Goal: Task Accomplishment & Management: Manage account settings

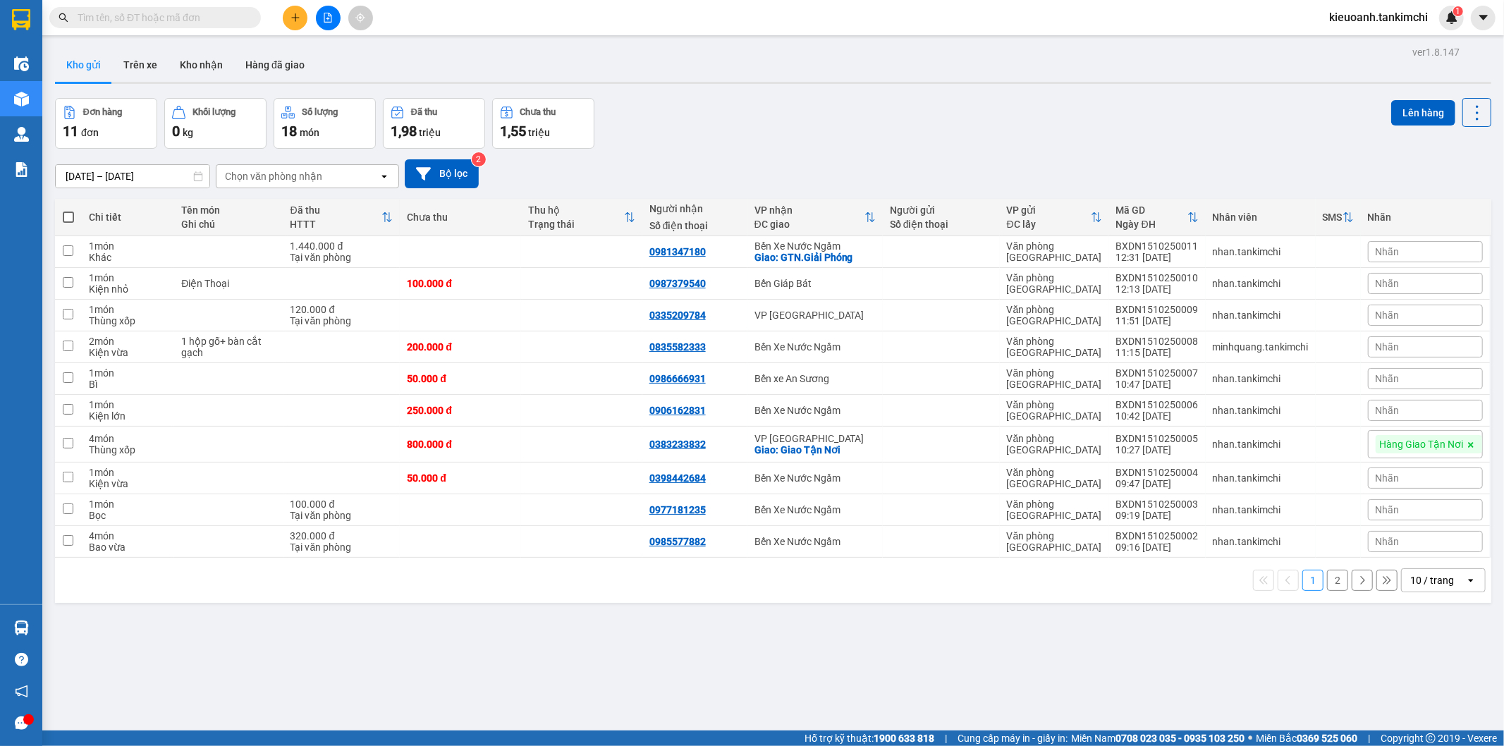
click at [227, 19] on input "text" at bounding box center [161, 18] width 166 height 16
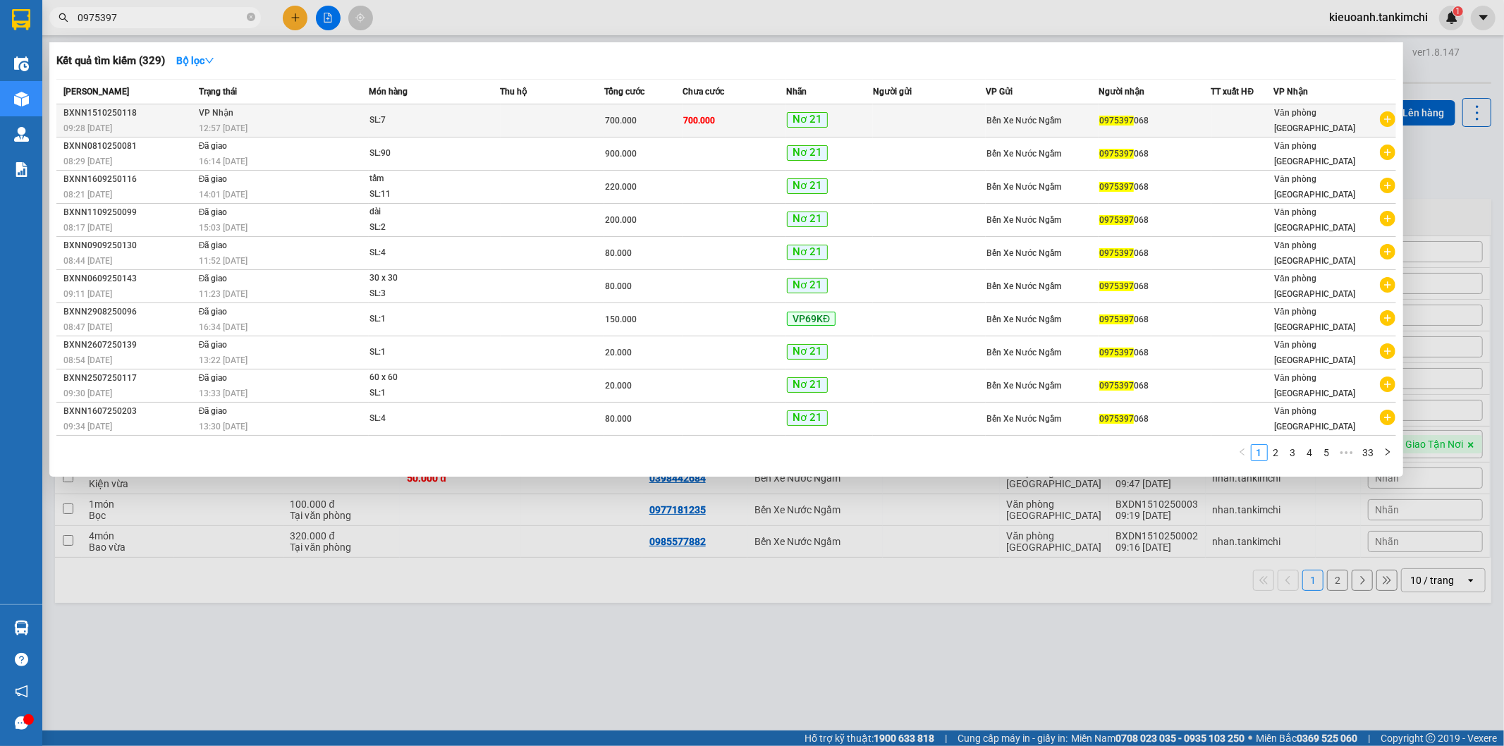
type input "0975397"
click at [312, 116] on td "[PERSON_NAME] 12:57 [DATE]" at bounding box center [281, 120] width 173 height 33
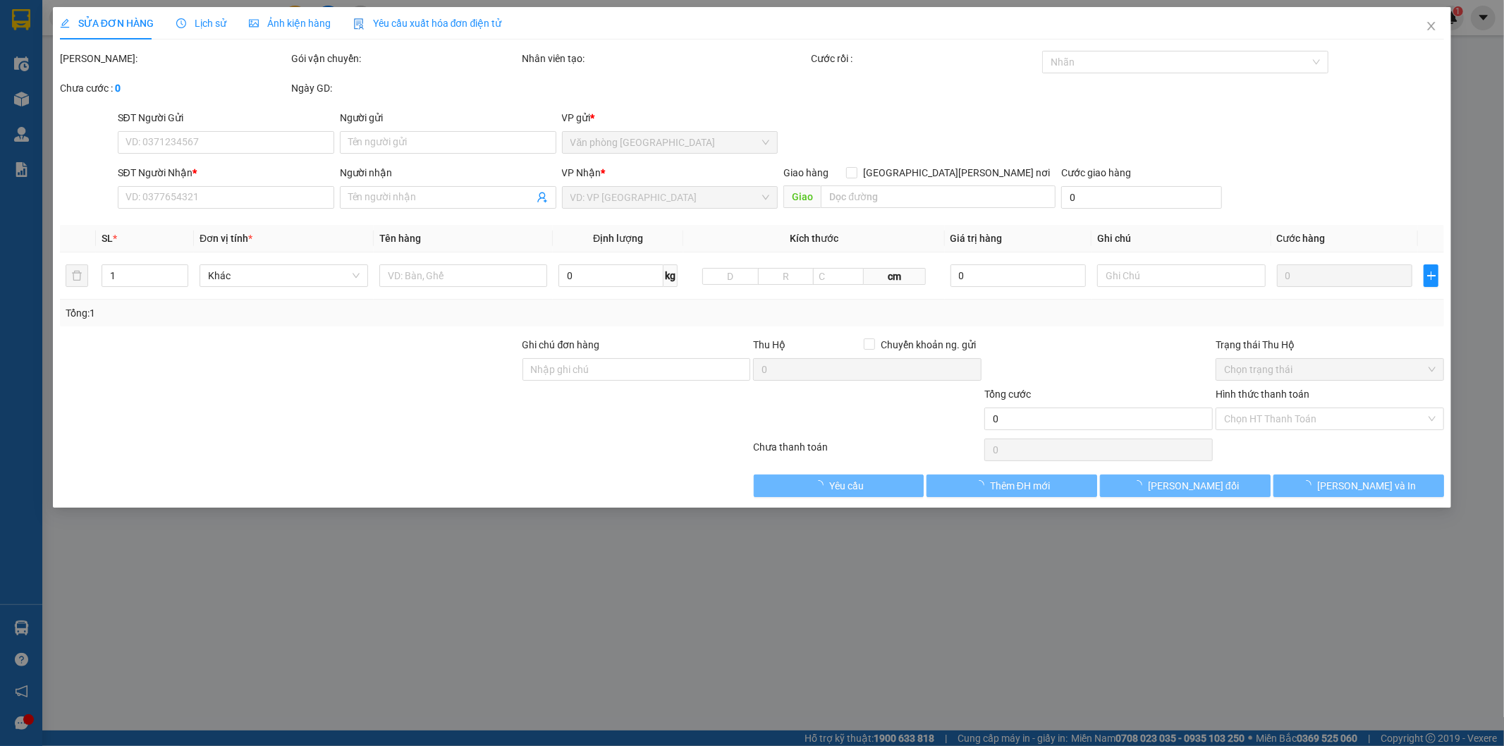
type input "0975397068"
type input "700.000"
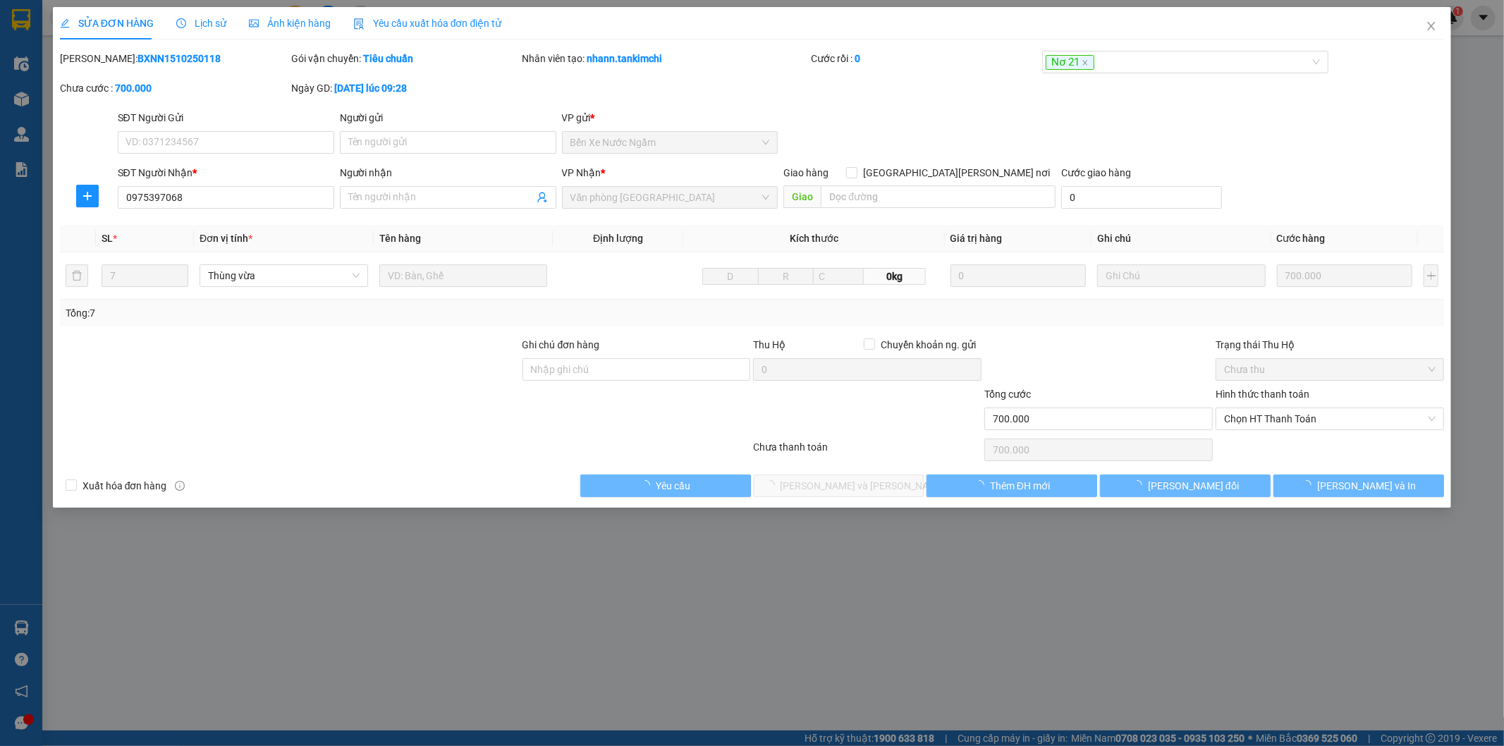
click at [204, 25] on span "Lịch sử" at bounding box center [201, 23] width 50 height 11
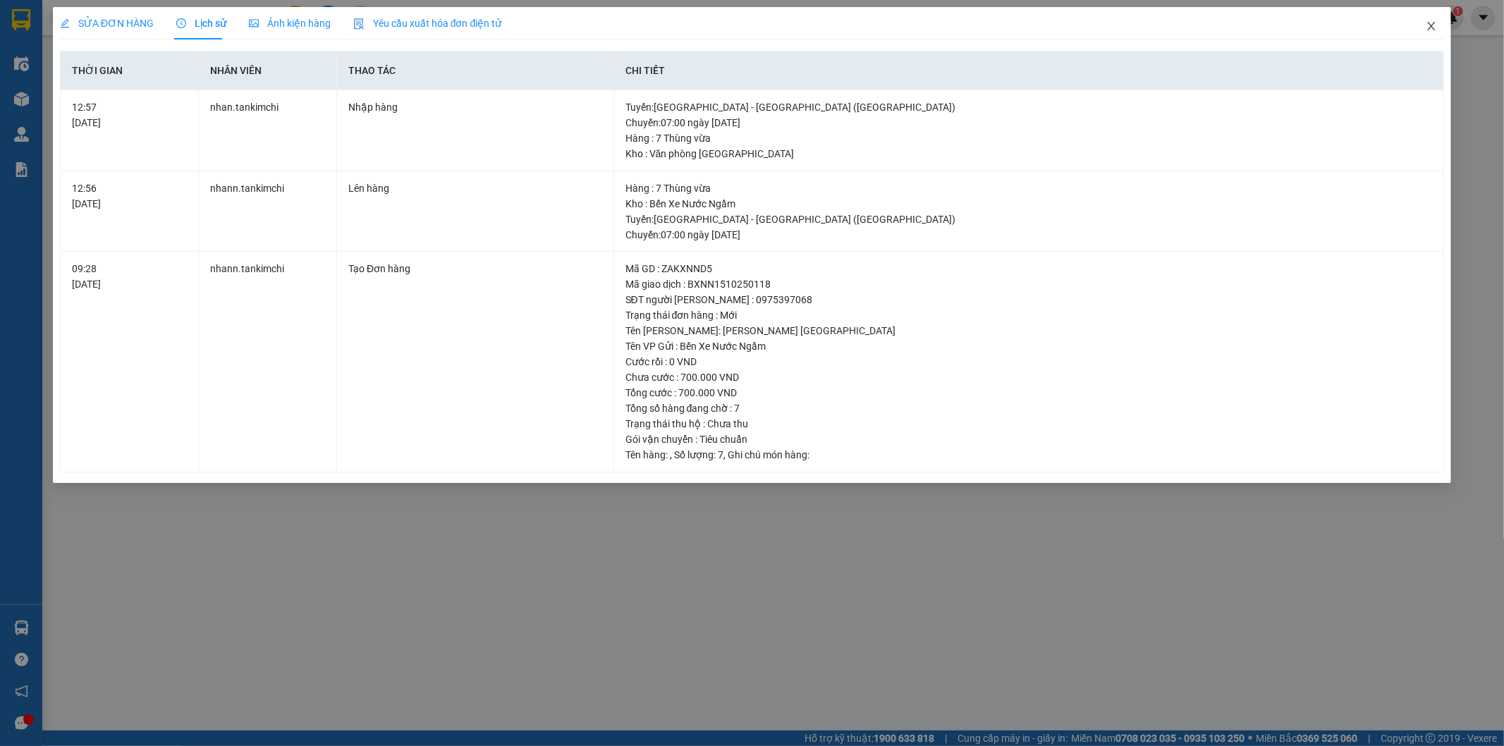
click at [1428, 25] on icon "close" at bounding box center [1430, 25] width 11 height 11
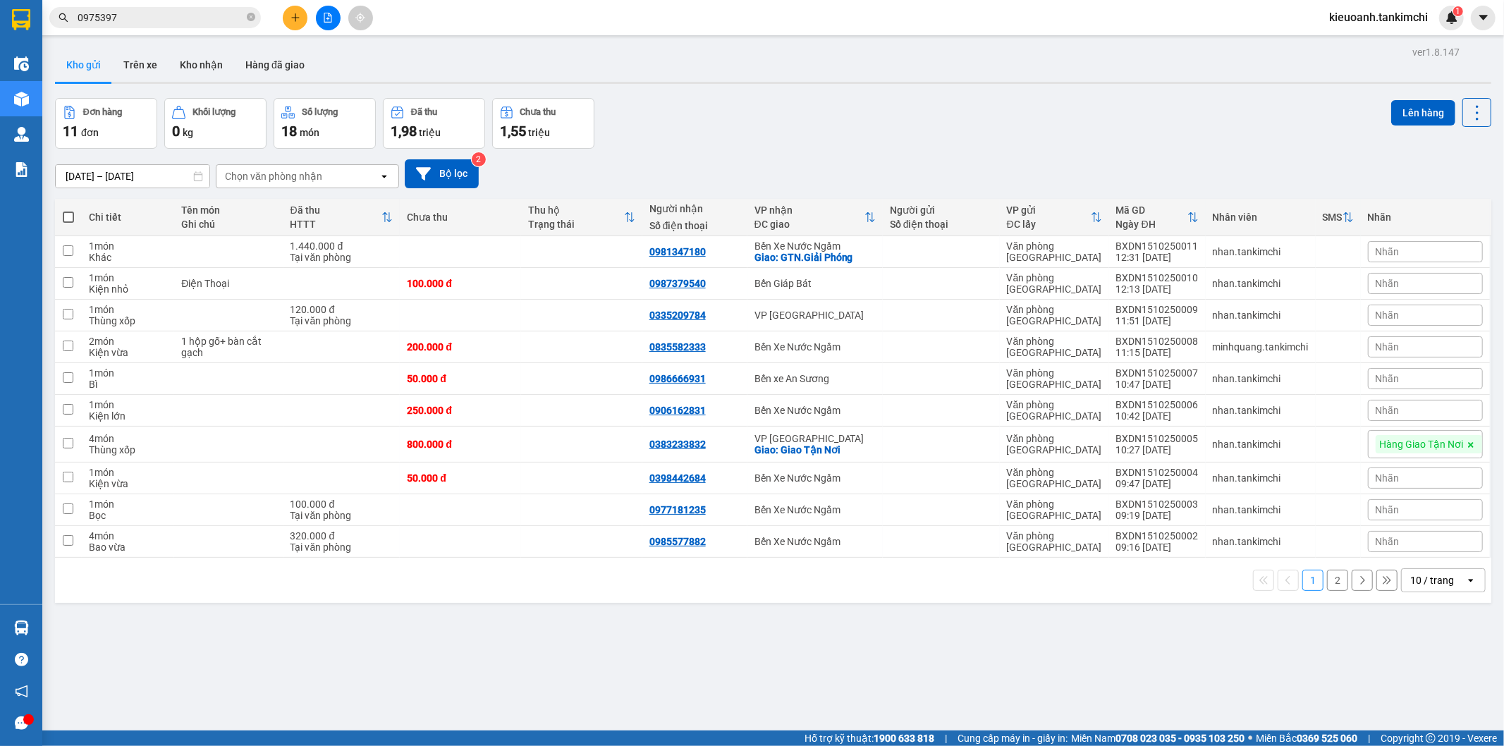
click at [142, 19] on input "0975397" at bounding box center [161, 18] width 166 height 16
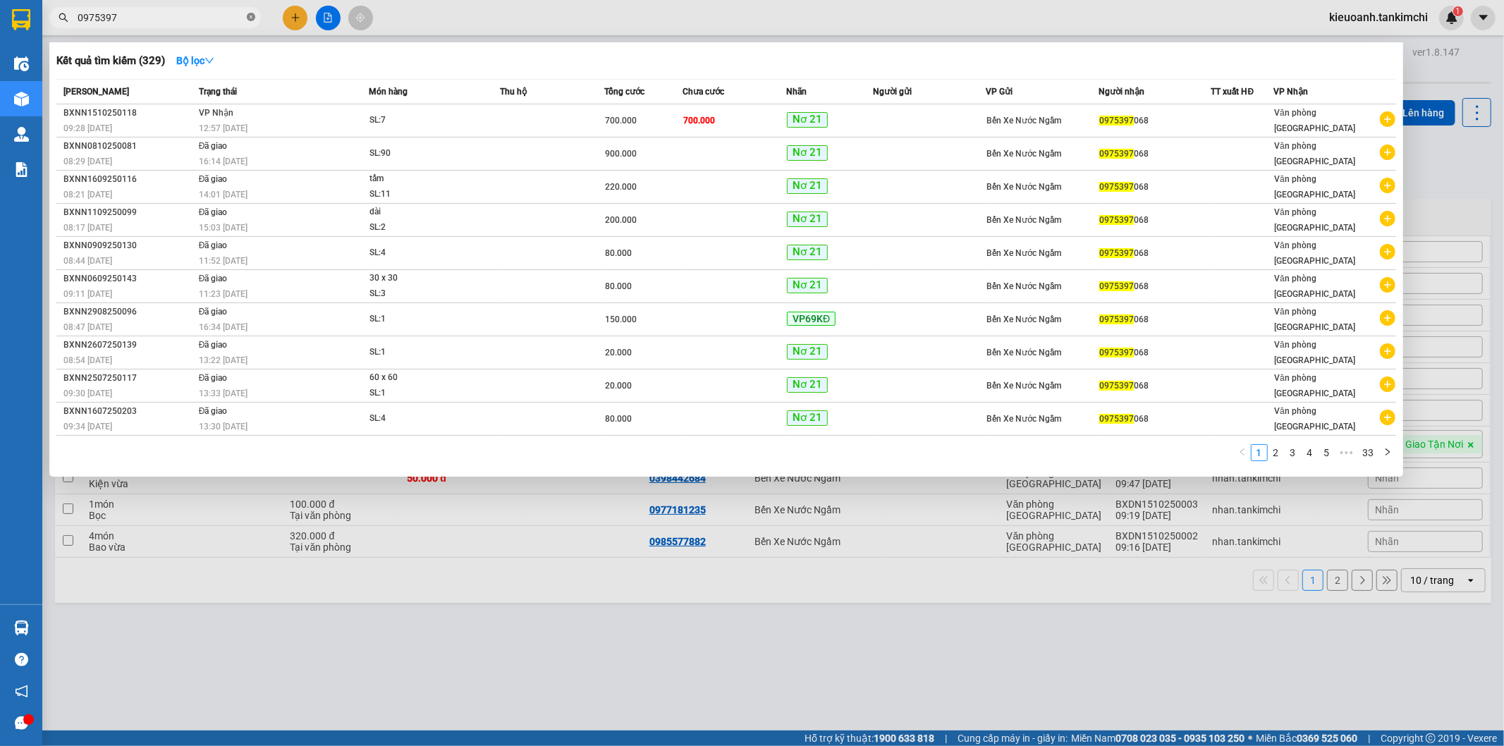
click at [248, 23] on span at bounding box center [251, 17] width 8 height 13
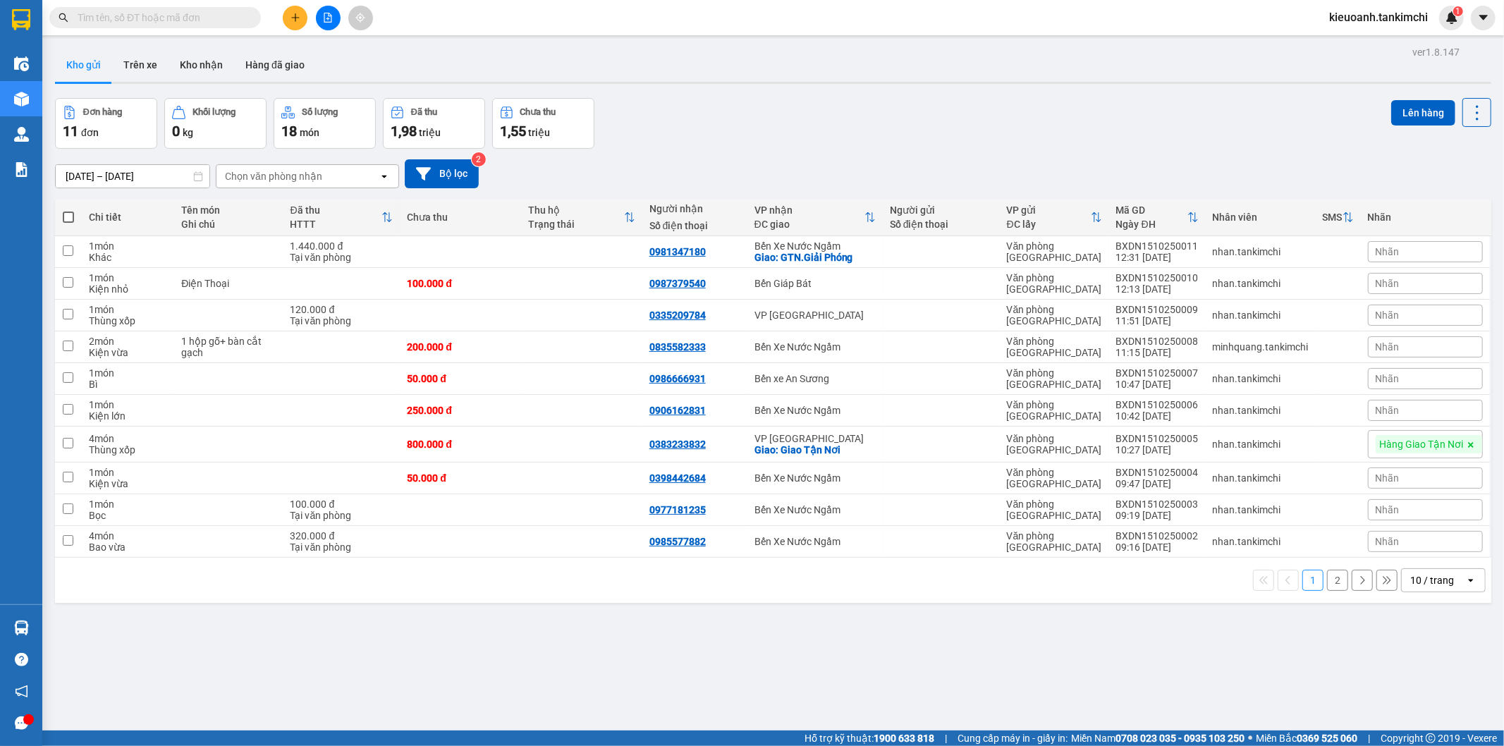
click at [228, 23] on input "text" at bounding box center [161, 18] width 166 height 16
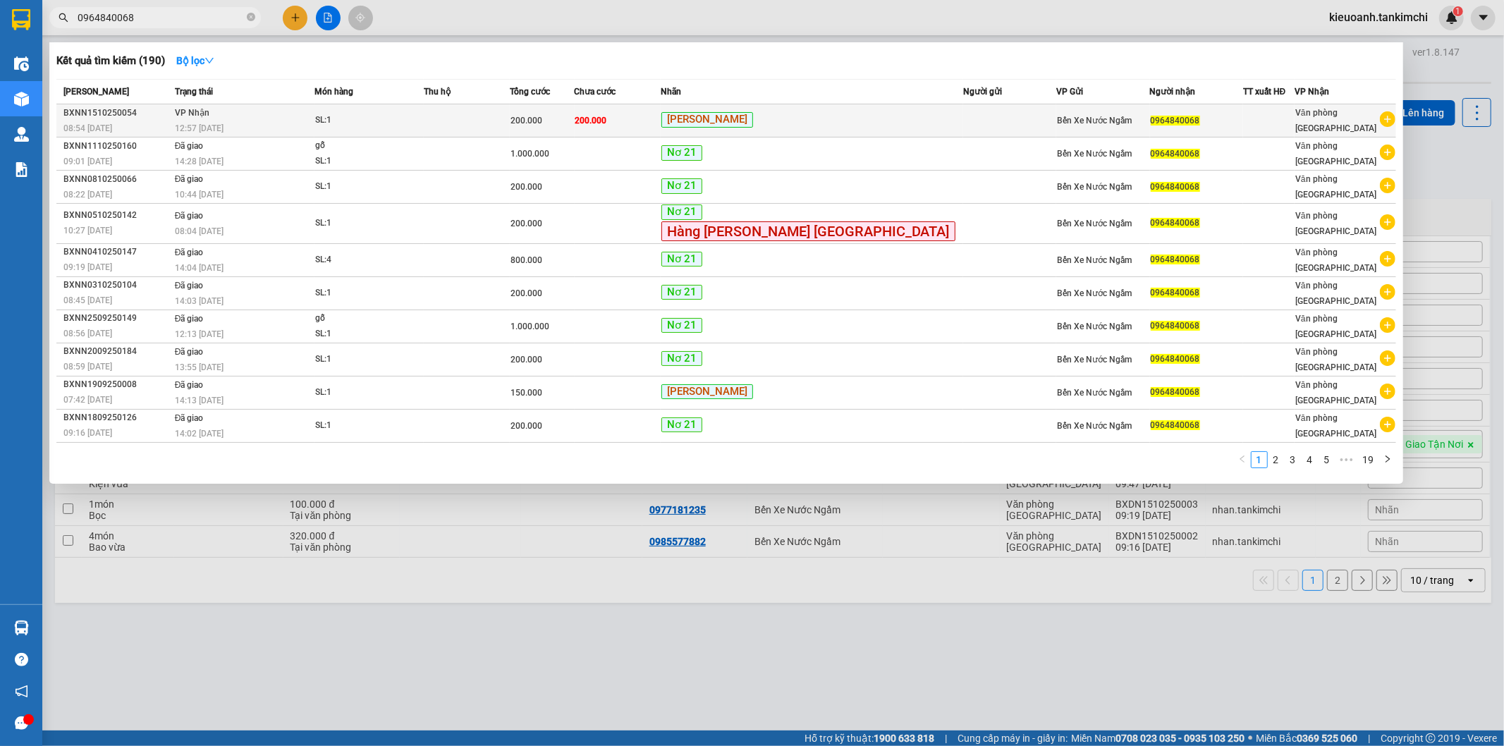
type input "0964840068"
click at [282, 123] on div "12:57 [DATE]" at bounding box center [245, 129] width 140 height 16
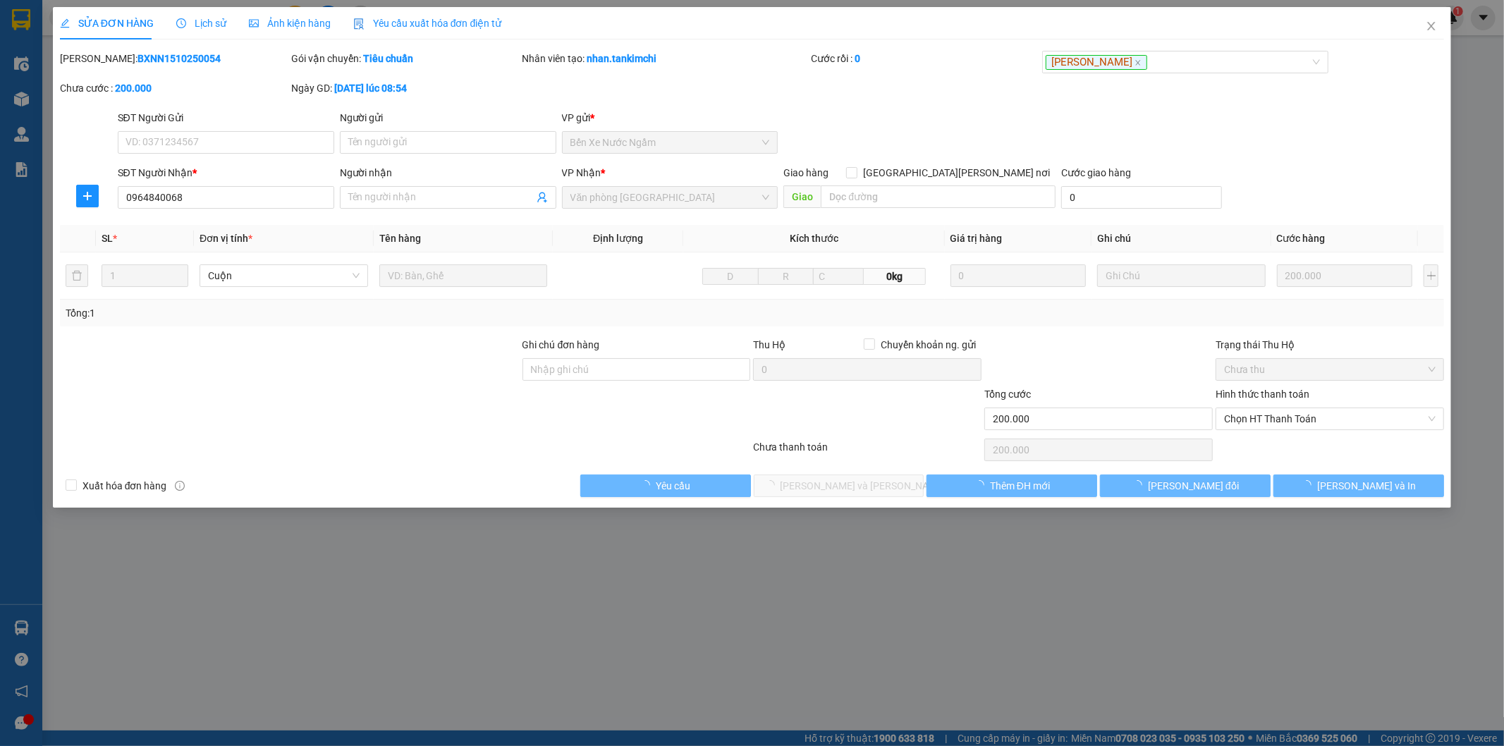
click at [202, 23] on span "Lịch sử" at bounding box center [201, 23] width 50 height 11
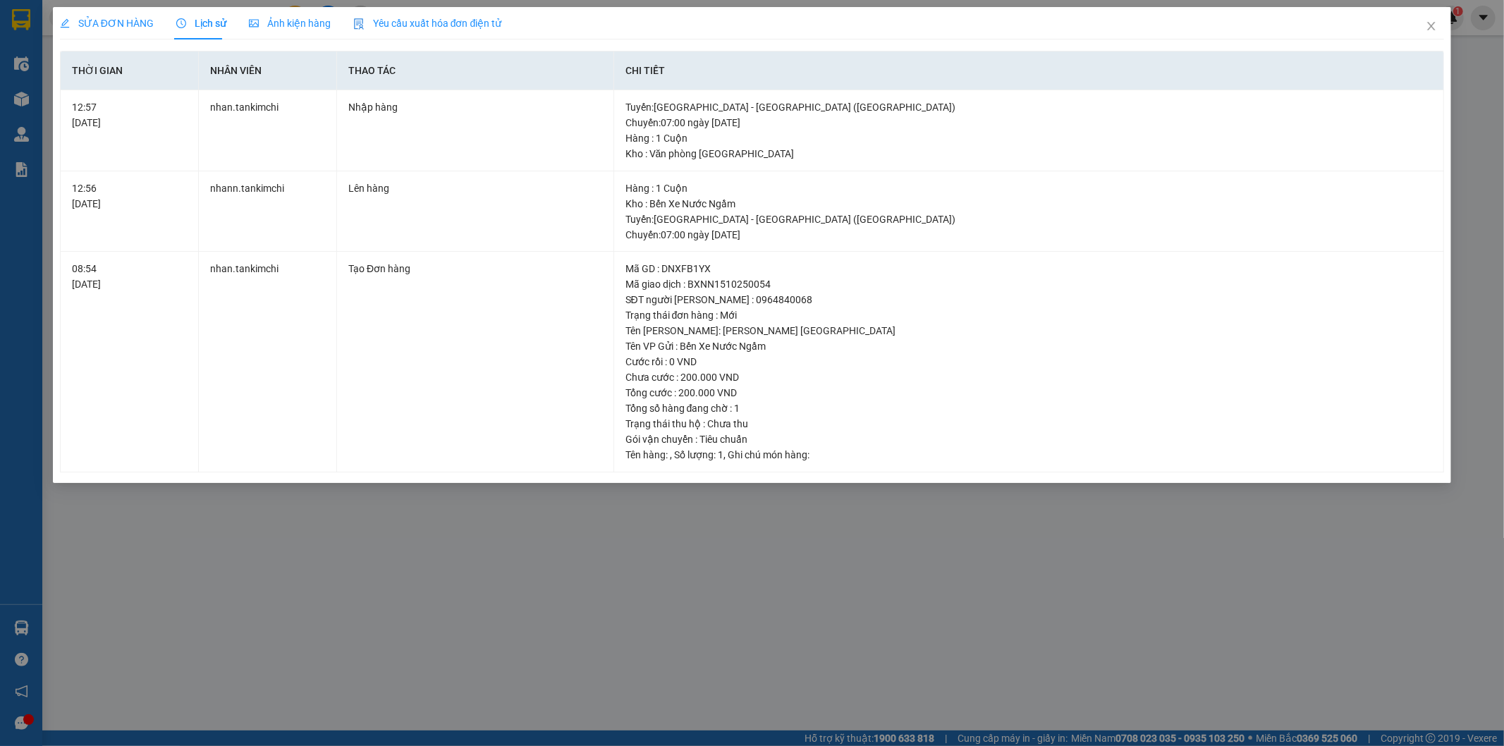
click at [544, 561] on div "SỬA ĐƠN HÀNG Lịch sử [PERSON_NAME] hàng Yêu cầu xuất [PERSON_NAME] điện tử Tota…" at bounding box center [752, 373] width 1504 height 746
click at [1427, 28] on icon "close" at bounding box center [1430, 25] width 11 height 11
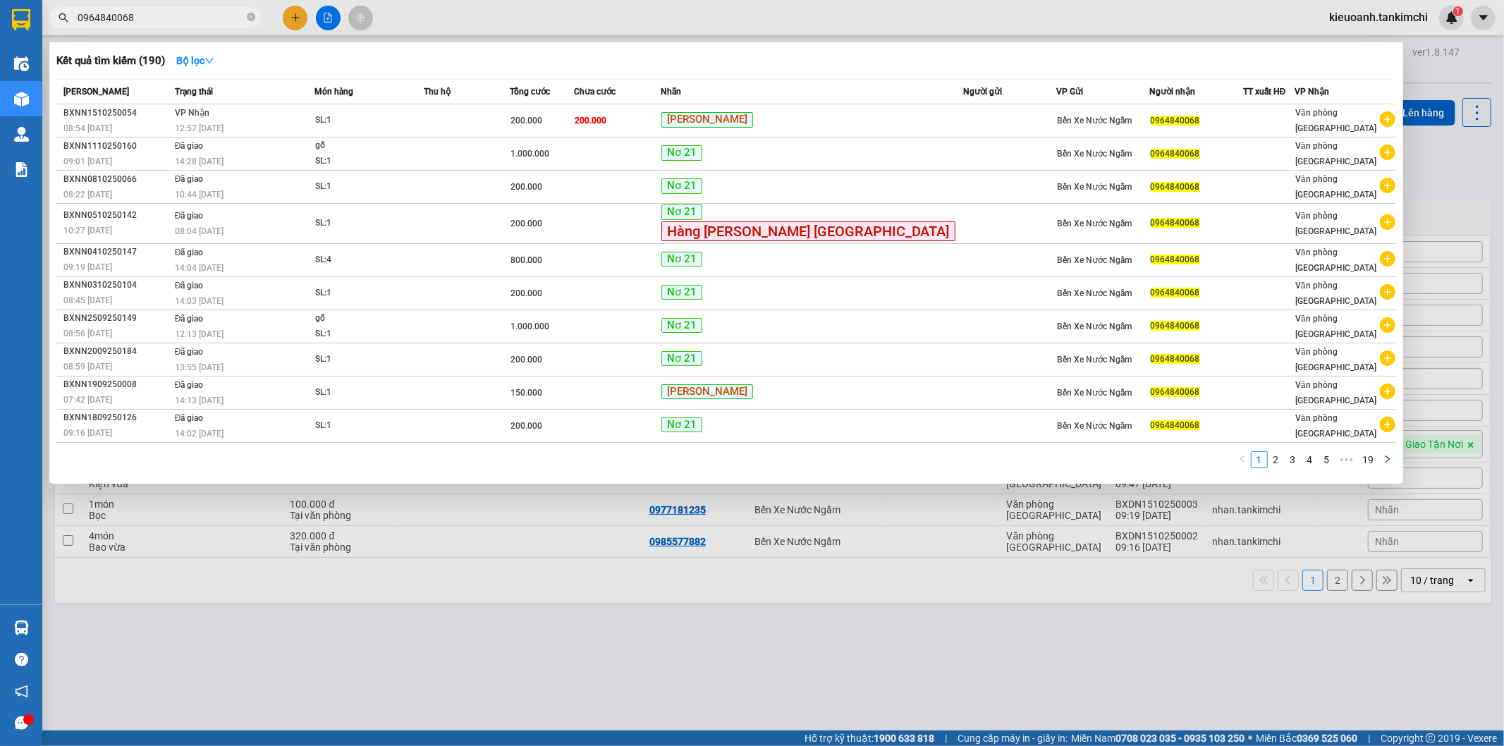
click at [145, 18] on input "0964840068" at bounding box center [161, 18] width 166 height 16
click at [250, 19] on icon "close-circle" at bounding box center [251, 17] width 8 height 8
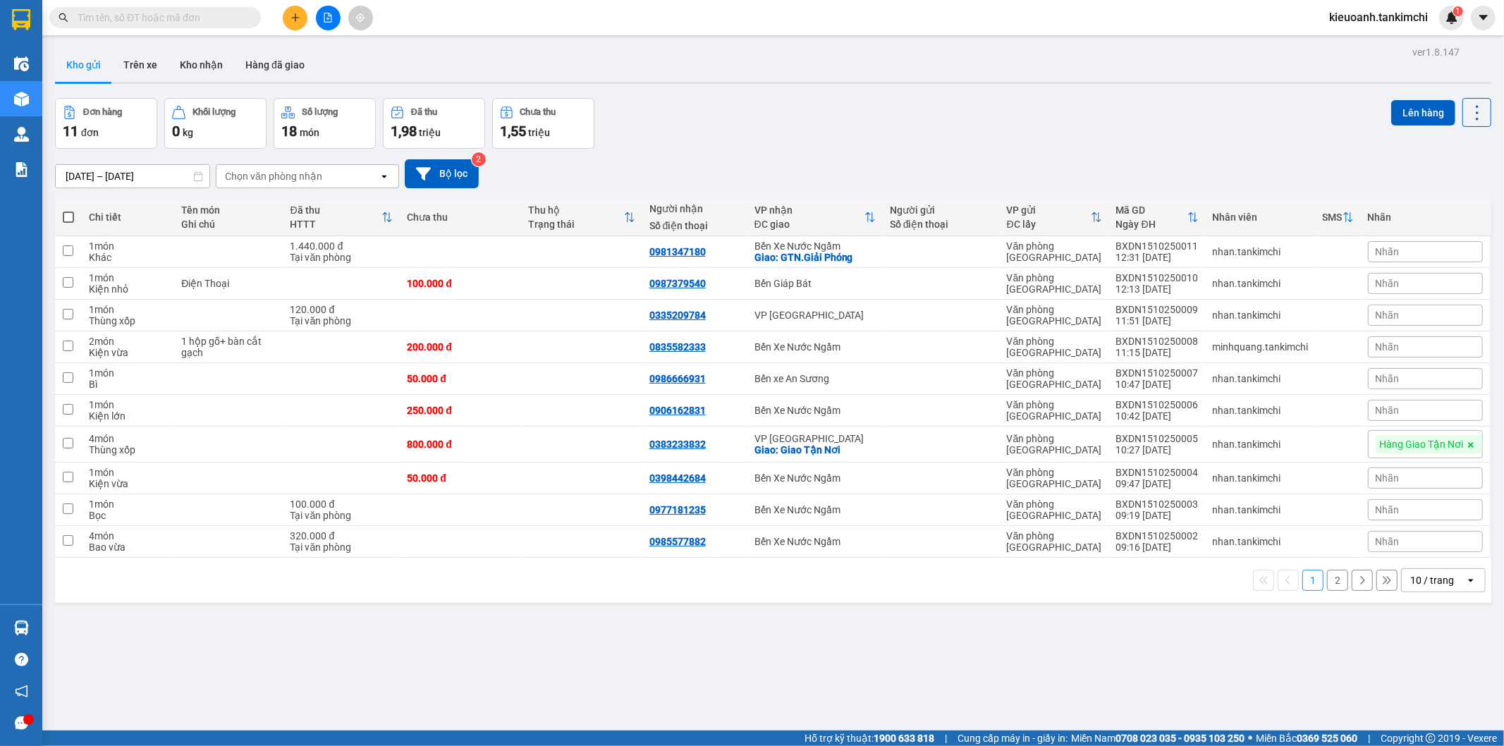
click at [220, 19] on input "text" at bounding box center [161, 18] width 166 height 16
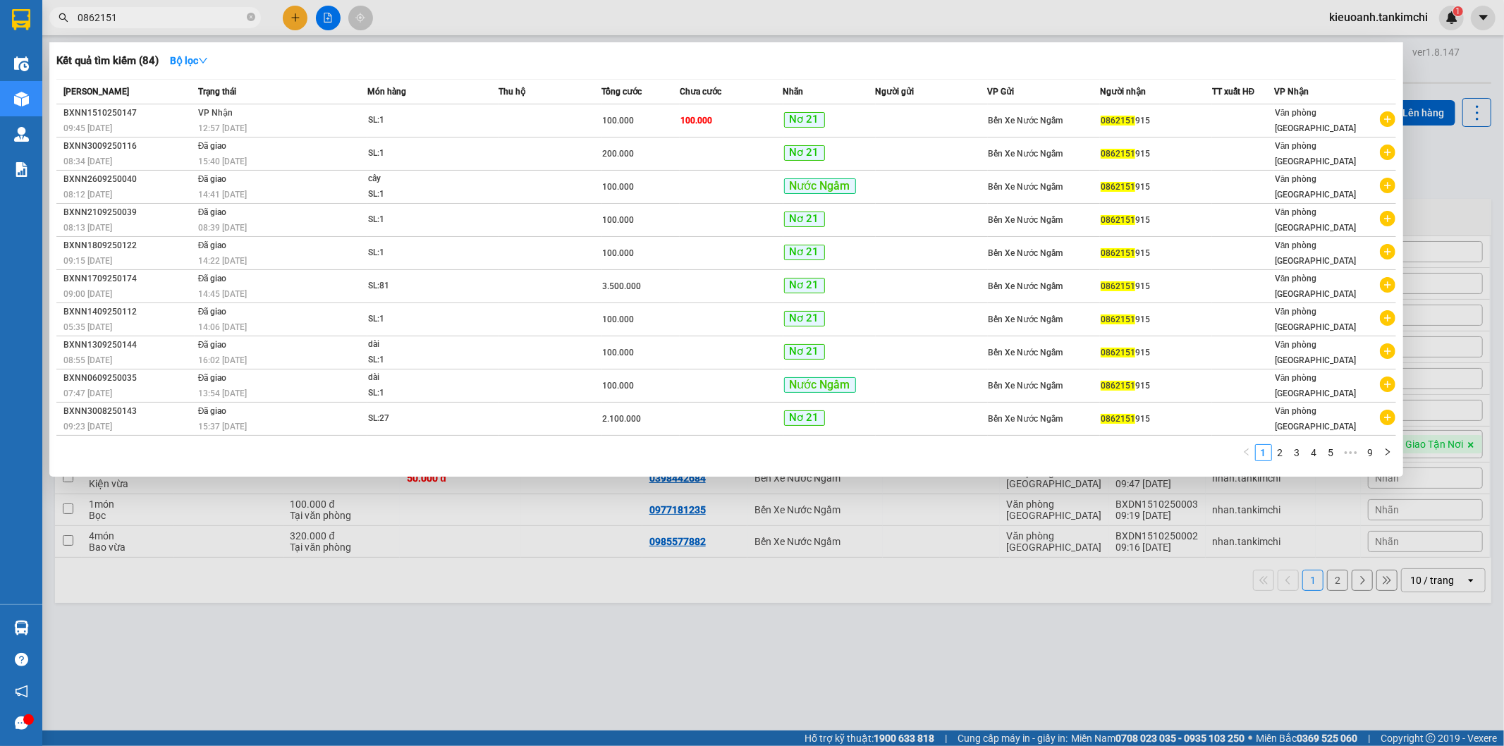
type input "0862151"
click at [247, 17] on icon "close-circle" at bounding box center [251, 17] width 8 height 8
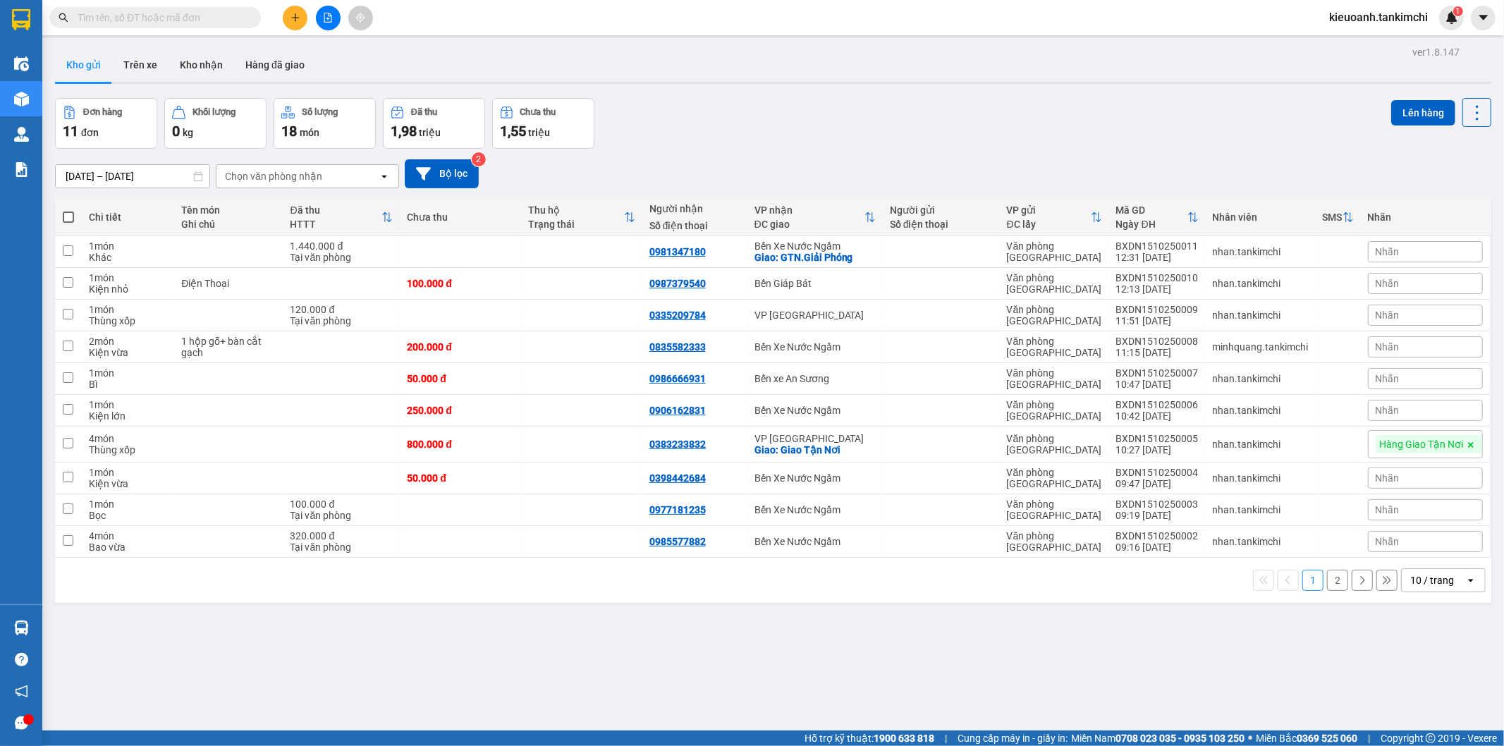
click at [229, 17] on input "text" at bounding box center [161, 18] width 166 height 16
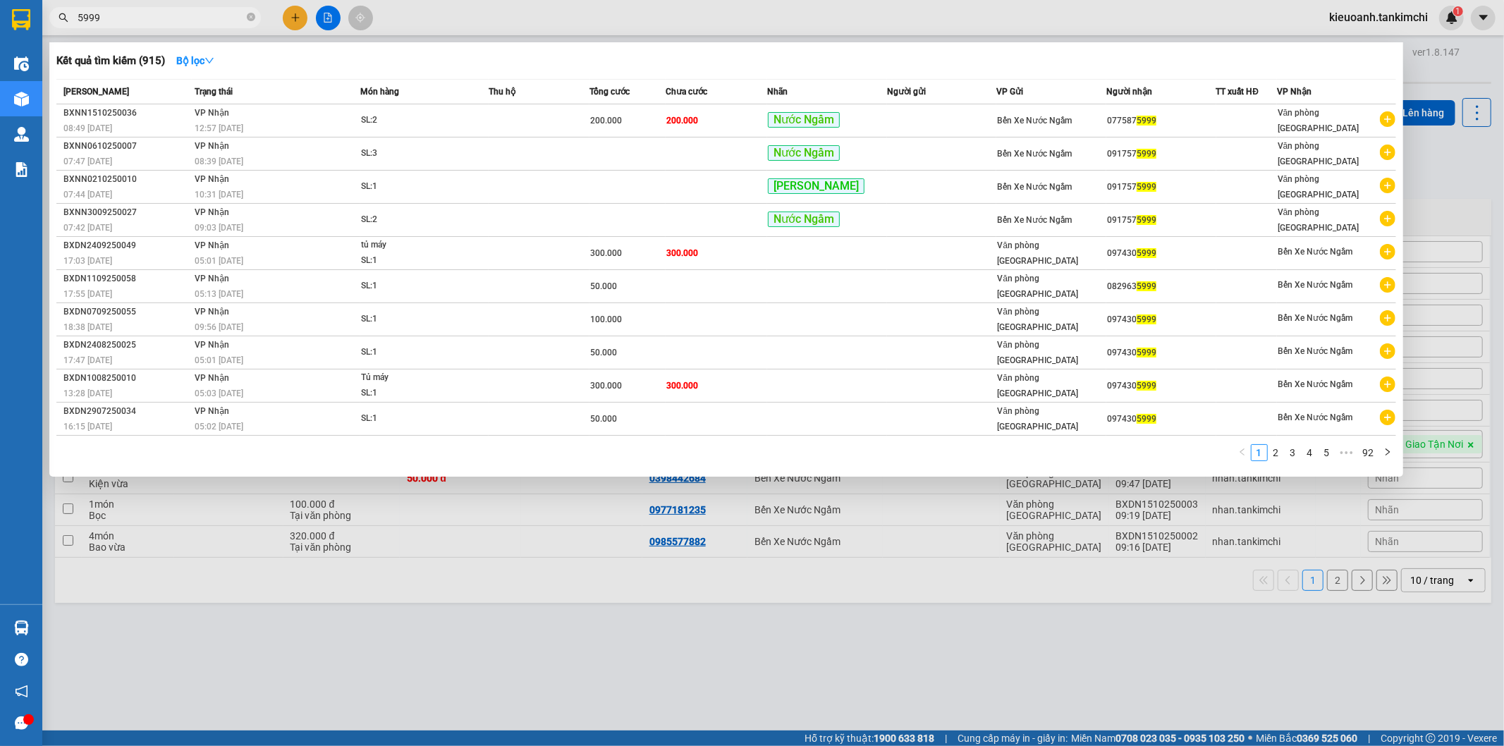
type input "5999"
click at [245, 21] on span "5999" at bounding box center [154, 17] width 211 height 21
click at [247, 19] on icon "close-circle" at bounding box center [251, 17] width 8 height 8
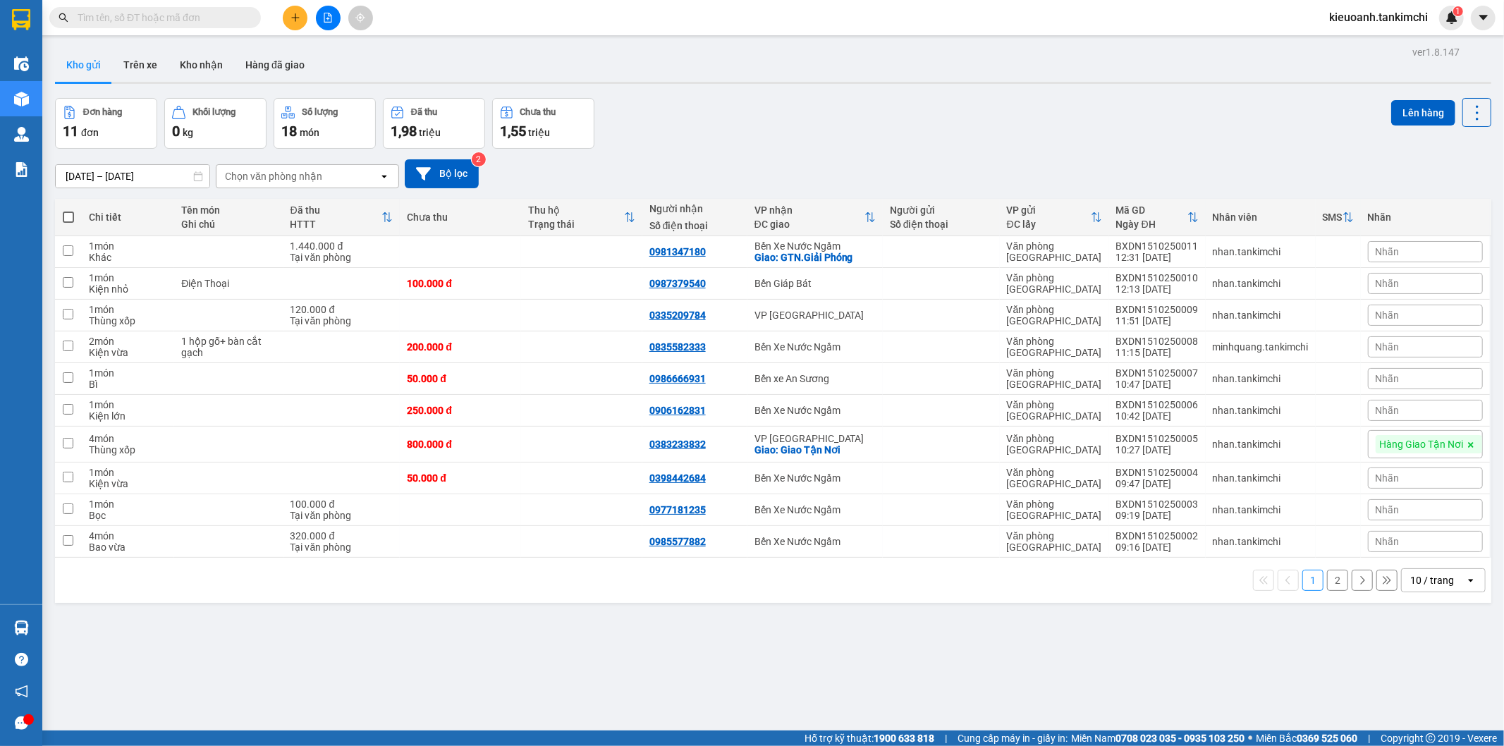
click at [233, 19] on input "text" at bounding box center [161, 18] width 166 height 16
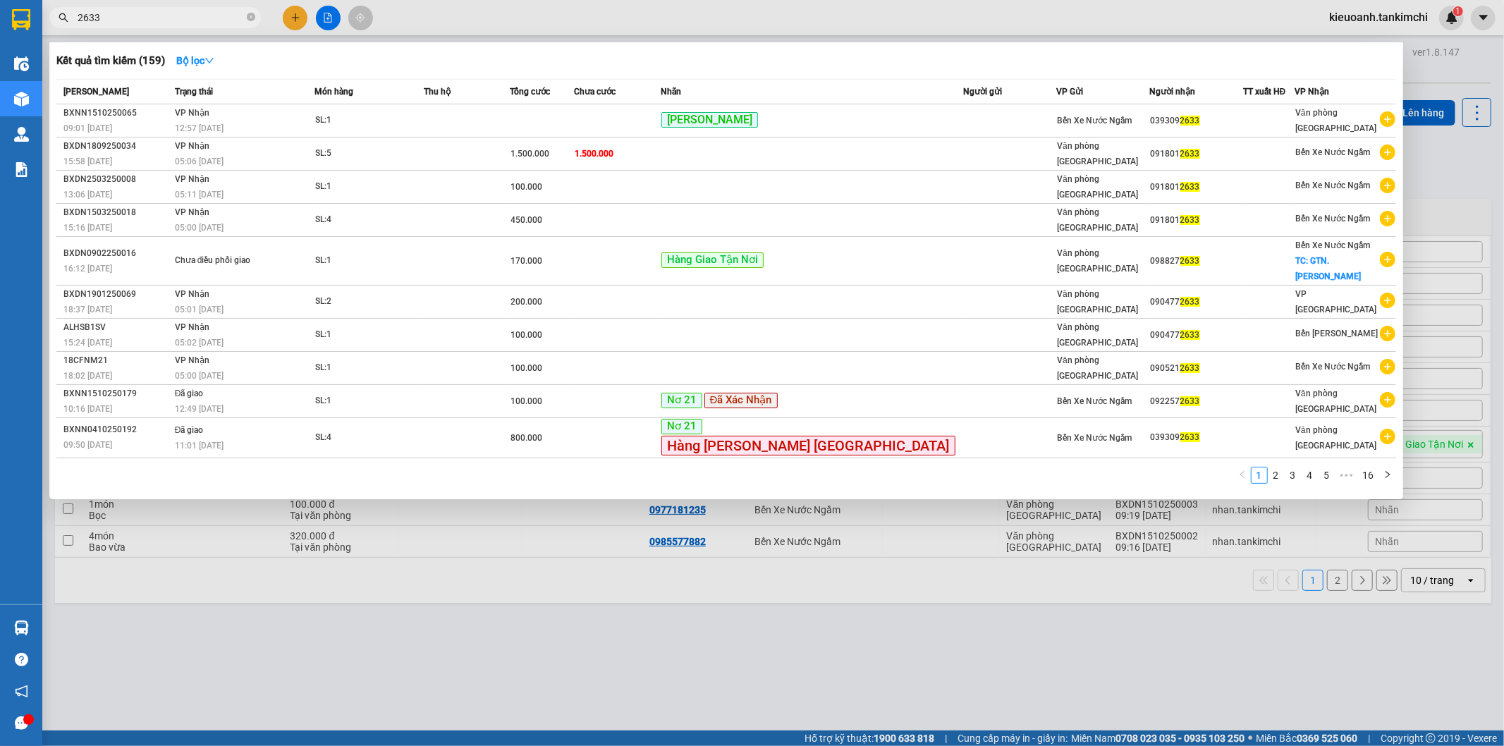
type input "2633"
click at [247, 16] on icon "close-circle" at bounding box center [251, 17] width 8 height 8
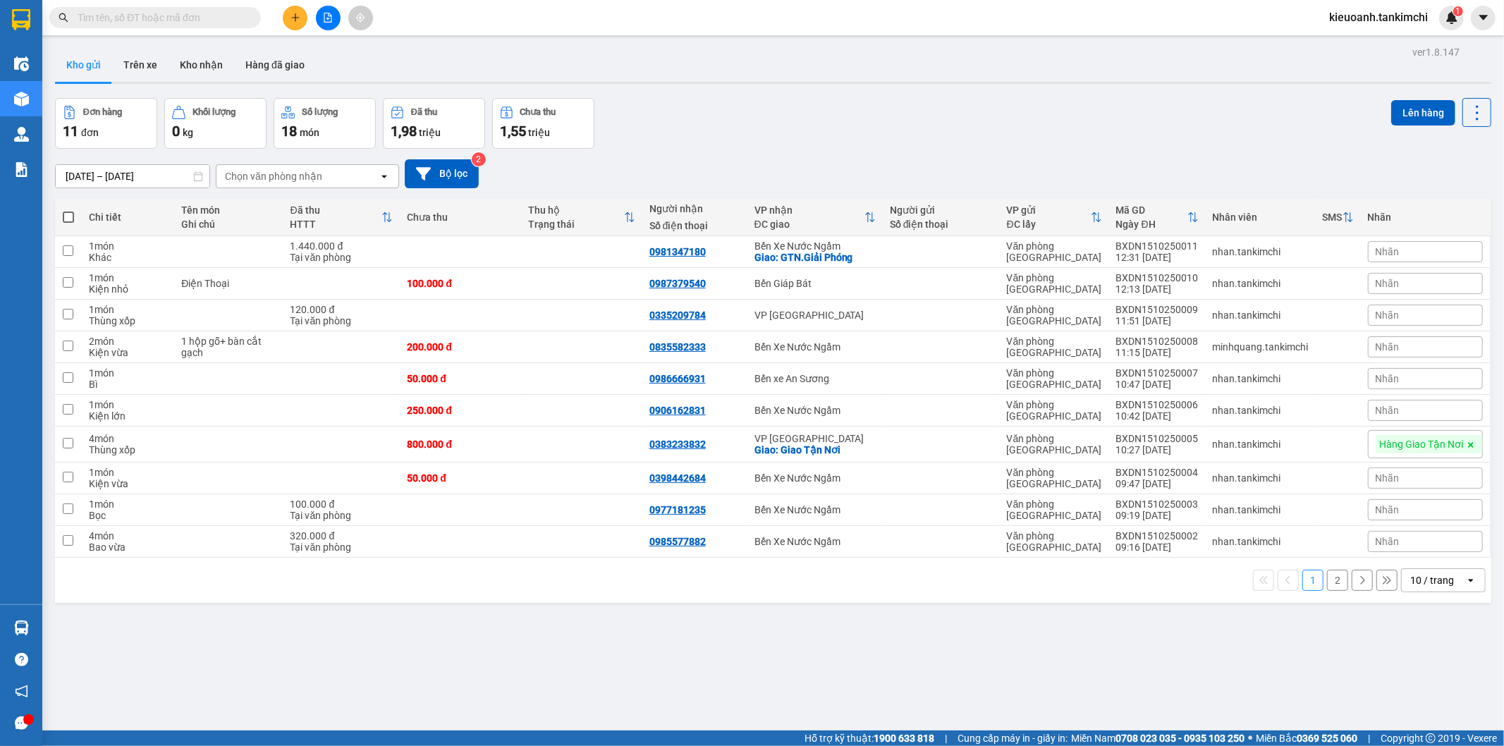
click at [234, 16] on input "text" at bounding box center [161, 18] width 166 height 16
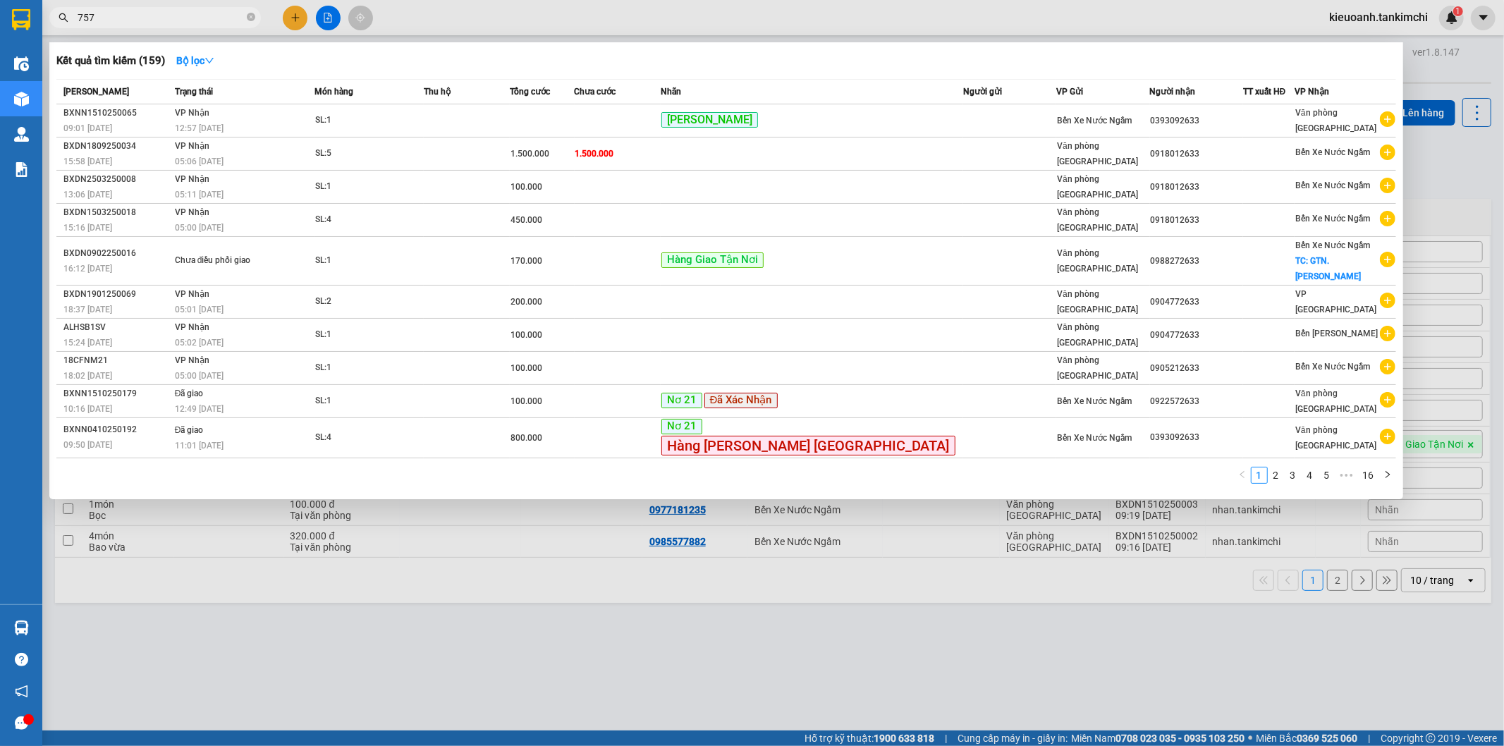
type input "7578"
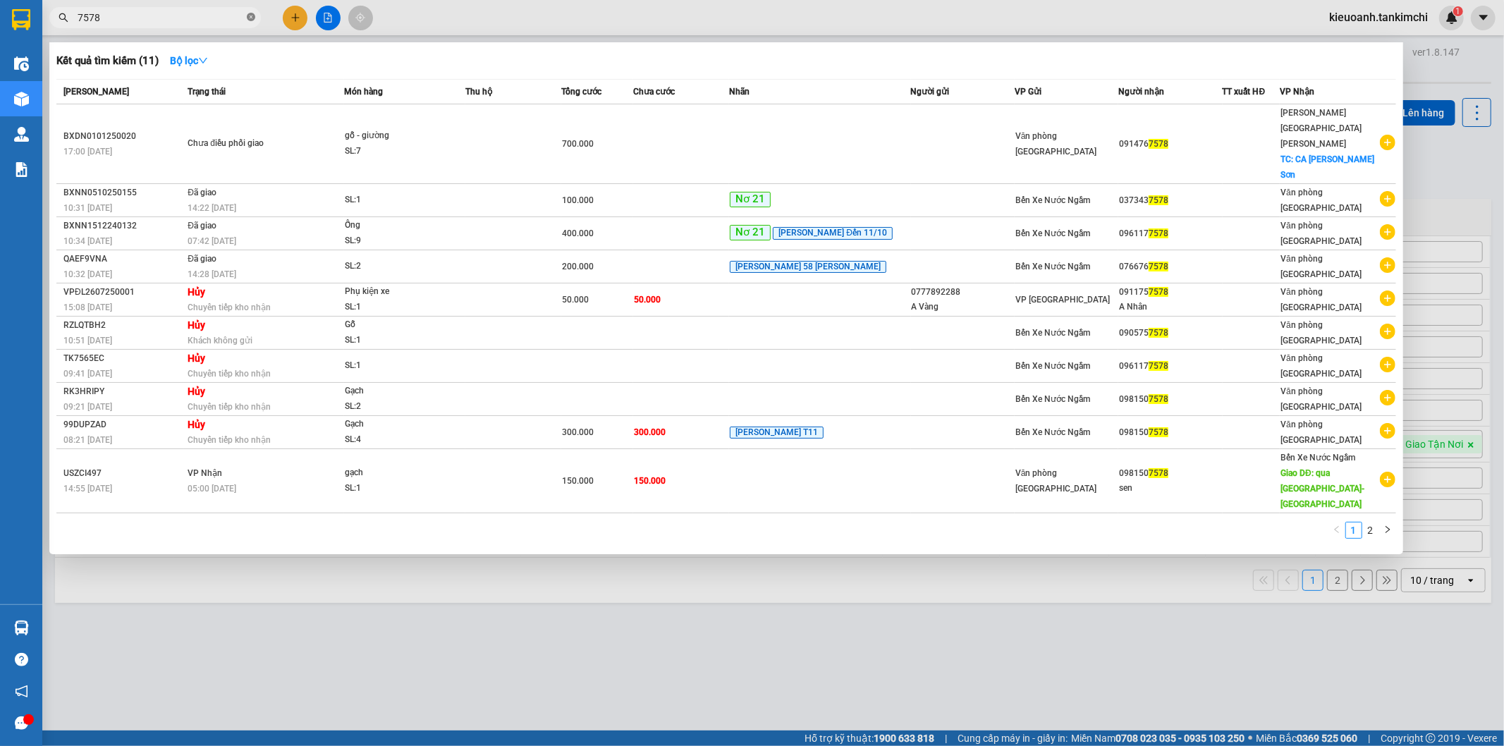
click at [252, 13] on icon "close-circle" at bounding box center [251, 17] width 8 height 8
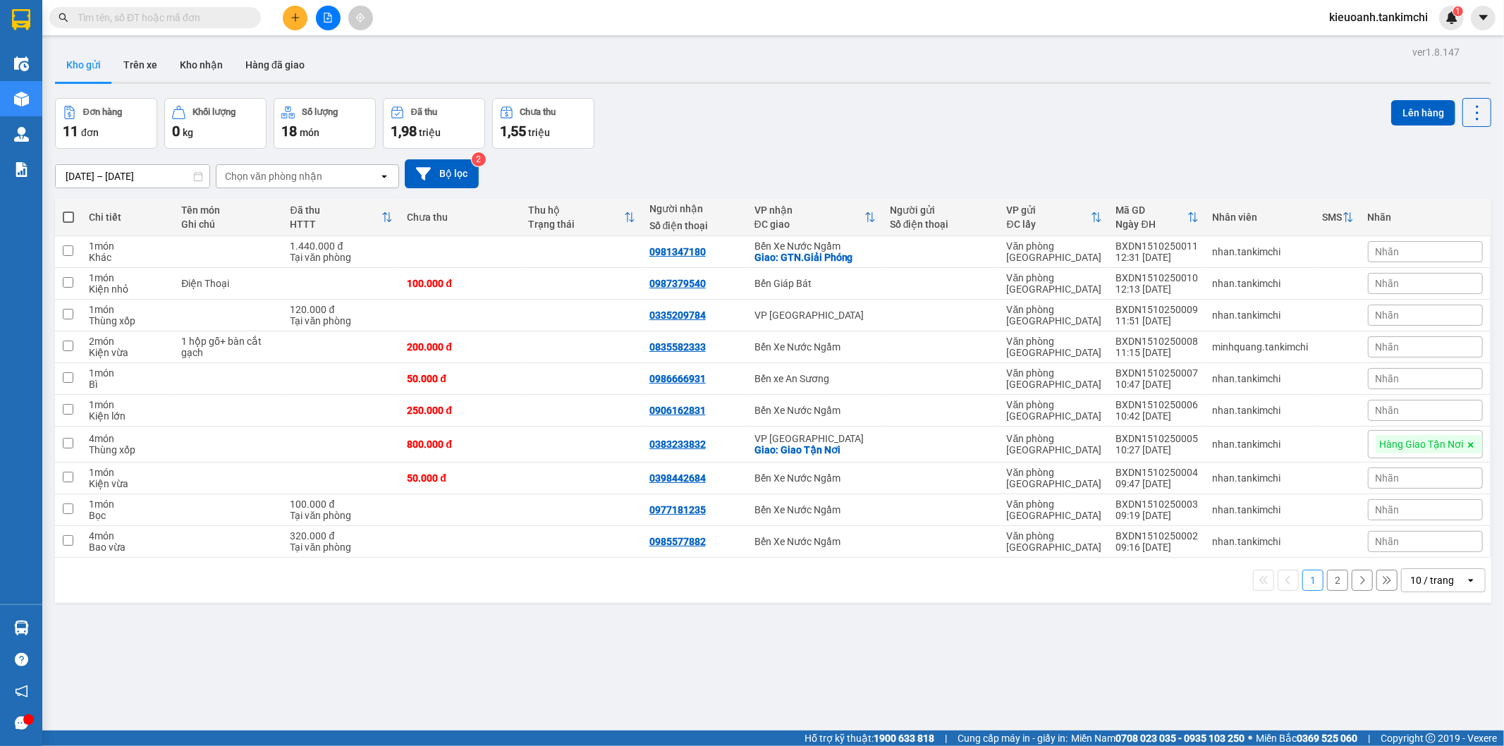
click at [220, 18] on input "text" at bounding box center [161, 18] width 166 height 16
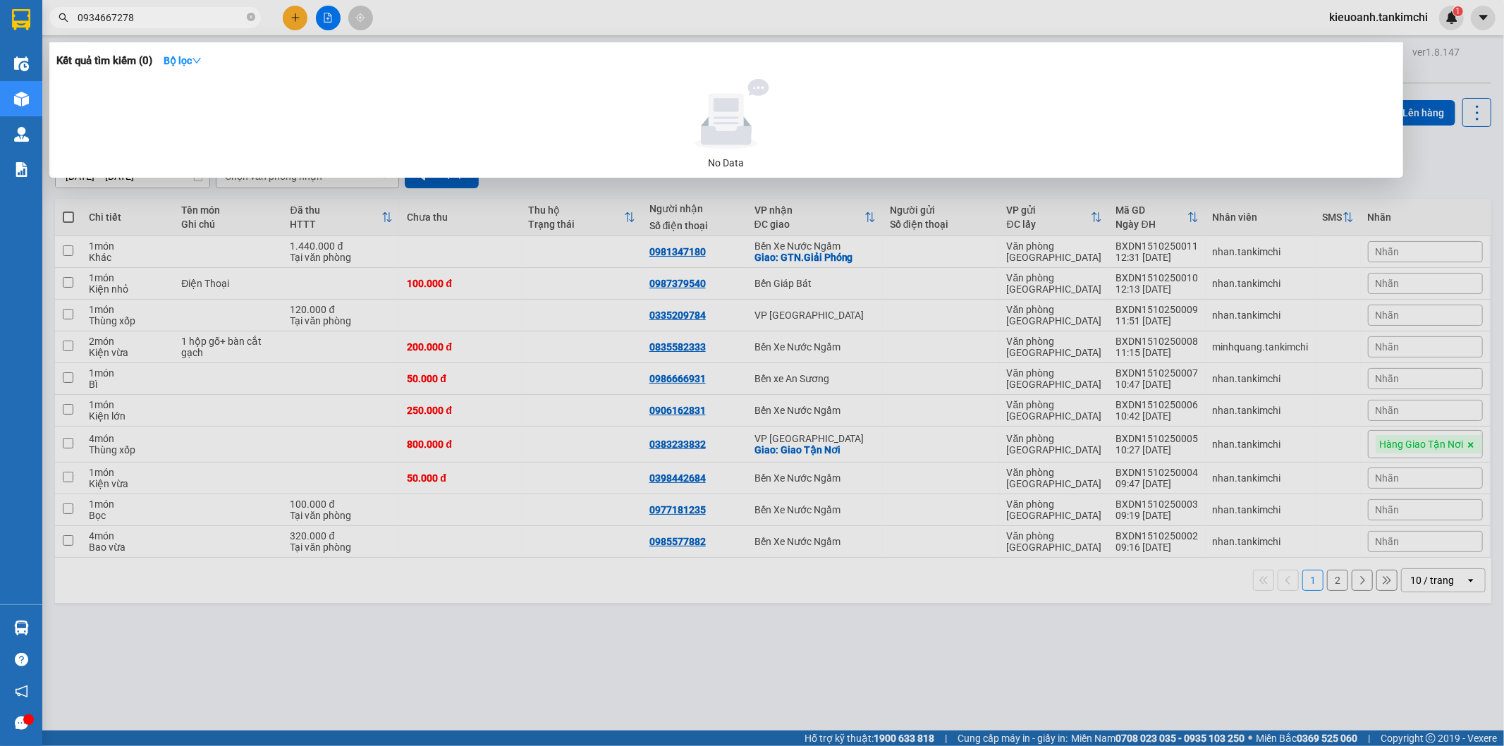
click at [153, 18] on input "0934667278" at bounding box center [161, 18] width 166 height 16
click at [171, 22] on input "0934667278" at bounding box center [161, 18] width 166 height 16
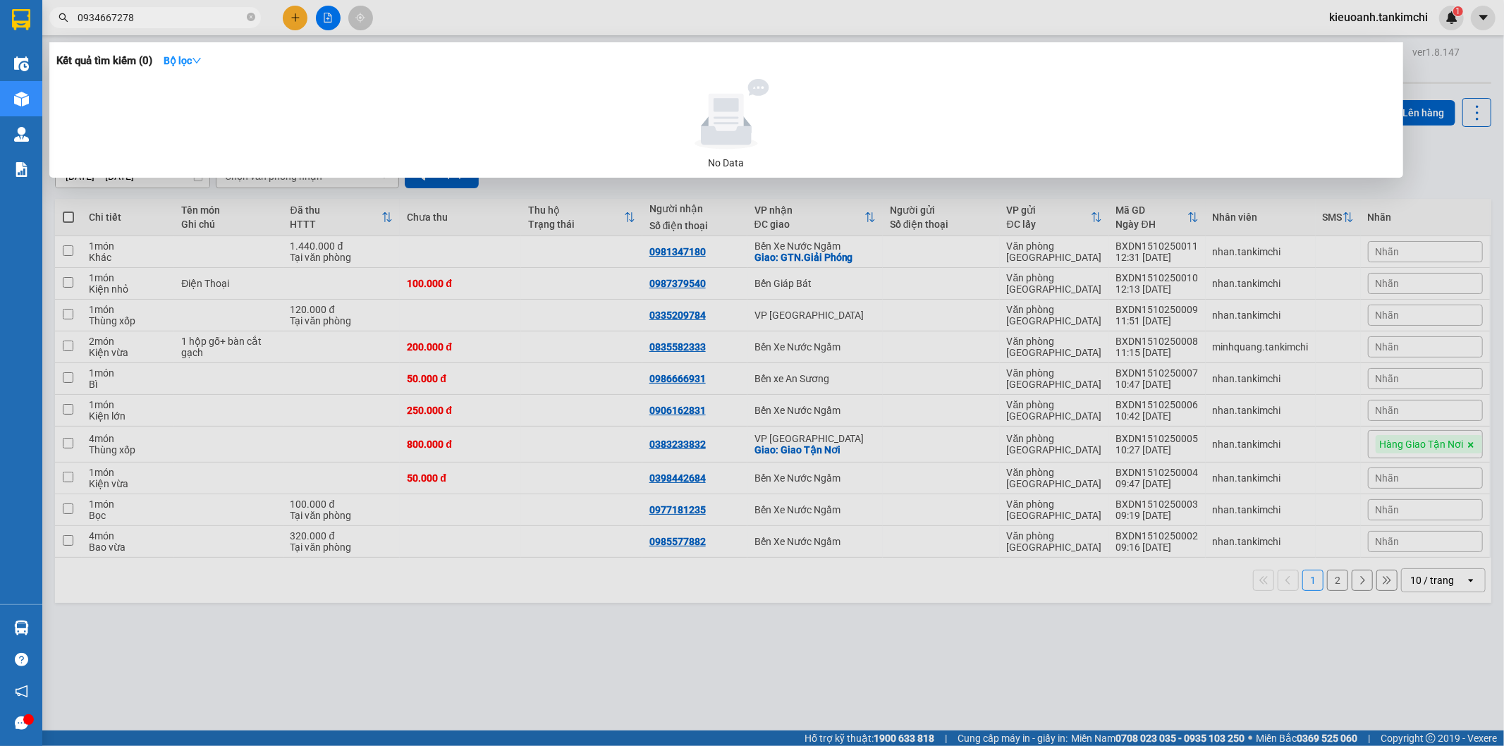
click at [99, 20] on input "0934667278" at bounding box center [161, 18] width 166 height 16
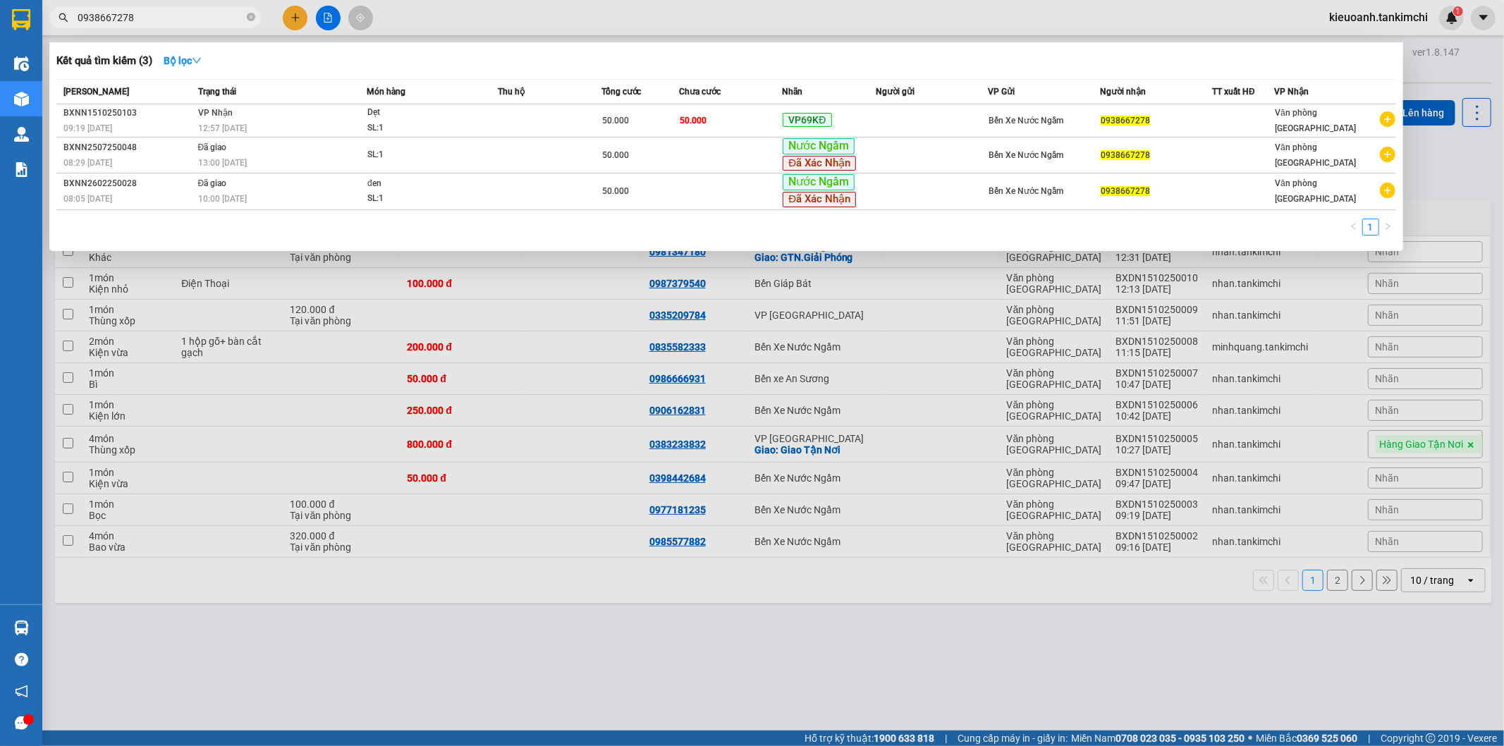
type input "0938667278"
click at [249, 19] on icon "close-circle" at bounding box center [251, 17] width 8 height 8
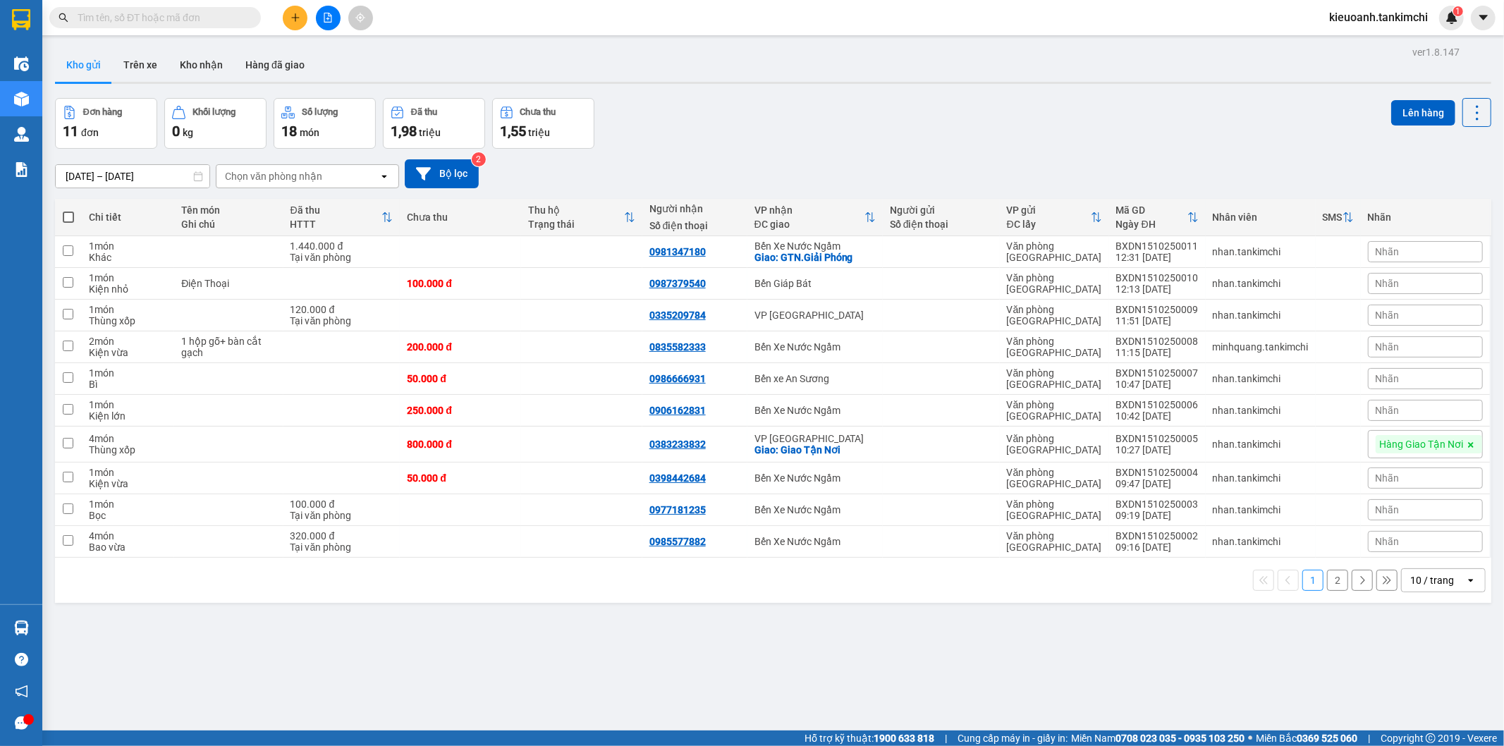
click at [202, 13] on input "text" at bounding box center [161, 18] width 166 height 16
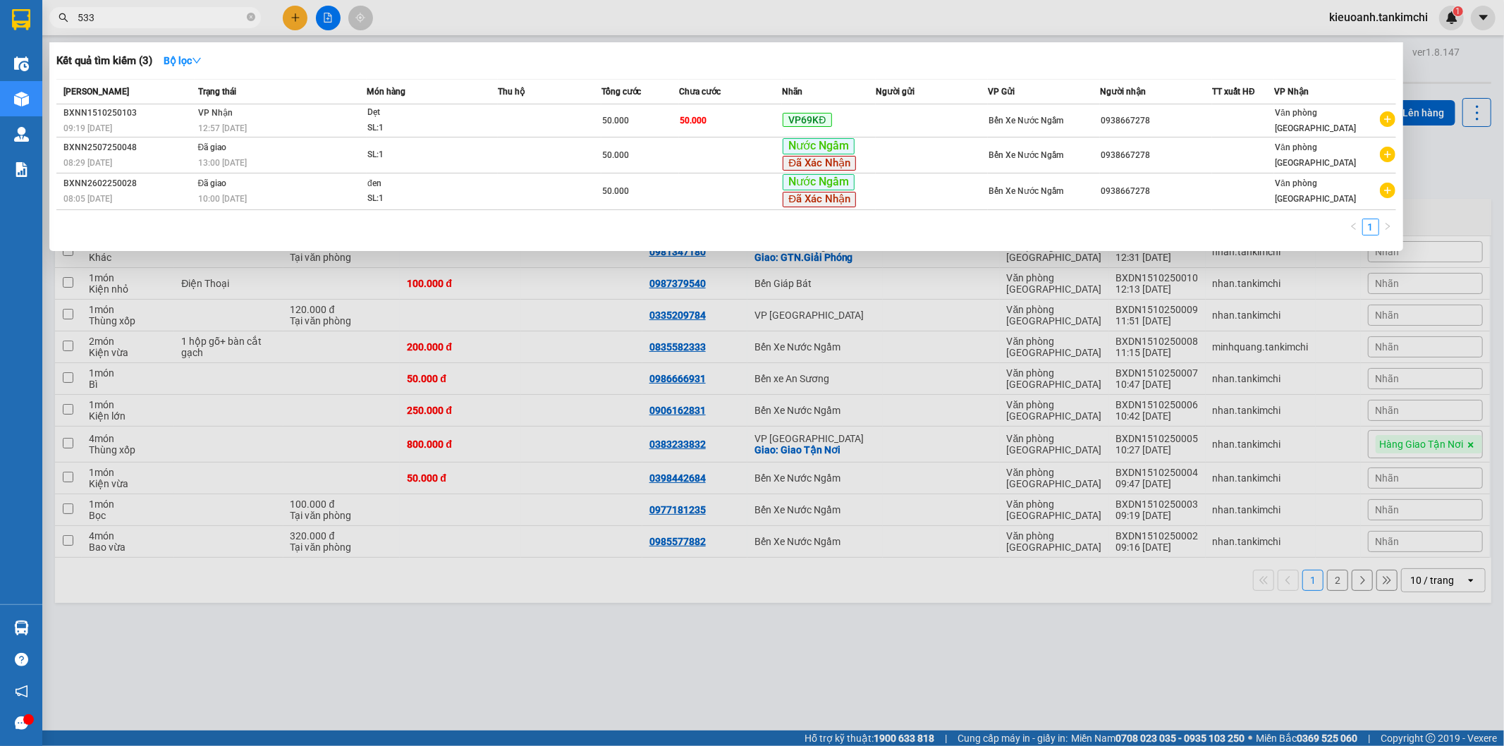
type input "5333"
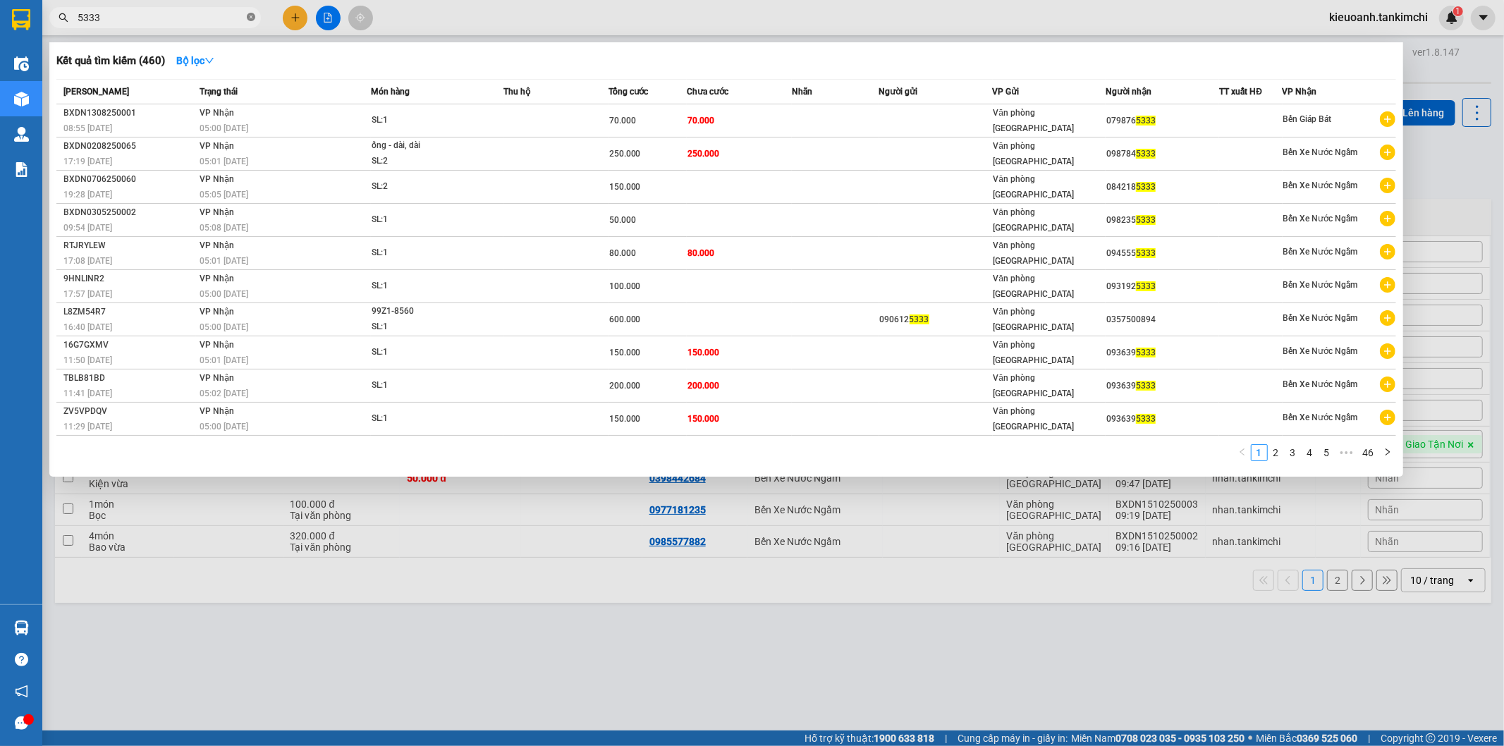
click at [248, 14] on icon "close-circle" at bounding box center [251, 17] width 8 height 8
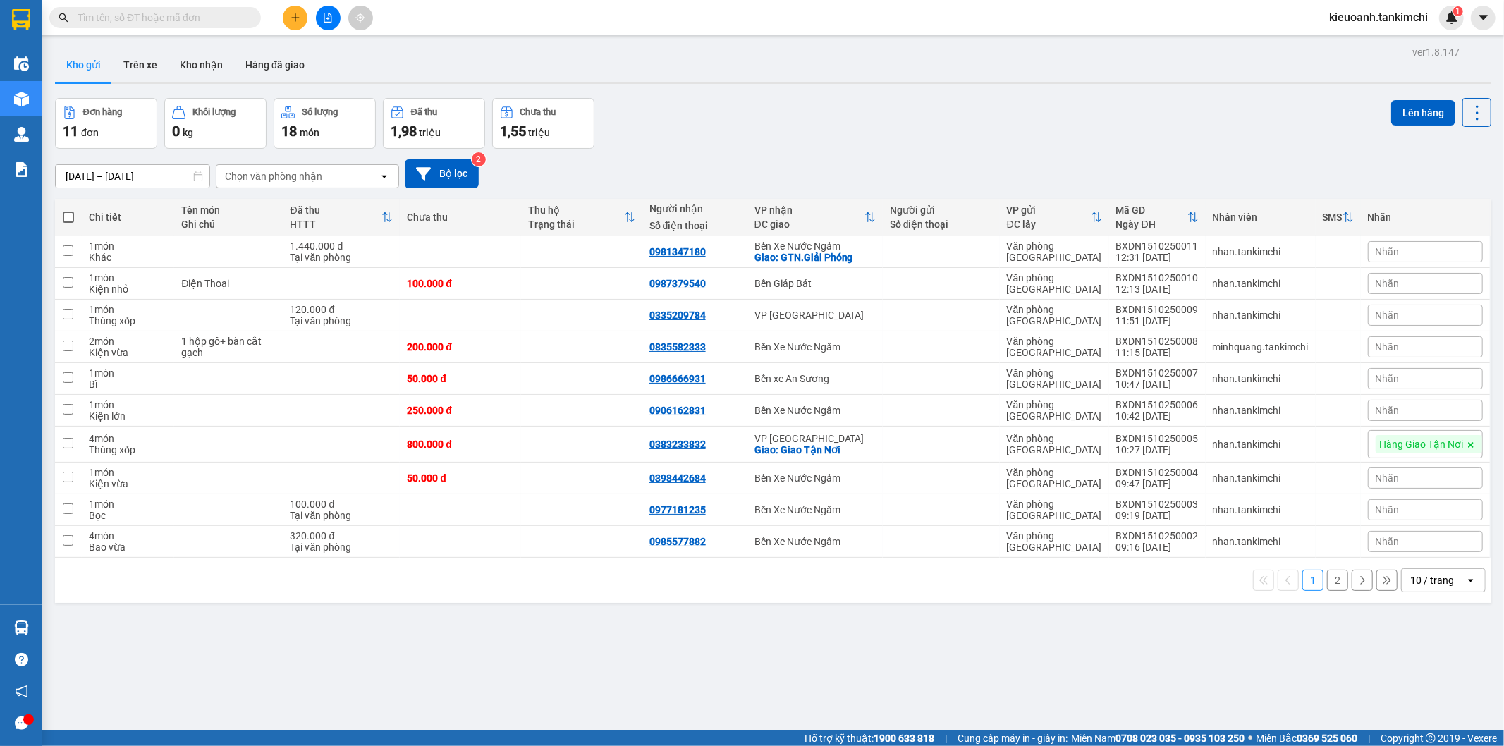
click at [204, 14] on input "text" at bounding box center [161, 18] width 166 height 16
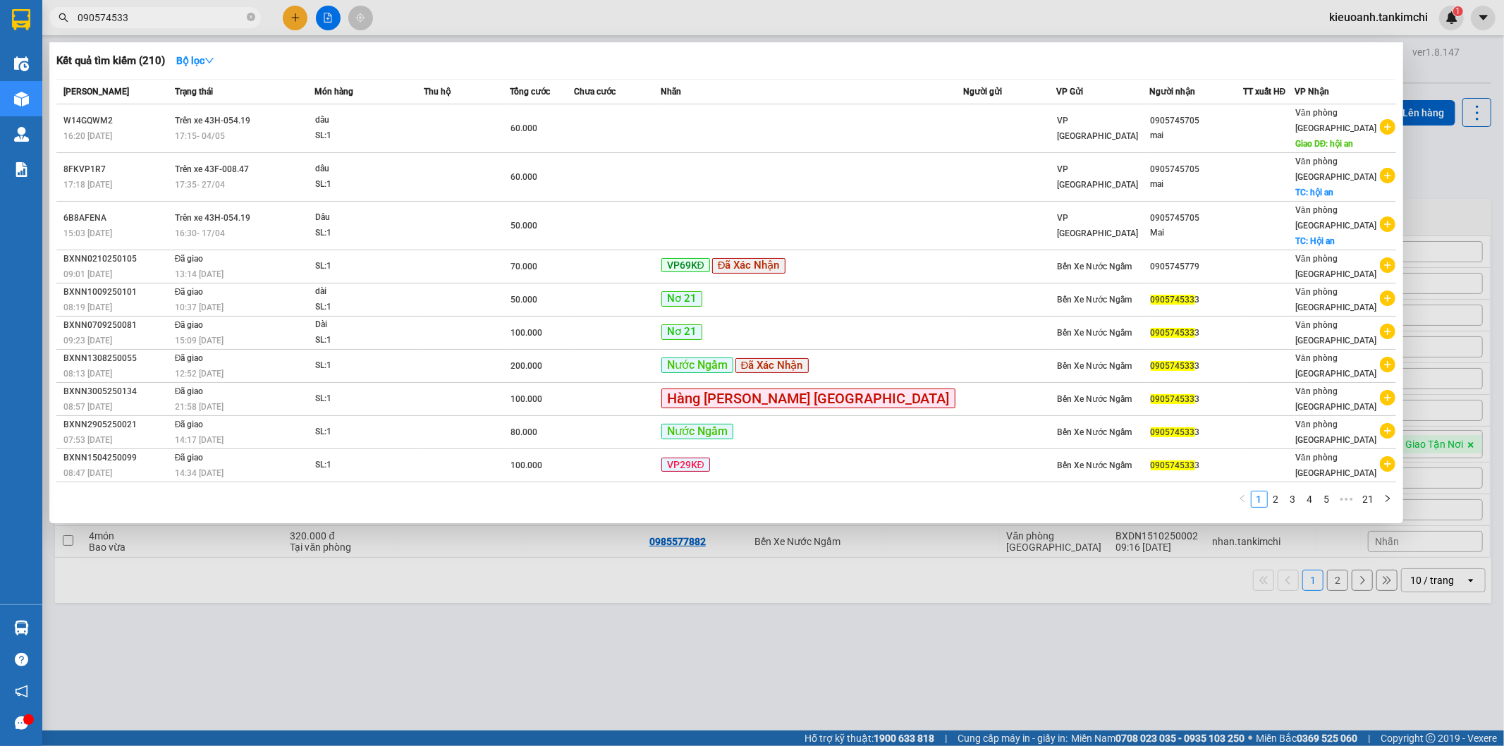
type input "0905745333"
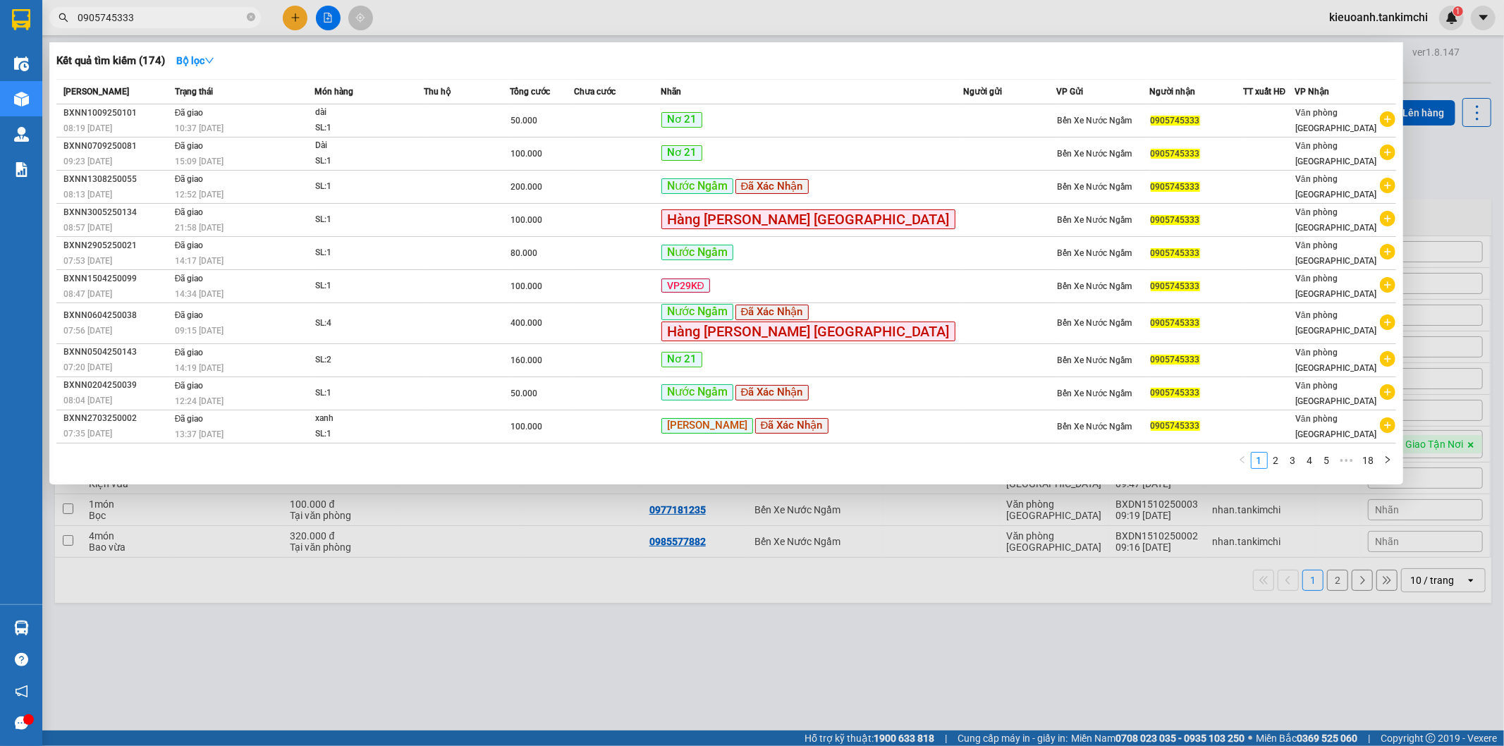
click at [204, 14] on input "0905745333" at bounding box center [161, 18] width 166 height 16
click at [247, 18] on icon "close-circle" at bounding box center [251, 17] width 8 height 8
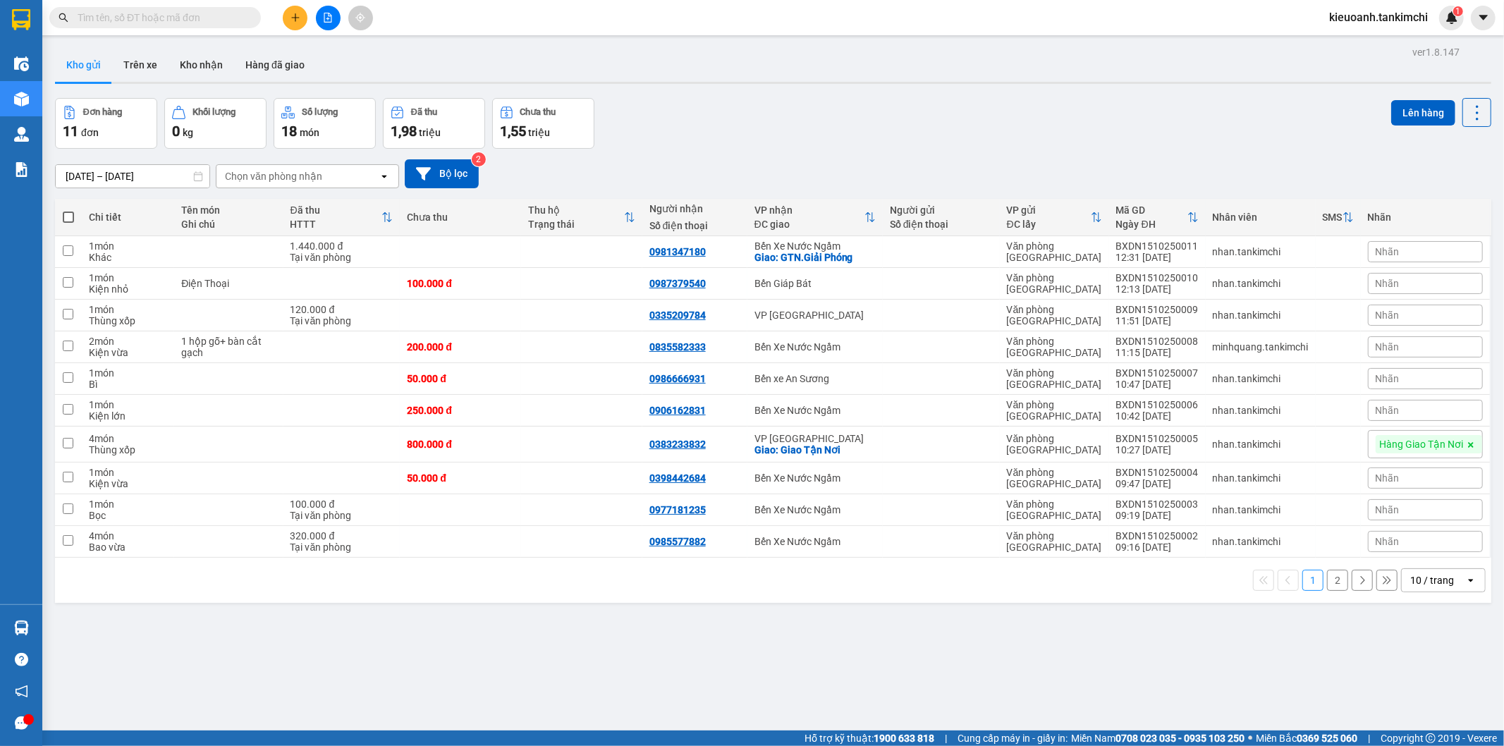
click at [224, 18] on input "text" at bounding box center [161, 18] width 166 height 16
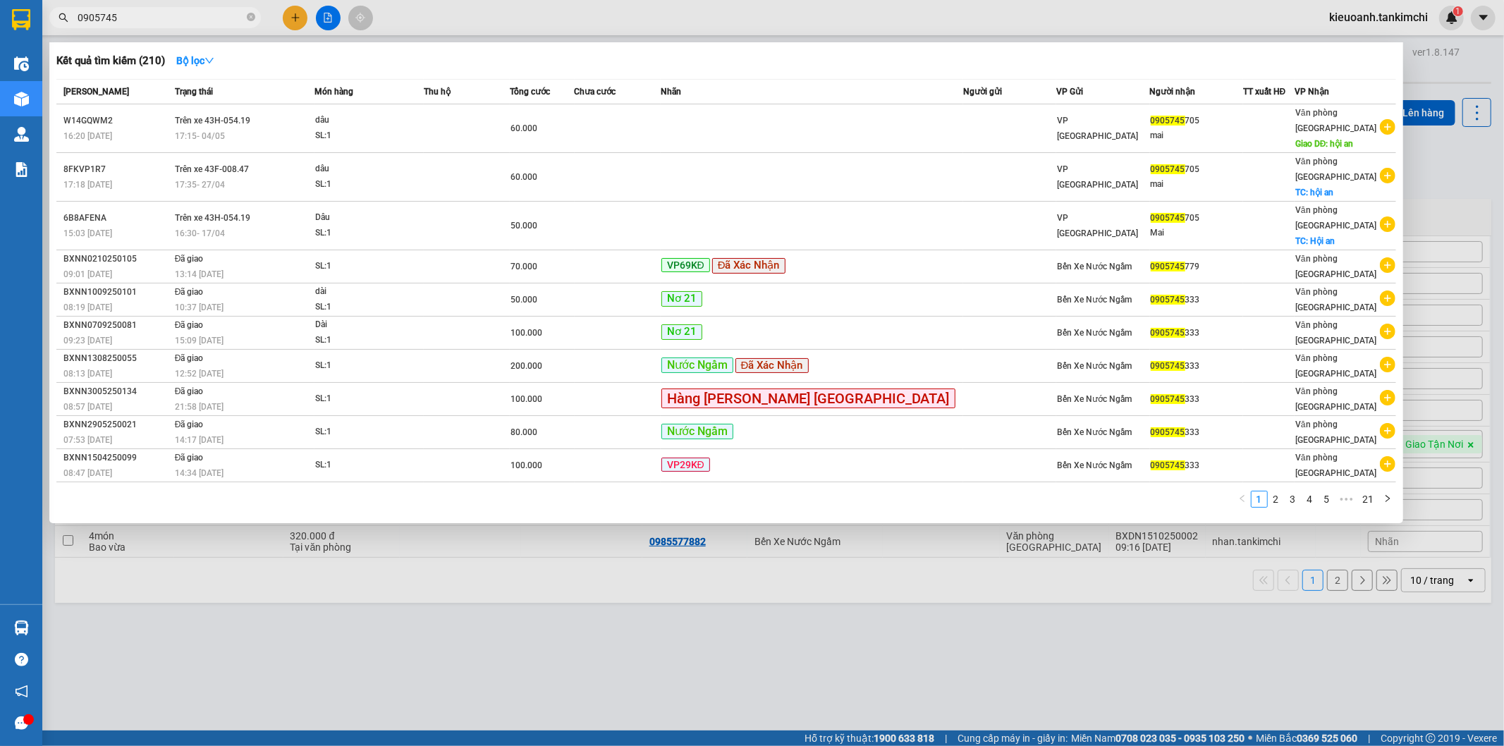
type input "0905745"
click at [248, 17] on icon "close-circle" at bounding box center [251, 17] width 8 height 8
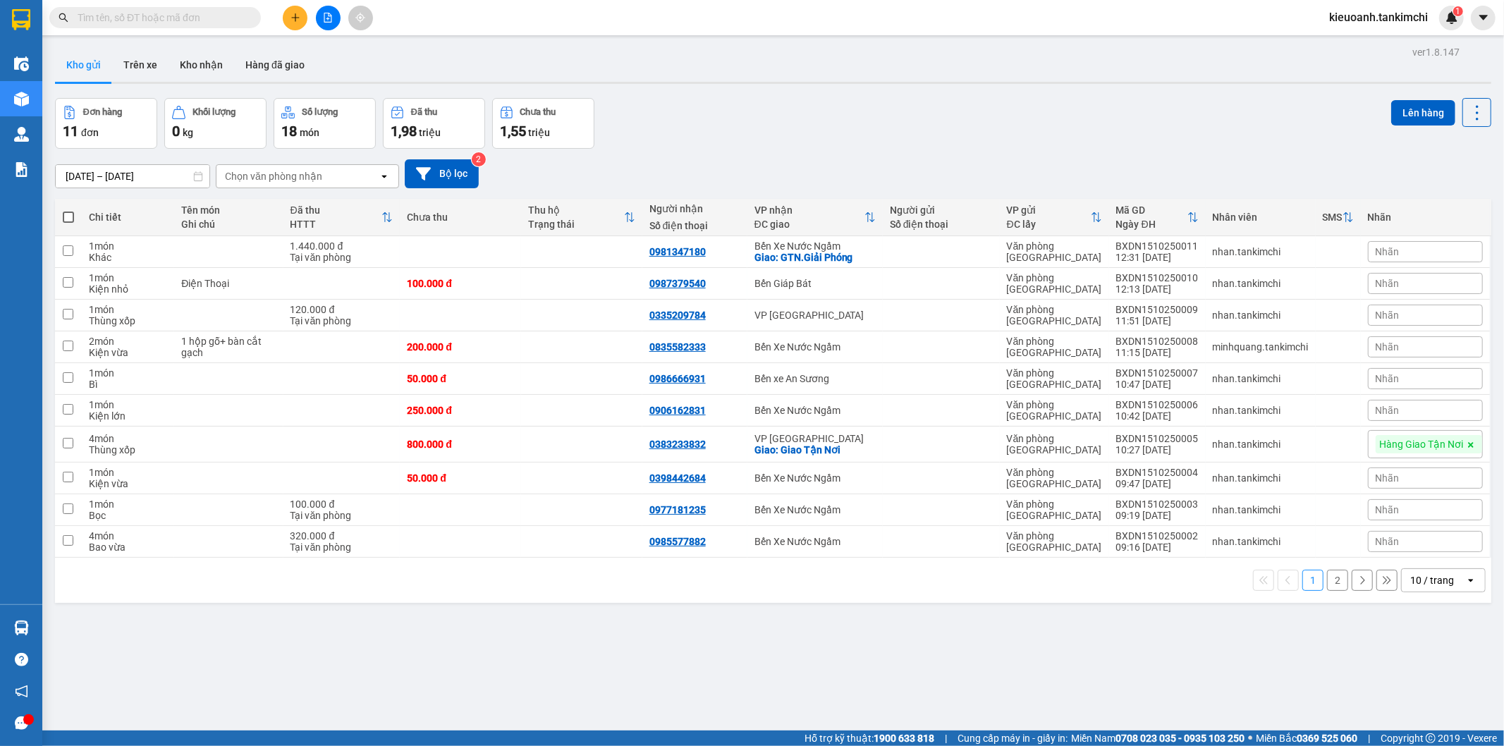
click at [228, 18] on input "text" at bounding box center [161, 18] width 166 height 16
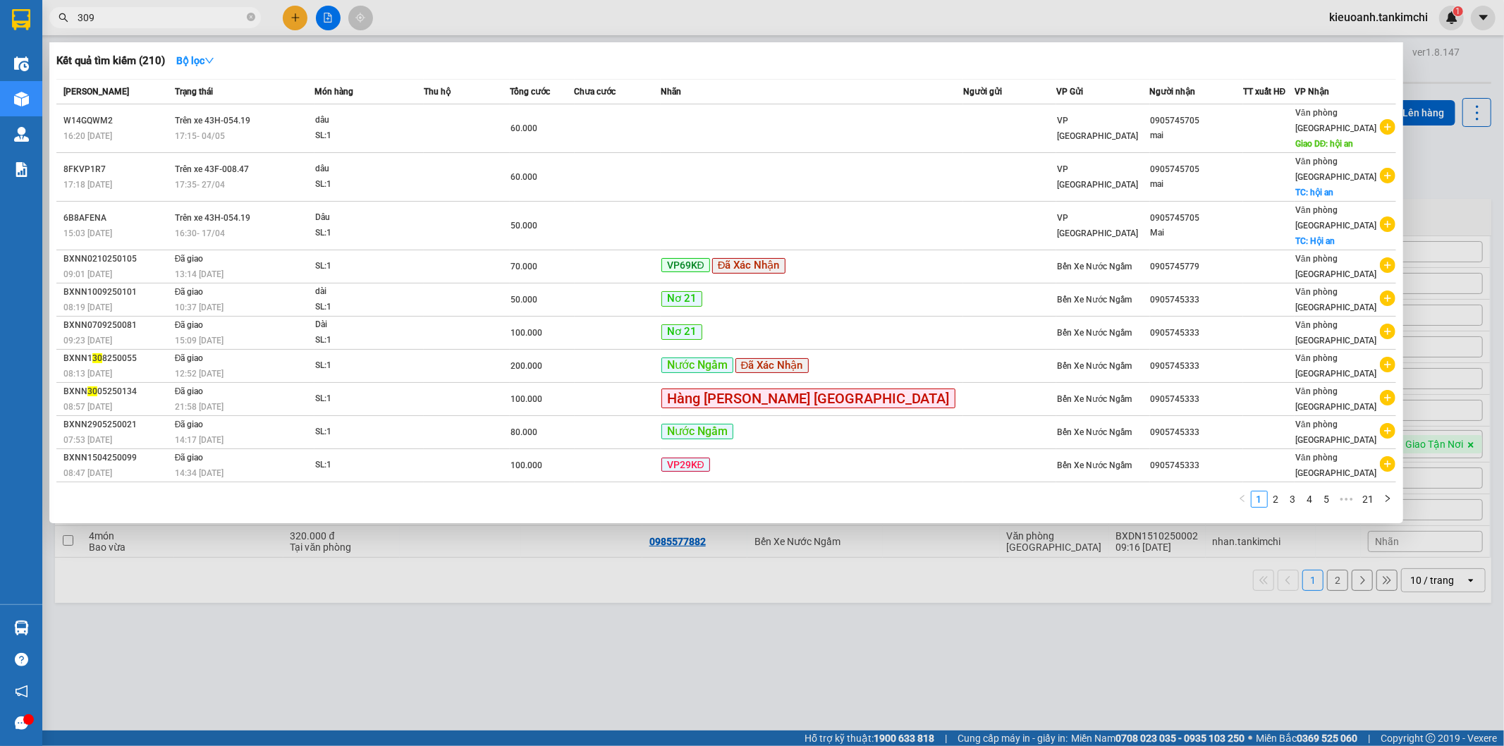
type input "3099"
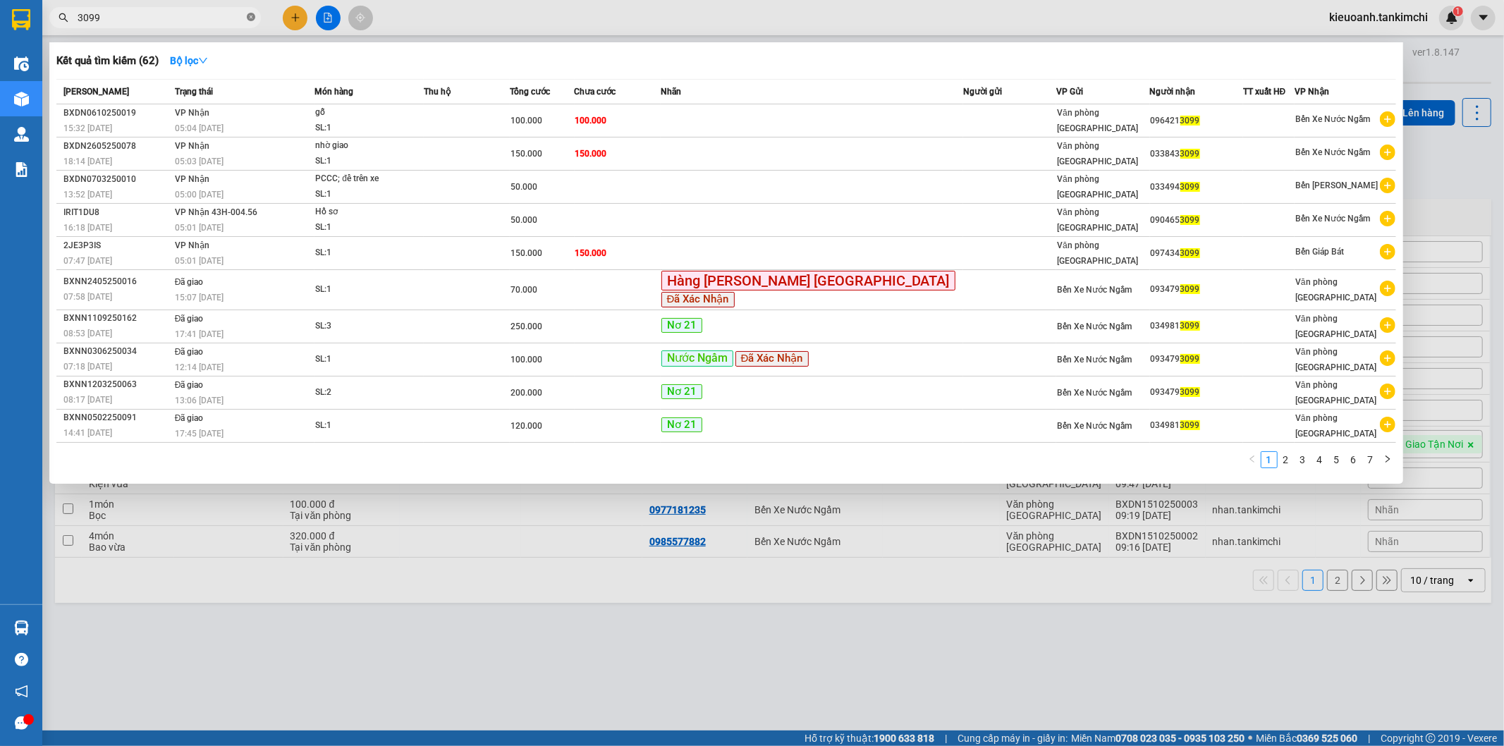
click at [251, 18] on icon "close-circle" at bounding box center [251, 17] width 8 height 8
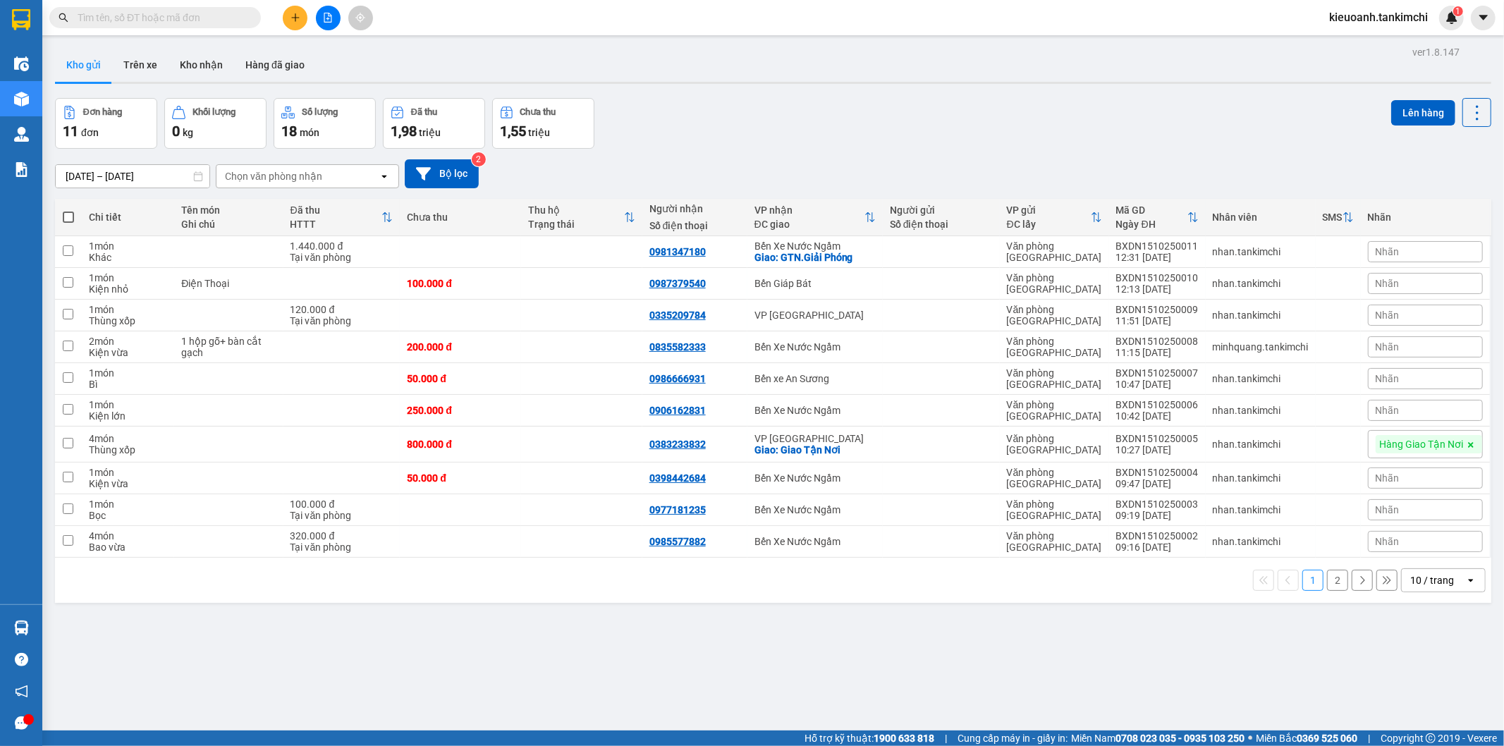
click at [227, 18] on input "text" at bounding box center [161, 18] width 166 height 16
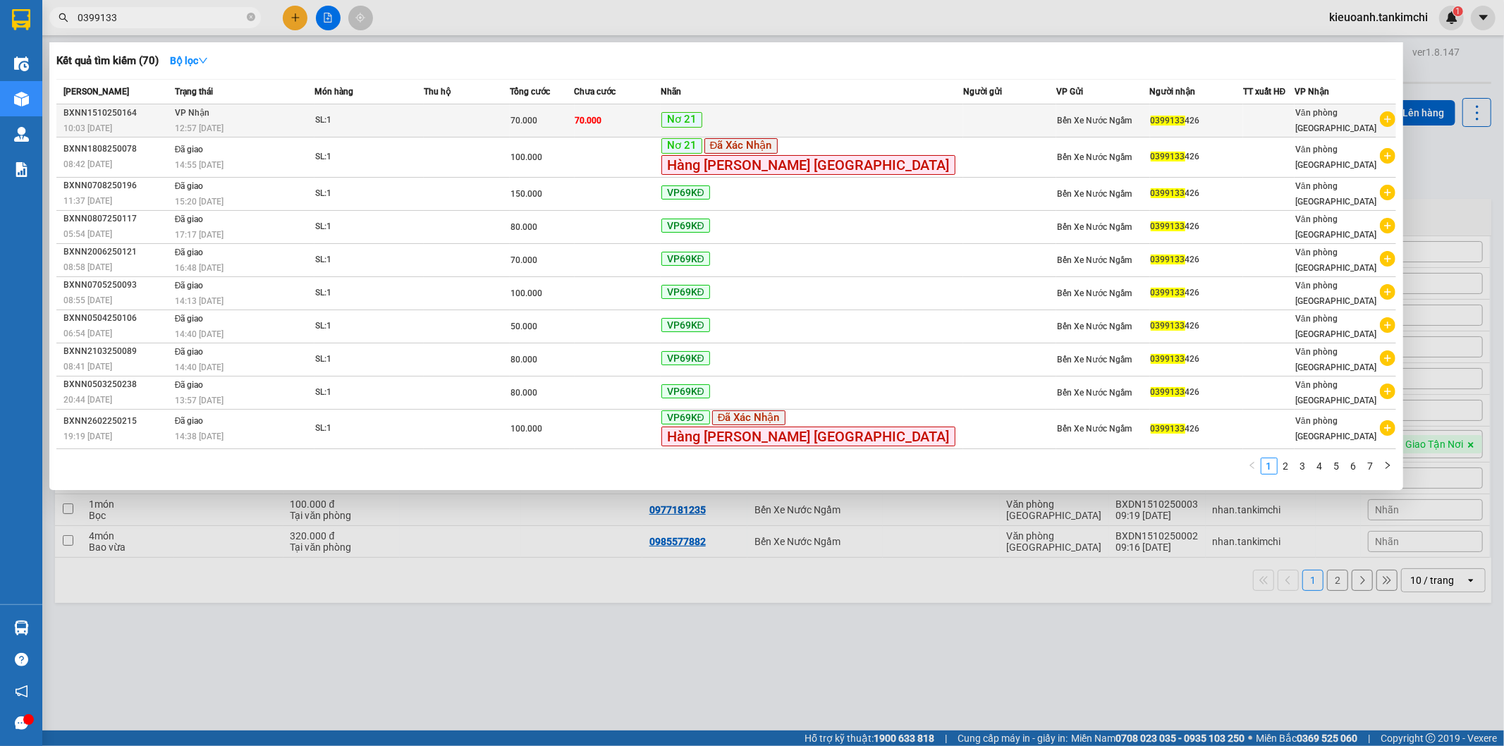
type input "0399133"
click at [297, 113] on td "[PERSON_NAME] 12:57 [DATE]" at bounding box center [243, 120] width 144 height 33
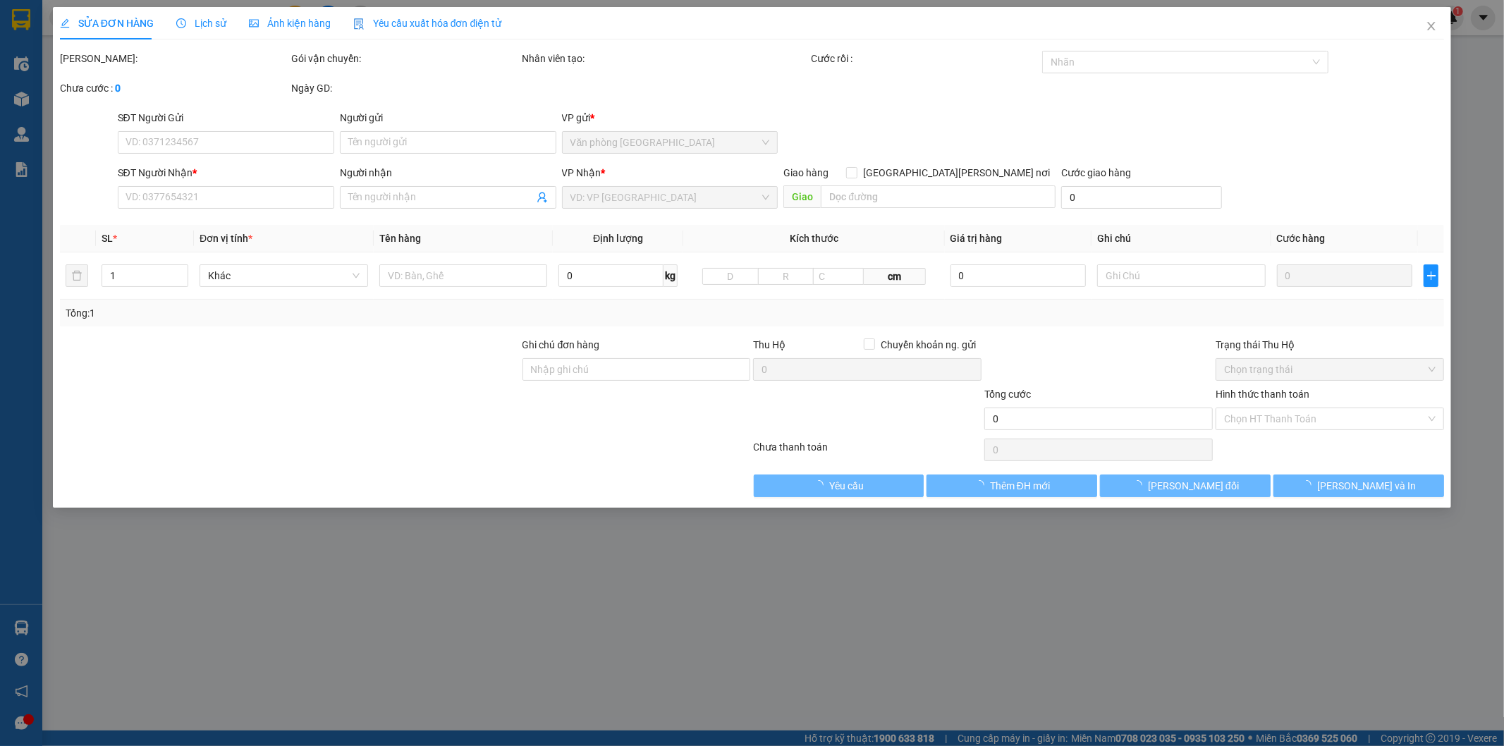
type input "0399133426"
type input "70.000"
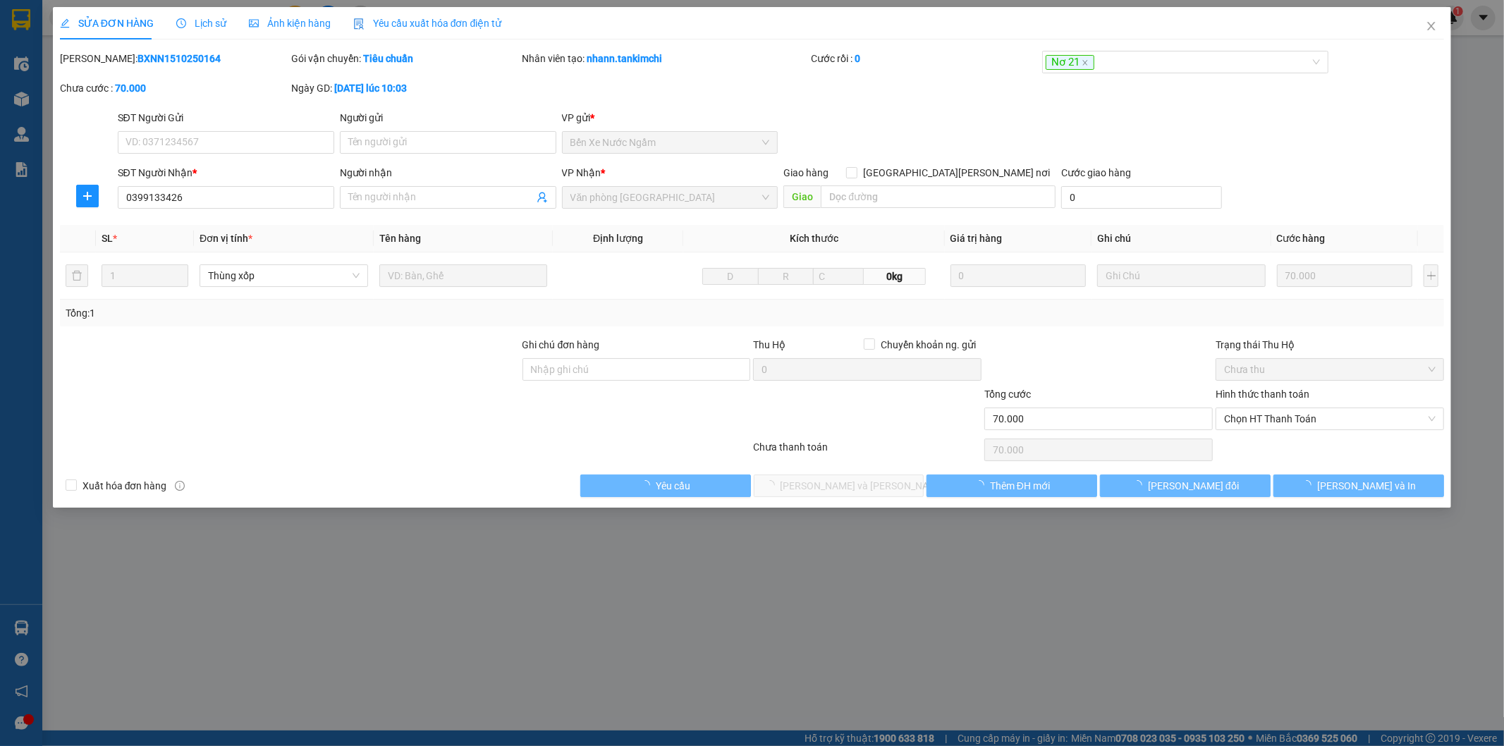
click at [205, 23] on span "Lịch sử" at bounding box center [201, 23] width 50 height 11
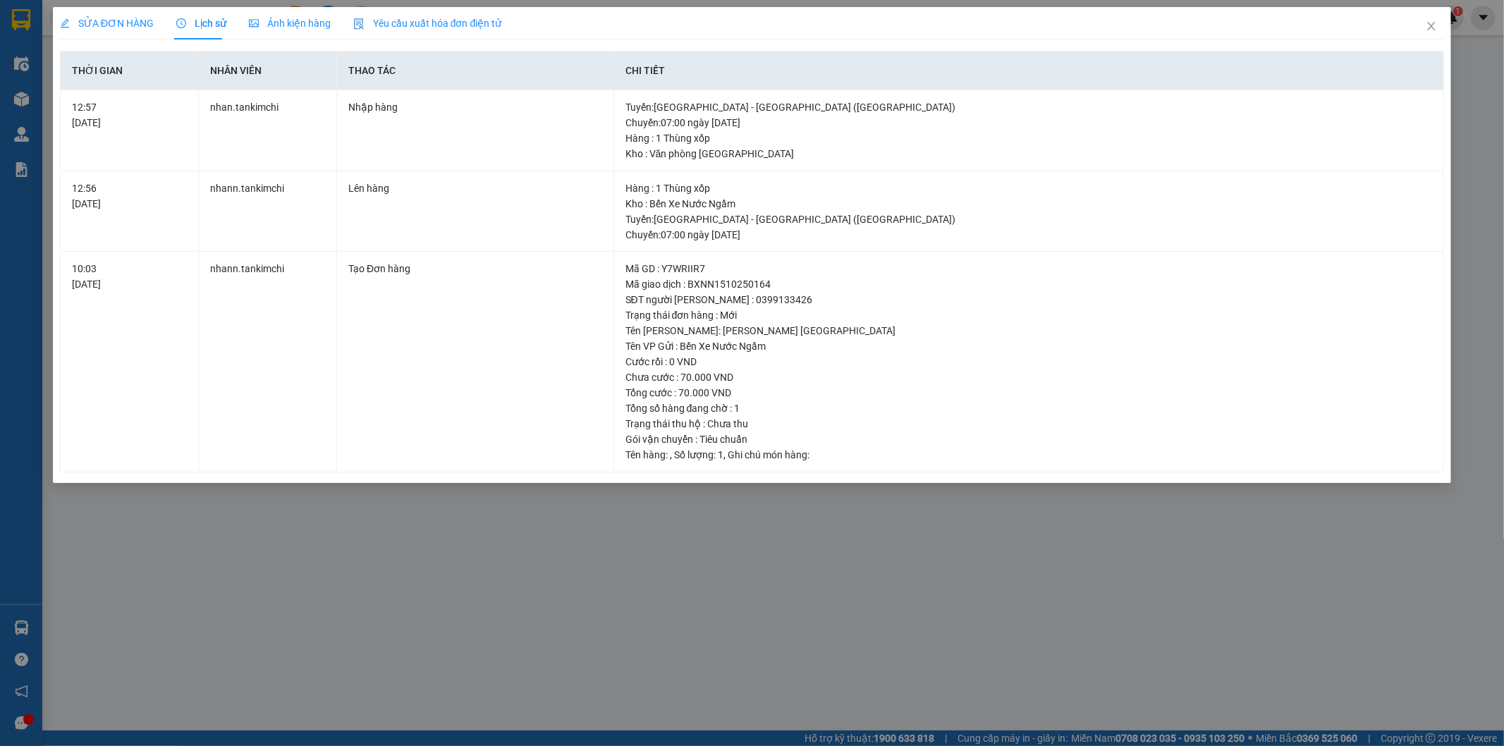
click at [406, 539] on div "SỬA ĐƠN HÀNG Lịch sử [PERSON_NAME] hàng Yêu cầu xuất [PERSON_NAME] điện tử Tota…" at bounding box center [752, 373] width 1504 height 746
click at [1442, 30] on span "Close" at bounding box center [1430, 26] width 39 height 39
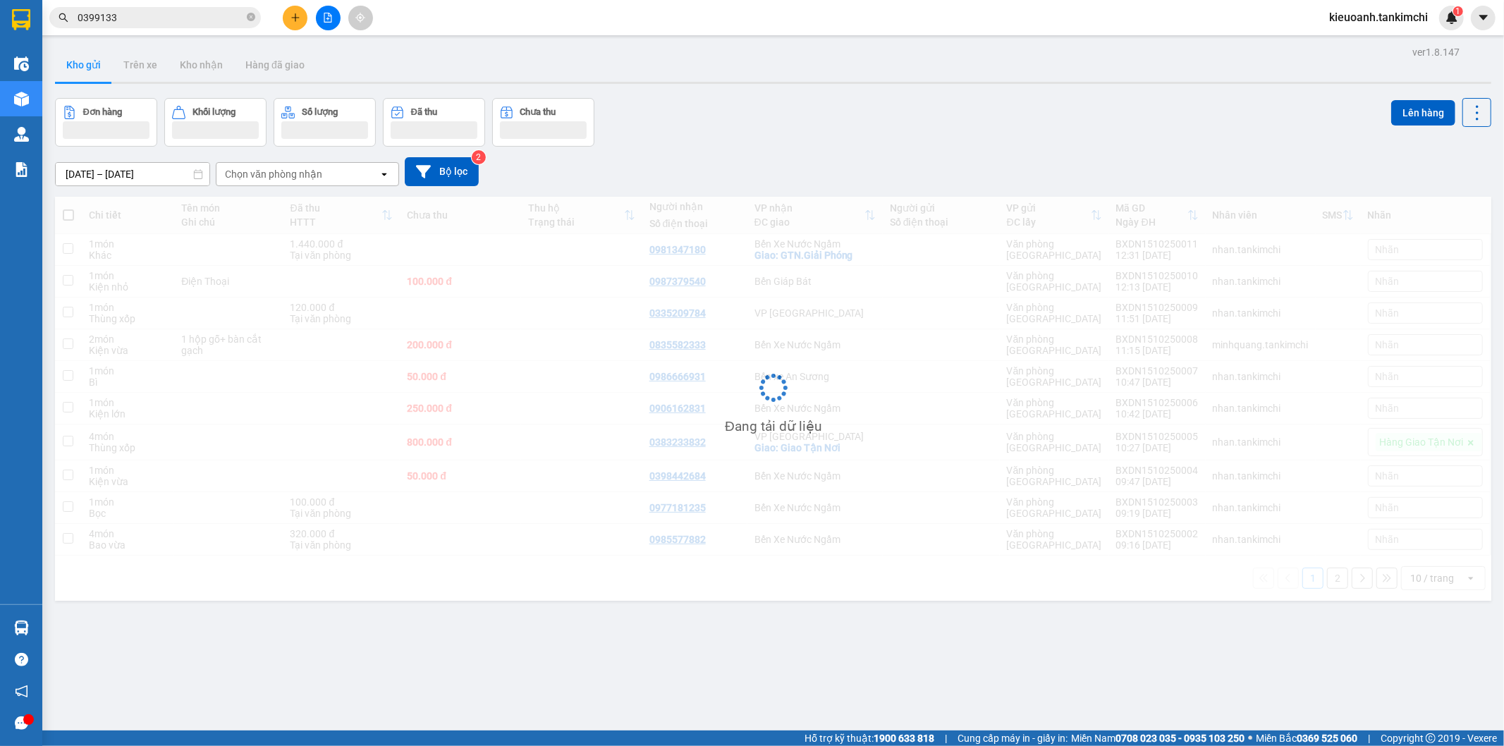
click at [1427, 22] on span "kieuoanh.tankimchi" at bounding box center [1377, 17] width 121 height 18
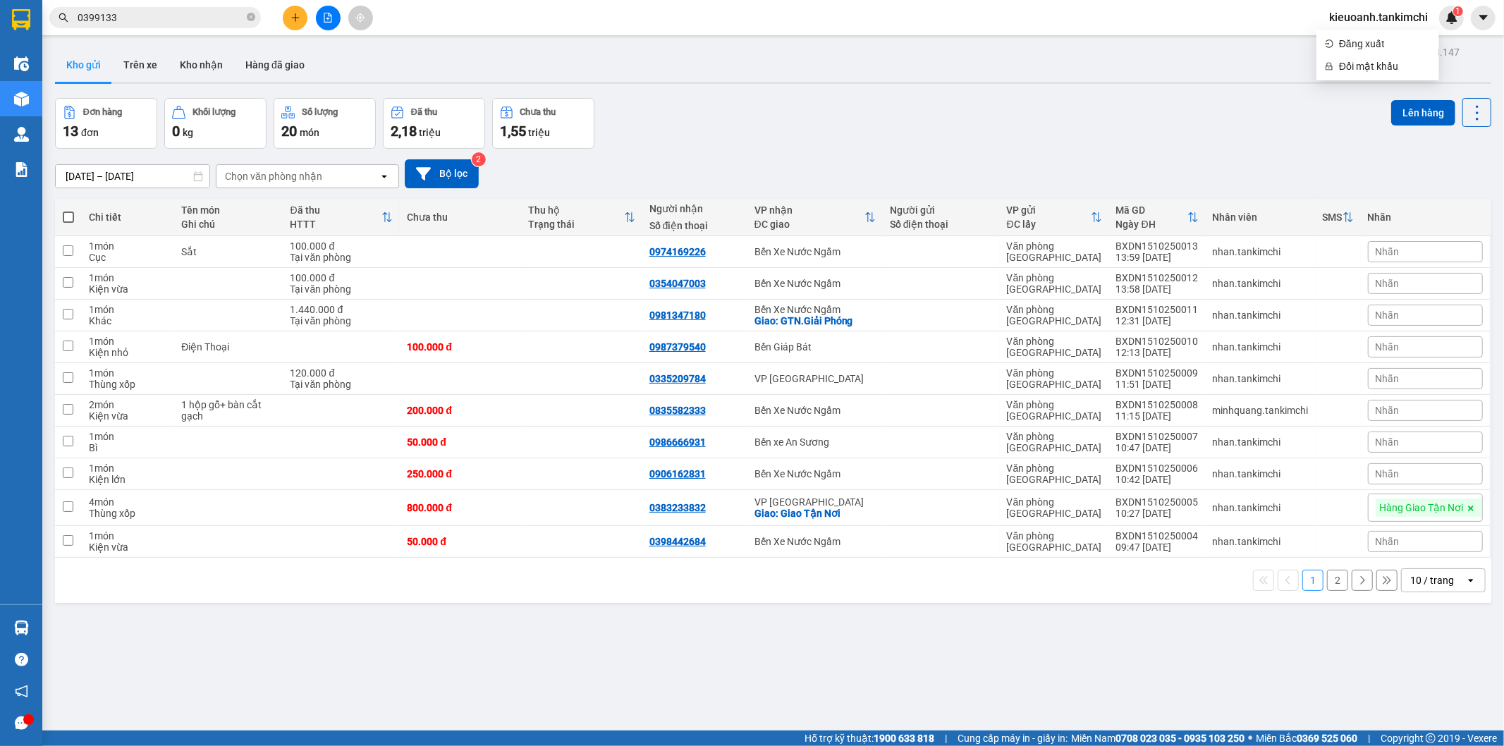
click at [148, 0] on div "Kết quả [PERSON_NAME] ( 70 ) Bộ lọc Mã ĐH Trạng thái Món hàng Thu hộ Tổng [PERS…" at bounding box center [752, 17] width 1504 height 35
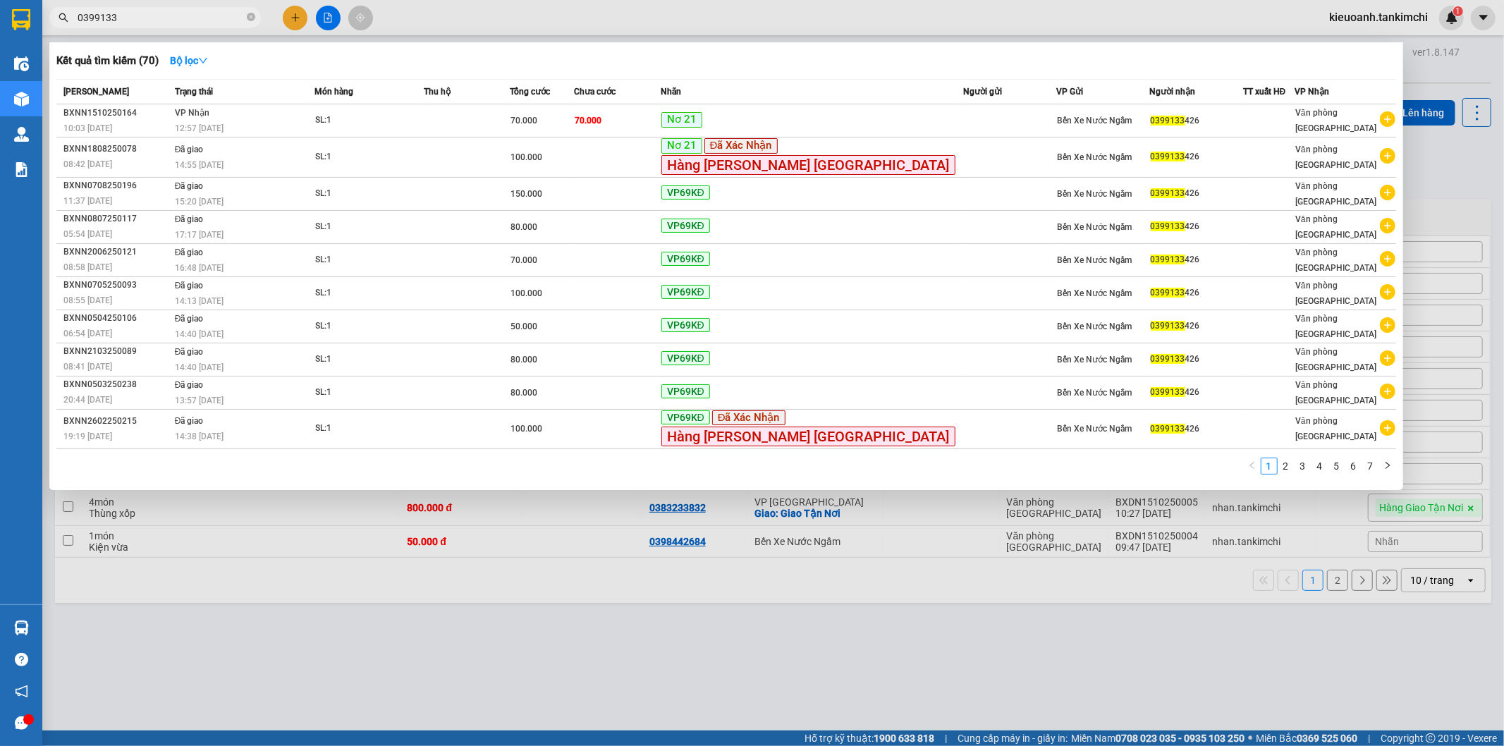
click at [147, 22] on input "0399133" at bounding box center [161, 18] width 166 height 16
click at [250, 17] on icon "close-circle" at bounding box center [251, 17] width 8 height 8
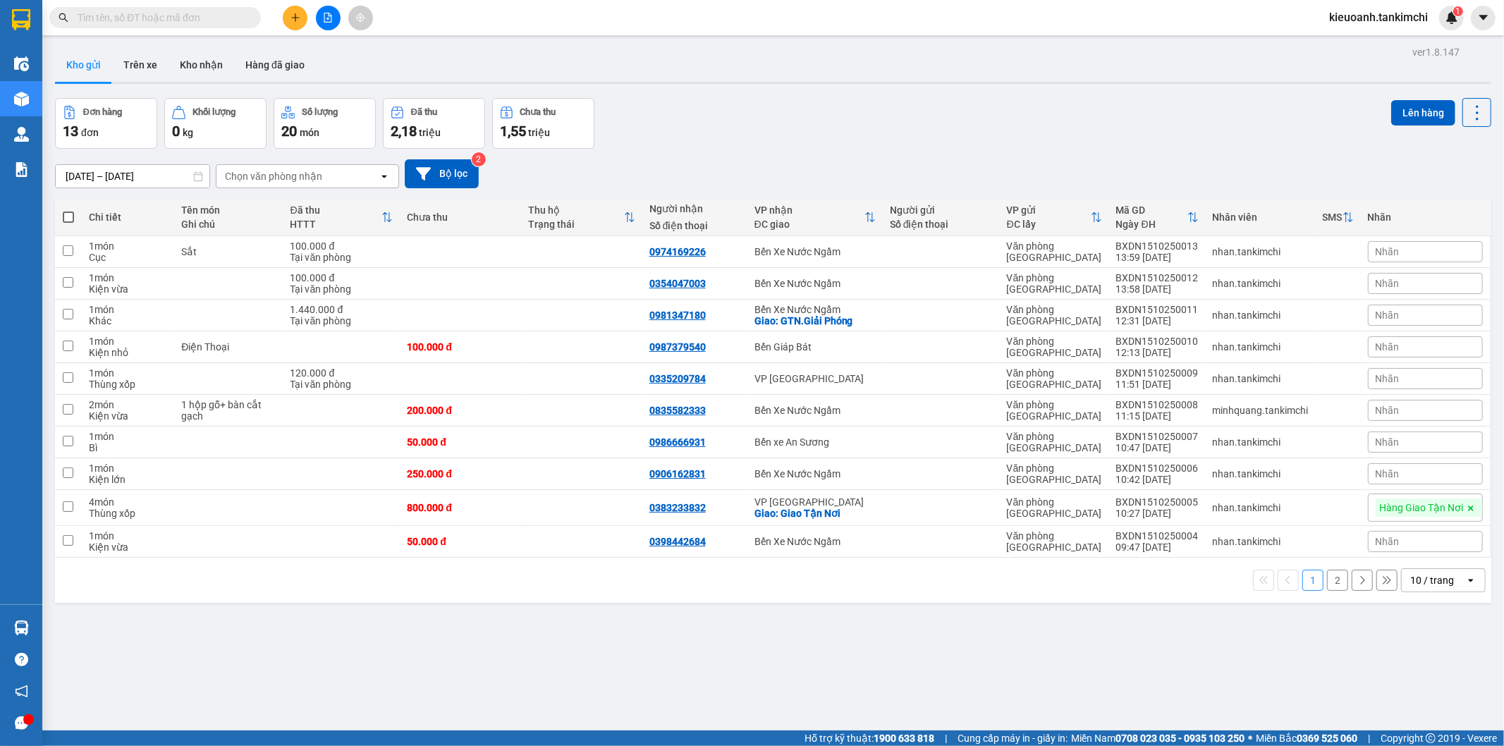
click at [231, 23] on input "text" at bounding box center [161, 18] width 166 height 16
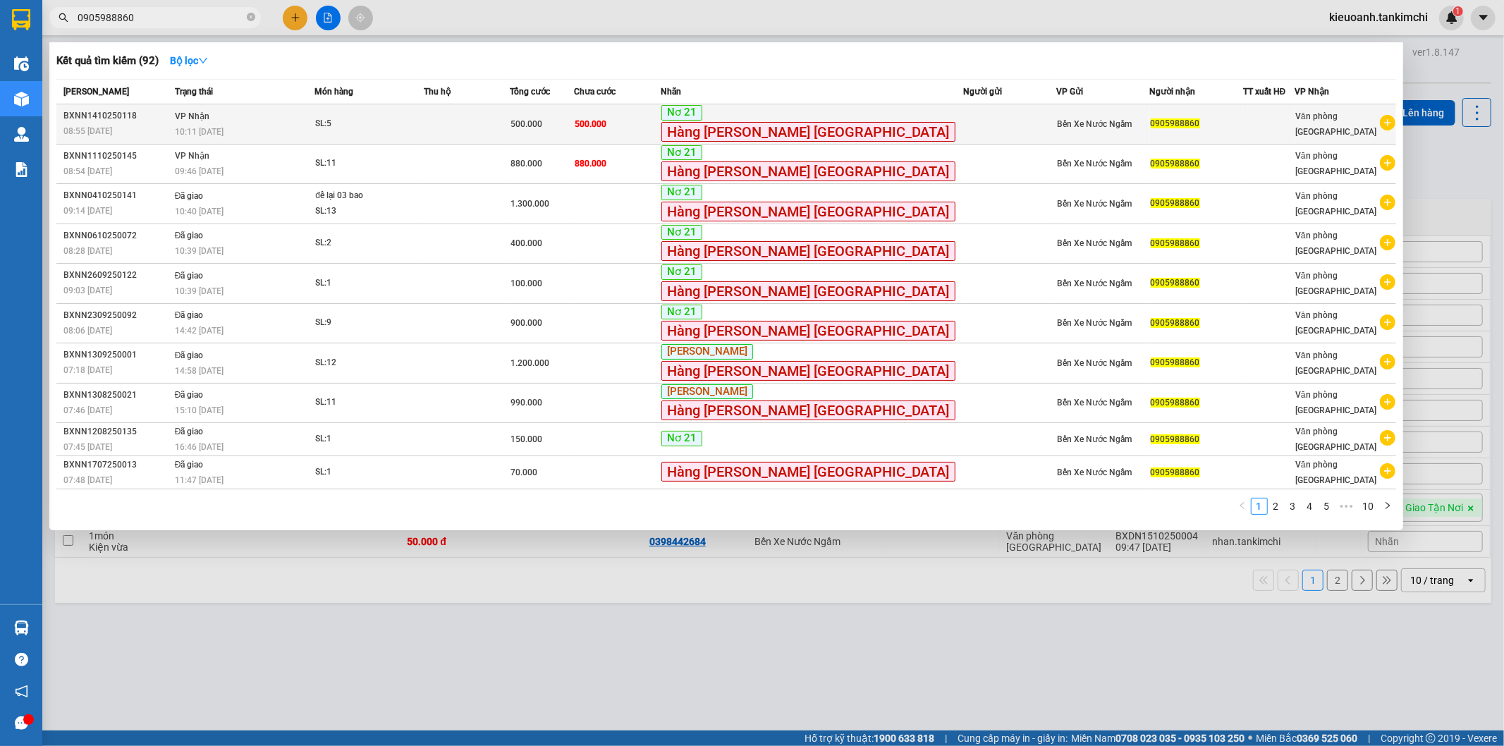
type input "0905988860"
click at [424, 135] on td "SL: 5" at bounding box center [368, 124] width 109 height 40
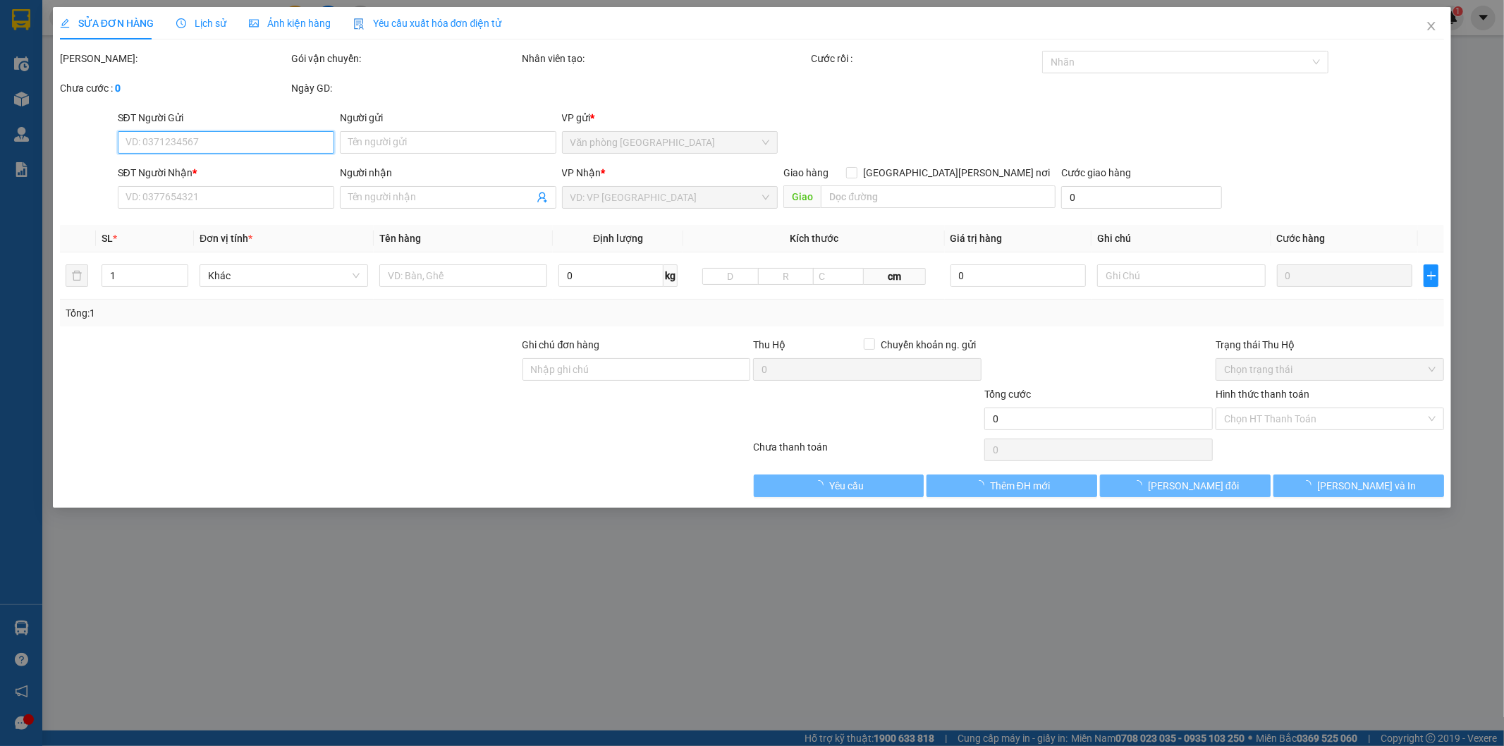
type input "0905988860"
type input "500.000"
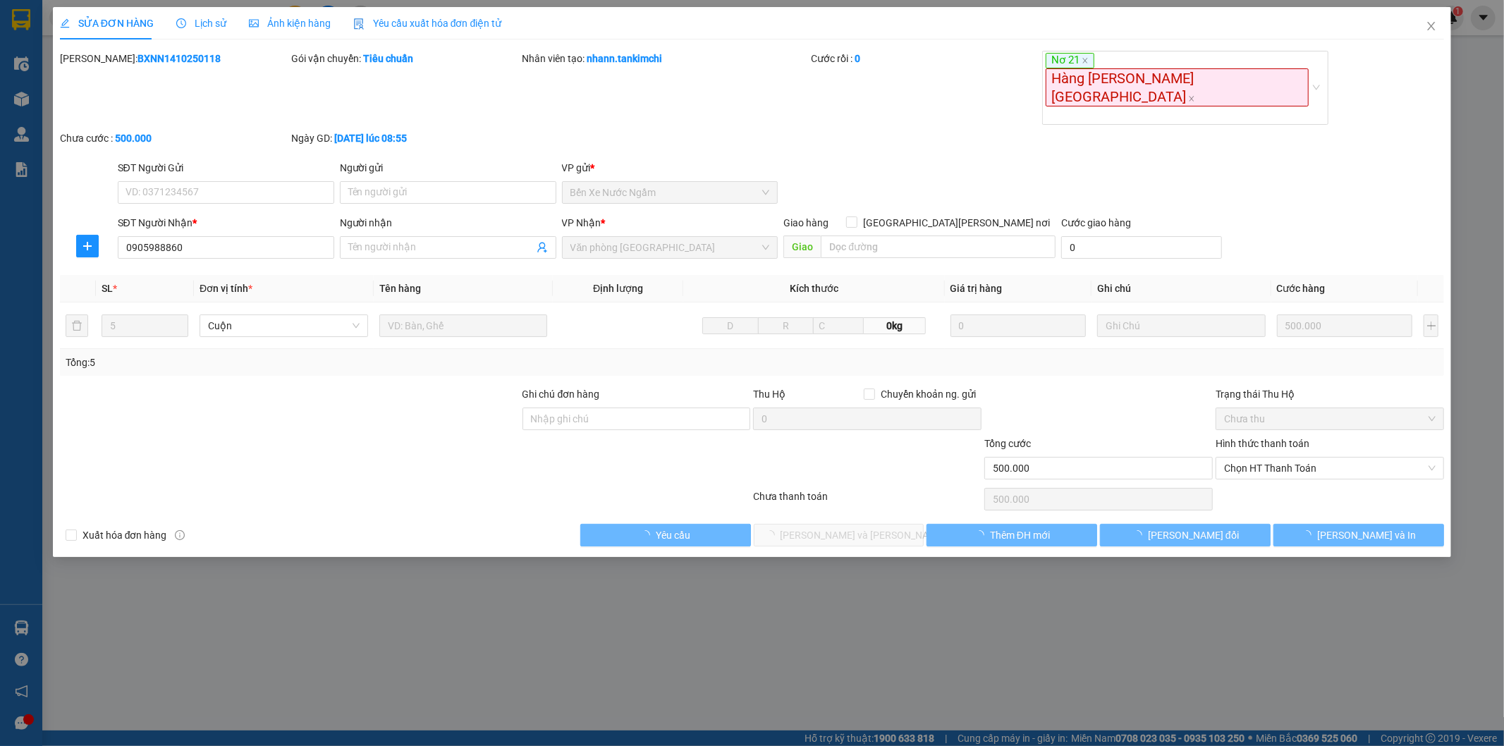
click at [210, 25] on span "Lịch sử" at bounding box center [201, 23] width 50 height 11
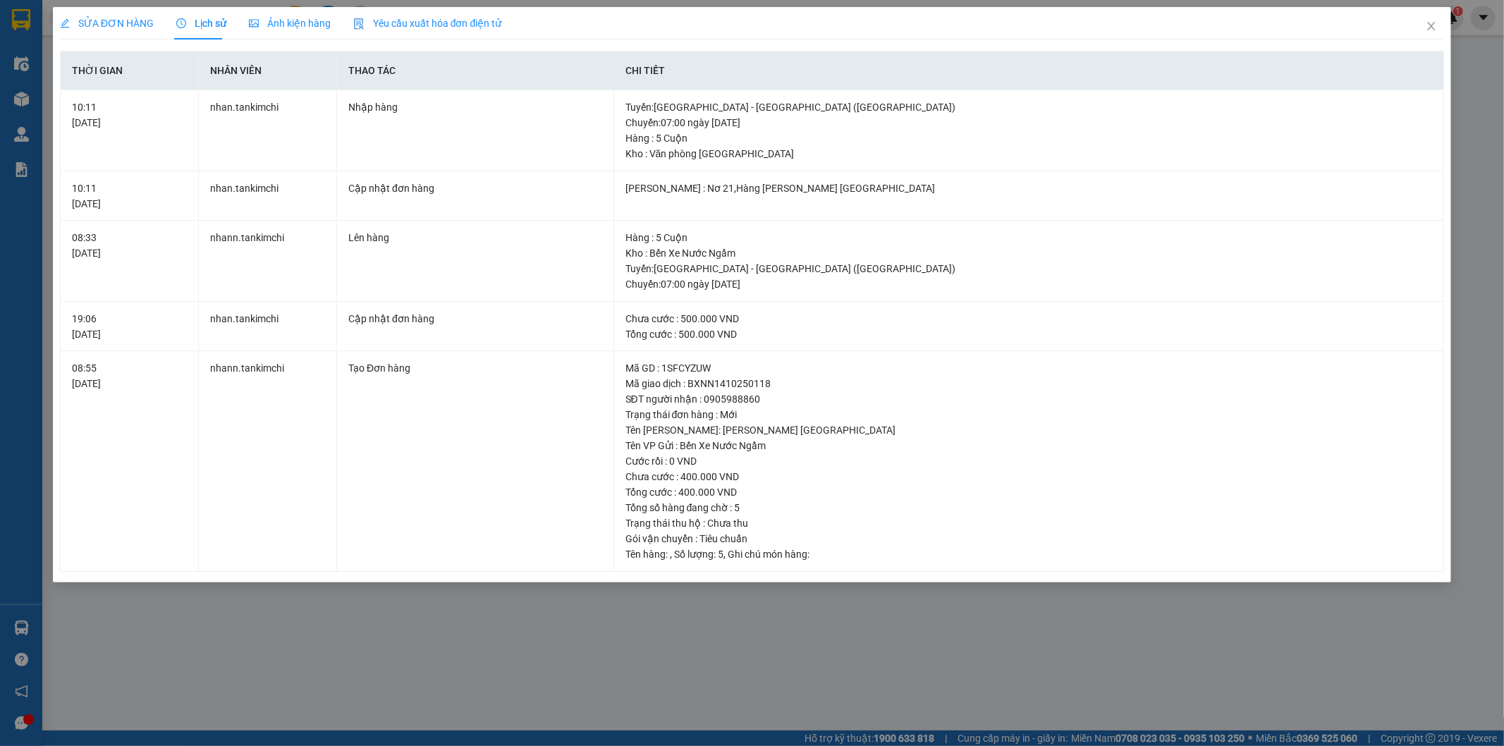
click at [555, 610] on div "SỬA ĐƠN HÀNG Lịch sử [PERSON_NAME] hàng Yêu cầu xuất [PERSON_NAME] điện tử Tota…" at bounding box center [752, 373] width 1504 height 746
click at [1437, 25] on span "Close" at bounding box center [1430, 26] width 39 height 39
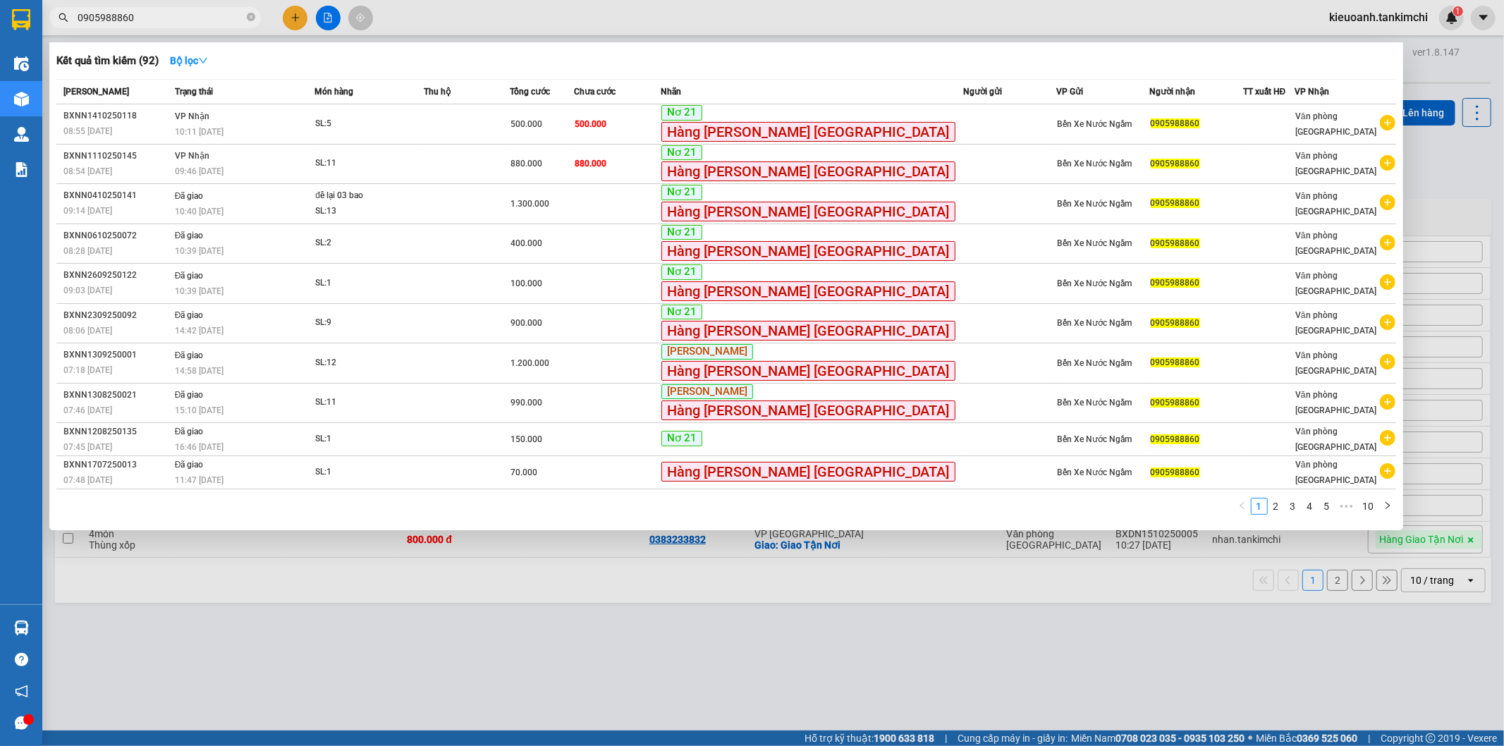
click at [139, 18] on input "0905988860" at bounding box center [161, 18] width 166 height 16
click at [256, 16] on span "0905988860" at bounding box center [154, 17] width 211 height 21
click at [254, 16] on icon "close-circle" at bounding box center [251, 17] width 8 height 8
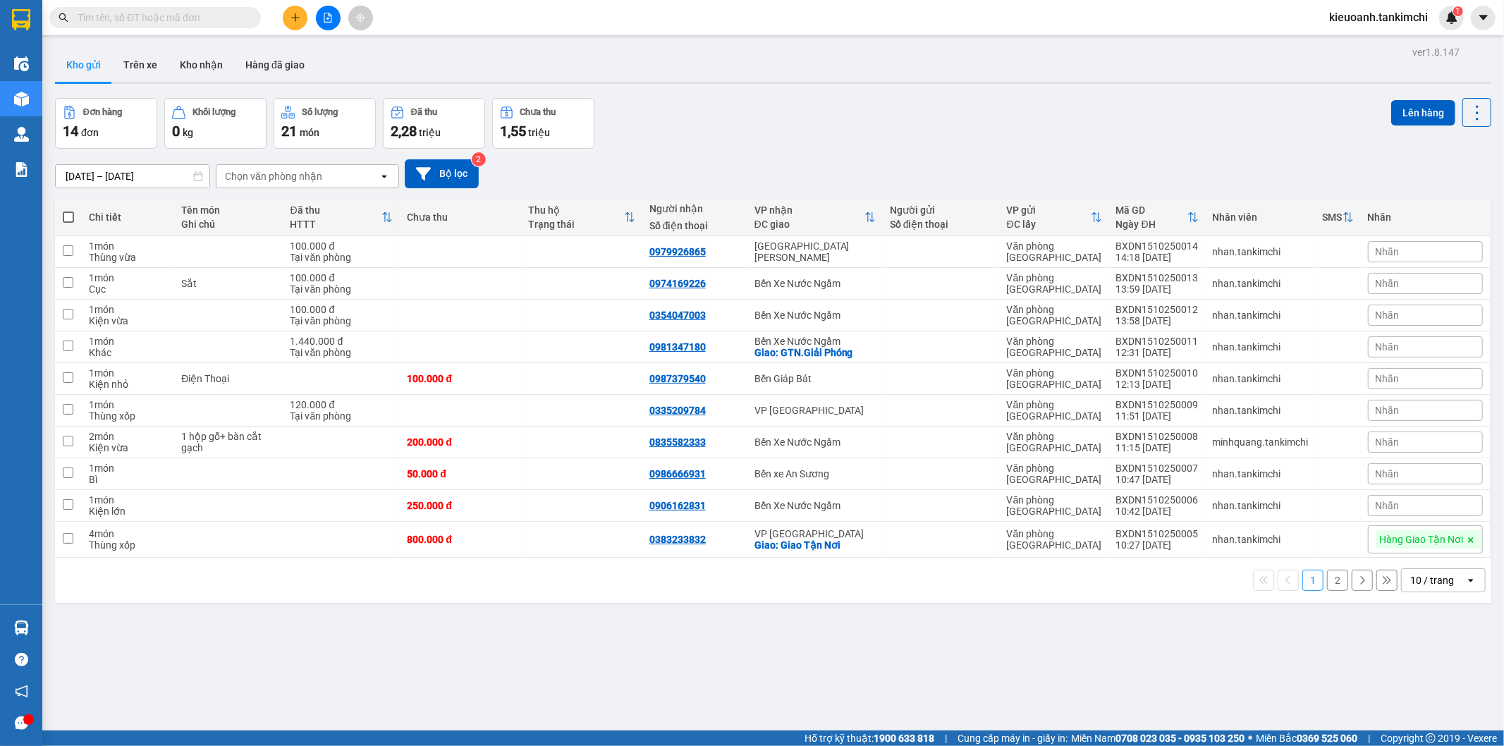
click at [222, 17] on input "text" at bounding box center [161, 18] width 166 height 16
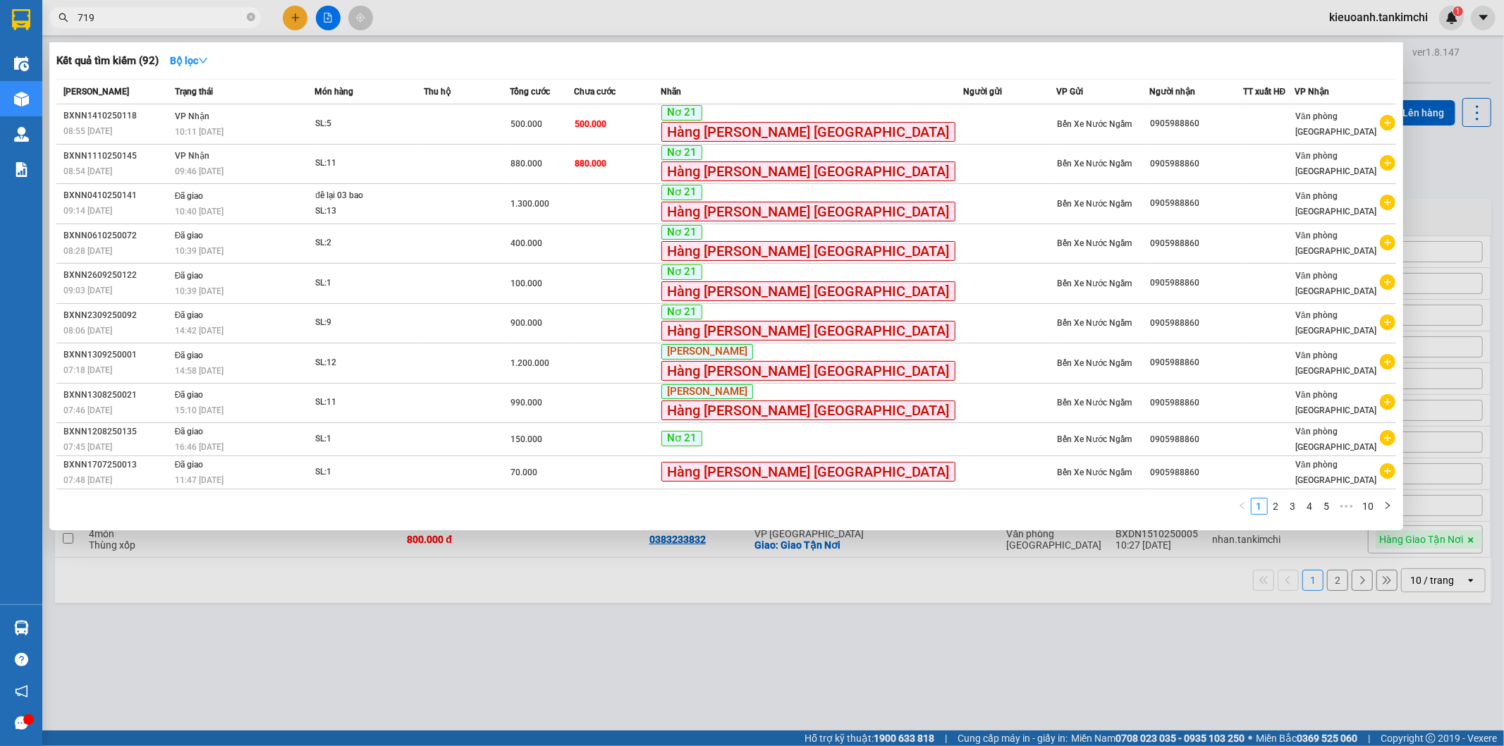
type input "7193"
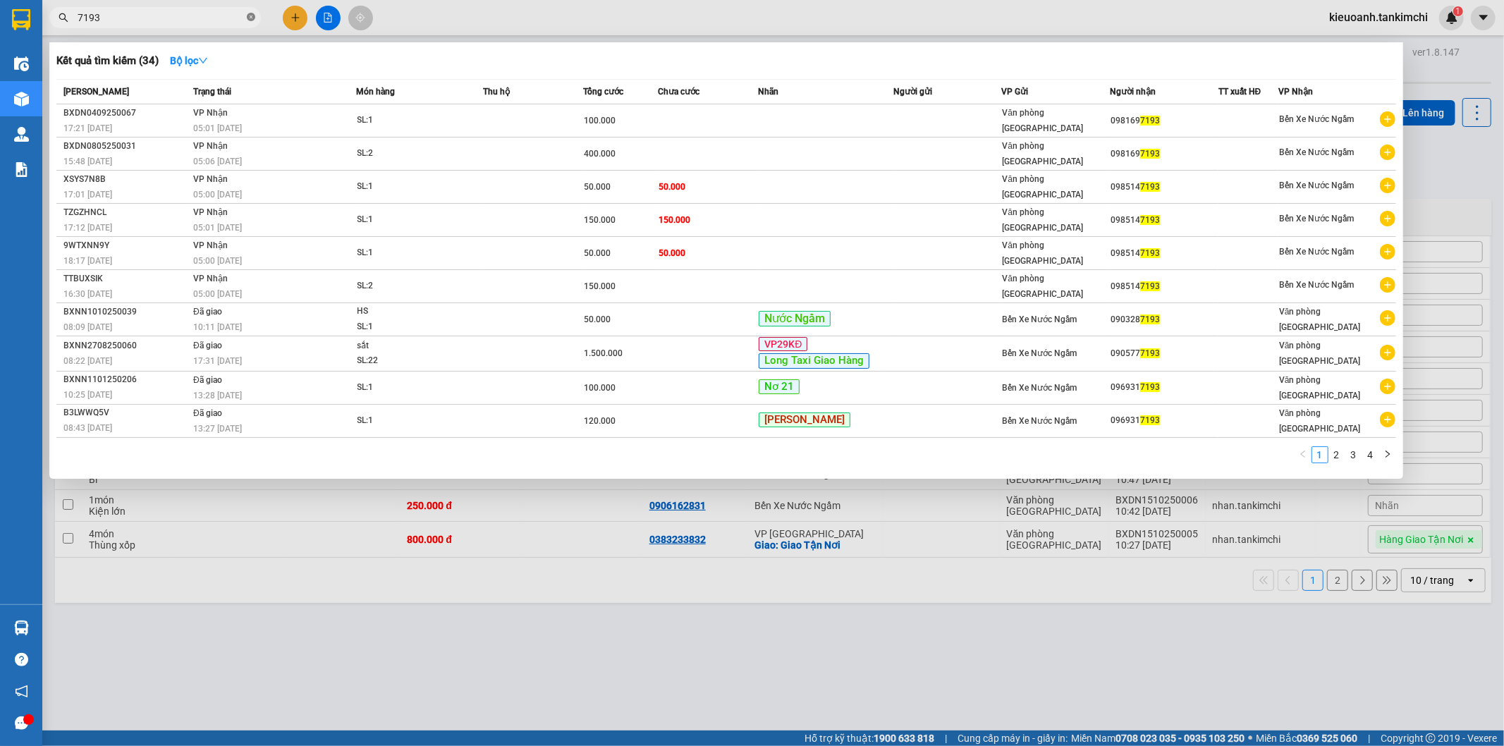
click at [249, 16] on icon "close-circle" at bounding box center [251, 17] width 8 height 8
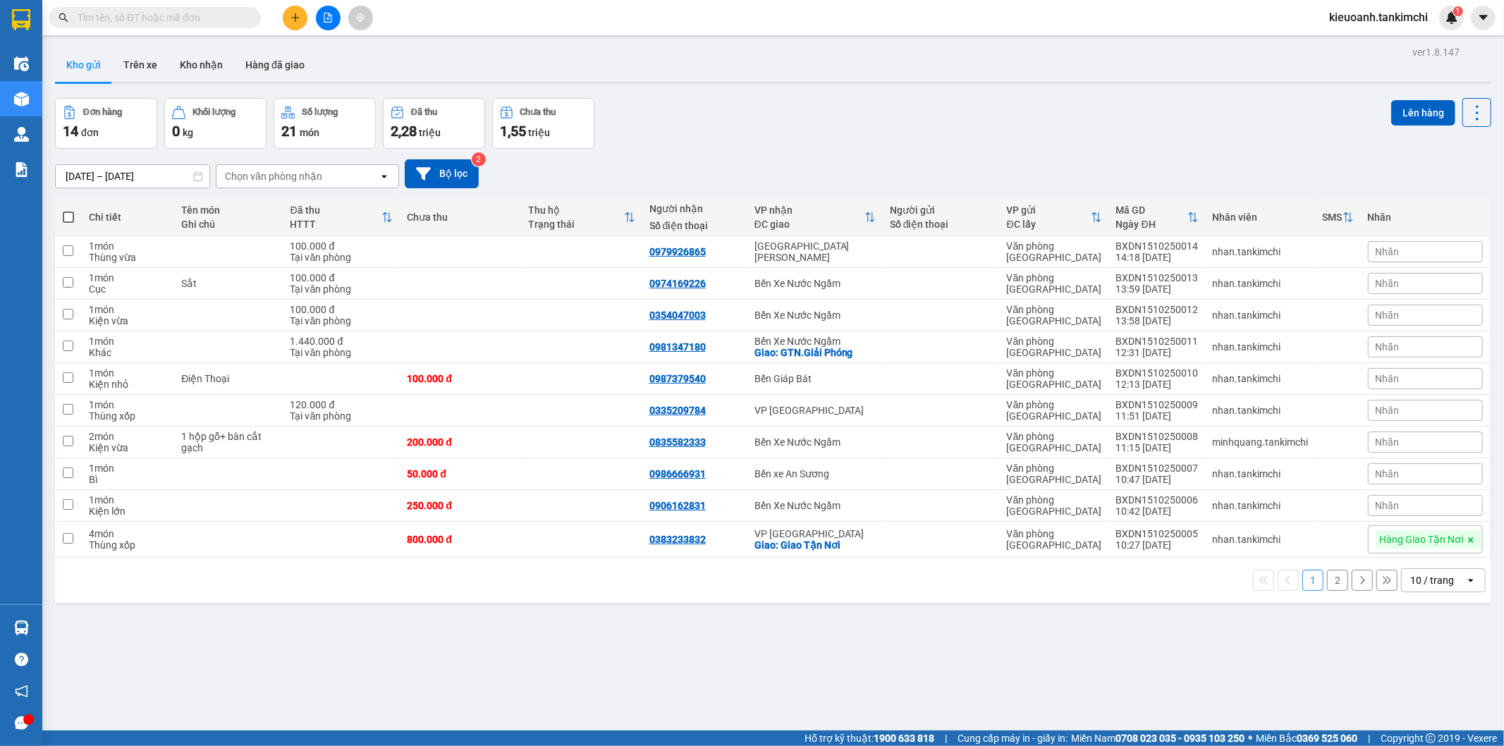
click at [209, 18] on input "text" at bounding box center [161, 18] width 166 height 16
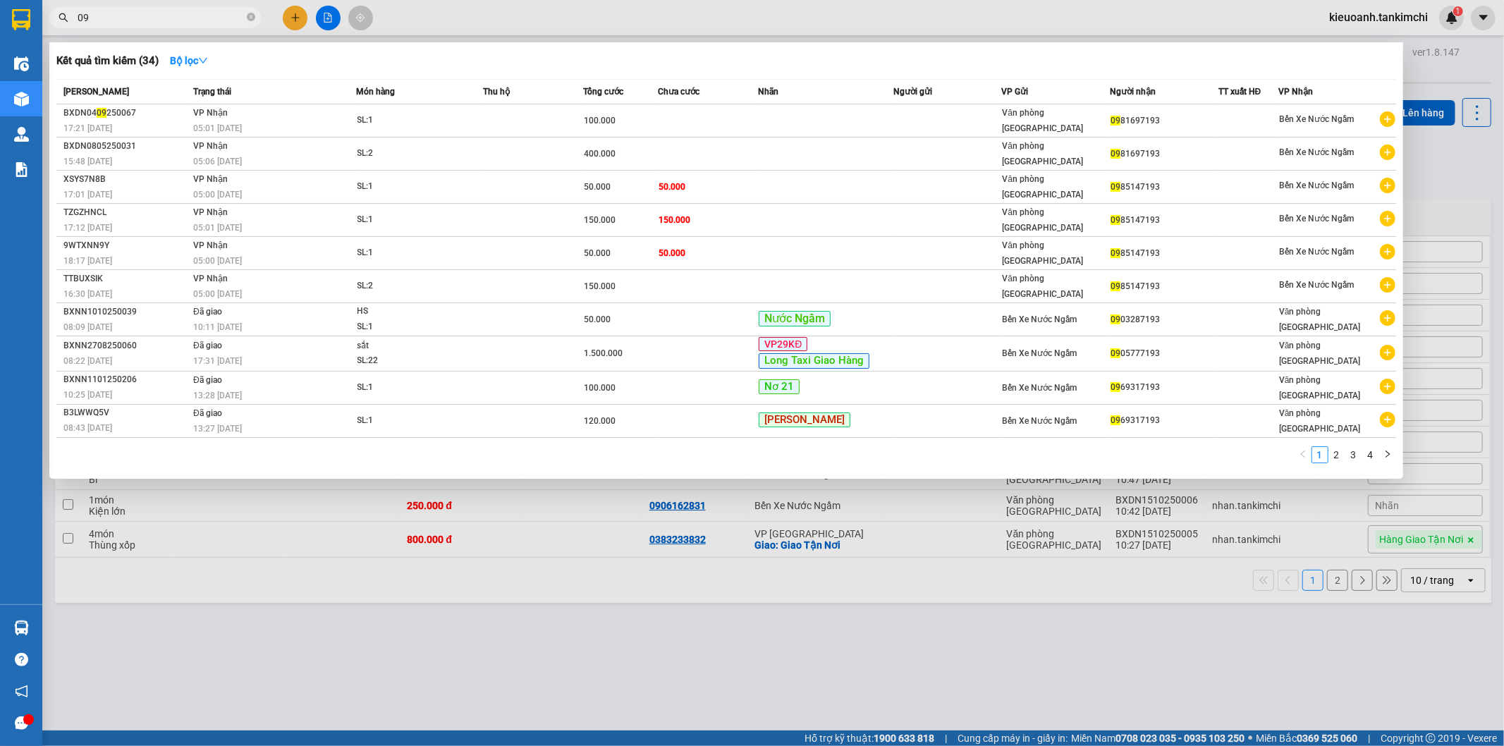
type input "0"
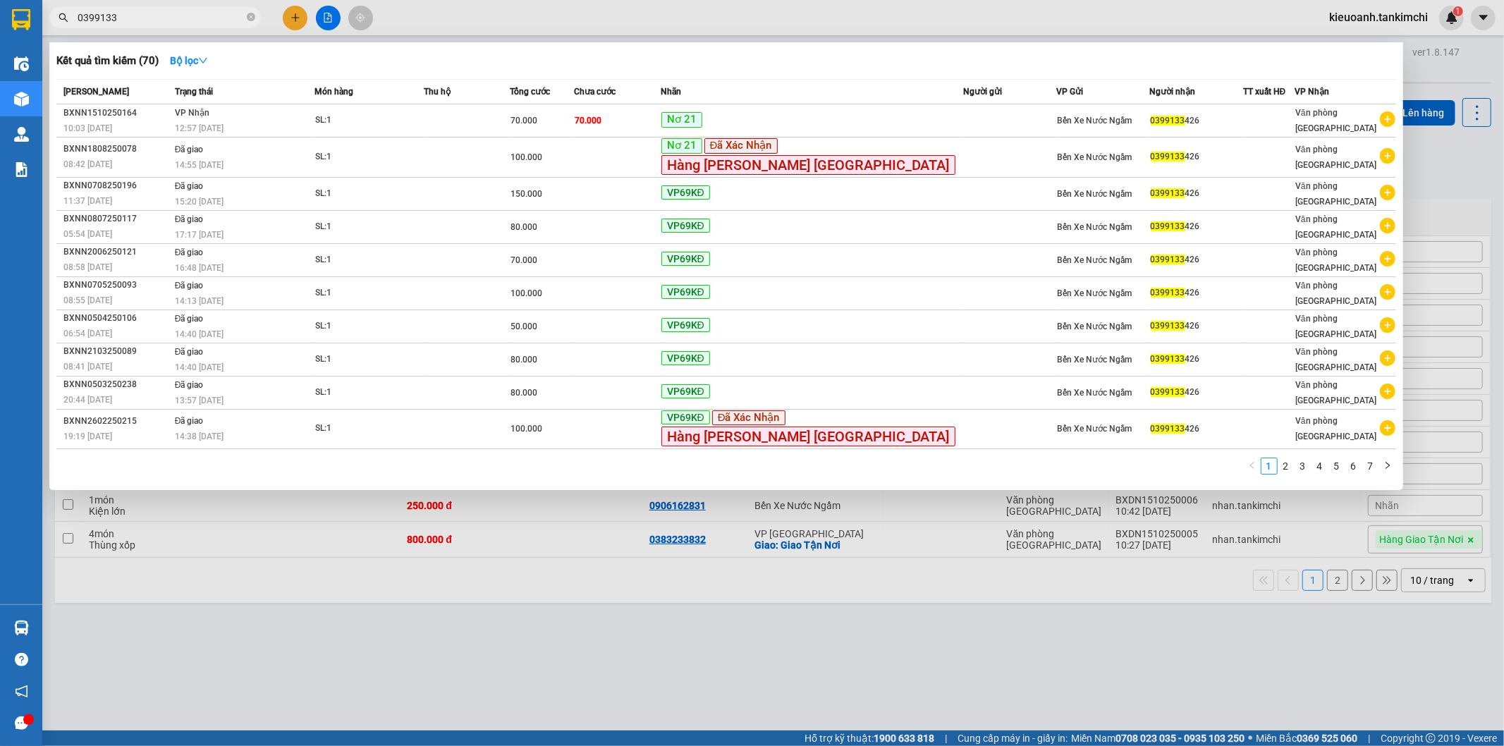
type input "0399133"
click at [248, 16] on icon "close-circle" at bounding box center [251, 17] width 8 height 8
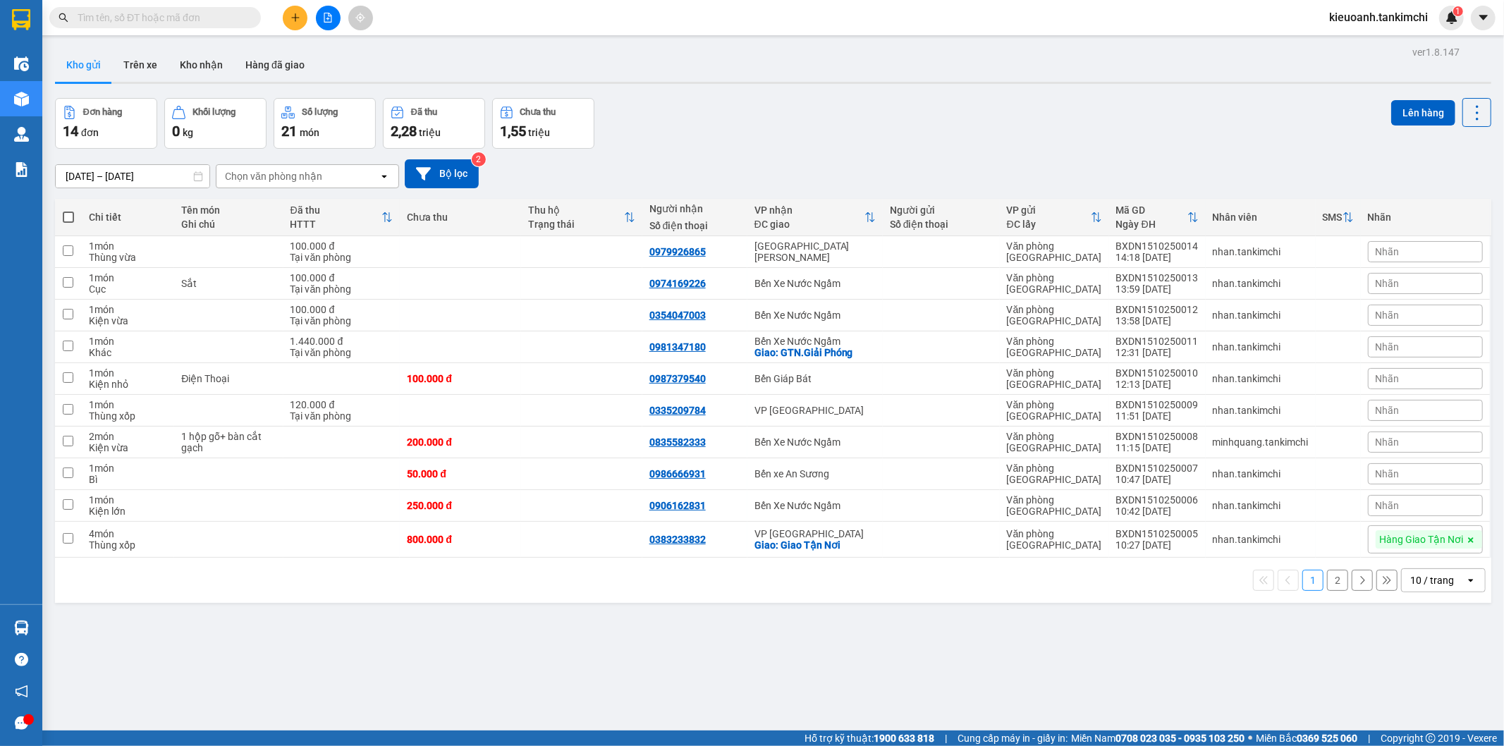
click at [207, 18] on input "text" at bounding box center [161, 18] width 166 height 16
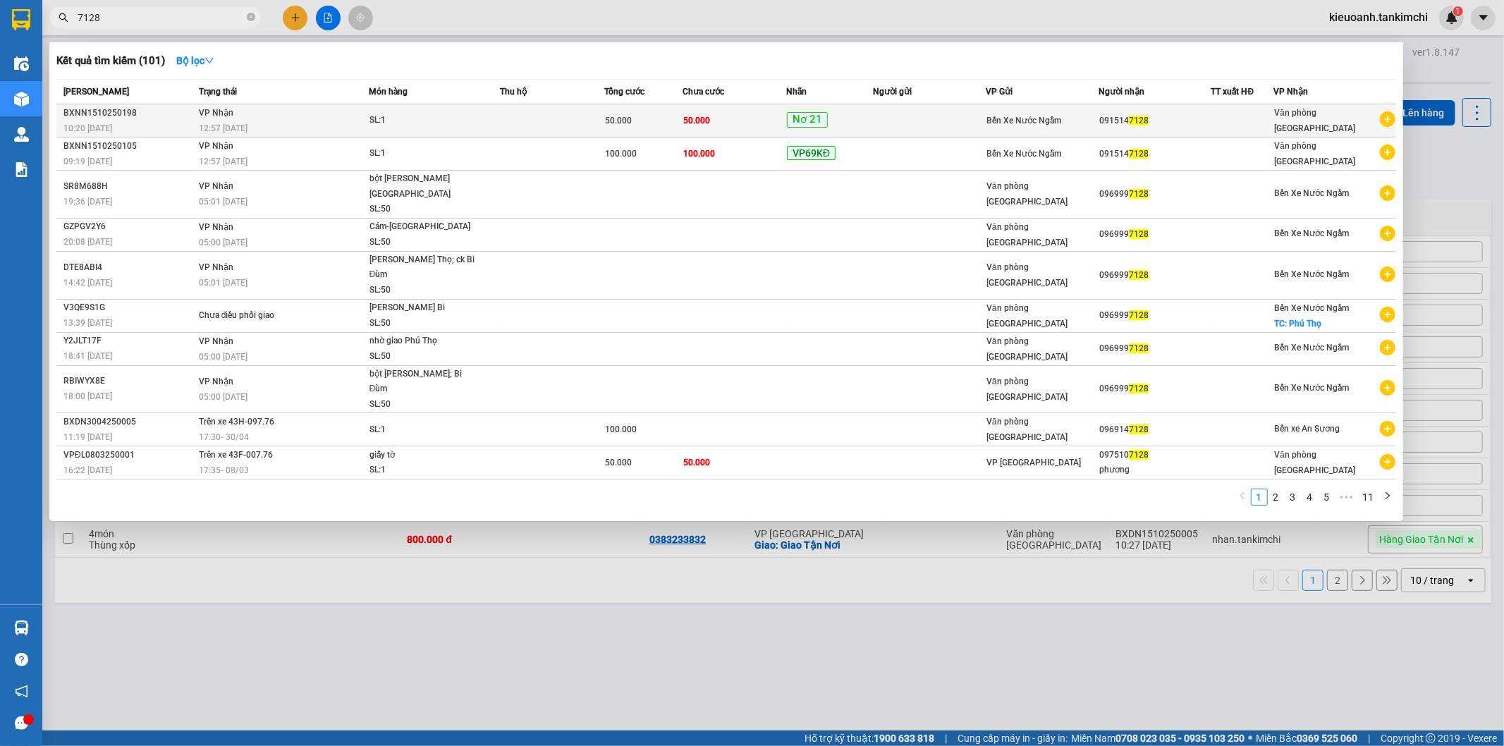
type input "7128"
click at [318, 132] on div "12:57 [DATE]" at bounding box center [283, 129] width 169 height 16
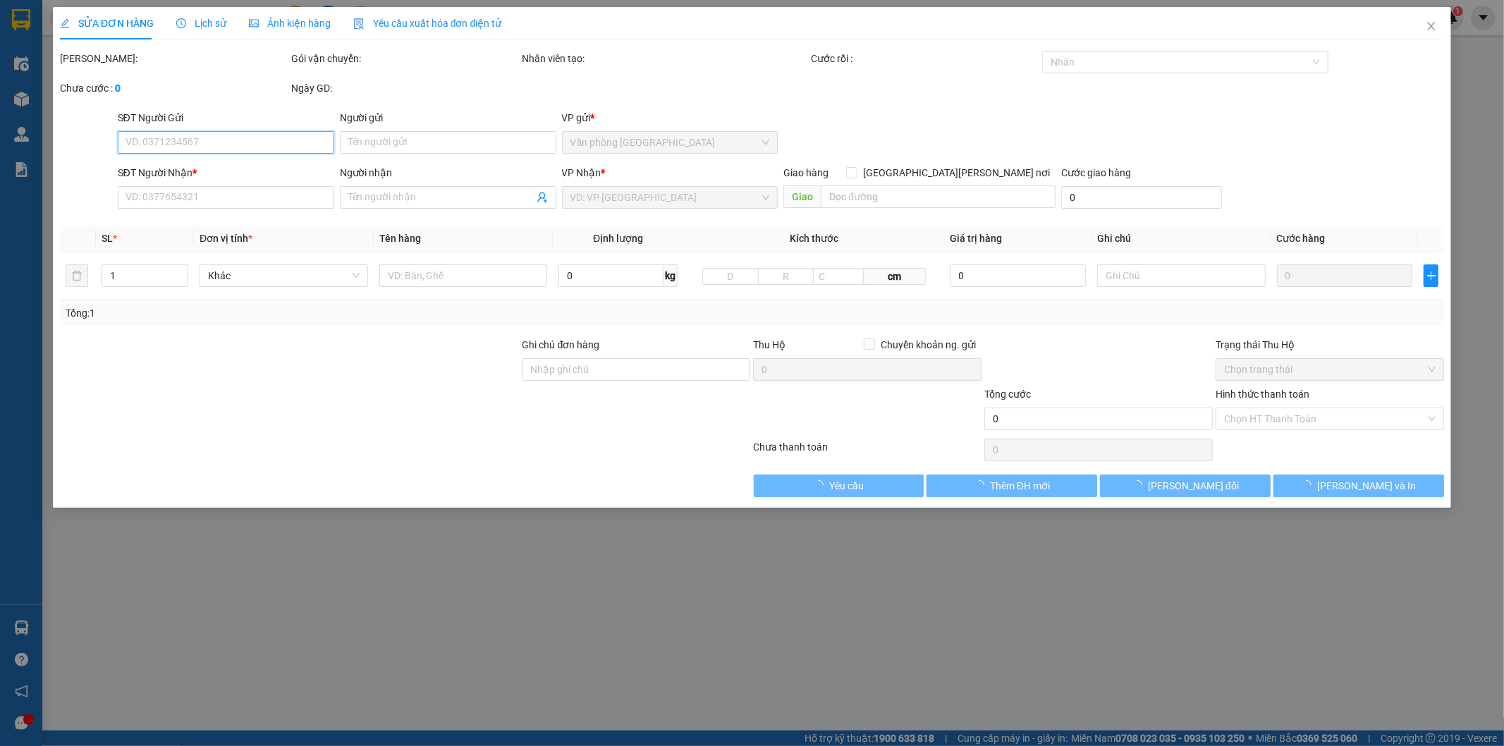
type input "0915147128"
type input "50.000"
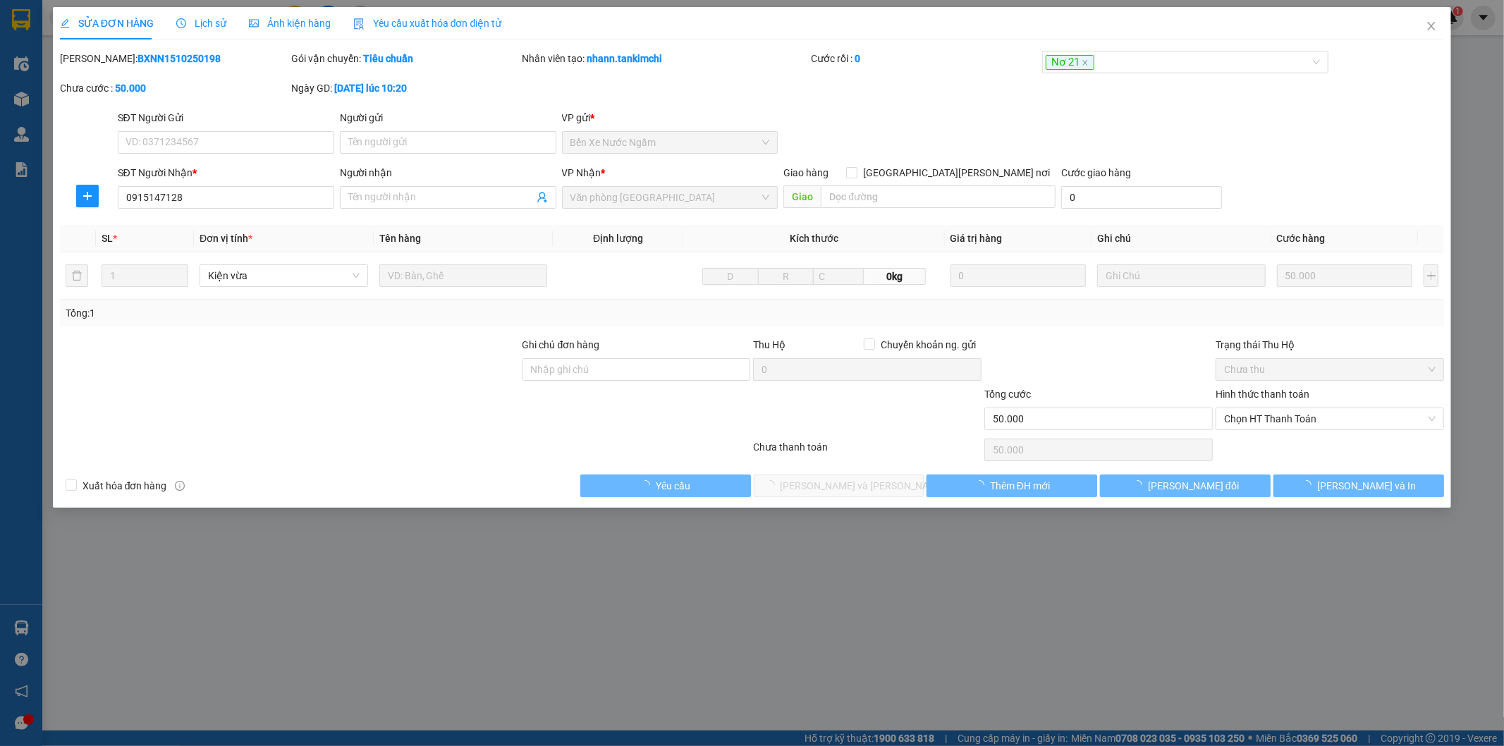
click at [200, 31] on div "Lịch sử" at bounding box center [201, 23] width 50 height 32
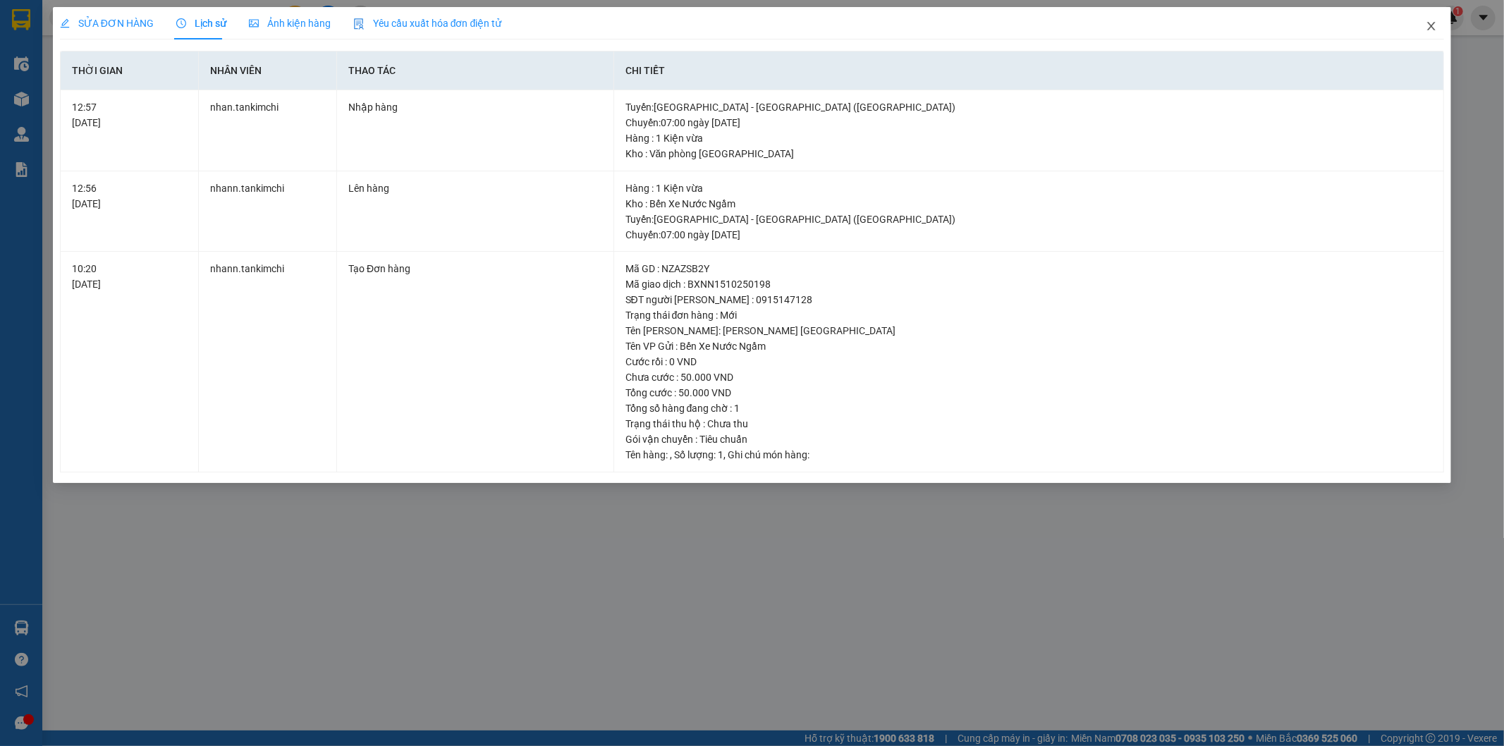
click at [1432, 25] on icon "close" at bounding box center [1431, 26] width 8 height 8
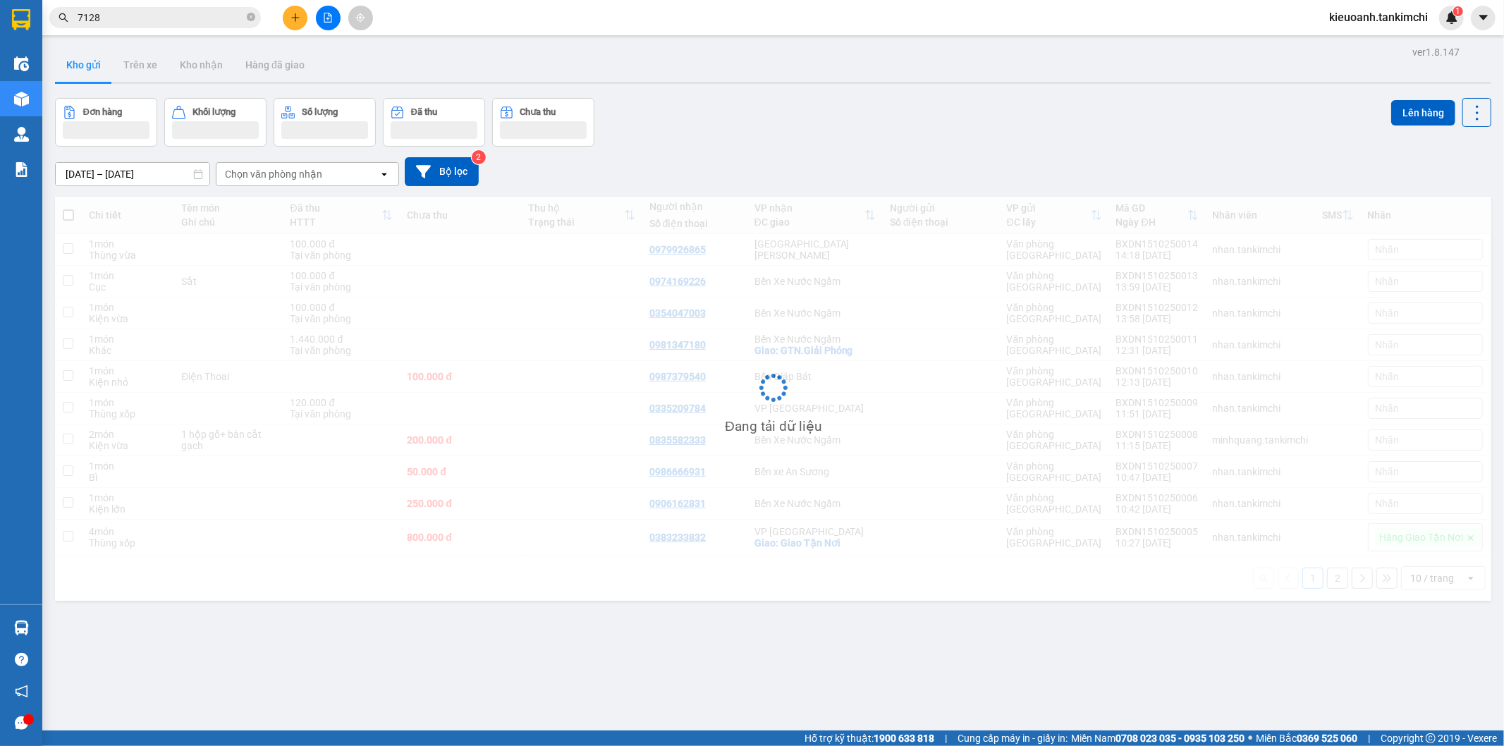
click at [149, 22] on input "7128" at bounding box center [161, 18] width 166 height 16
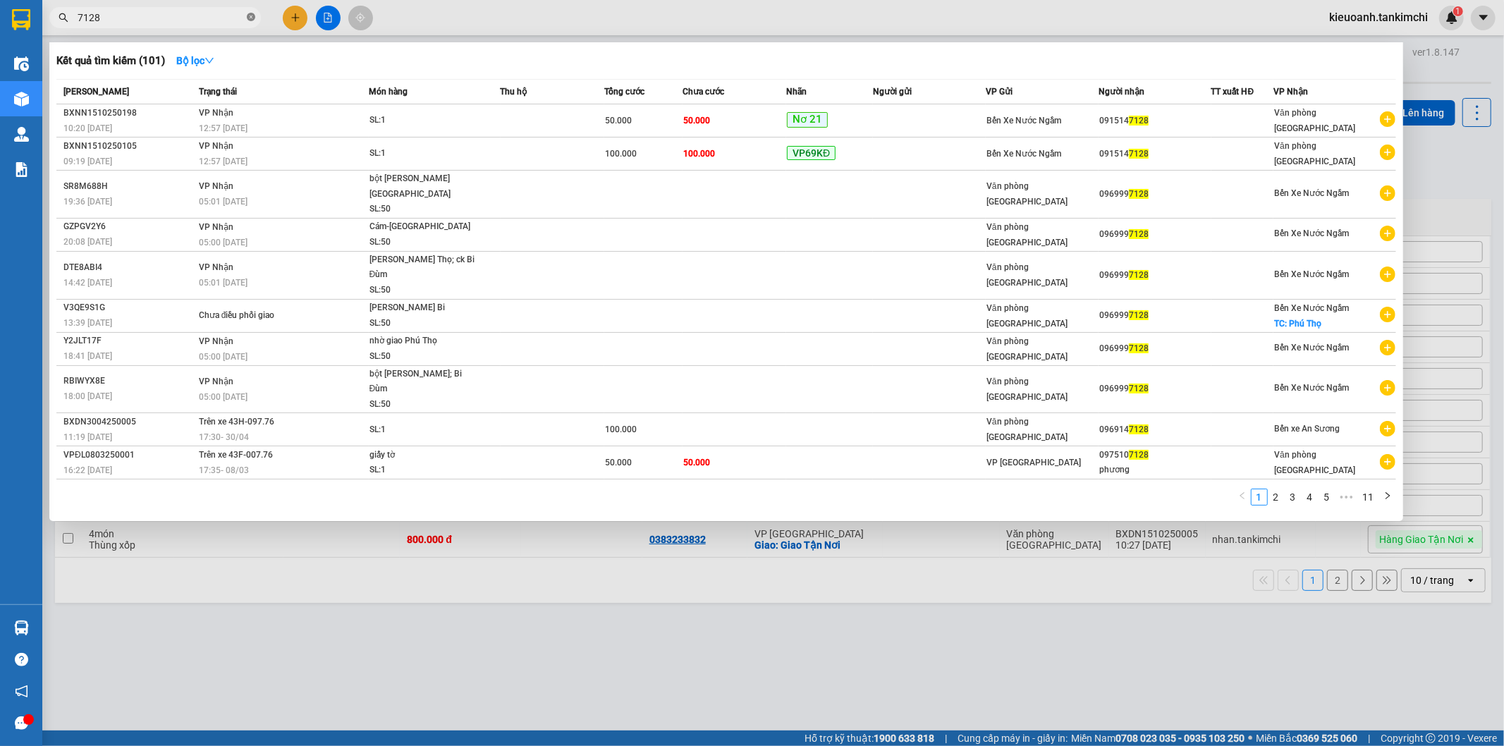
click at [251, 18] on icon "close-circle" at bounding box center [251, 17] width 8 height 8
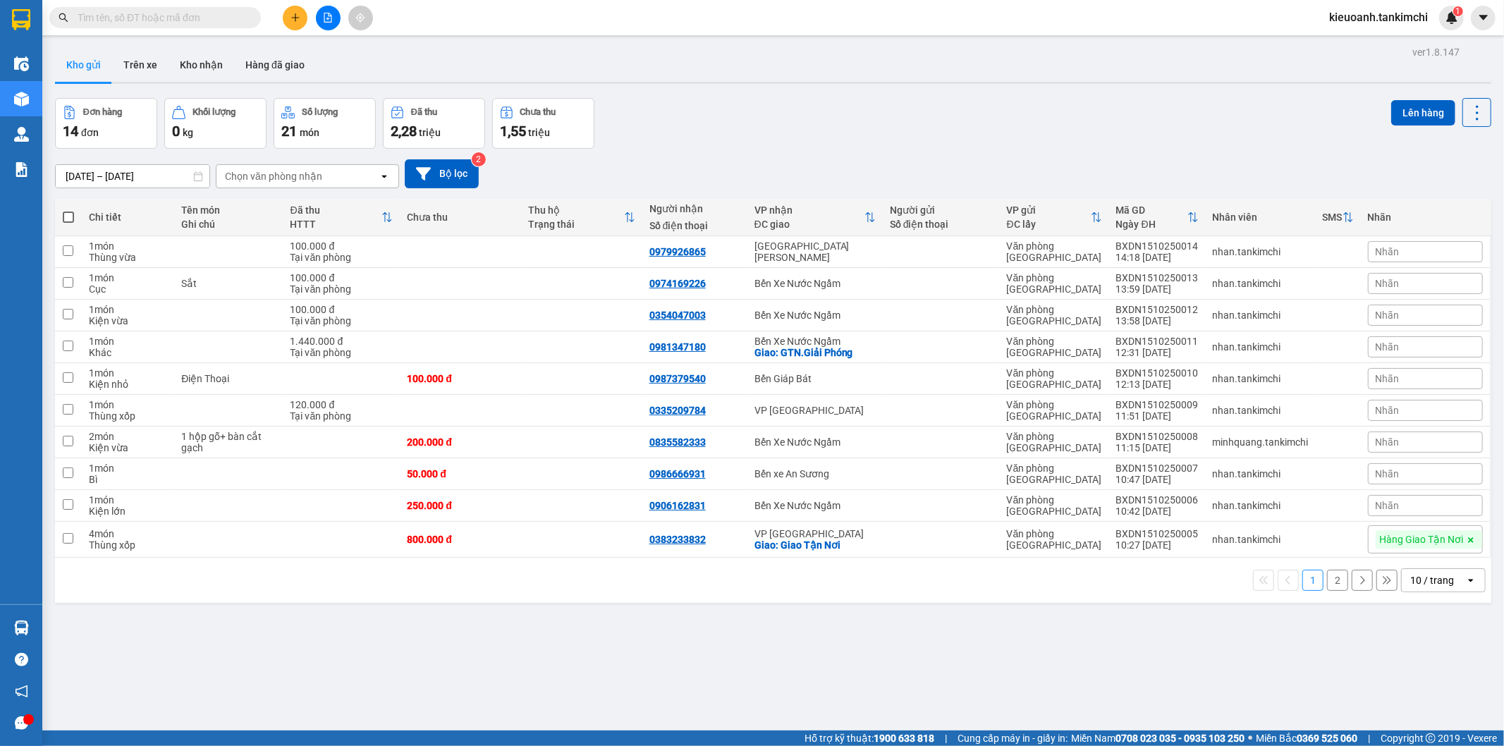
click at [209, 30] on div "Kết quả [PERSON_NAME] ( 101 ) Bộ lọc Mã ĐH Trạng thái Món hàng Thu hộ Tổng [PER…" at bounding box center [752, 17] width 1504 height 35
click at [206, 17] on input "text" at bounding box center [161, 18] width 166 height 16
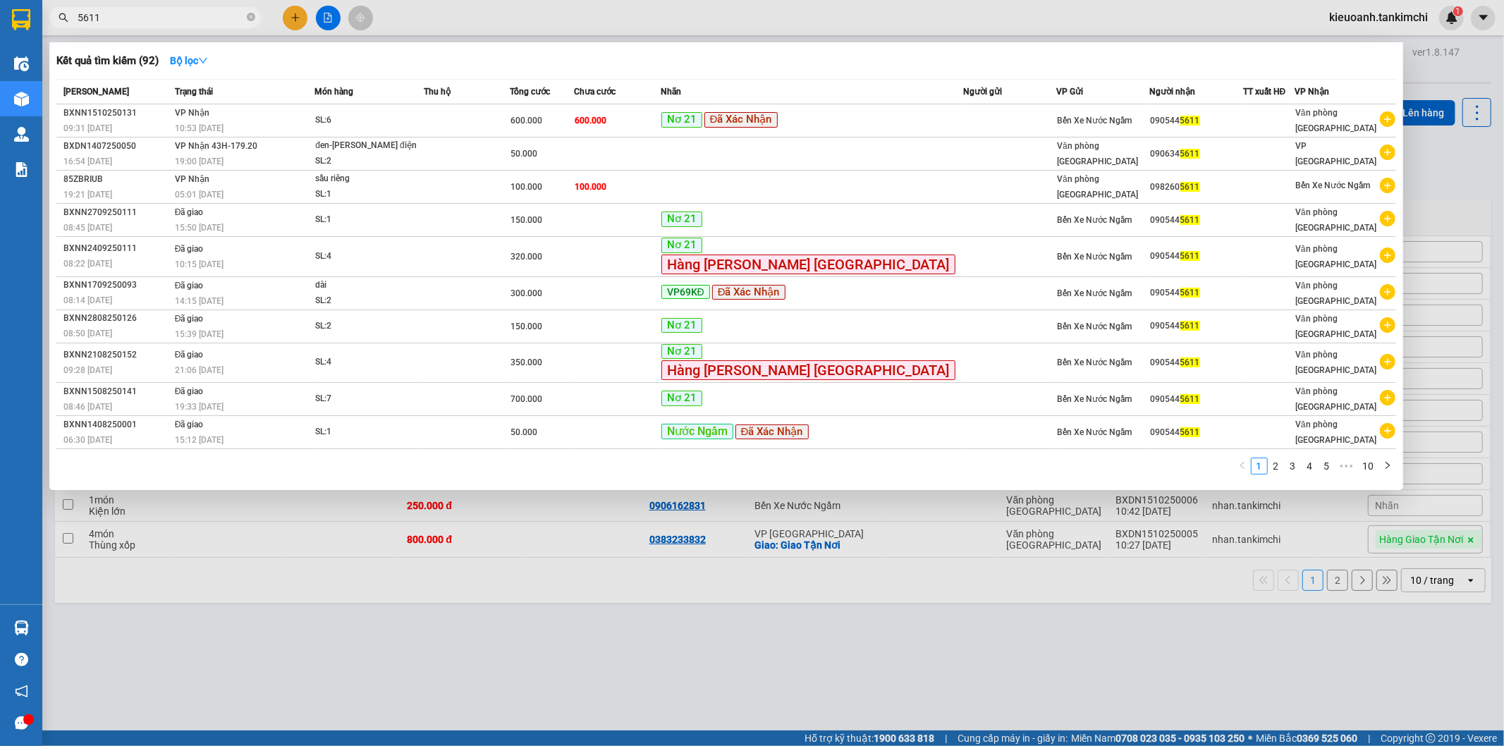
click at [206, 17] on input "5611" at bounding box center [161, 18] width 166 height 16
type input "5"
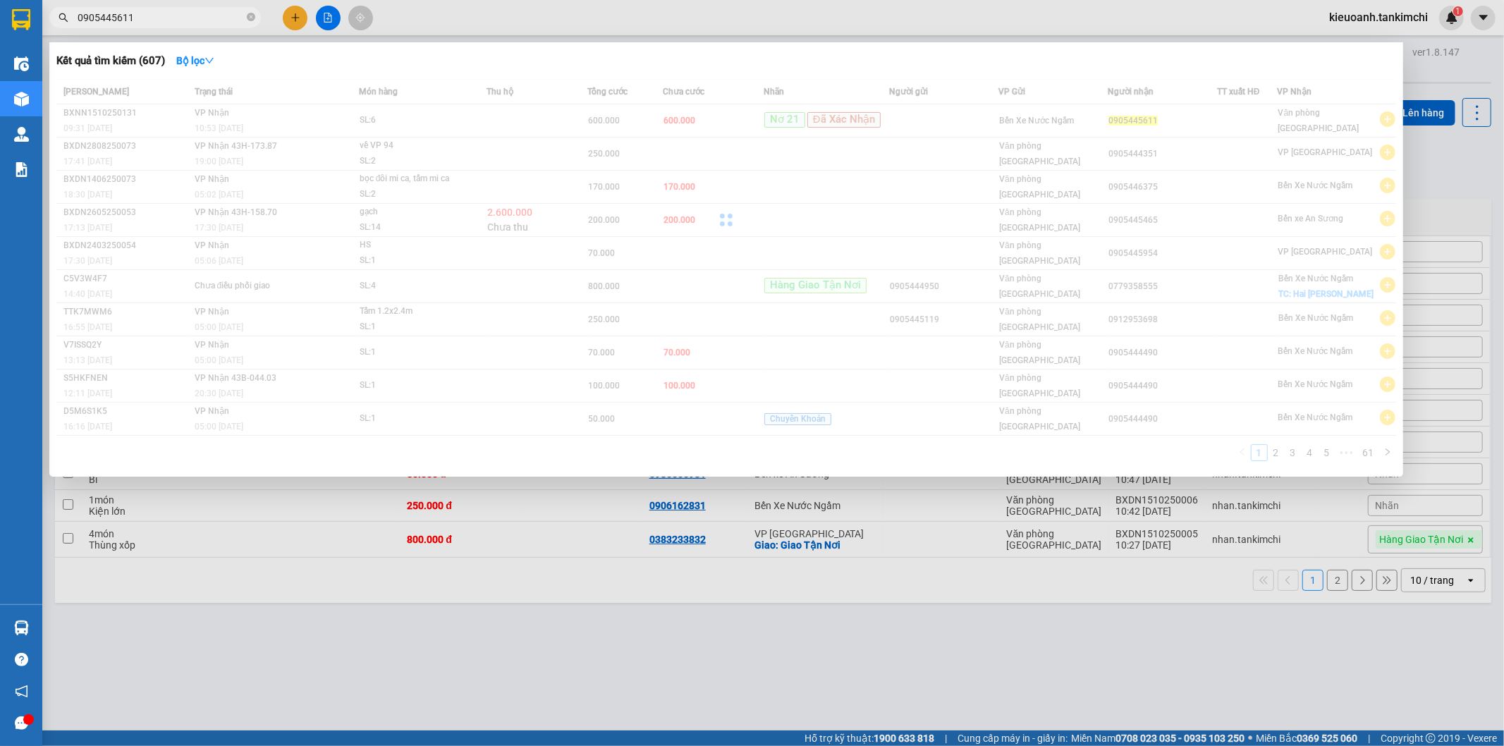
click at [193, 14] on input "0905445611" at bounding box center [161, 18] width 166 height 16
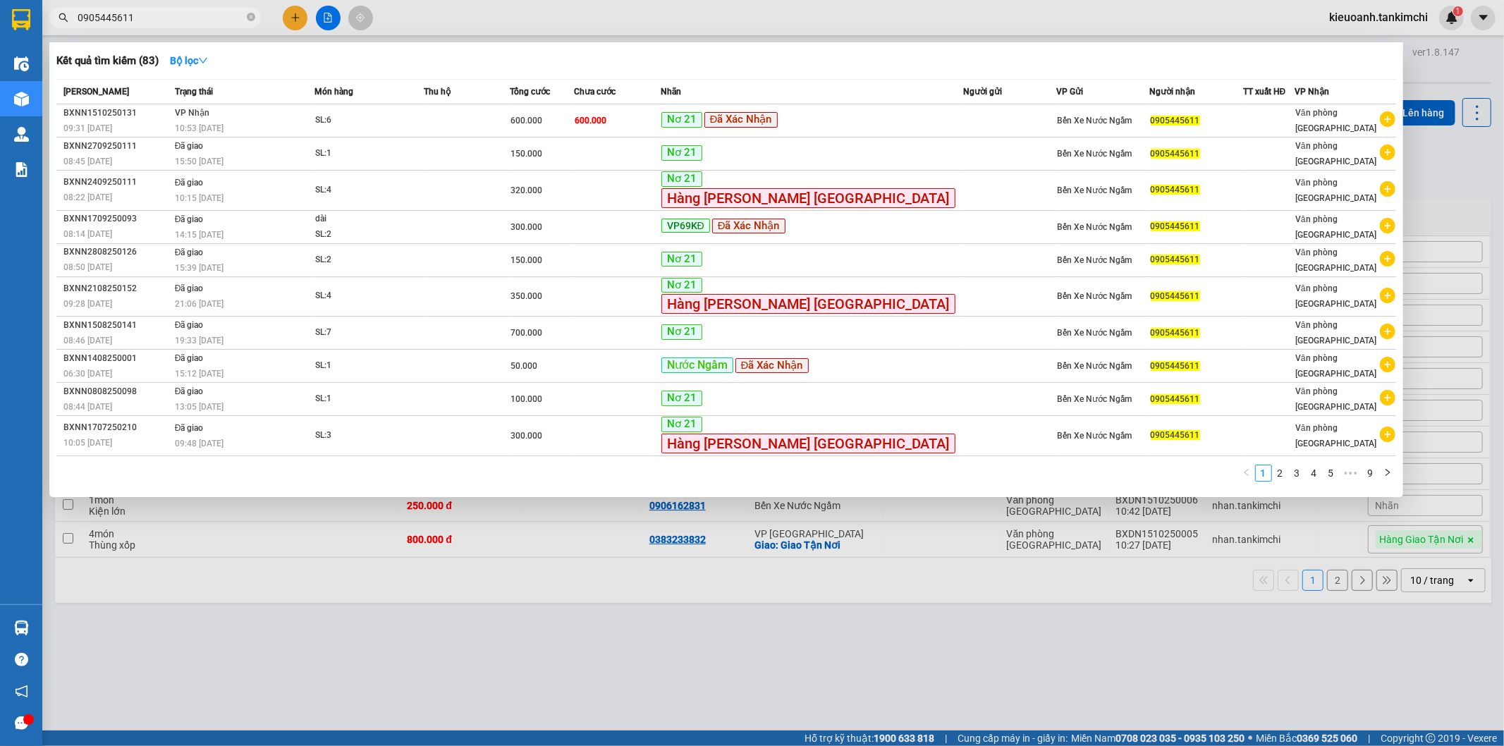
type input "0905445611"
click at [245, 20] on span "0905445611" at bounding box center [154, 17] width 211 height 21
click at [256, 18] on span "0905445611" at bounding box center [154, 17] width 211 height 21
click at [233, 17] on input "0905445611" at bounding box center [161, 18] width 166 height 16
drag, startPoint x: 250, startPoint y: 17, endPoint x: 222, endPoint y: 17, distance: 27.5
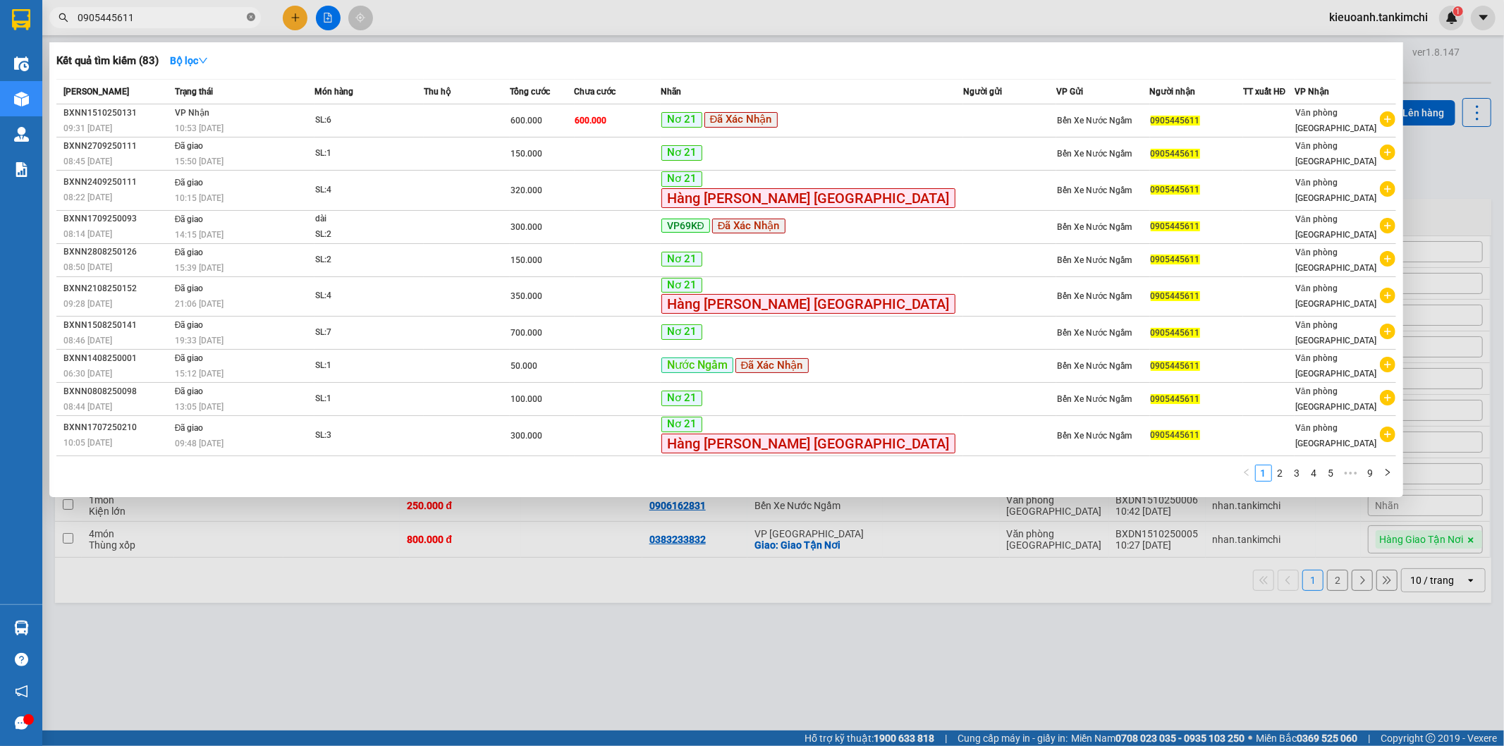
click at [249, 17] on icon "close-circle" at bounding box center [251, 17] width 8 height 8
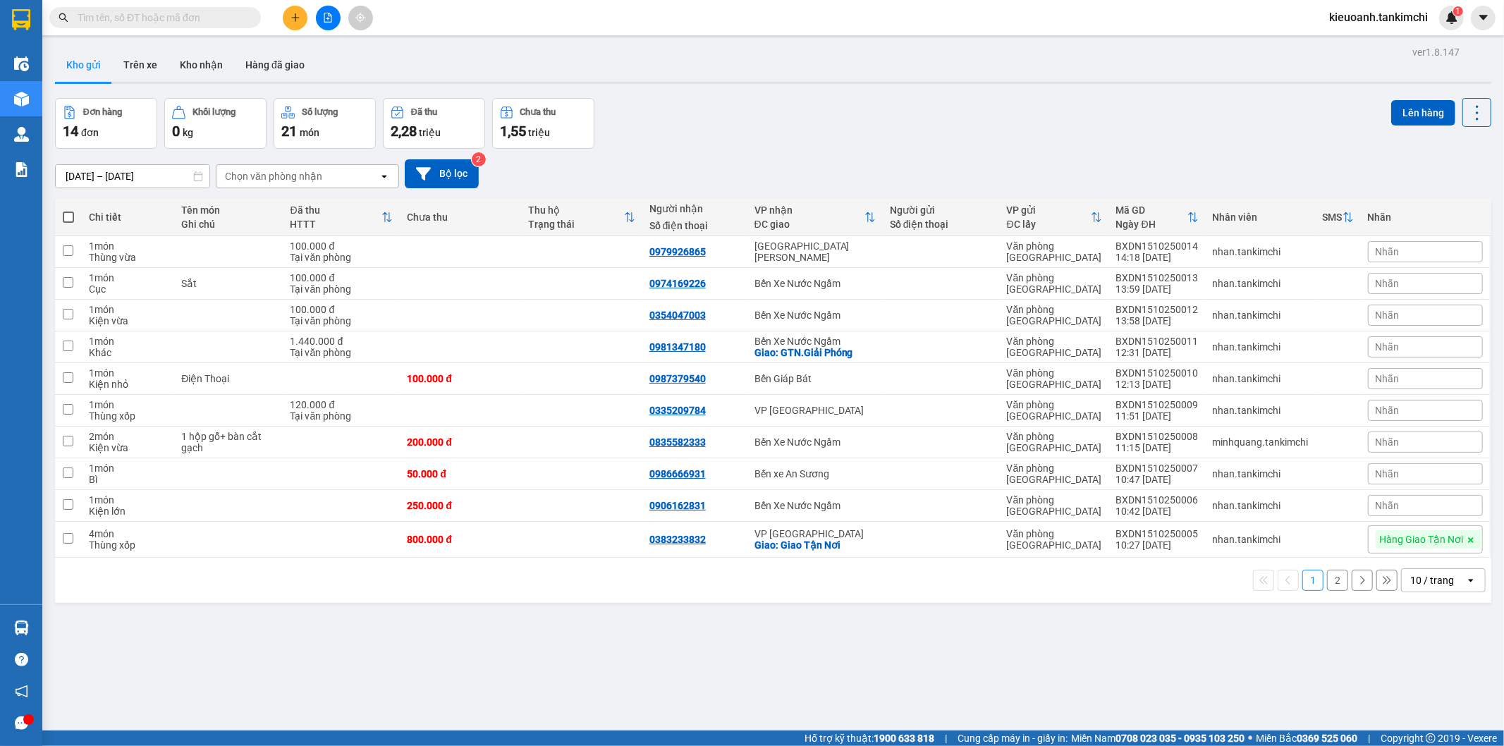
click at [222, 17] on input "text" at bounding box center [161, 18] width 166 height 16
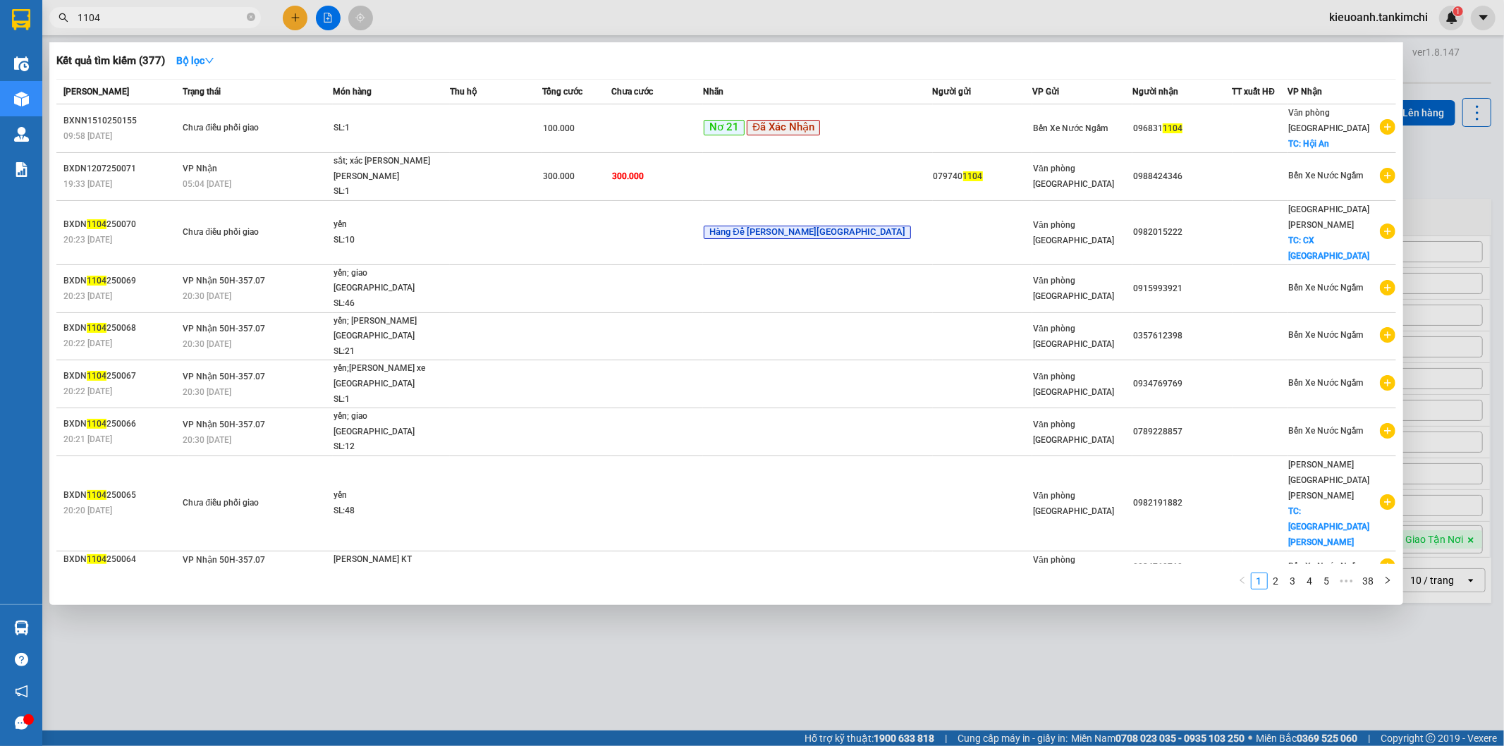
type input "1104"
click at [252, 17] on icon "close-circle" at bounding box center [251, 17] width 8 height 8
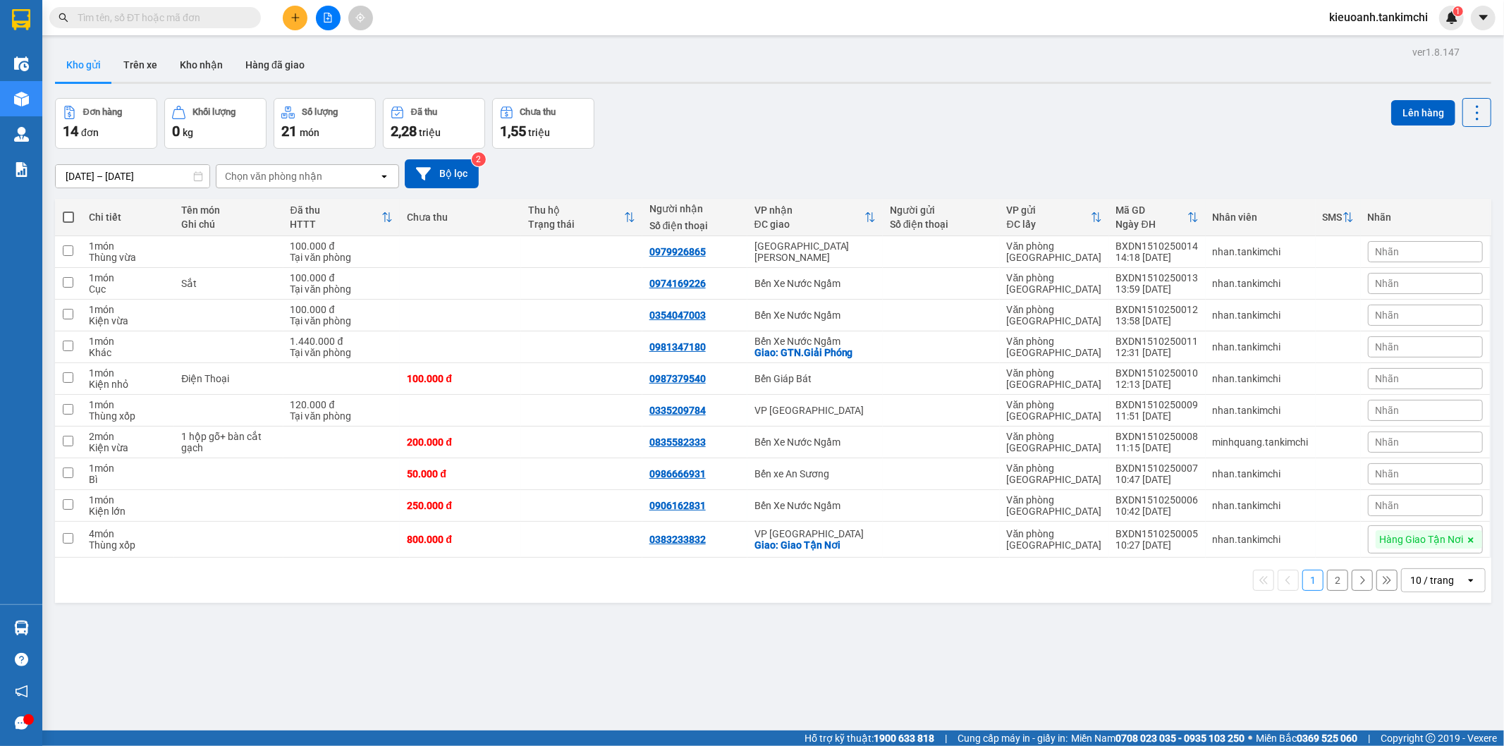
click at [203, 13] on input "text" at bounding box center [161, 18] width 166 height 16
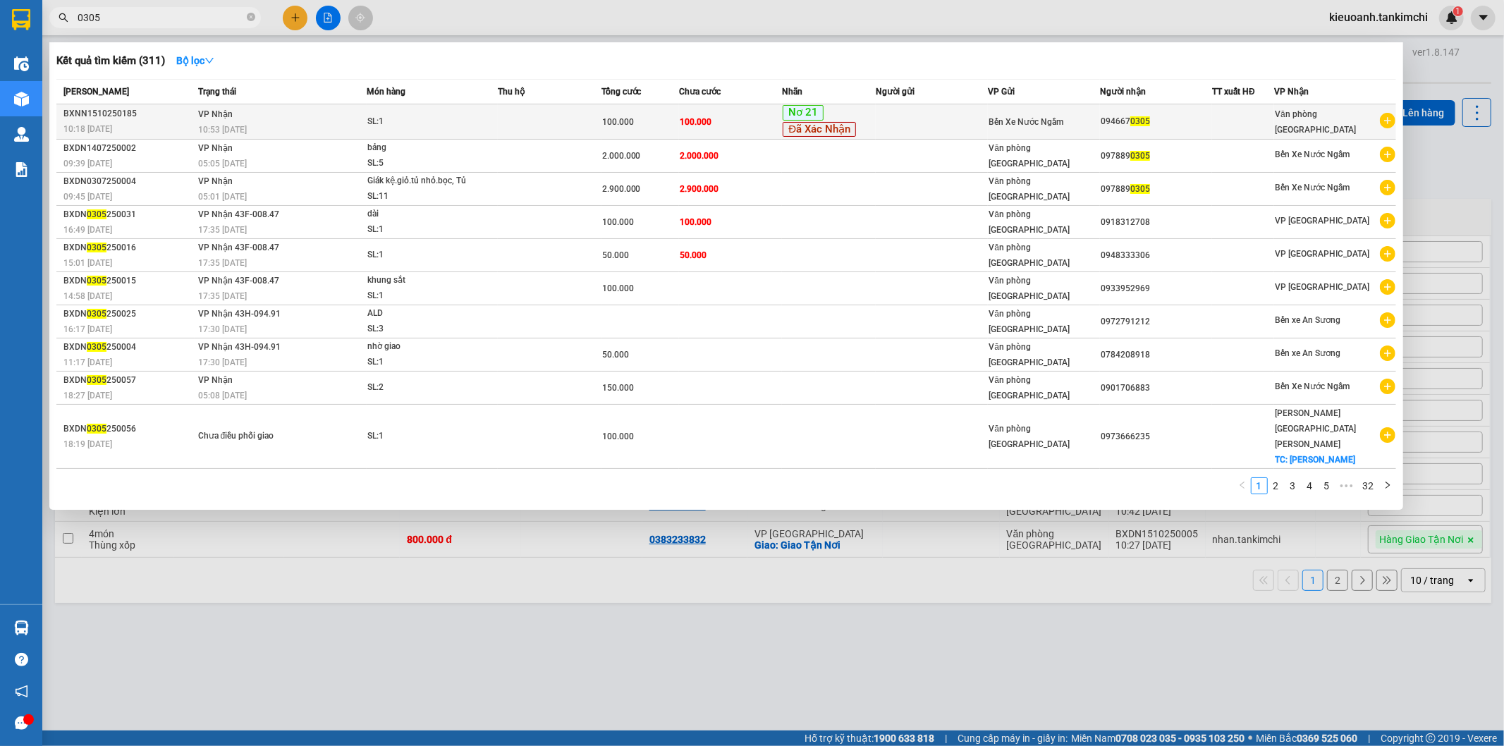
click at [173, 120] on div "BXNN1510250185" at bounding box center [128, 113] width 130 height 15
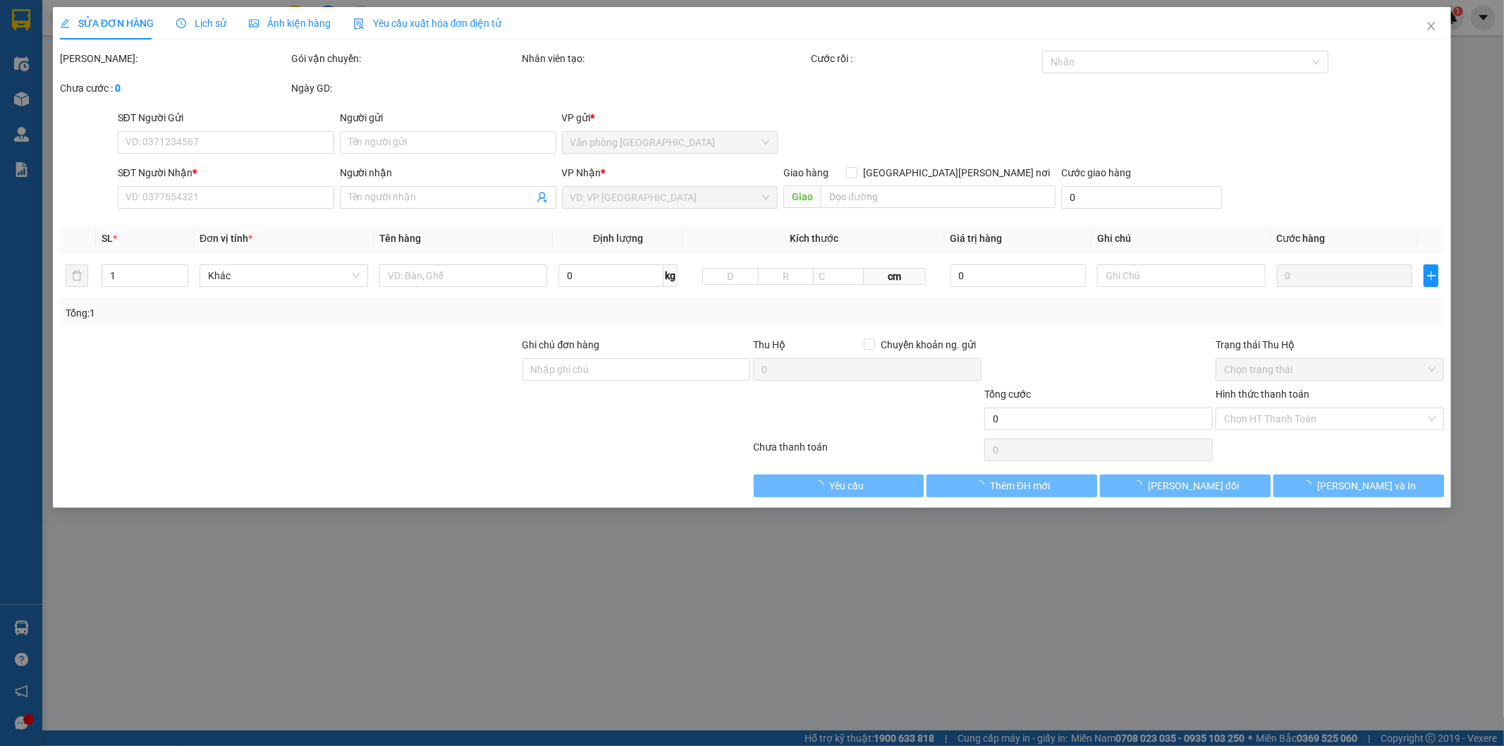
click at [204, 23] on span "Lịch sử" at bounding box center [201, 23] width 50 height 11
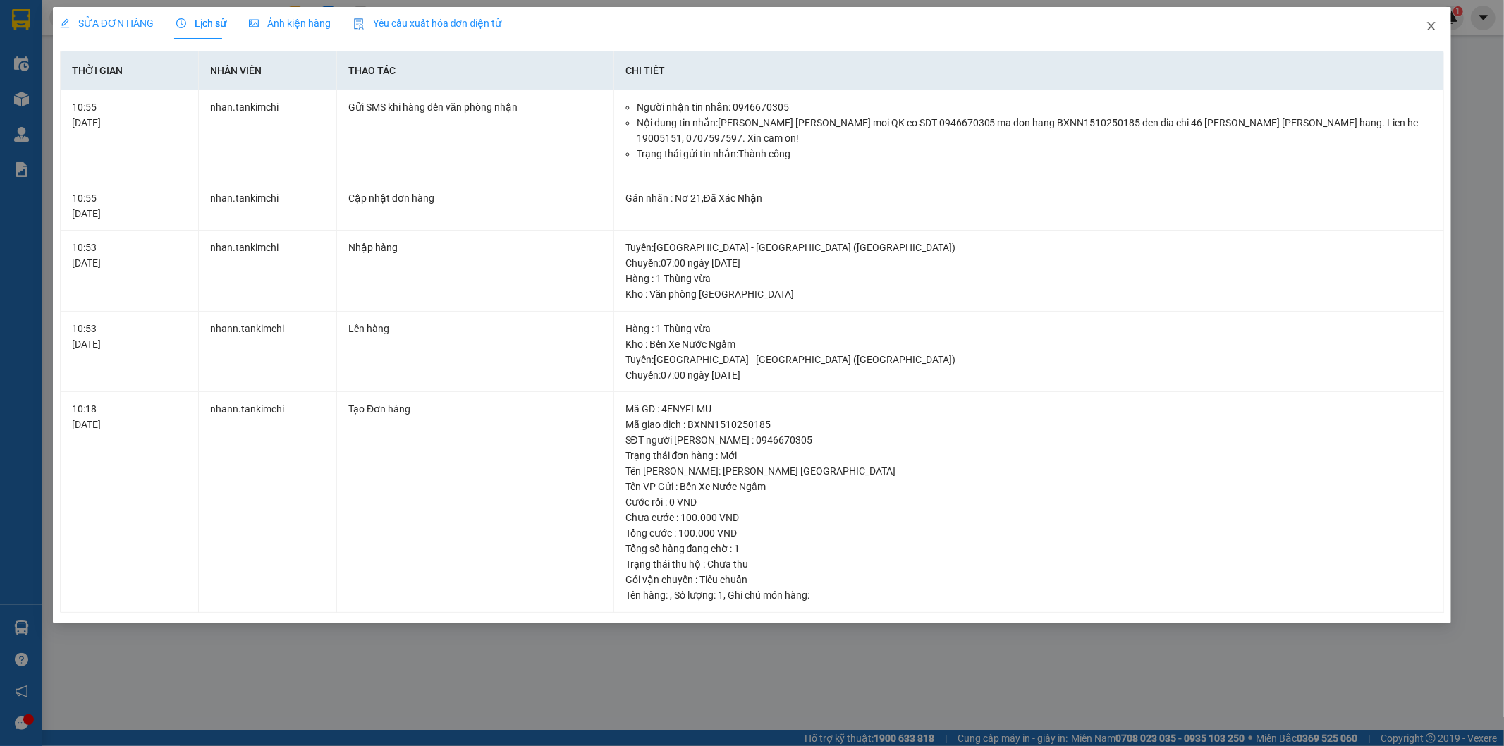
click at [1432, 21] on icon "close" at bounding box center [1430, 25] width 11 height 11
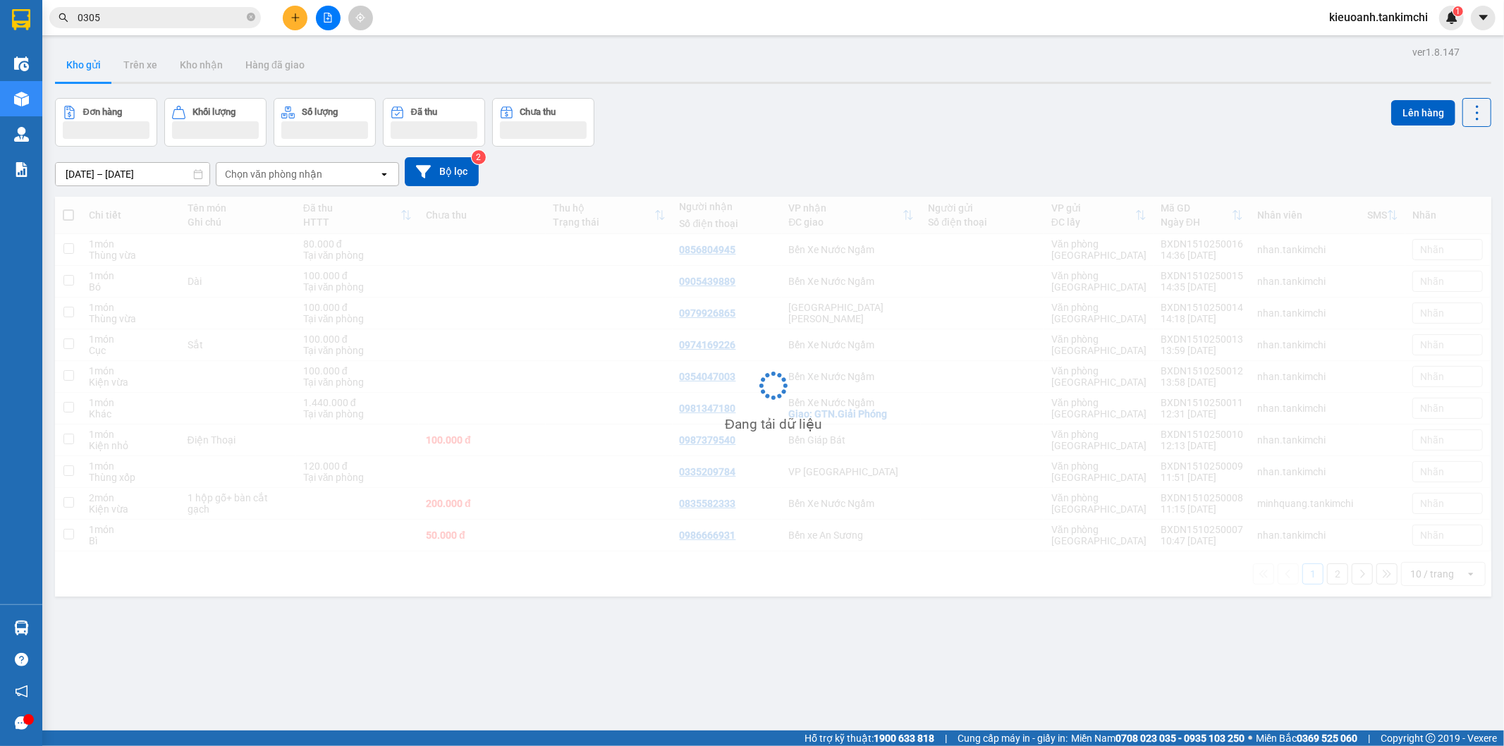
click at [147, 12] on input "0305" at bounding box center [161, 18] width 166 height 16
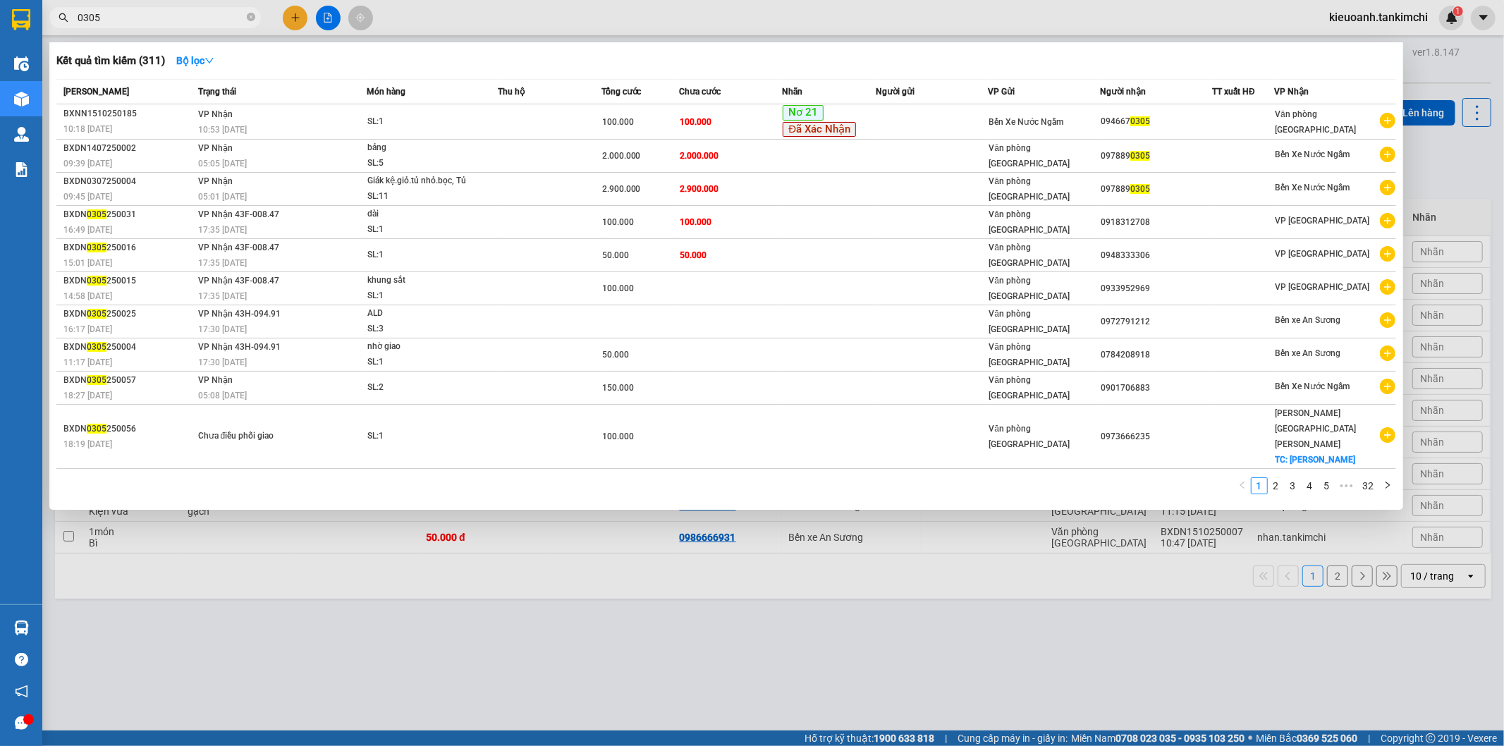
click at [164, 16] on input "0305" at bounding box center [161, 18] width 166 height 16
type input "0"
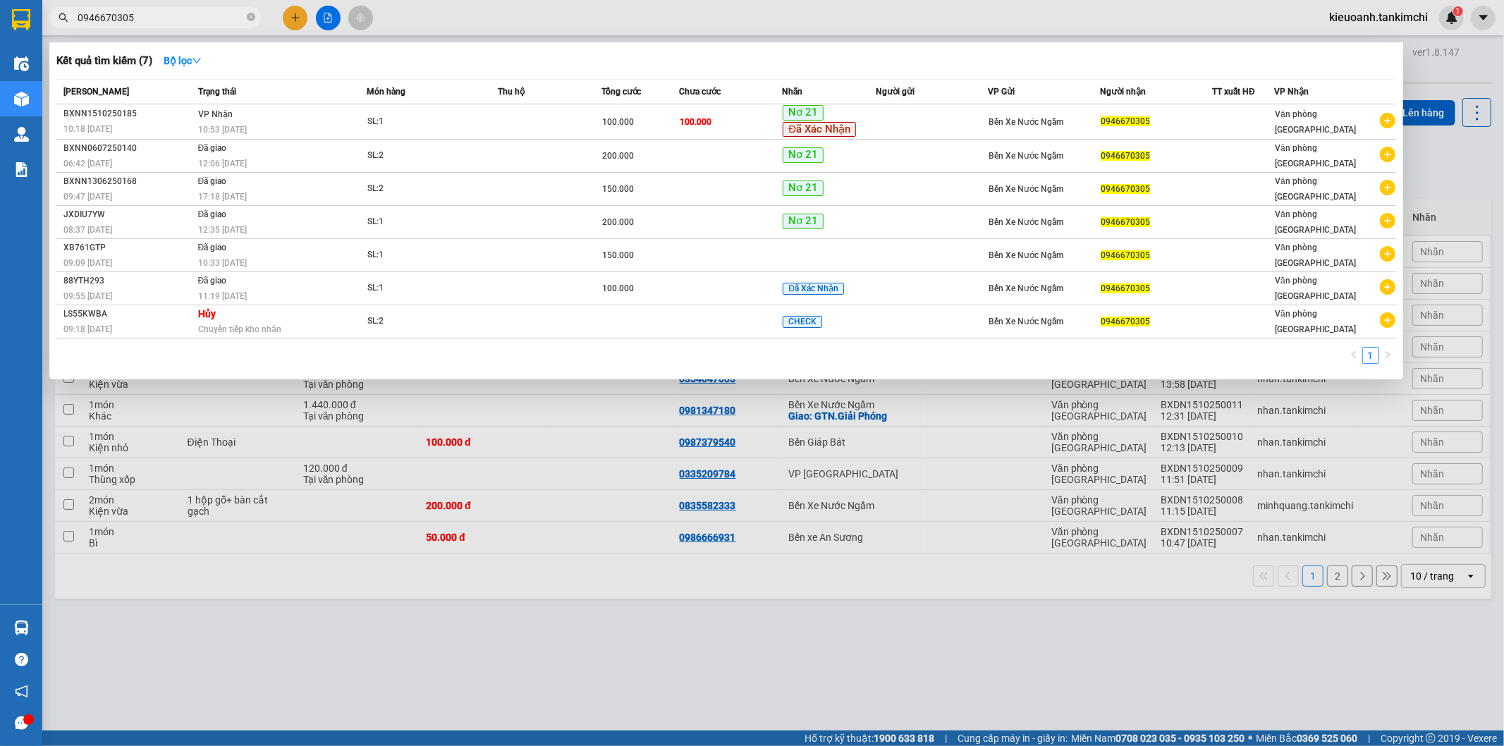
click at [164, 16] on input "0946670305" at bounding box center [161, 18] width 166 height 16
type input "0946670305"
click at [250, 17] on icon "close-circle" at bounding box center [251, 17] width 8 height 8
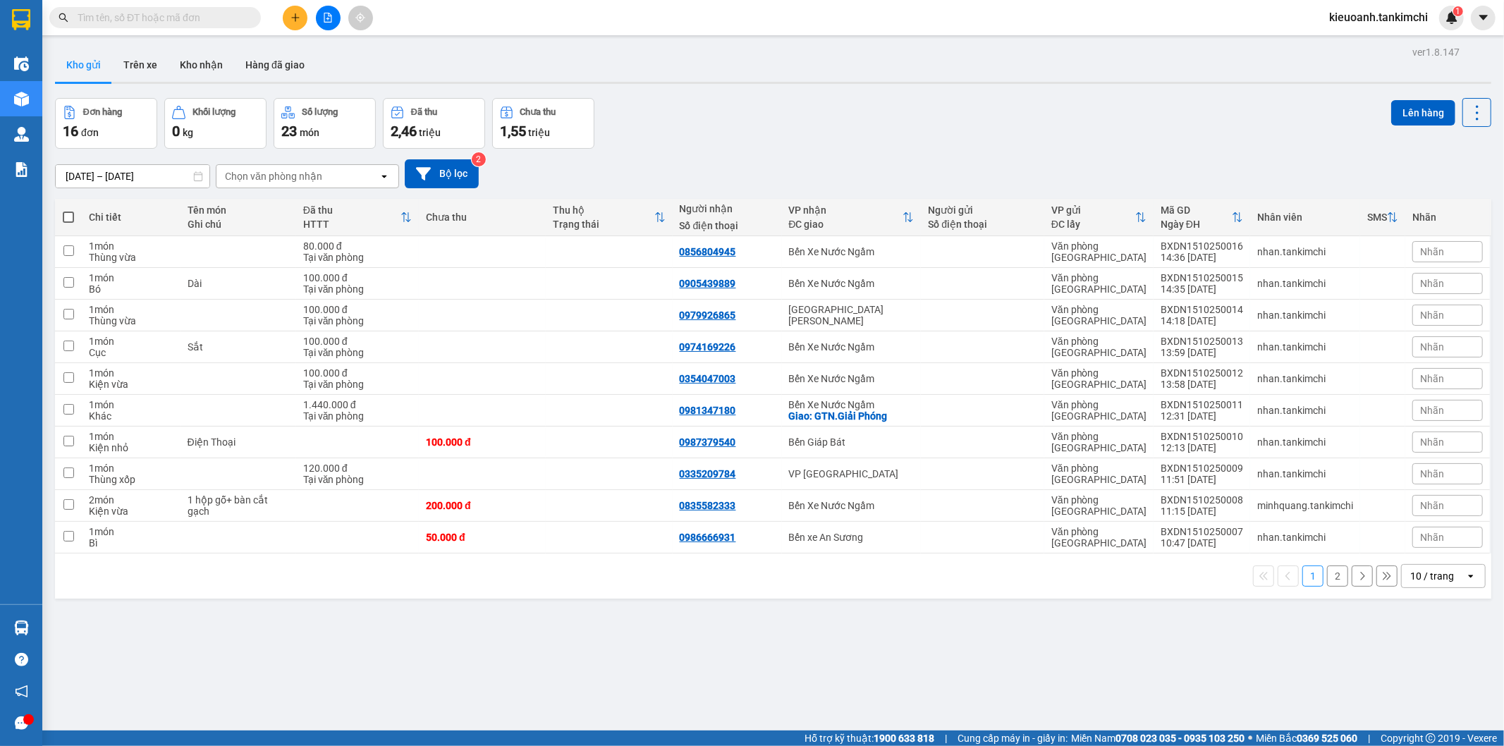
click at [224, 17] on input "text" at bounding box center [161, 18] width 166 height 16
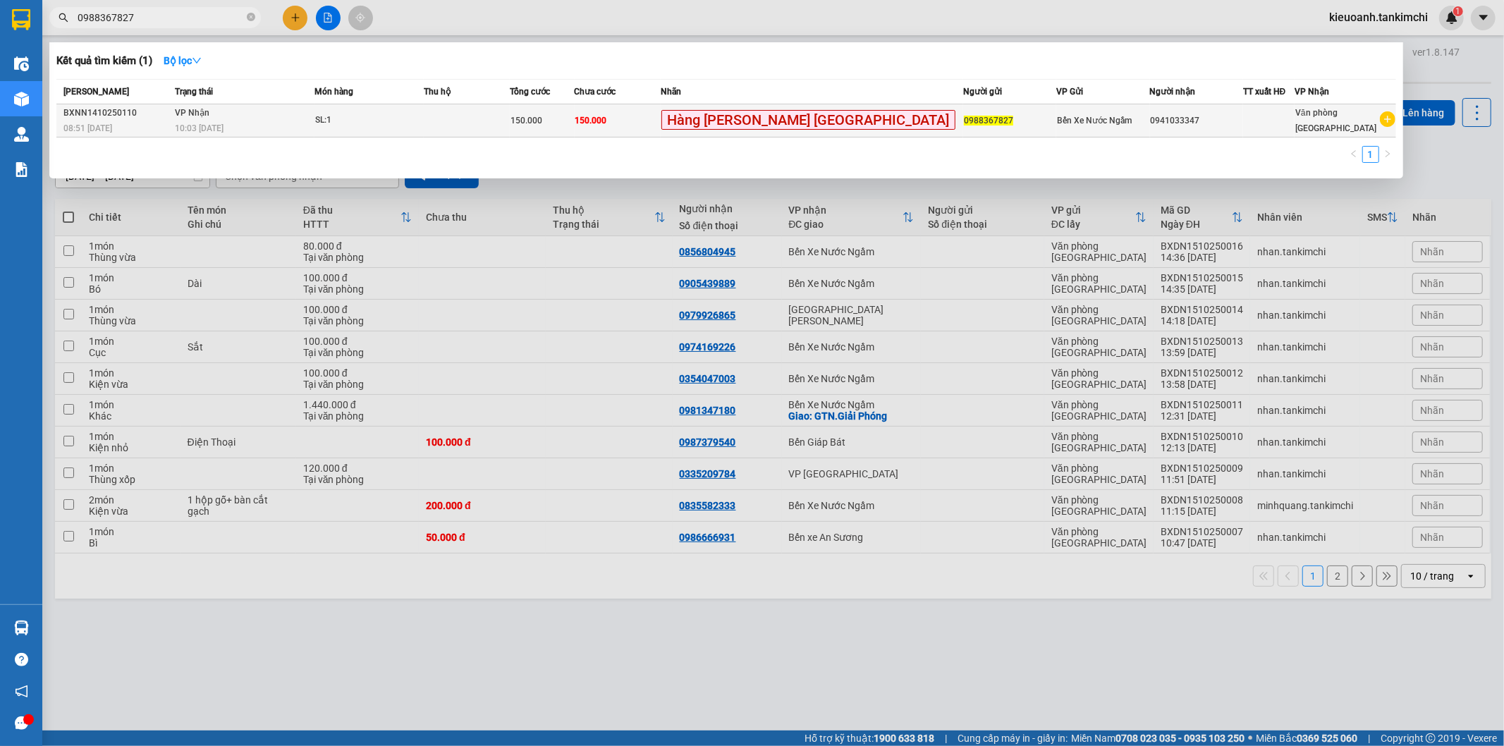
type input "0988367827"
click at [295, 125] on div "10:03 [DATE]" at bounding box center [245, 129] width 140 height 16
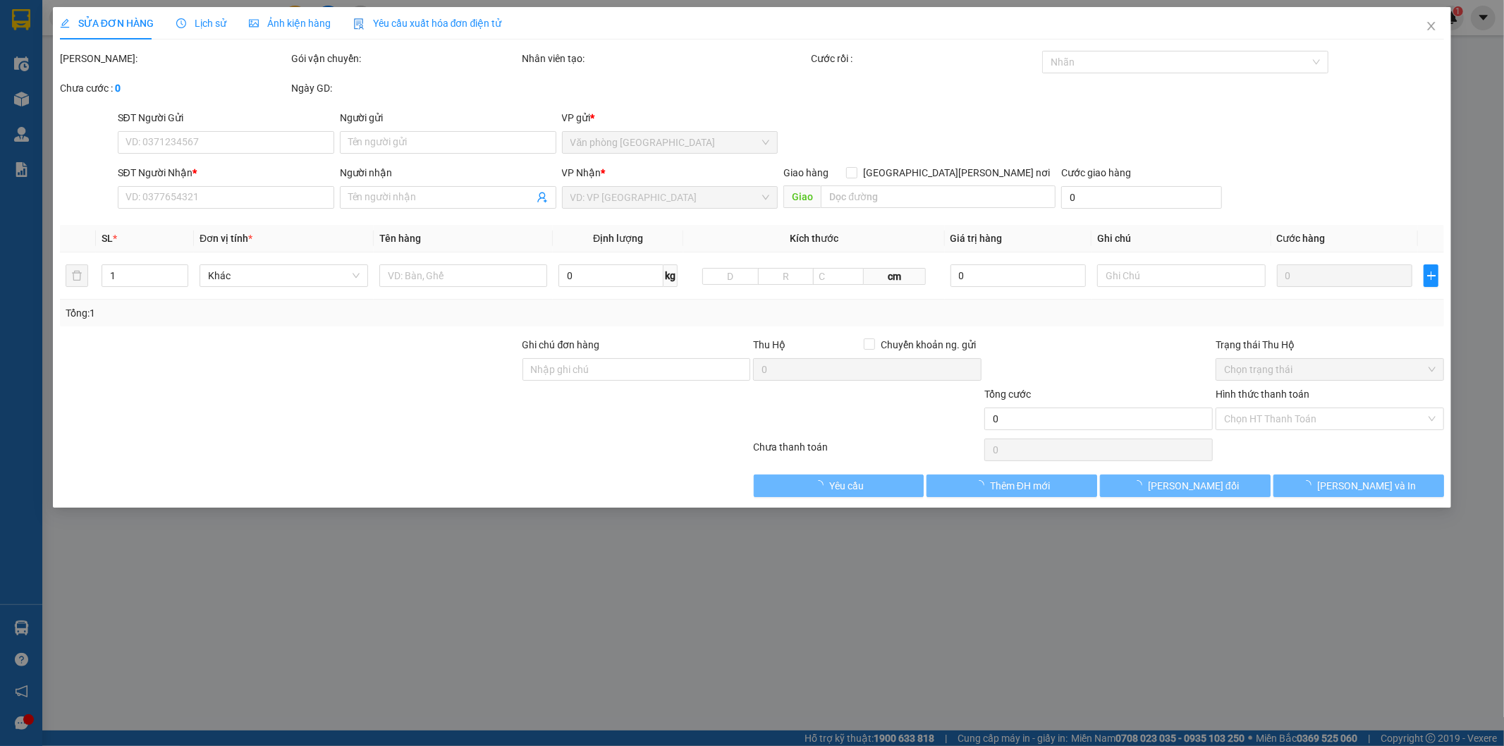
click at [199, 20] on span "Lịch sử" at bounding box center [201, 23] width 50 height 11
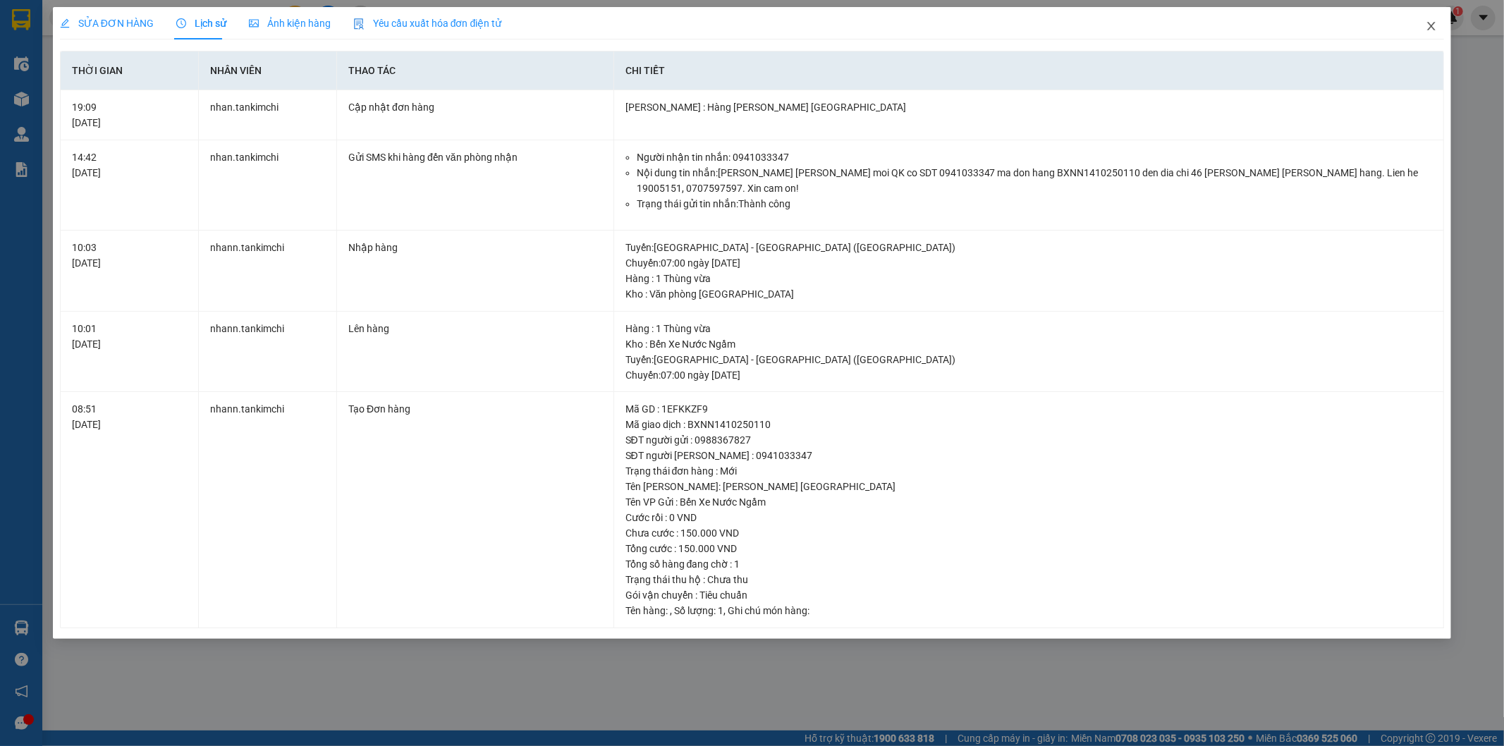
click at [1432, 24] on icon "close" at bounding box center [1430, 25] width 11 height 11
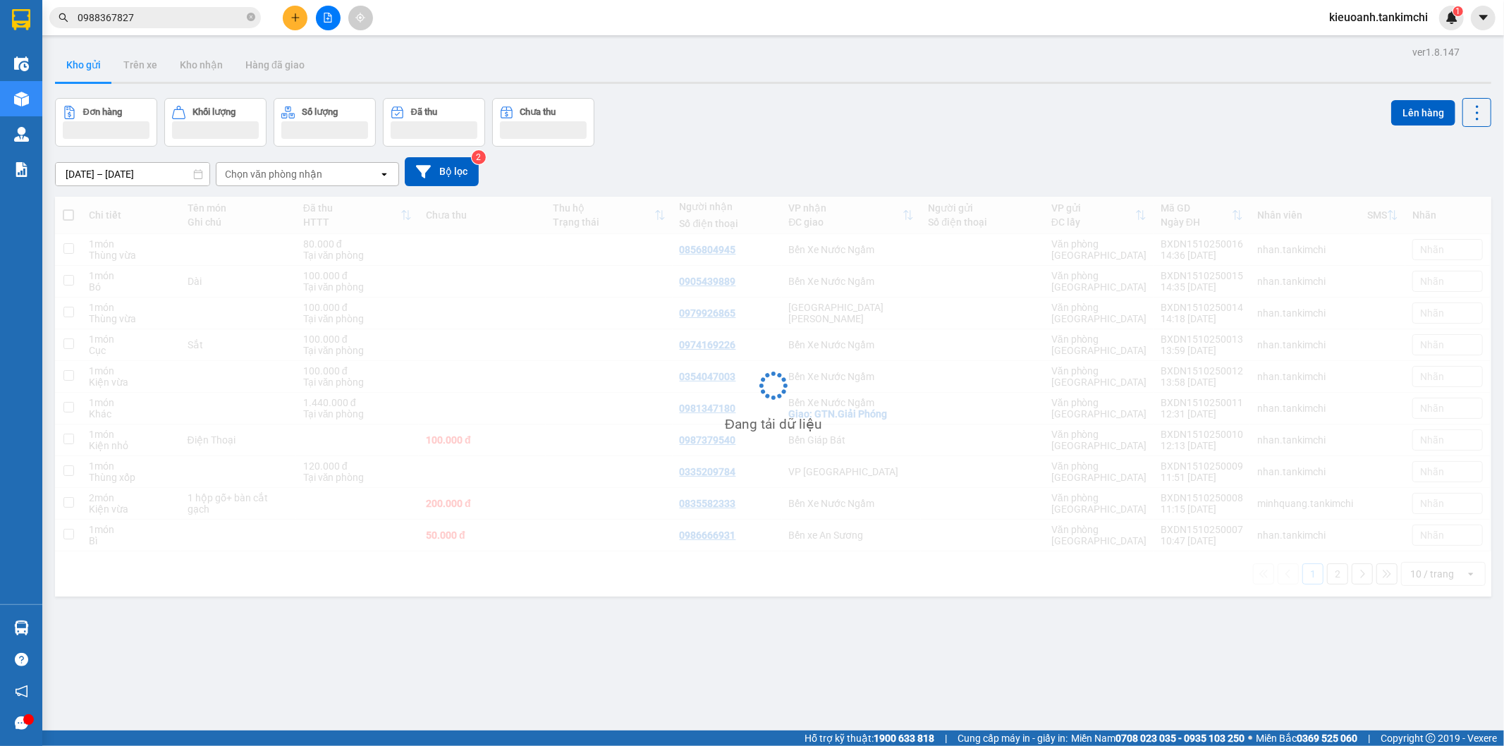
click at [167, 18] on input "0988367827" at bounding box center [161, 18] width 166 height 16
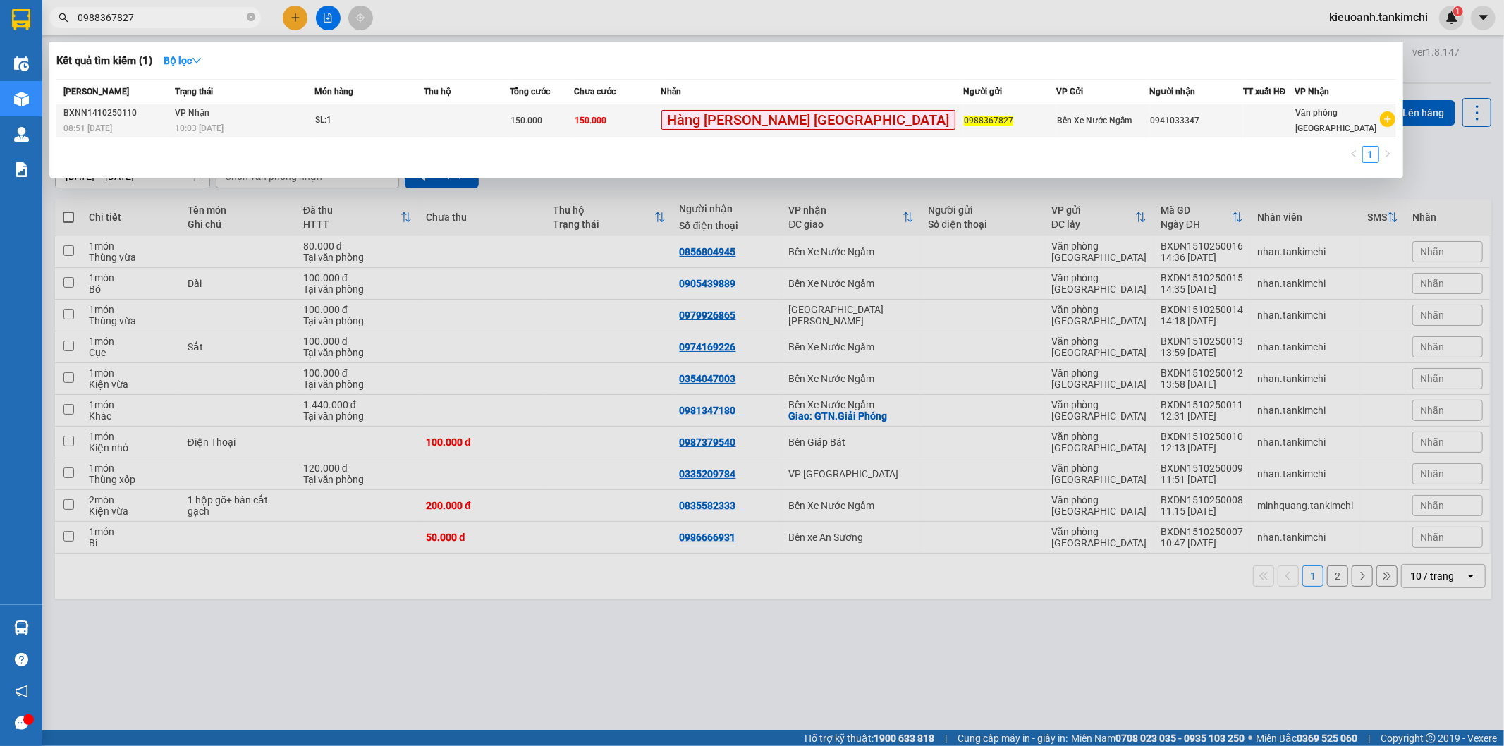
click at [209, 111] on span "VP Nhận" at bounding box center [192, 113] width 35 height 10
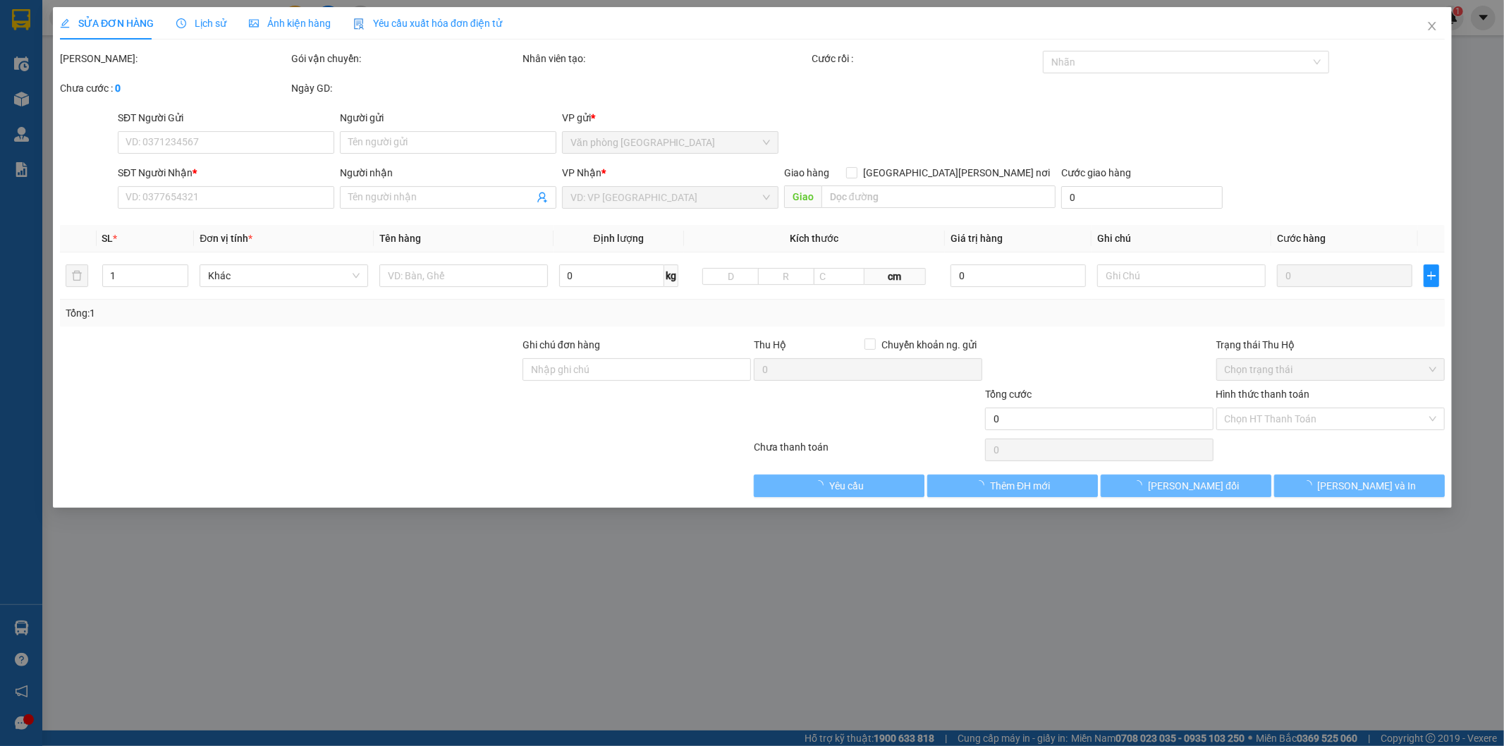
type input "0988367827"
type input "0941033347"
type input "150.000"
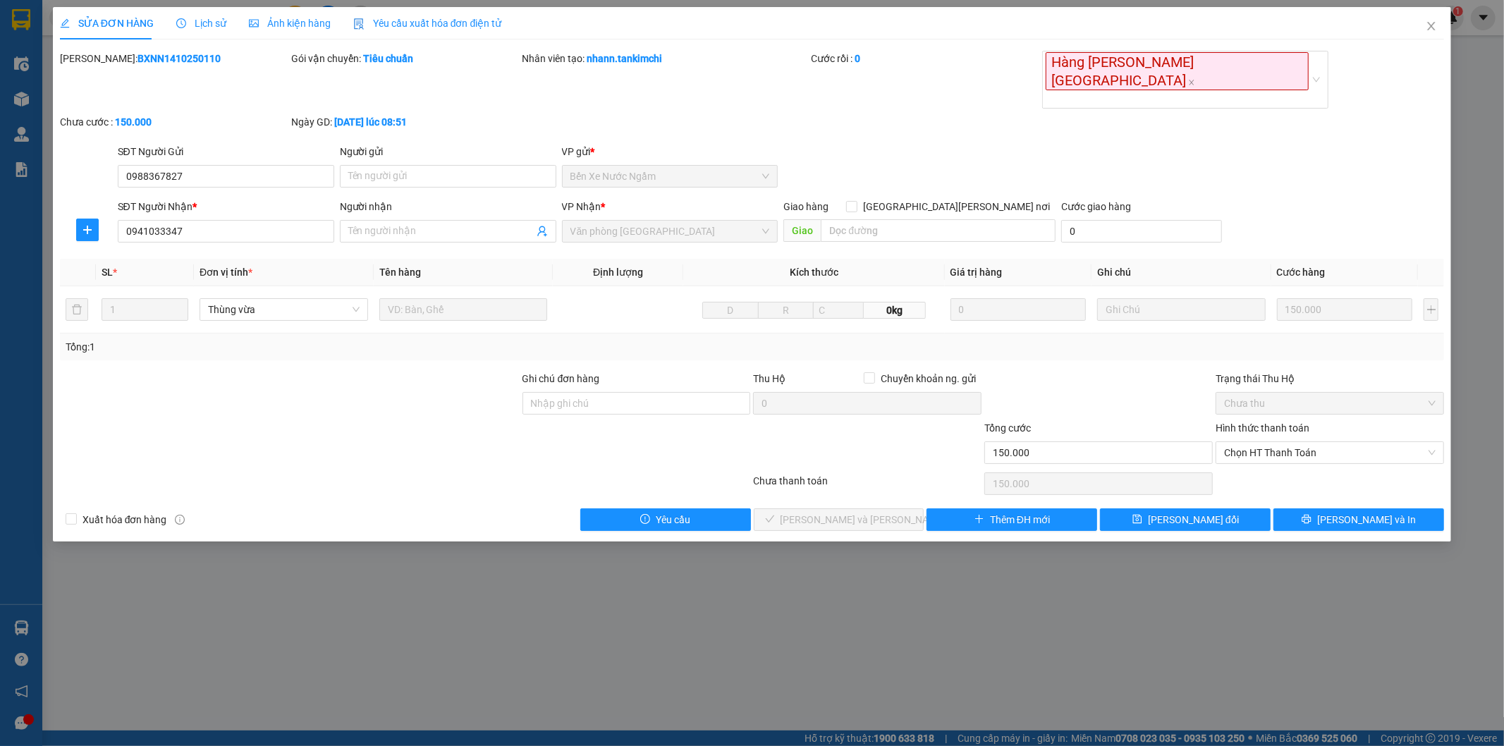
click at [235, 19] on div "SỬA ĐƠN HÀNG Lịch sử Ảnh kiện hàng Yêu cầu xuất hóa đơn điện tử" at bounding box center [281, 23] width 442 height 32
click at [207, 23] on span "Lịch sử" at bounding box center [201, 23] width 50 height 11
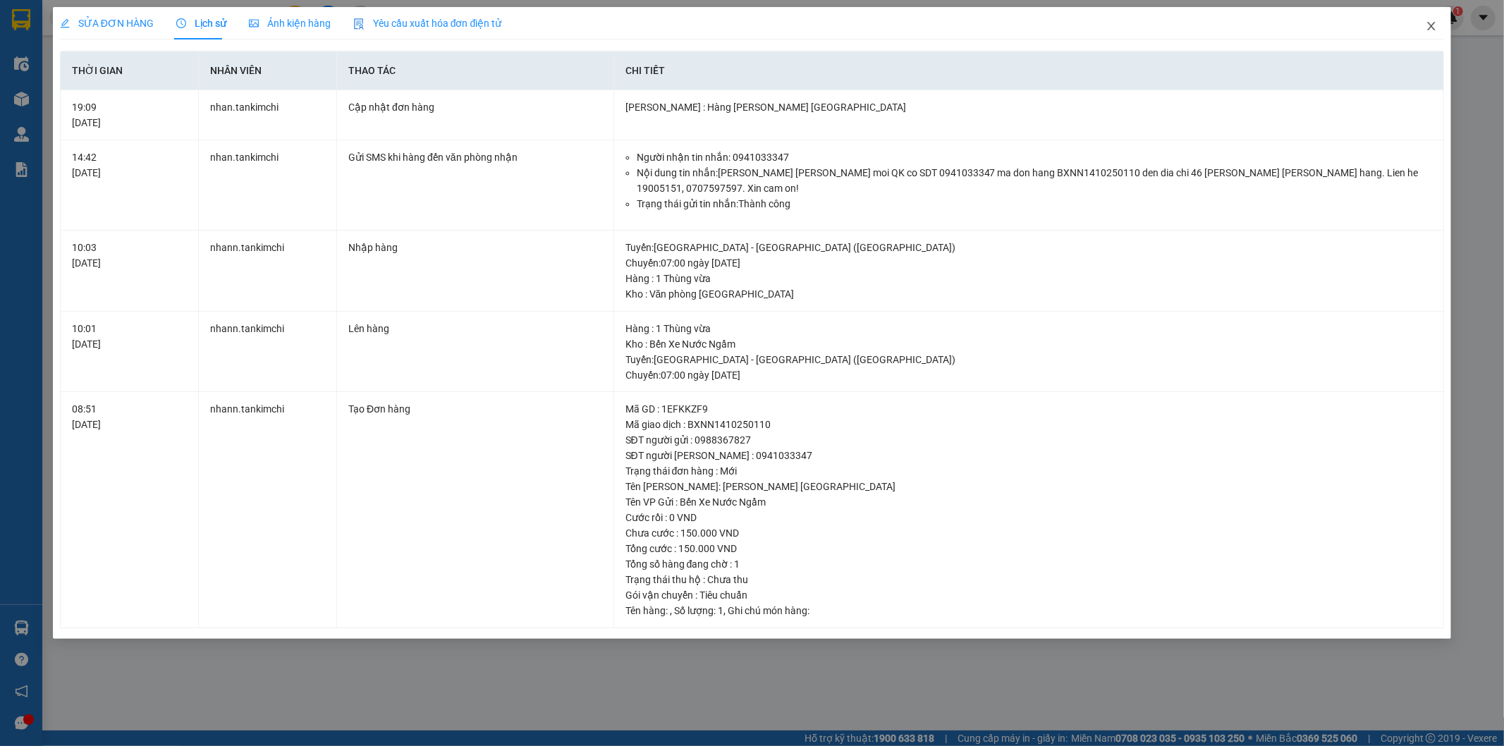
click at [1430, 23] on icon "close" at bounding box center [1430, 25] width 11 height 11
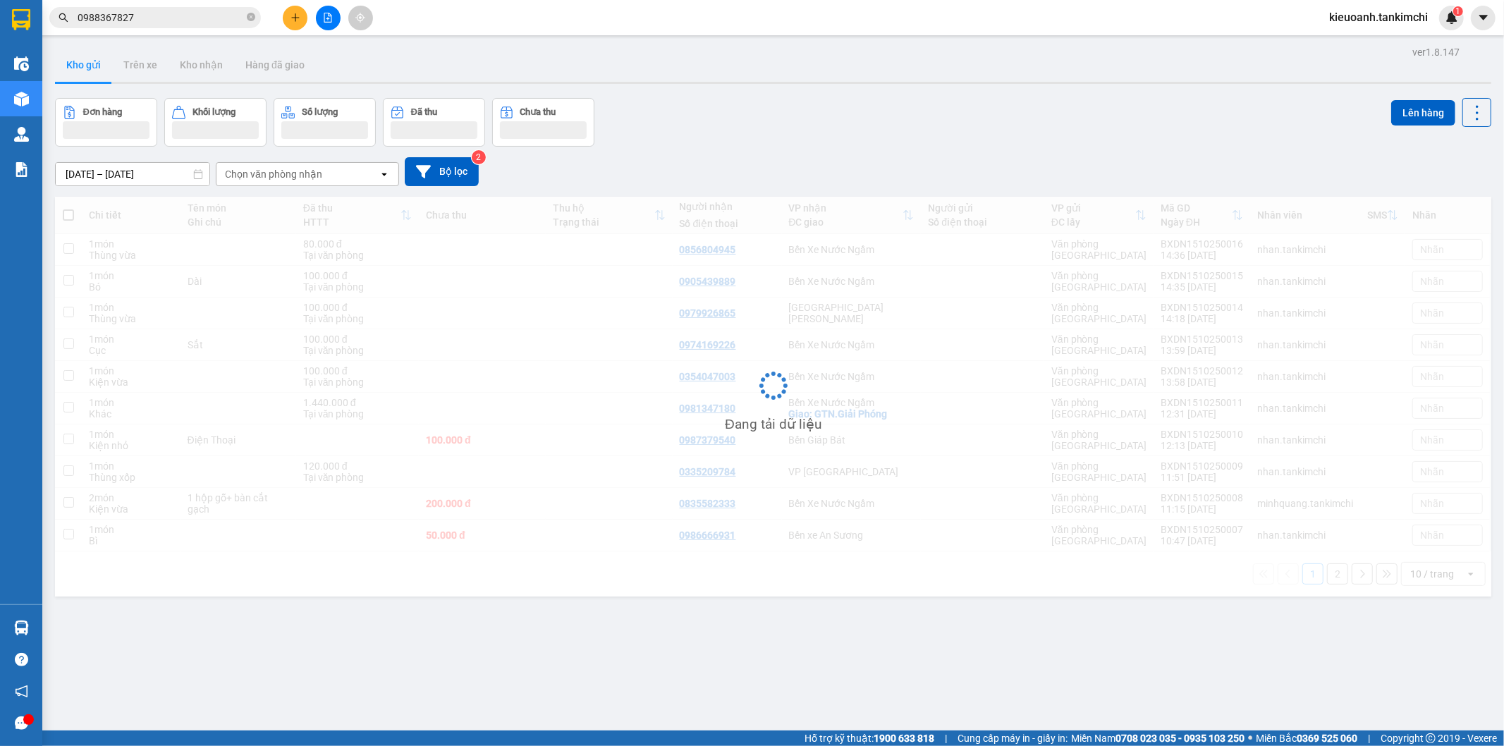
click at [120, 15] on input "0988367827" at bounding box center [161, 18] width 166 height 16
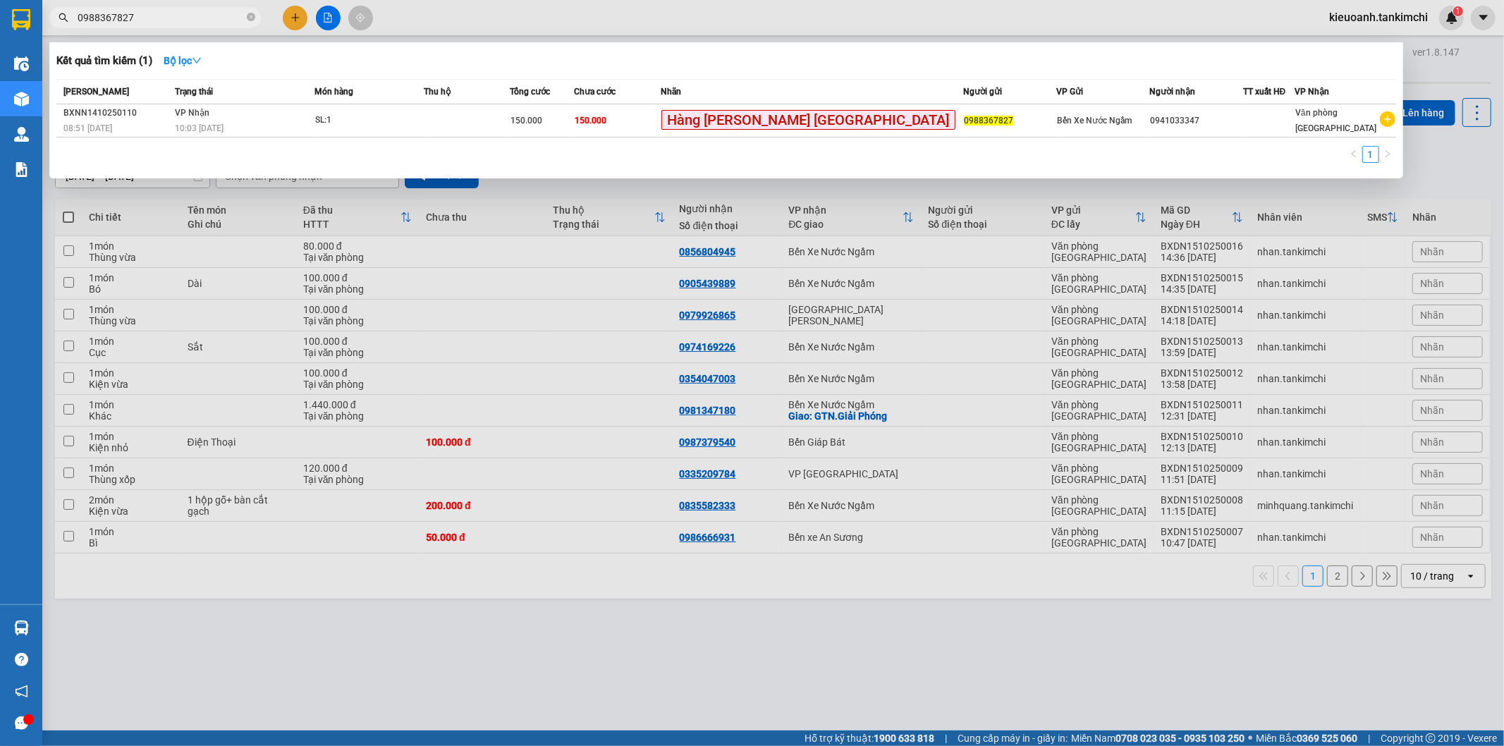
click at [156, 15] on input "0988367827" at bounding box center [161, 18] width 166 height 16
click at [202, 24] on input "0988367827" at bounding box center [161, 18] width 166 height 16
click at [245, 18] on span "0988367827" at bounding box center [154, 17] width 211 height 21
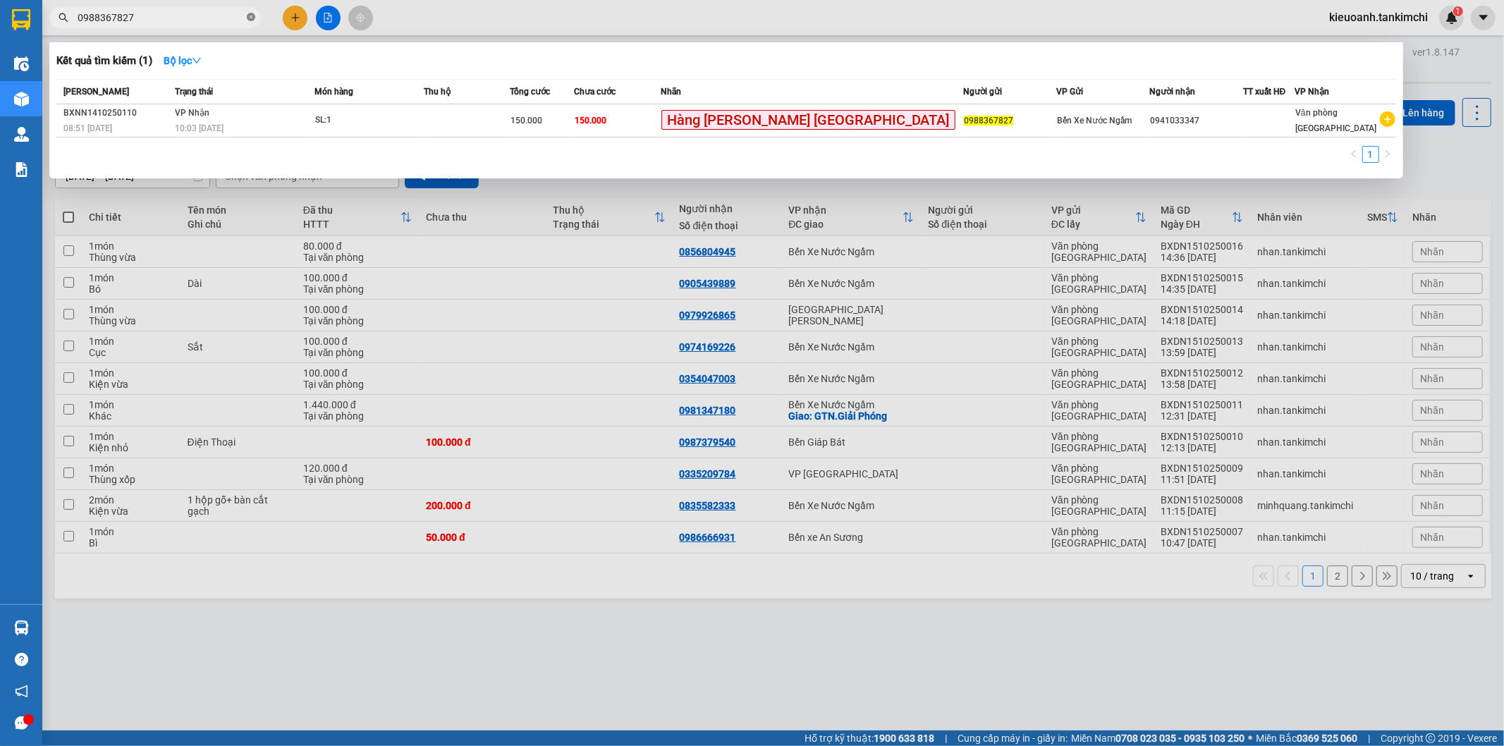
click at [250, 18] on icon "close-circle" at bounding box center [251, 17] width 8 height 8
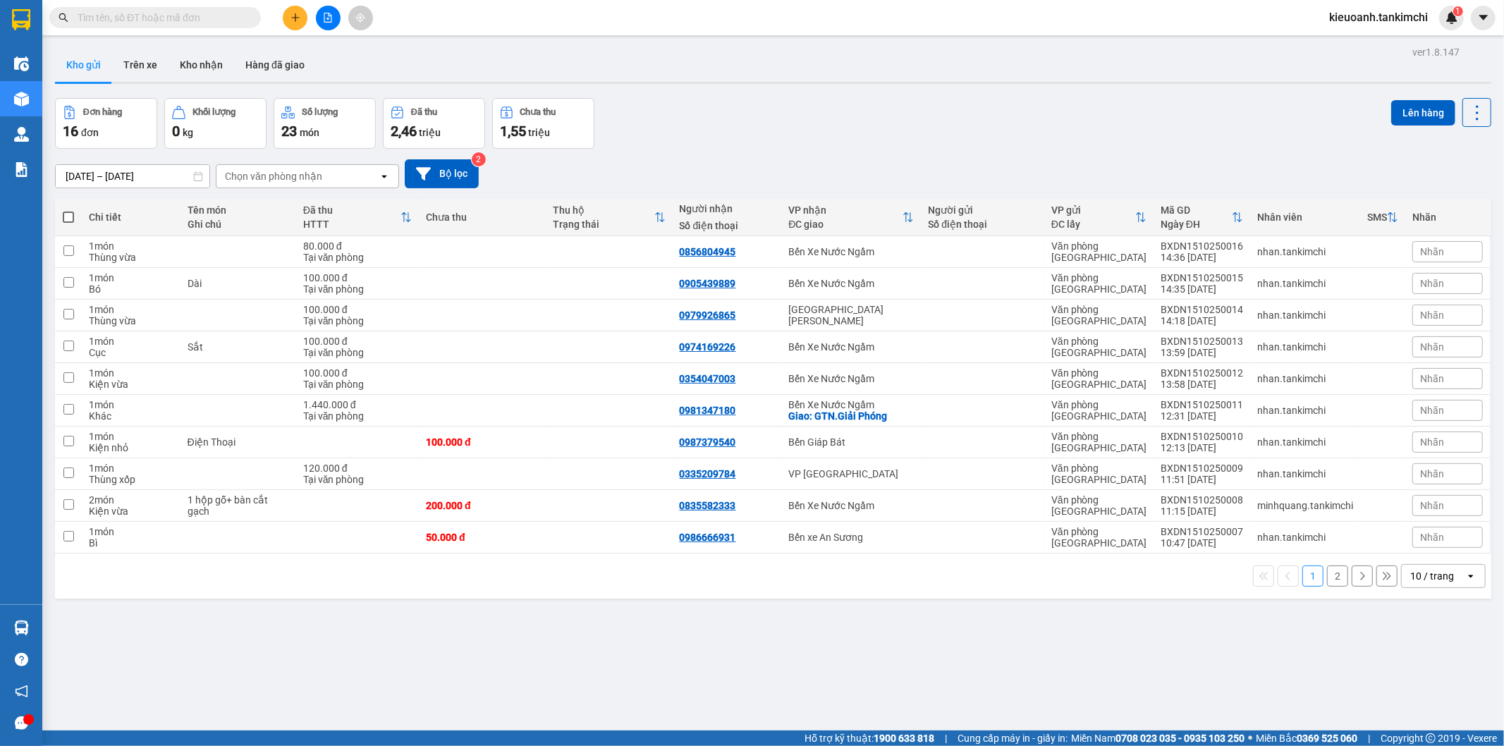
click at [221, 19] on input "text" at bounding box center [161, 18] width 166 height 16
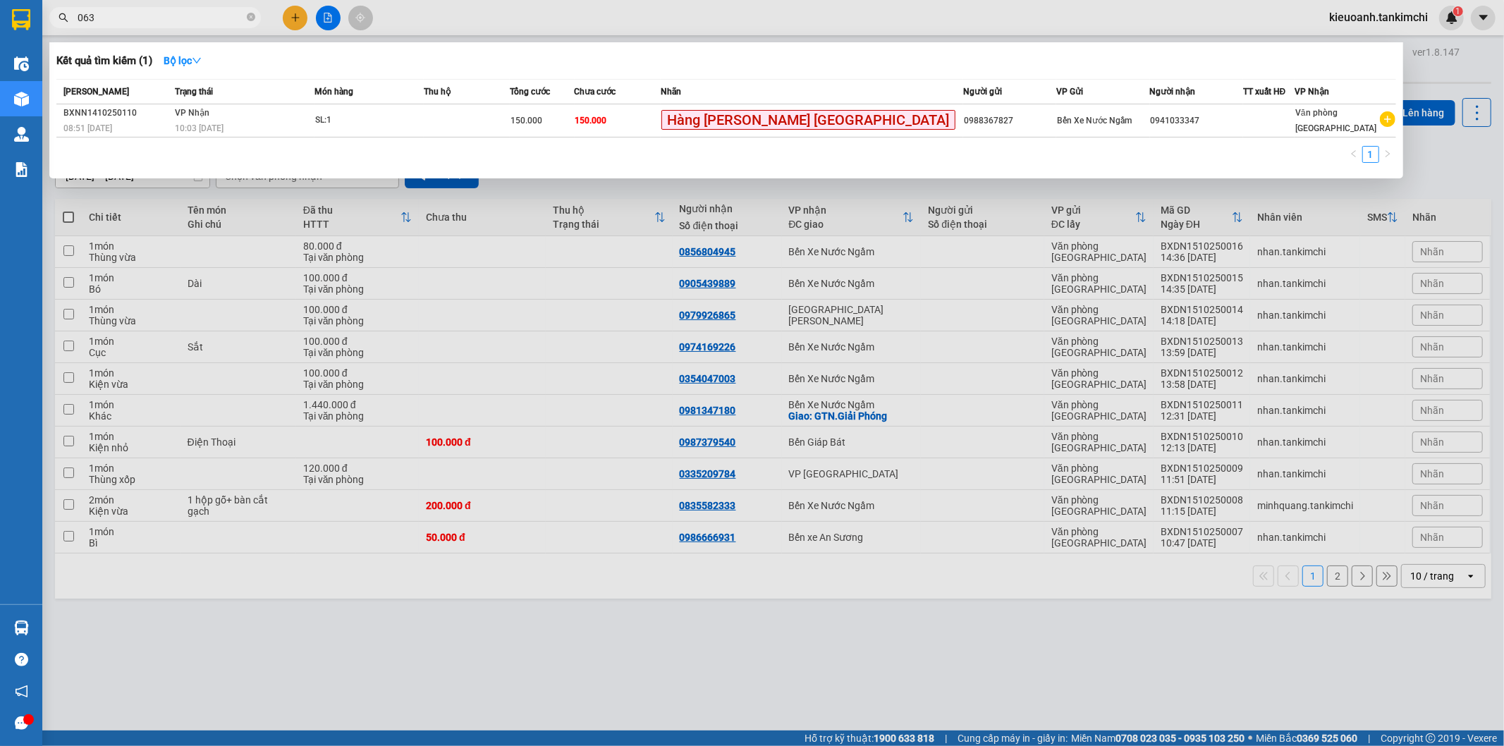
type input "0639"
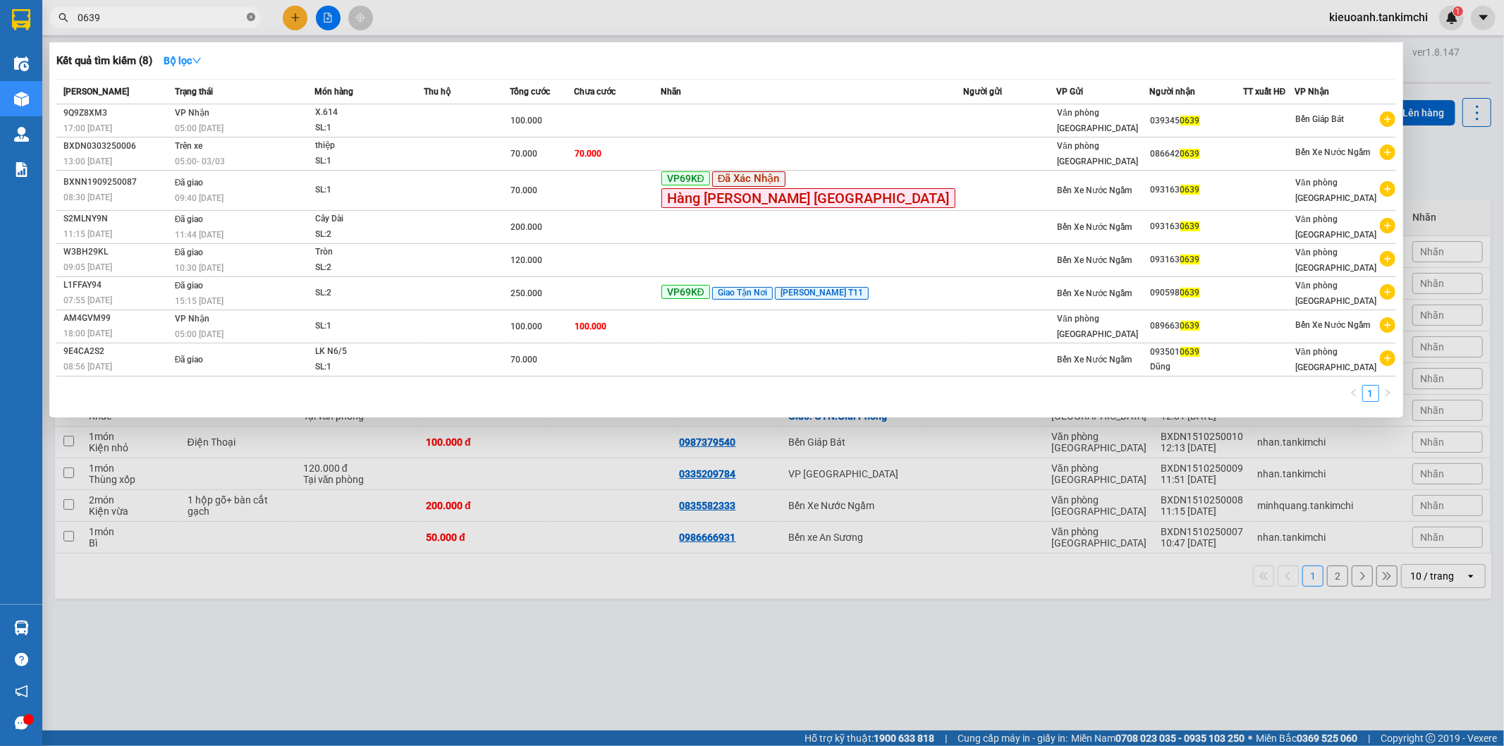
click at [249, 19] on icon "close-circle" at bounding box center [251, 17] width 8 height 8
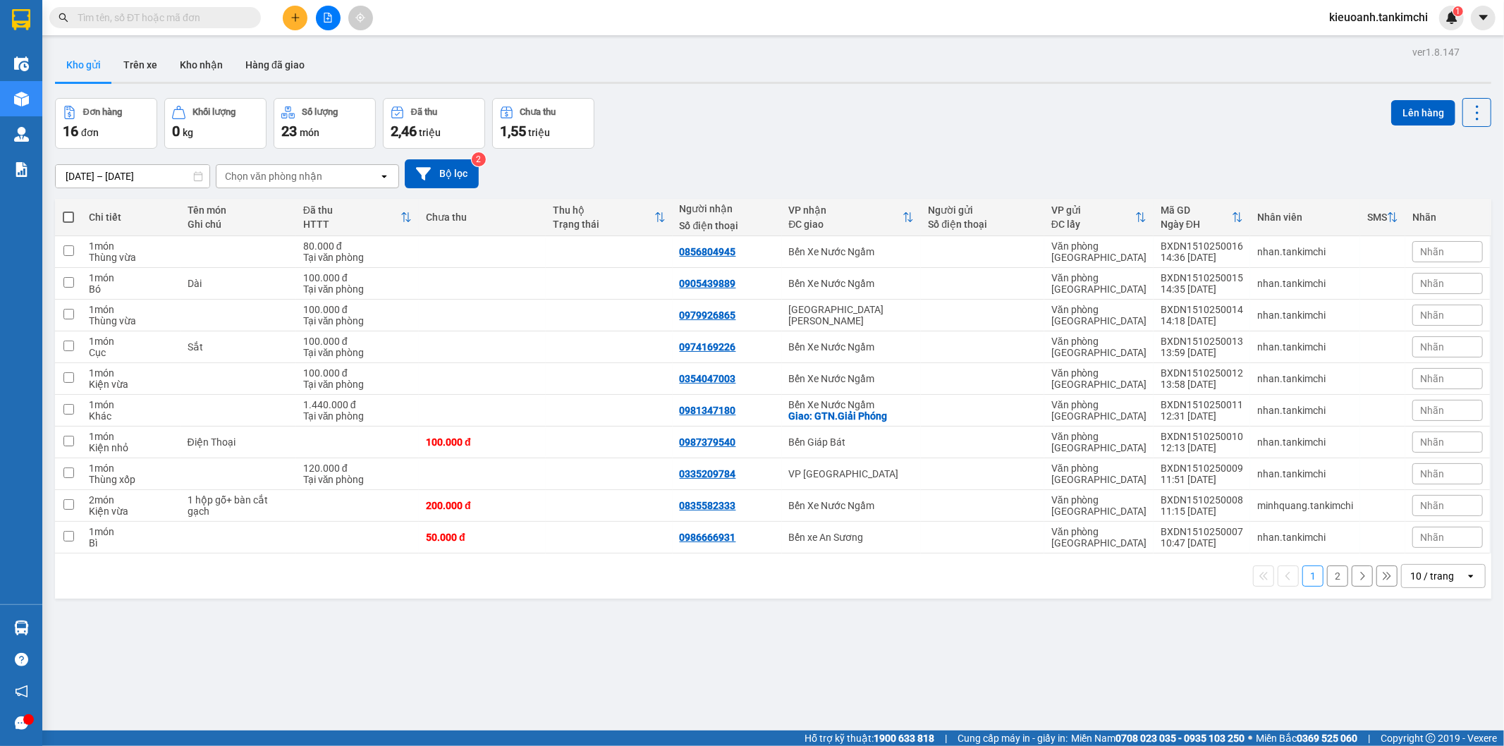
click at [236, 19] on input "text" at bounding box center [161, 18] width 166 height 16
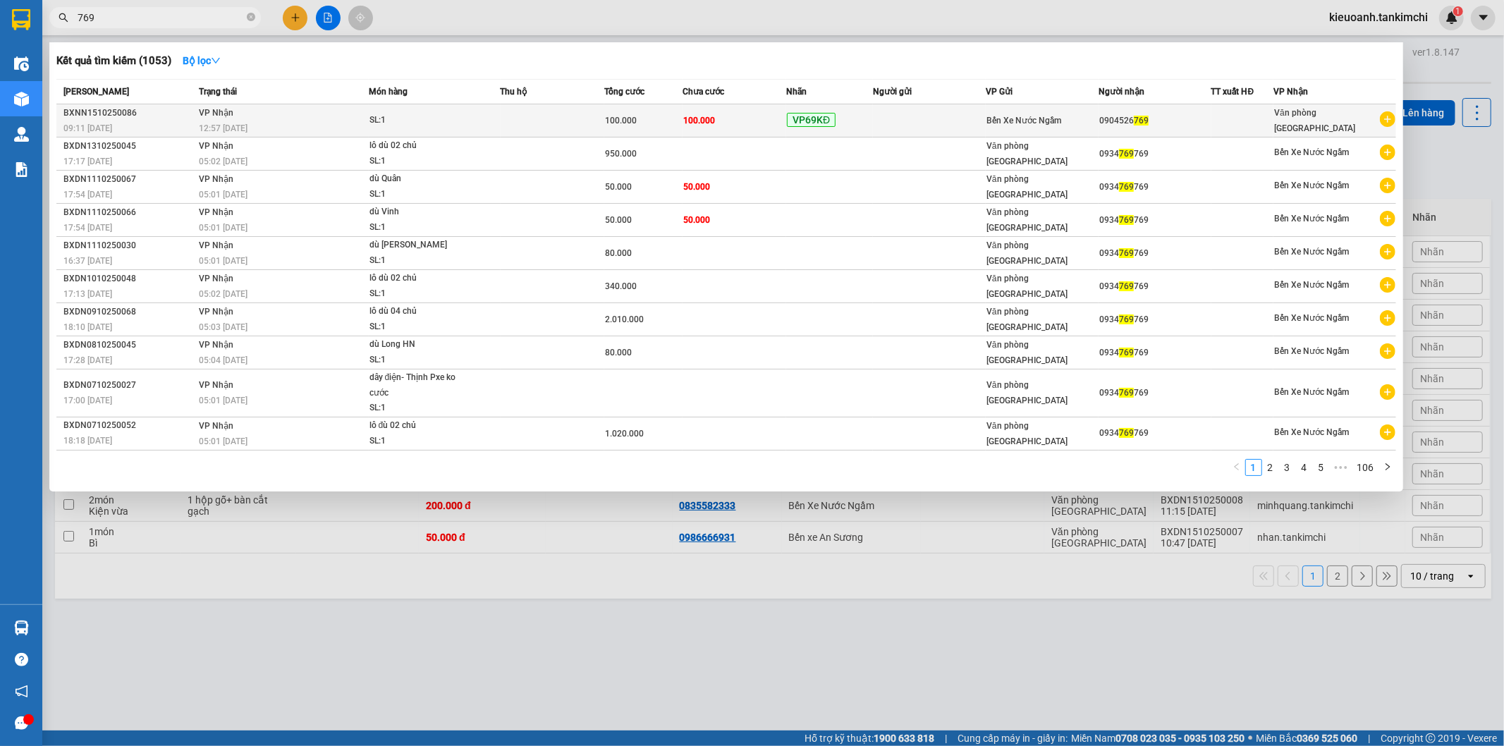
type input "769"
click at [402, 123] on div "SL: 1" at bounding box center [422, 121] width 106 height 16
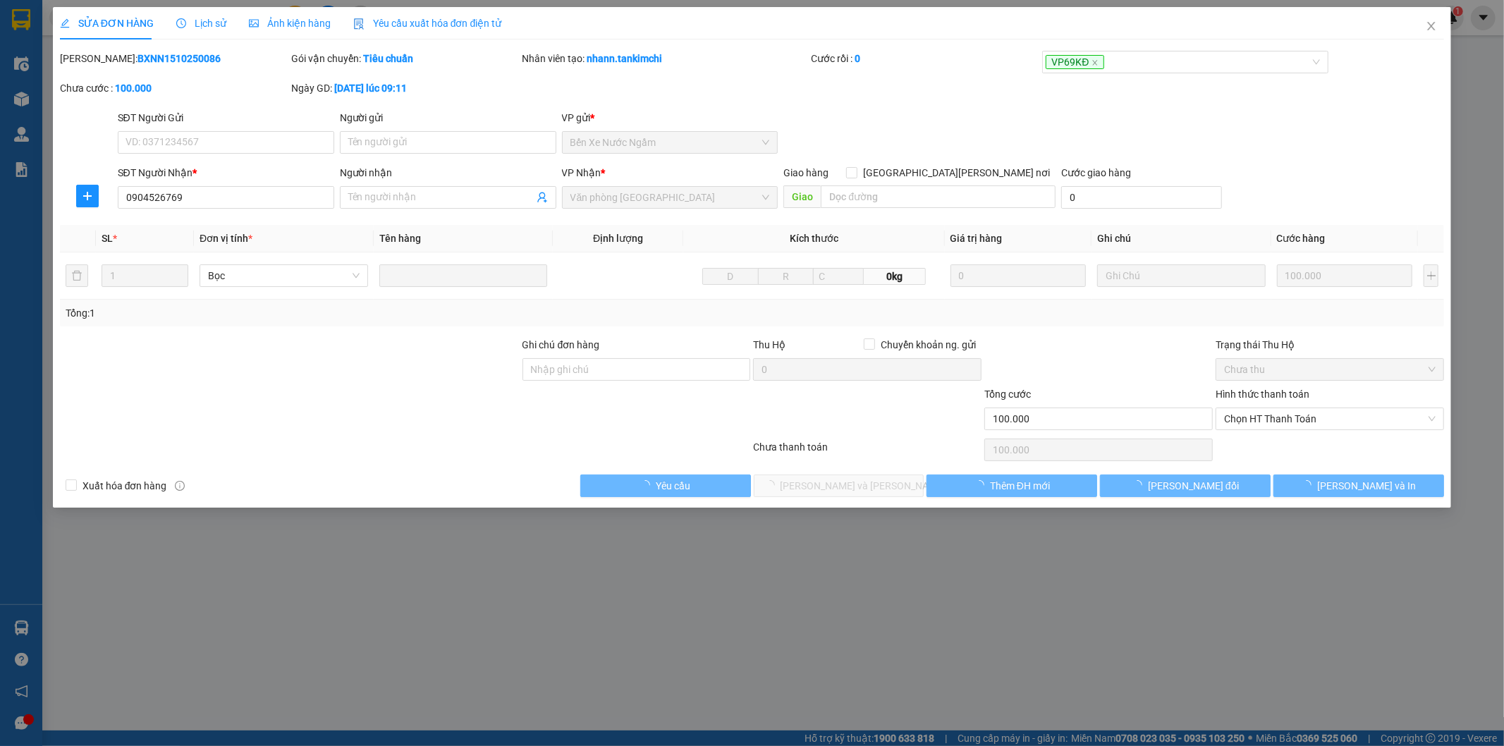
click at [190, 24] on span "Lịch sử" at bounding box center [201, 23] width 50 height 11
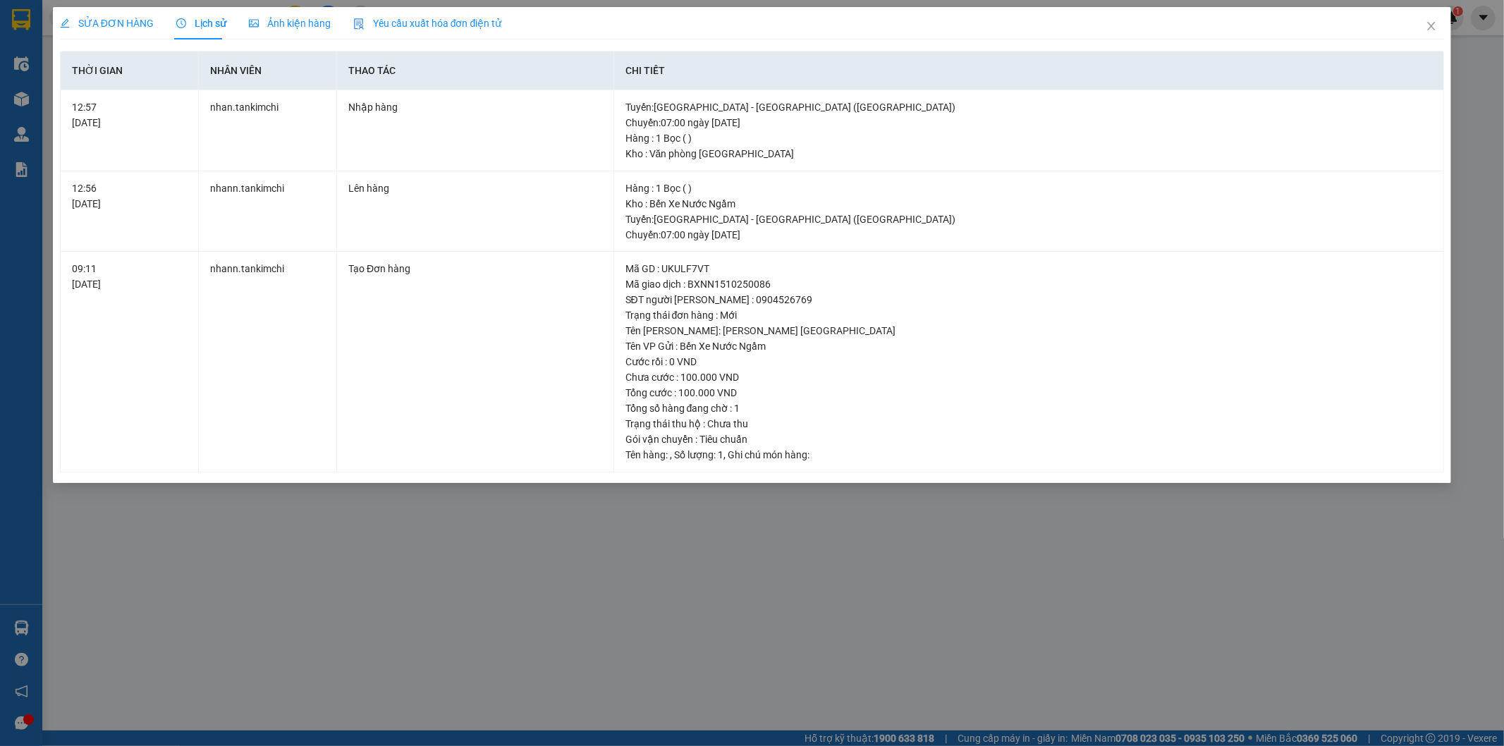
click at [759, 575] on div "SỬA ĐƠN HÀNG Lịch sử [PERSON_NAME] hàng Yêu cầu xuất [PERSON_NAME] điện tử Tota…" at bounding box center [752, 373] width 1504 height 746
click at [1424, 32] on span "Close" at bounding box center [1430, 26] width 39 height 39
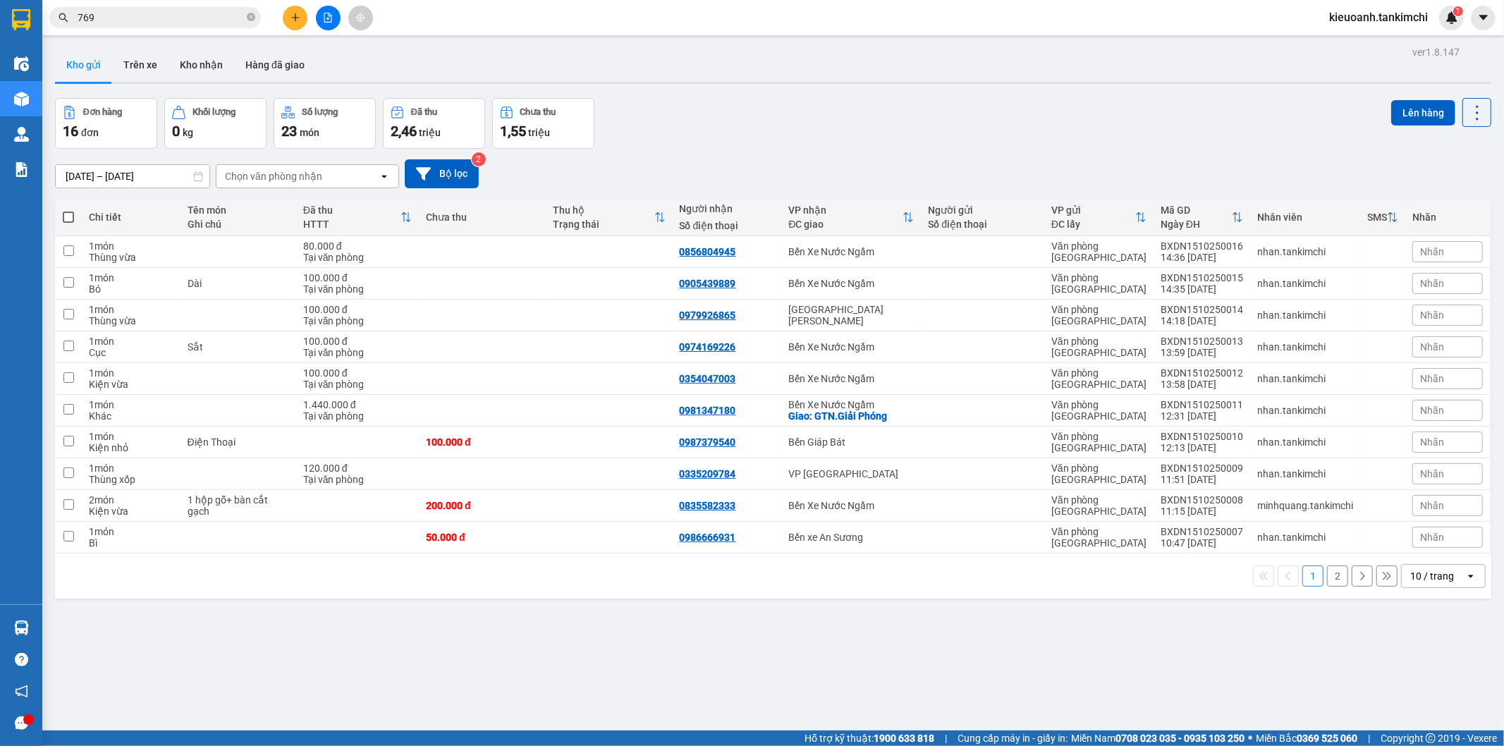
click at [158, 13] on input "769" at bounding box center [161, 18] width 166 height 16
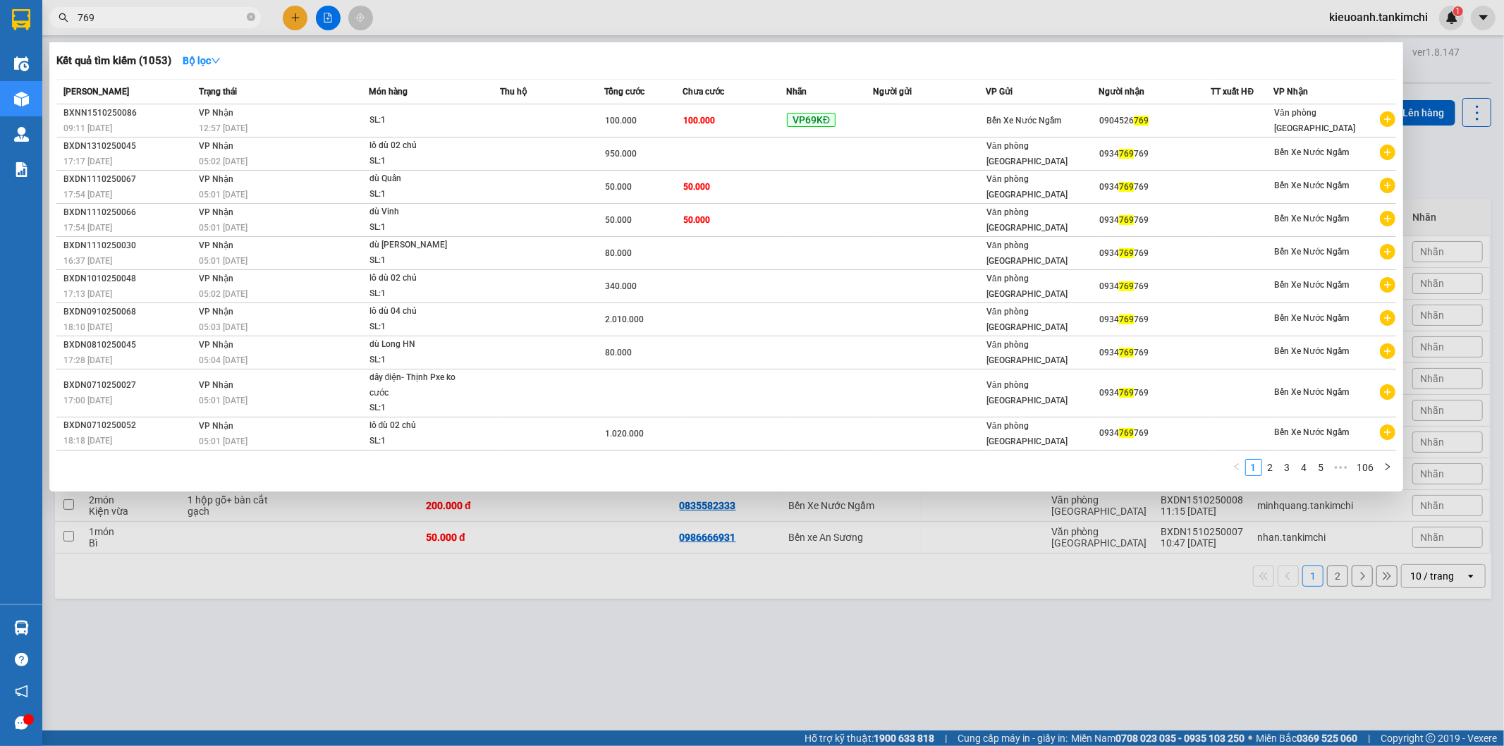
click at [158, 13] on input "769" at bounding box center [161, 18] width 166 height 16
click at [230, 20] on input "769" at bounding box center [161, 18] width 166 height 16
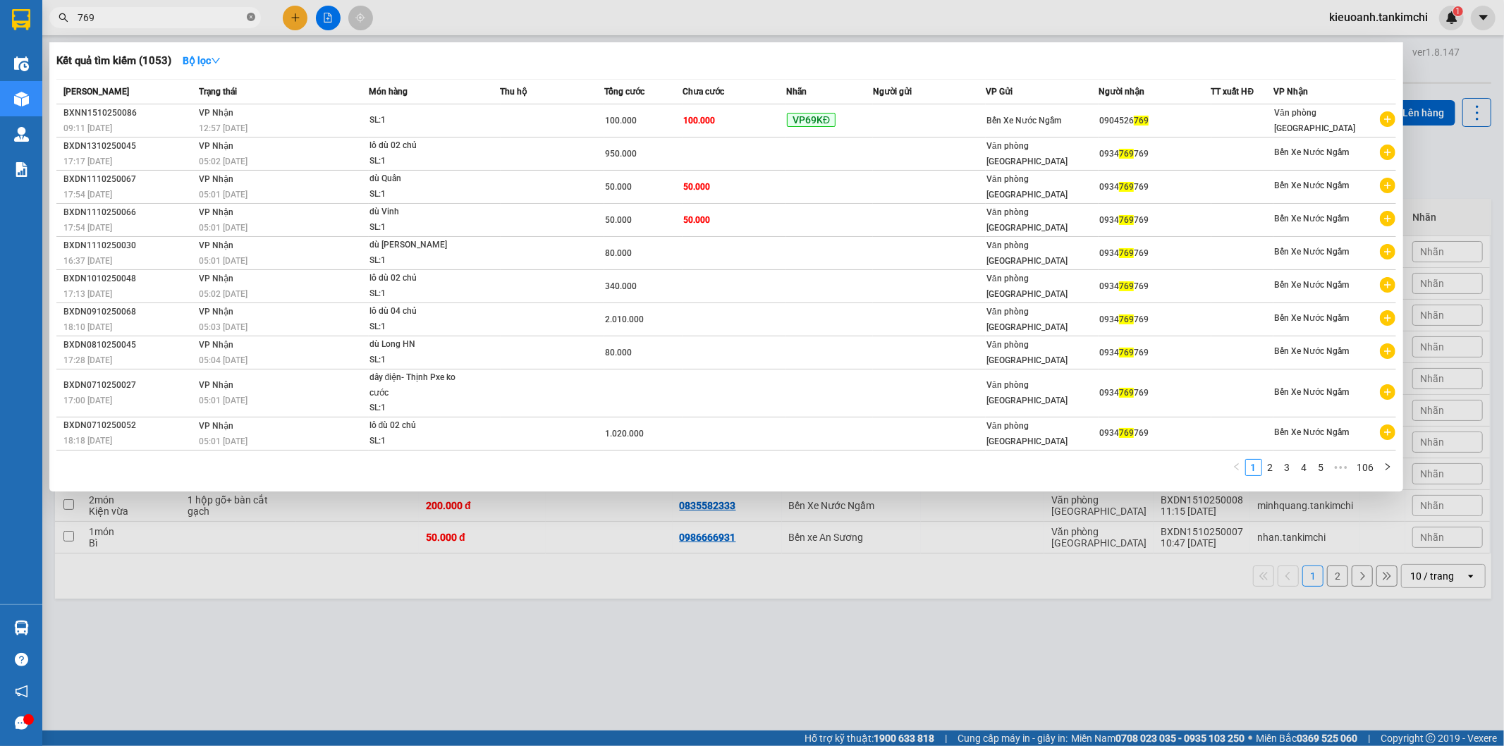
click at [250, 19] on icon "close-circle" at bounding box center [251, 17] width 8 height 8
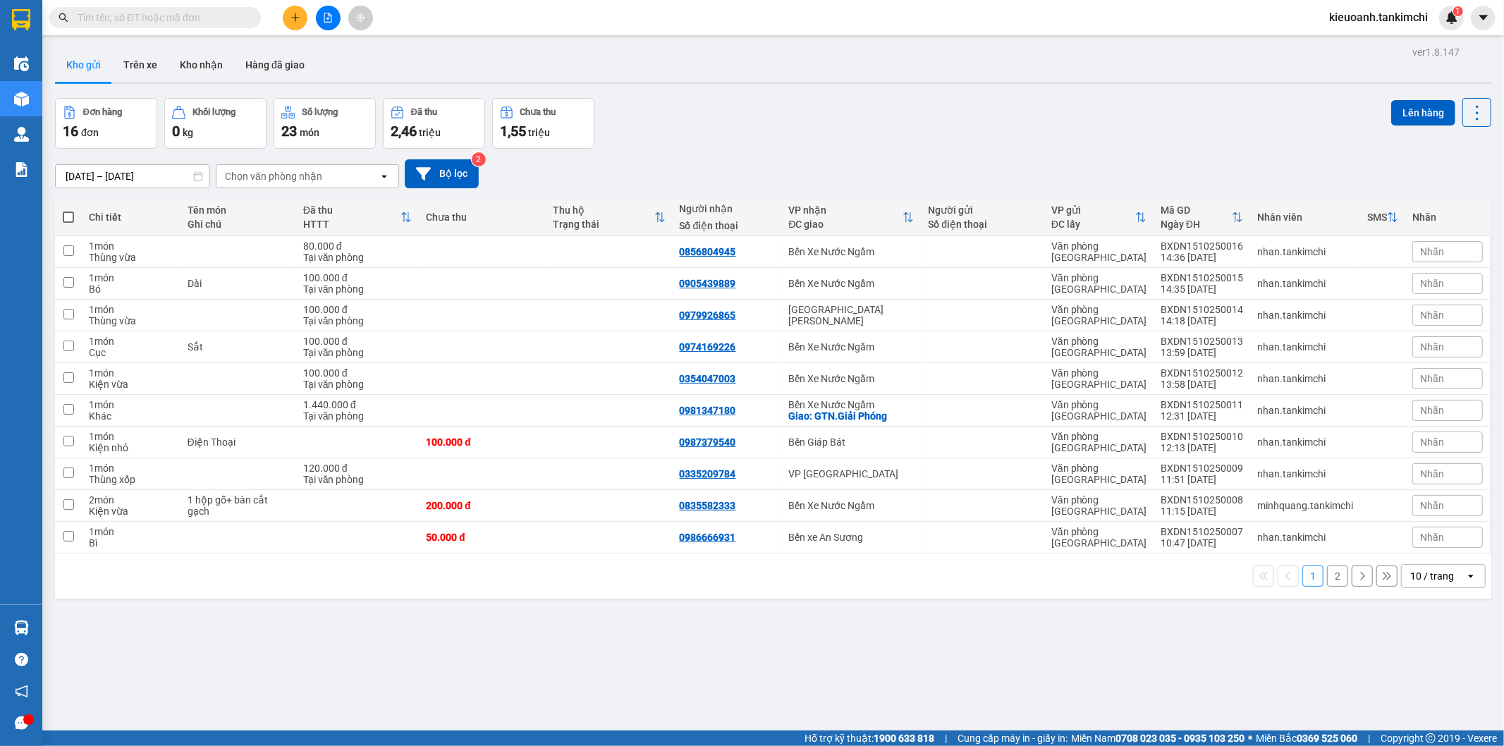
click at [195, 19] on input "text" at bounding box center [161, 18] width 166 height 16
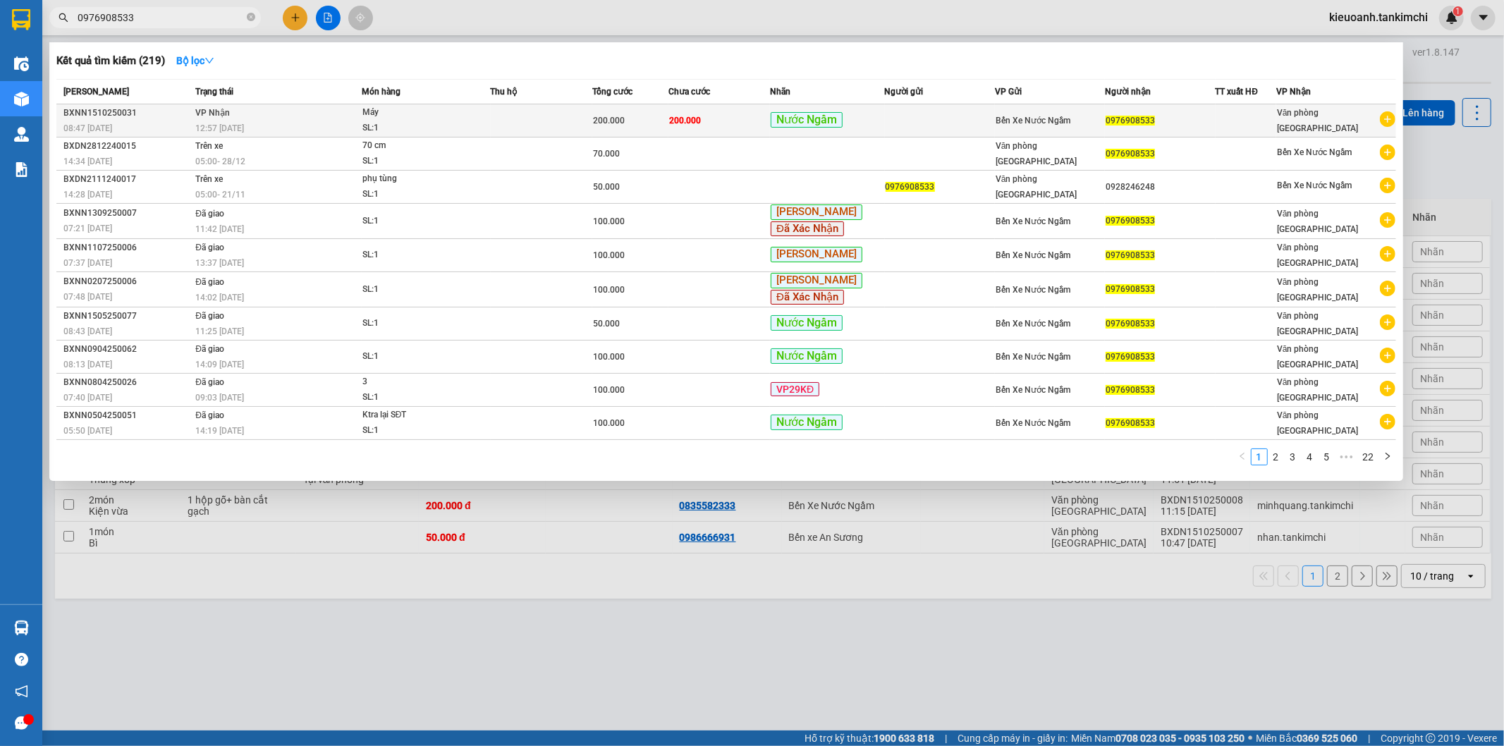
type input "0976908533"
click at [222, 130] on span "12:57 [DATE]" at bounding box center [219, 128] width 49 height 10
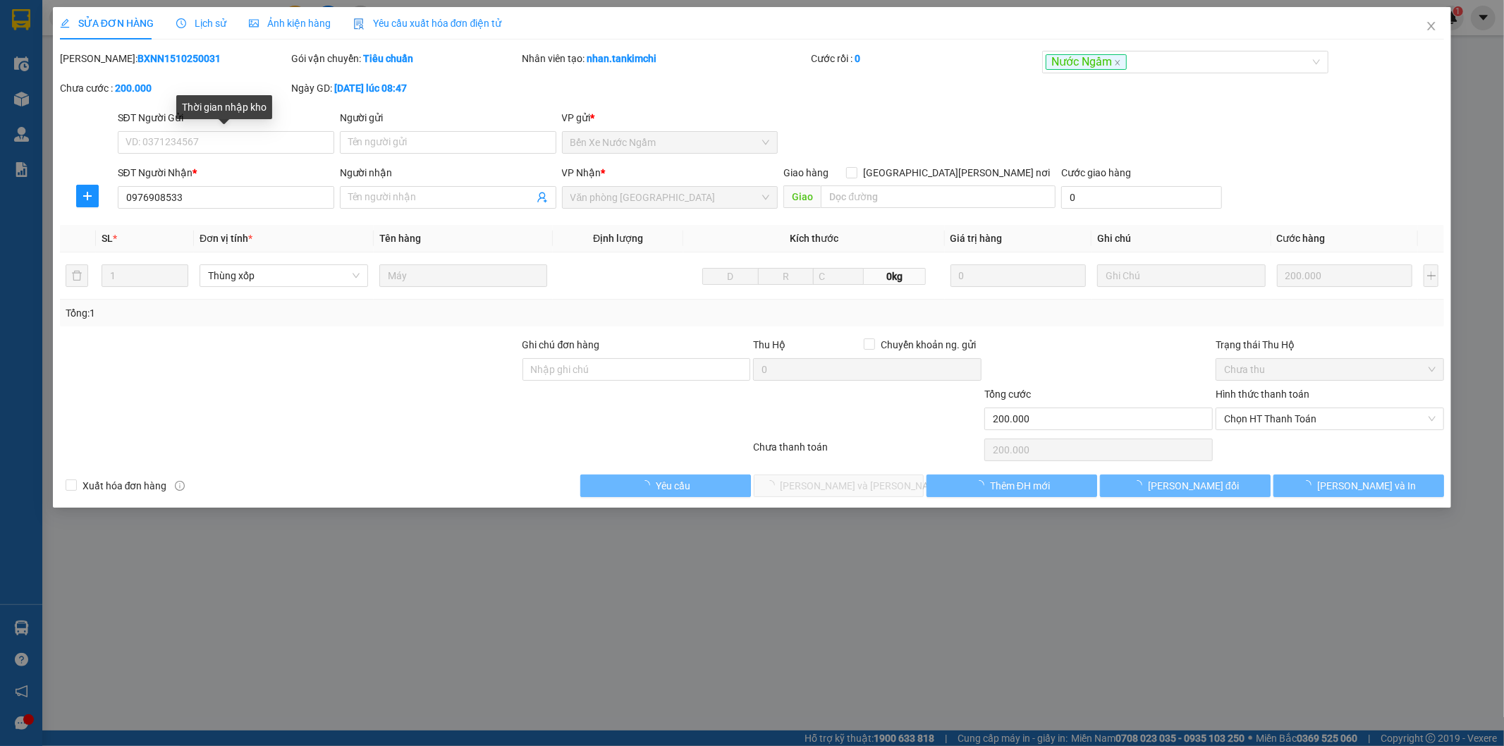
type input "0976908533"
type input "200.000"
click at [190, 18] on span "Lịch sử" at bounding box center [201, 23] width 50 height 11
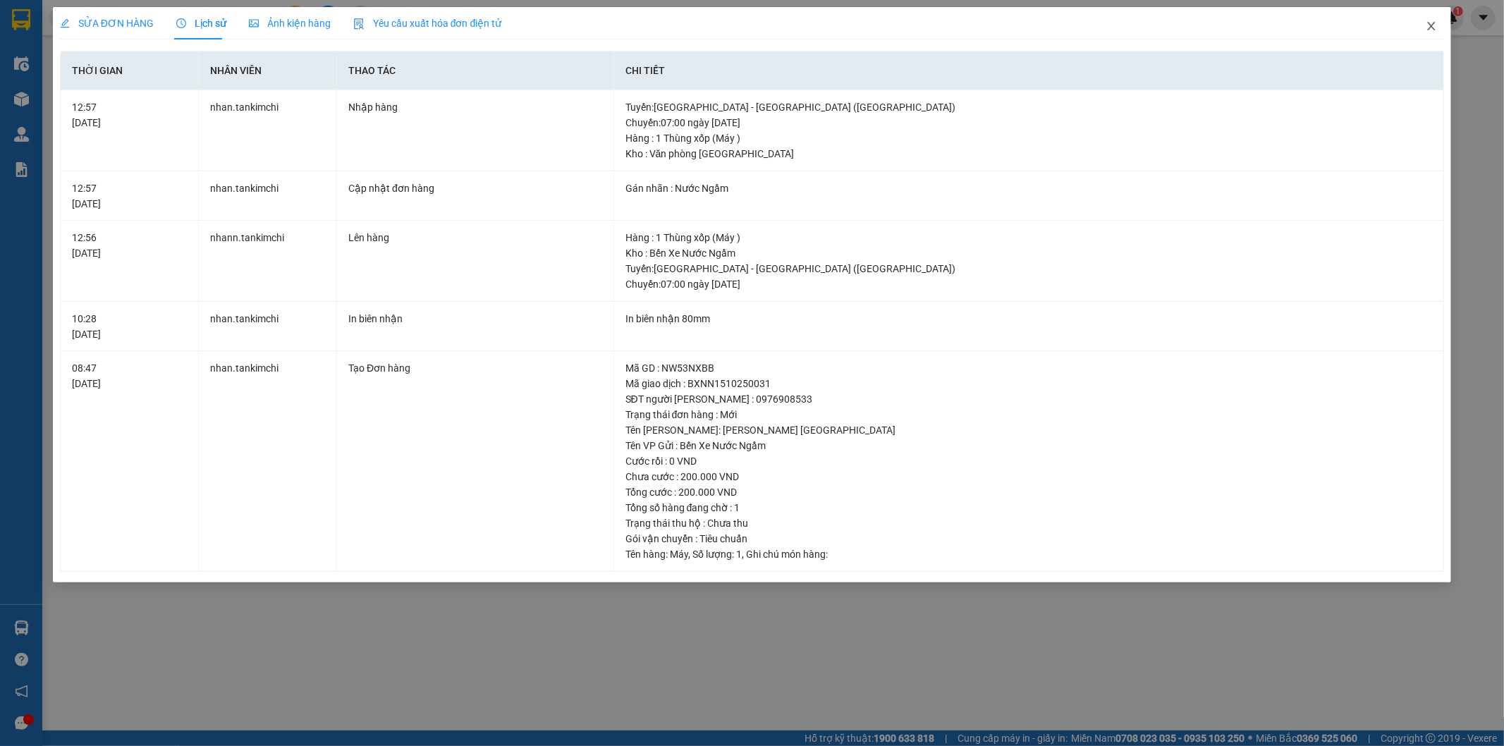
click at [1425, 21] on span "Close" at bounding box center [1430, 26] width 39 height 39
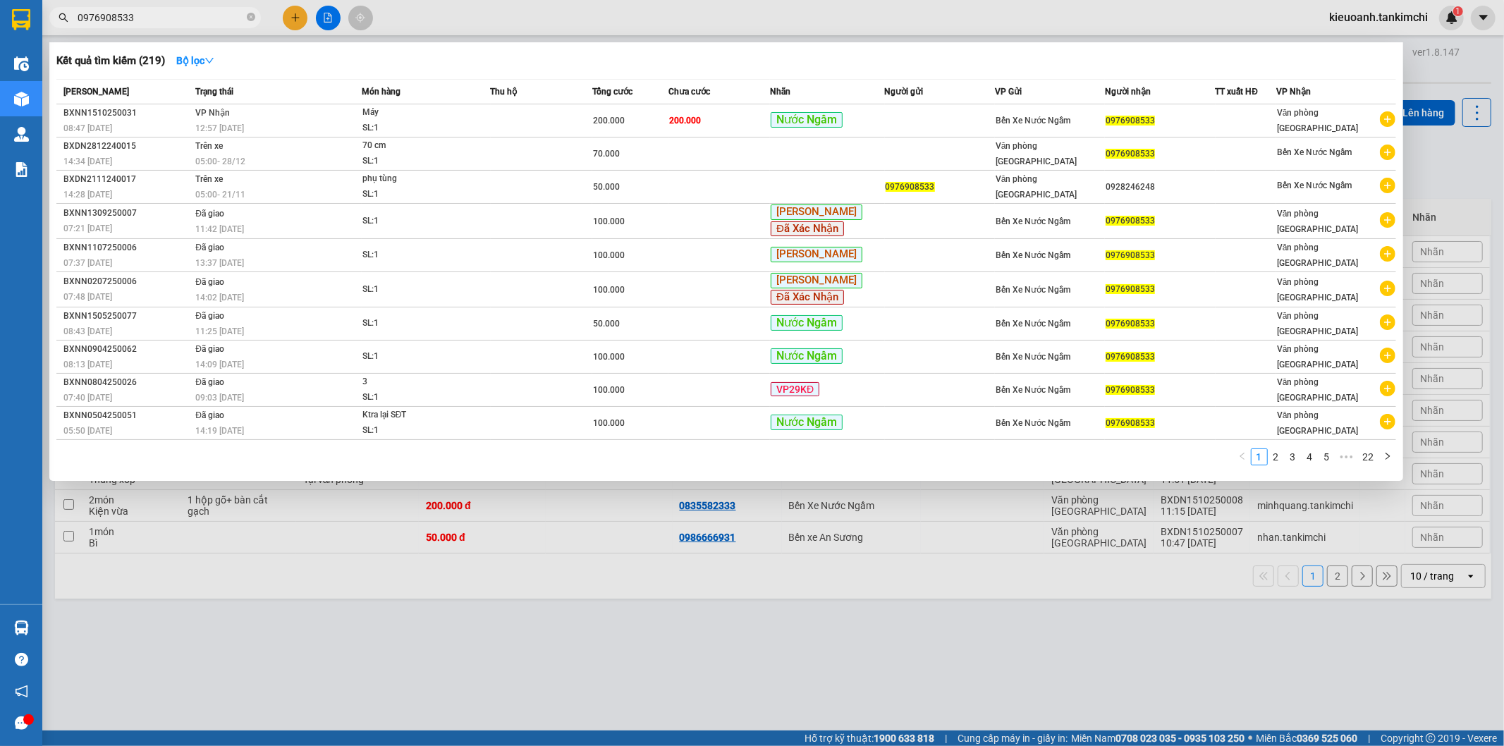
click at [158, 23] on input "0976908533" at bounding box center [161, 18] width 166 height 16
click at [250, 17] on icon "close-circle" at bounding box center [251, 17] width 8 height 8
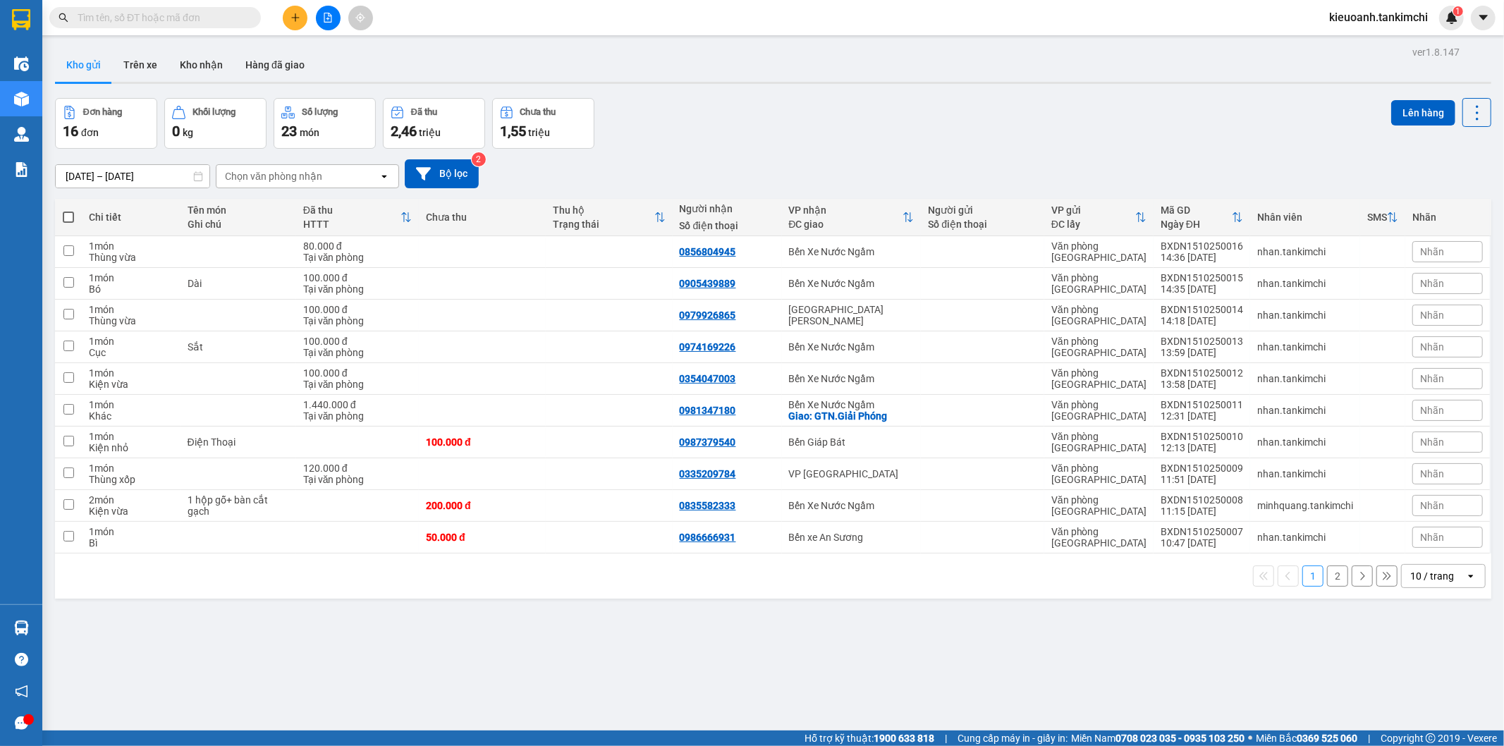
click at [240, 14] on input "text" at bounding box center [161, 18] width 166 height 16
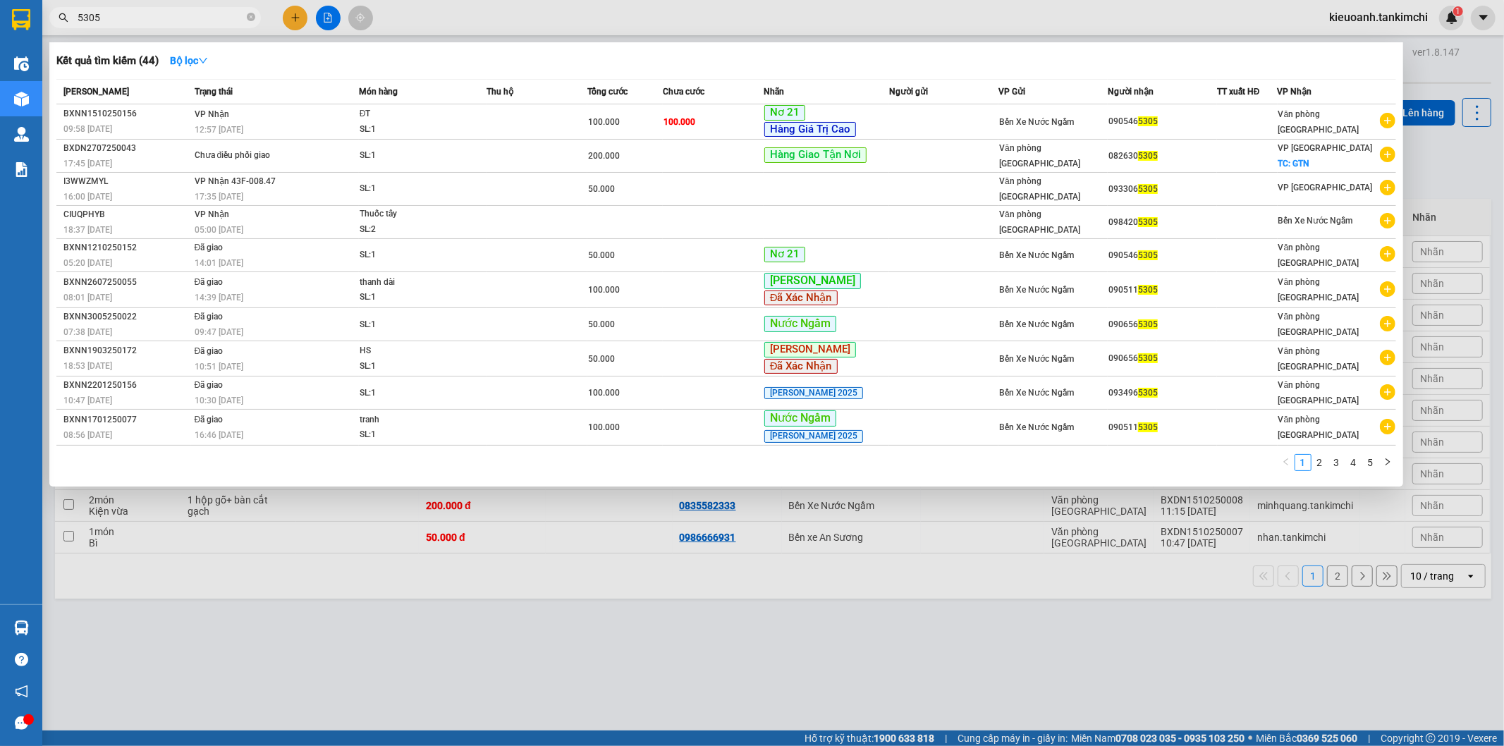
type input "5305"
click at [185, 25] on span "5305" at bounding box center [154, 17] width 211 height 21
click at [176, 18] on input "5305" at bounding box center [161, 18] width 166 height 16
click at [249, 18] on icon "close-circle" at bounding box center [251, 17] width 8 height 8
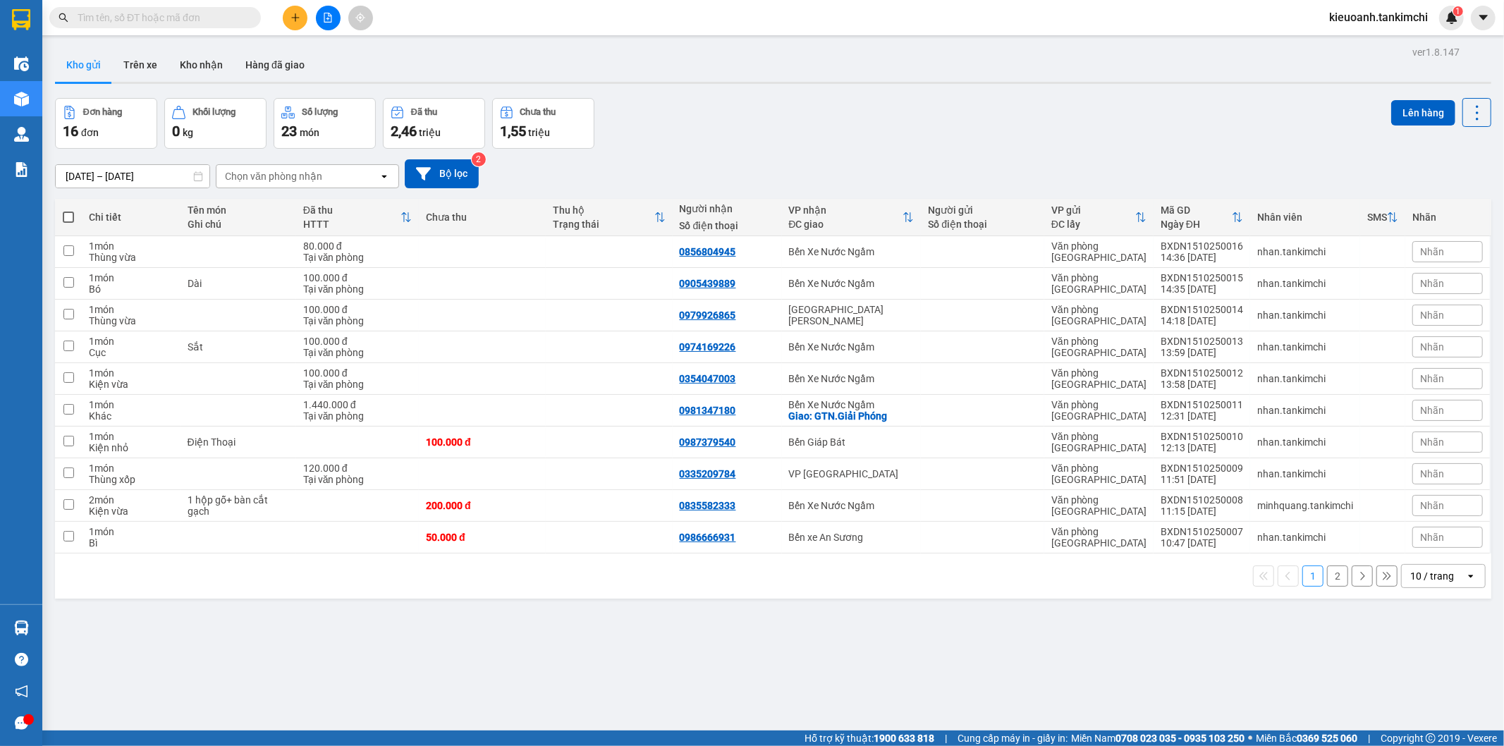
click at [209, 18] on input "text" at bounding box center [161, 18] width 166 height 16
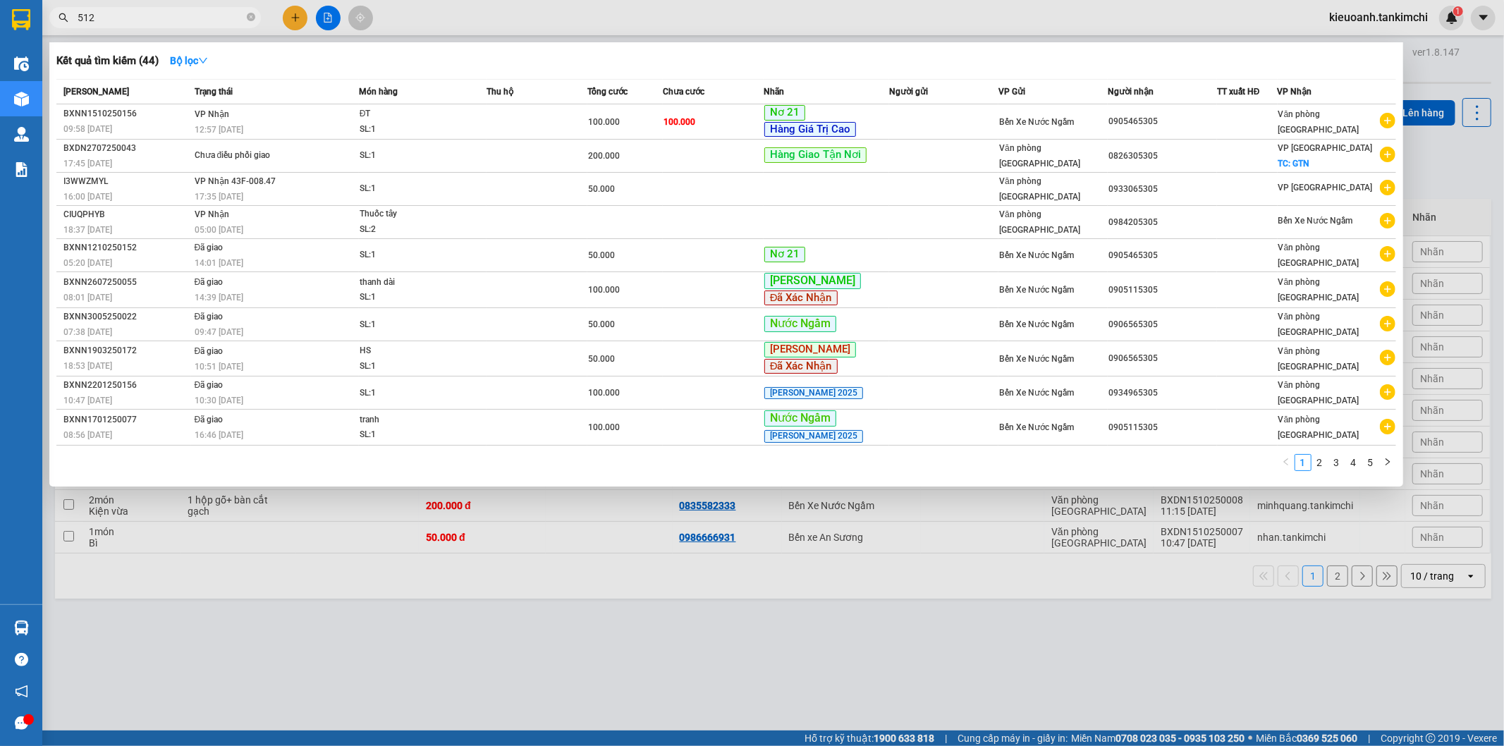
type input "5123"
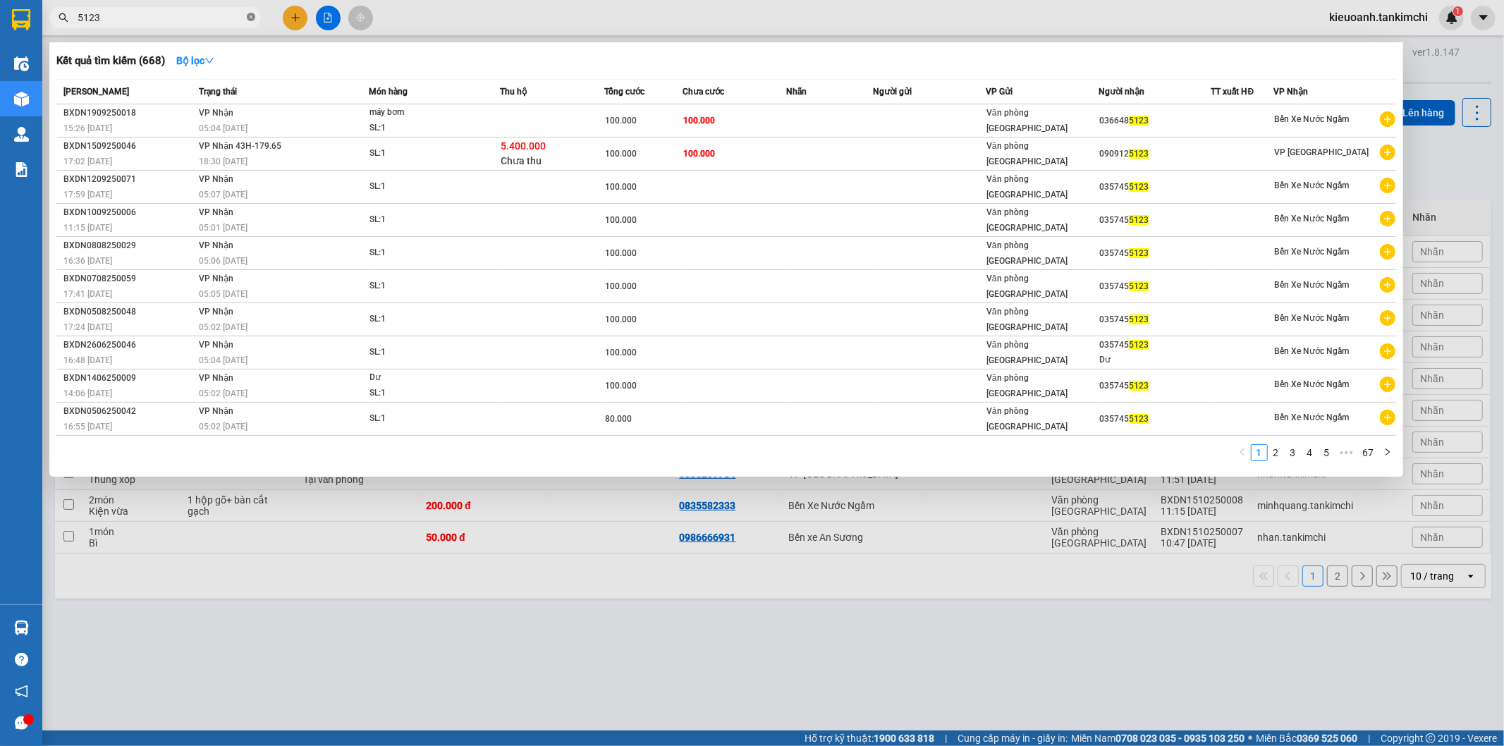
click at [251, 16] on icon "close-circle" at bounding box center [251, 17] width 8 height 8
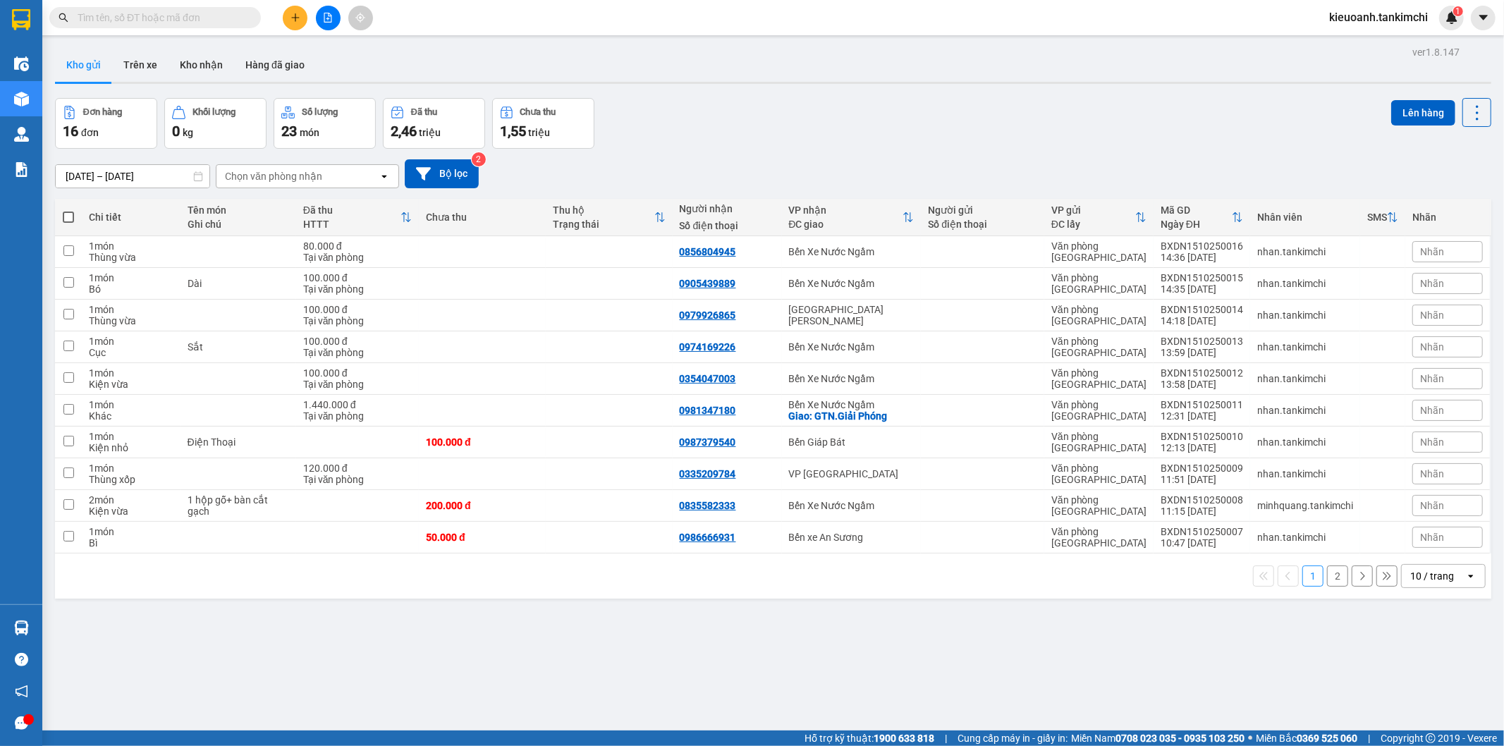
click at [227, 17] on input "text" at bounding box center [161, 18] width 166 height 16
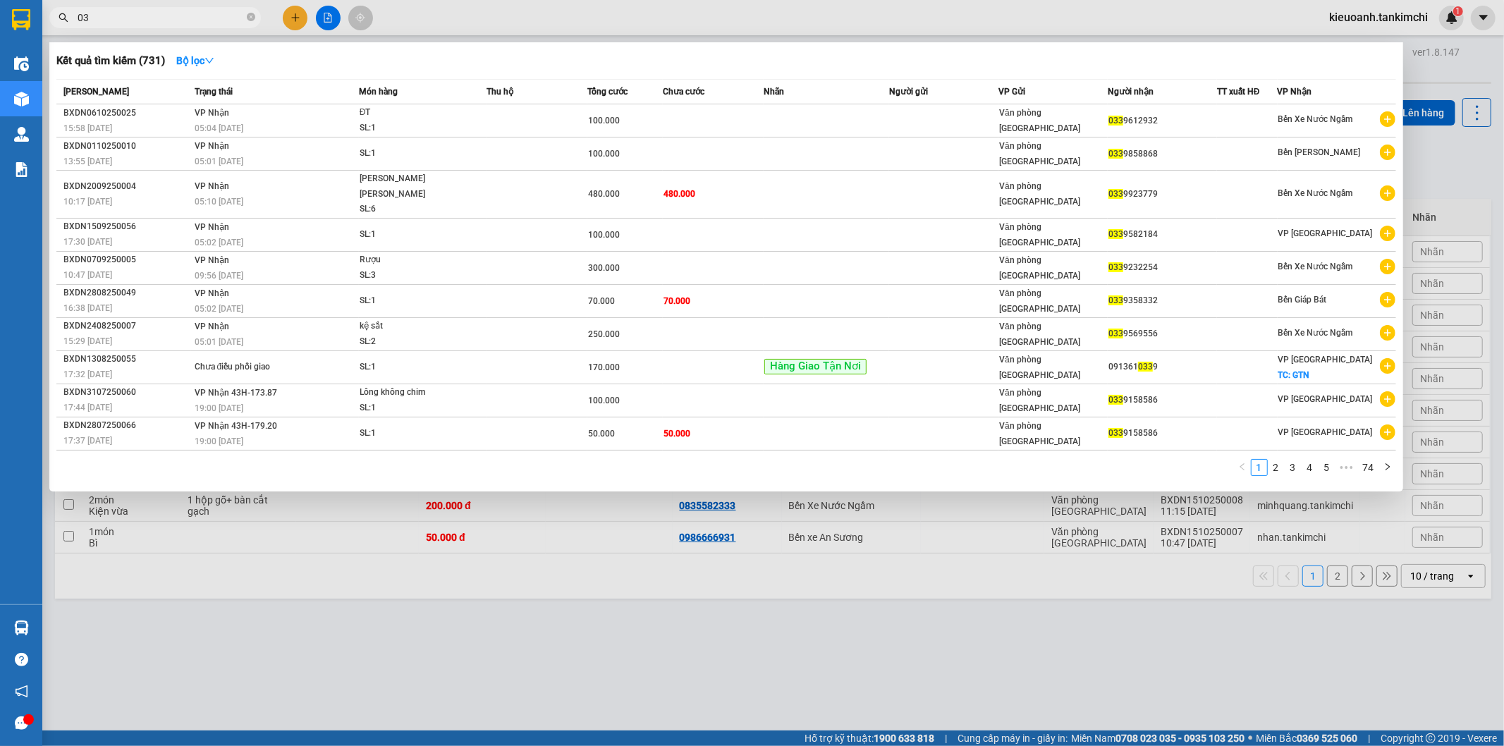
type input "0"
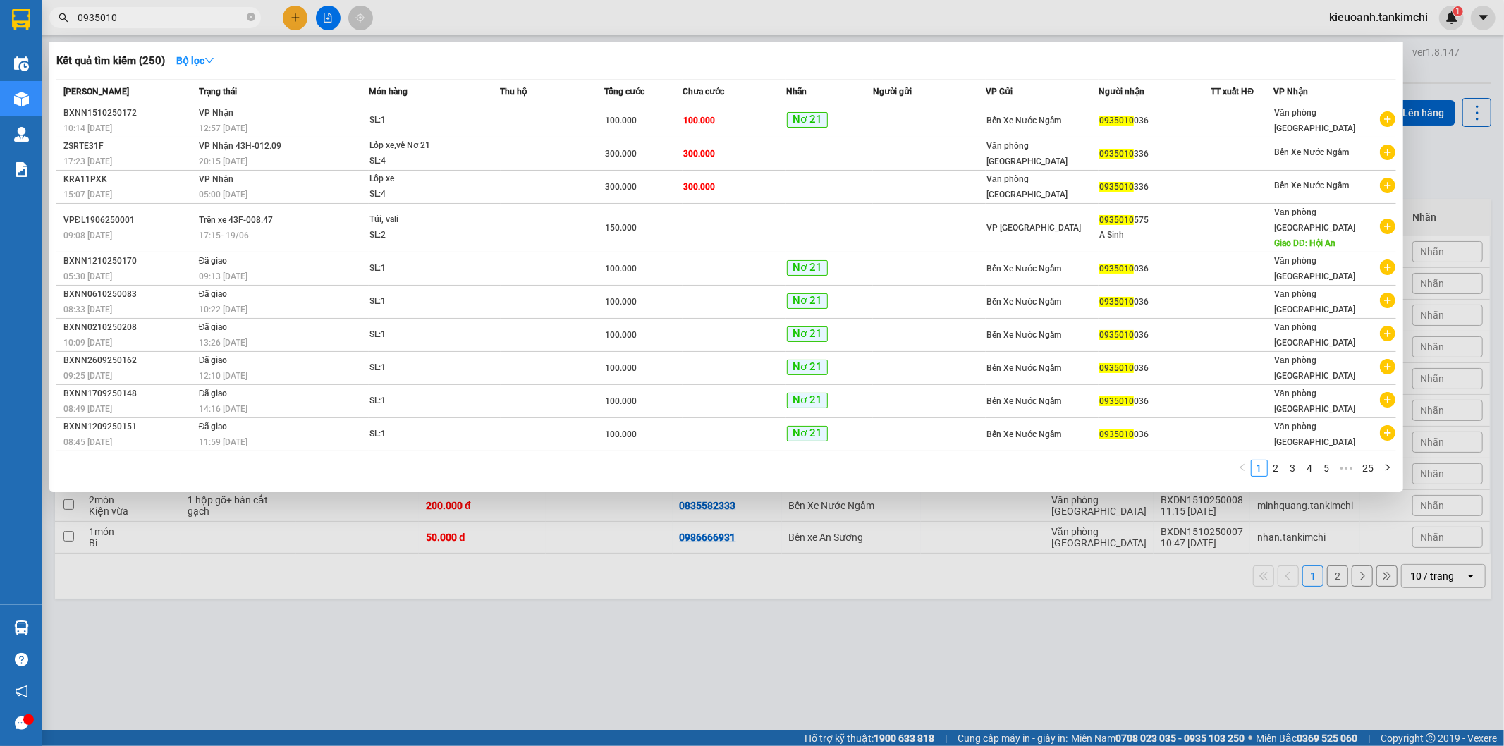
type input "0935010"
click at [245, 16] on span "0935010" at bounding box center [154, 17] width 211 height 21
click at [244, 16] on span "0935010" at bounding box center [154, 17] width 211 height 21
click at [251, 17] on icon "close-circle" at bounding box center [251, 17] width 8 height 8
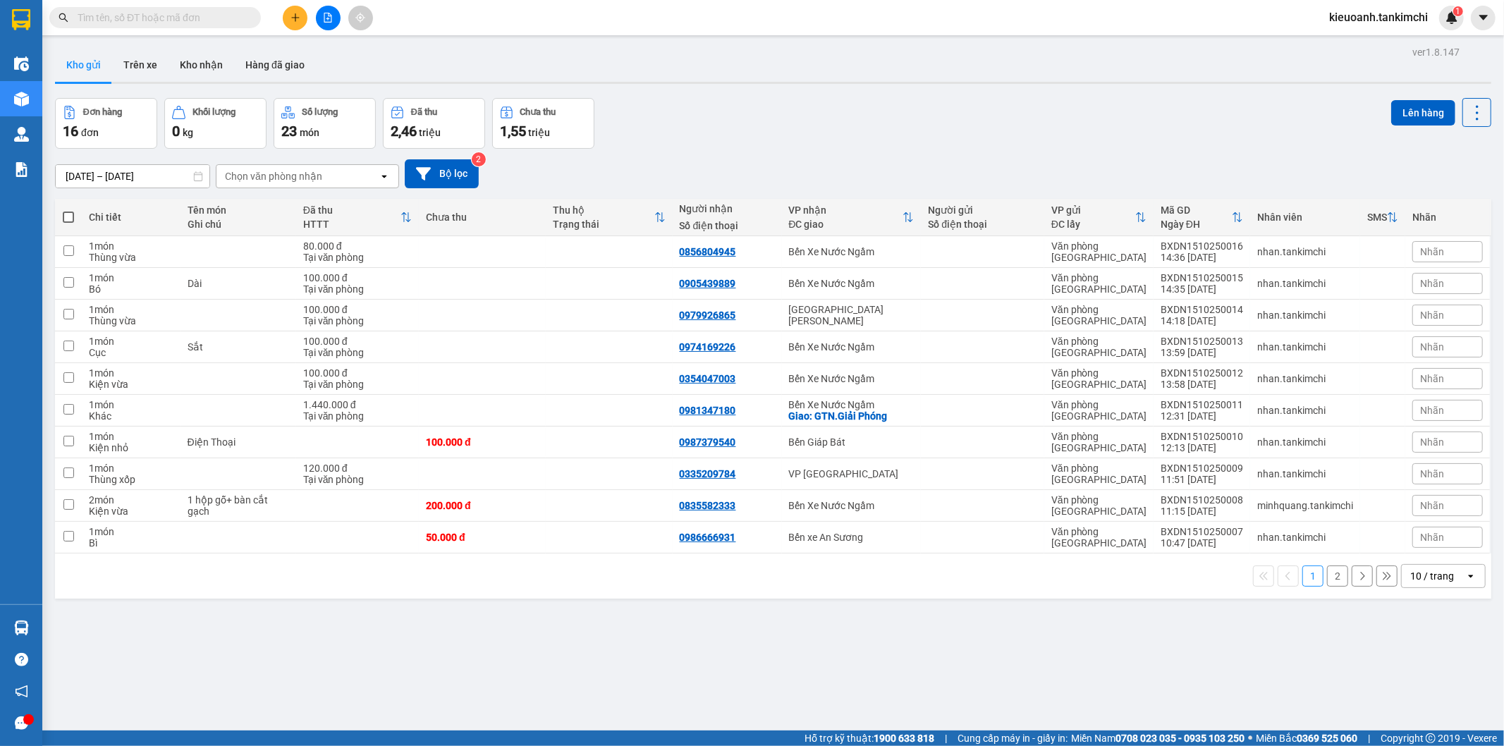
click at [199, 21] on input "text" at bounding box center [161, 18] width 166 height 16
paste input "0905990277"
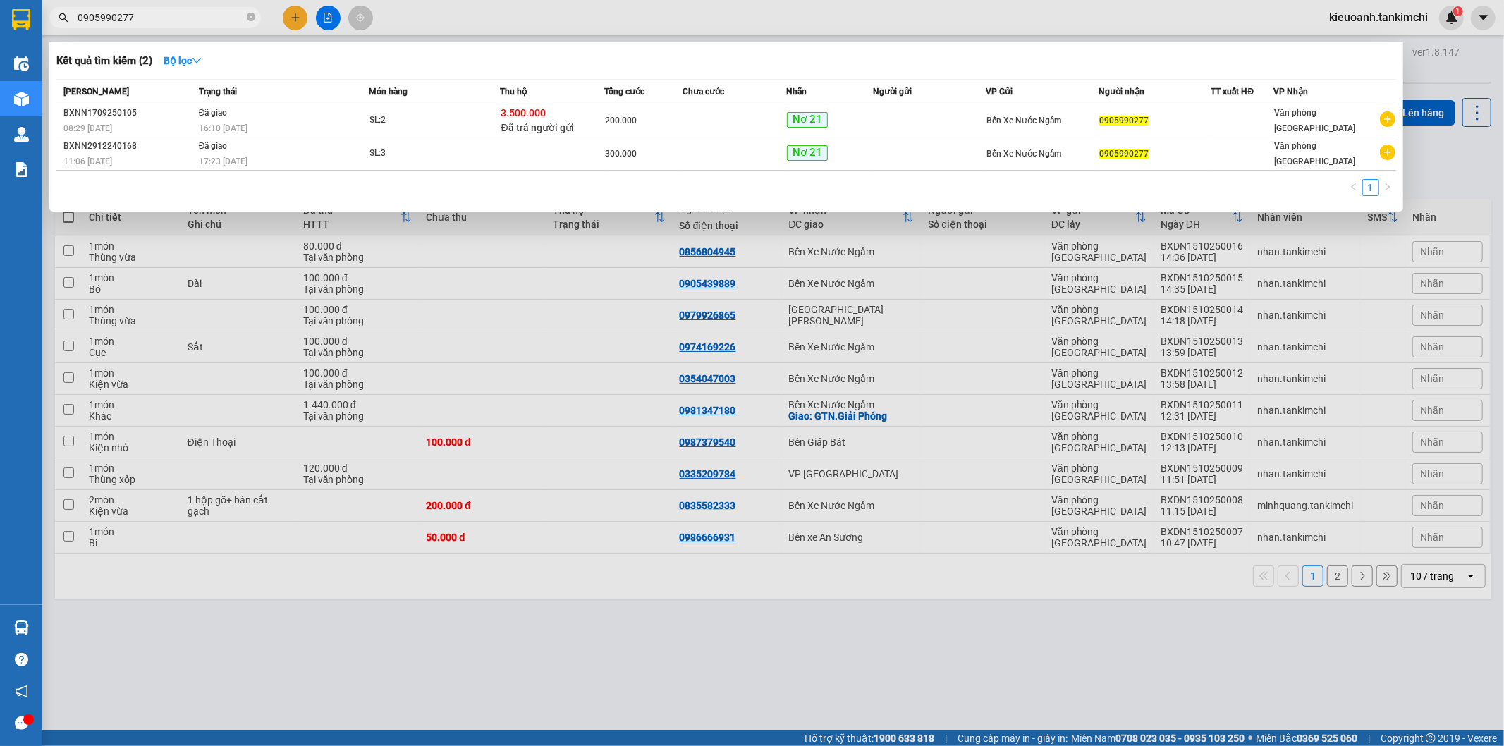
click at [171, 15] on input "0905990277" at bounding box center [161, 18] width 166 height 16
paste input "813873269"
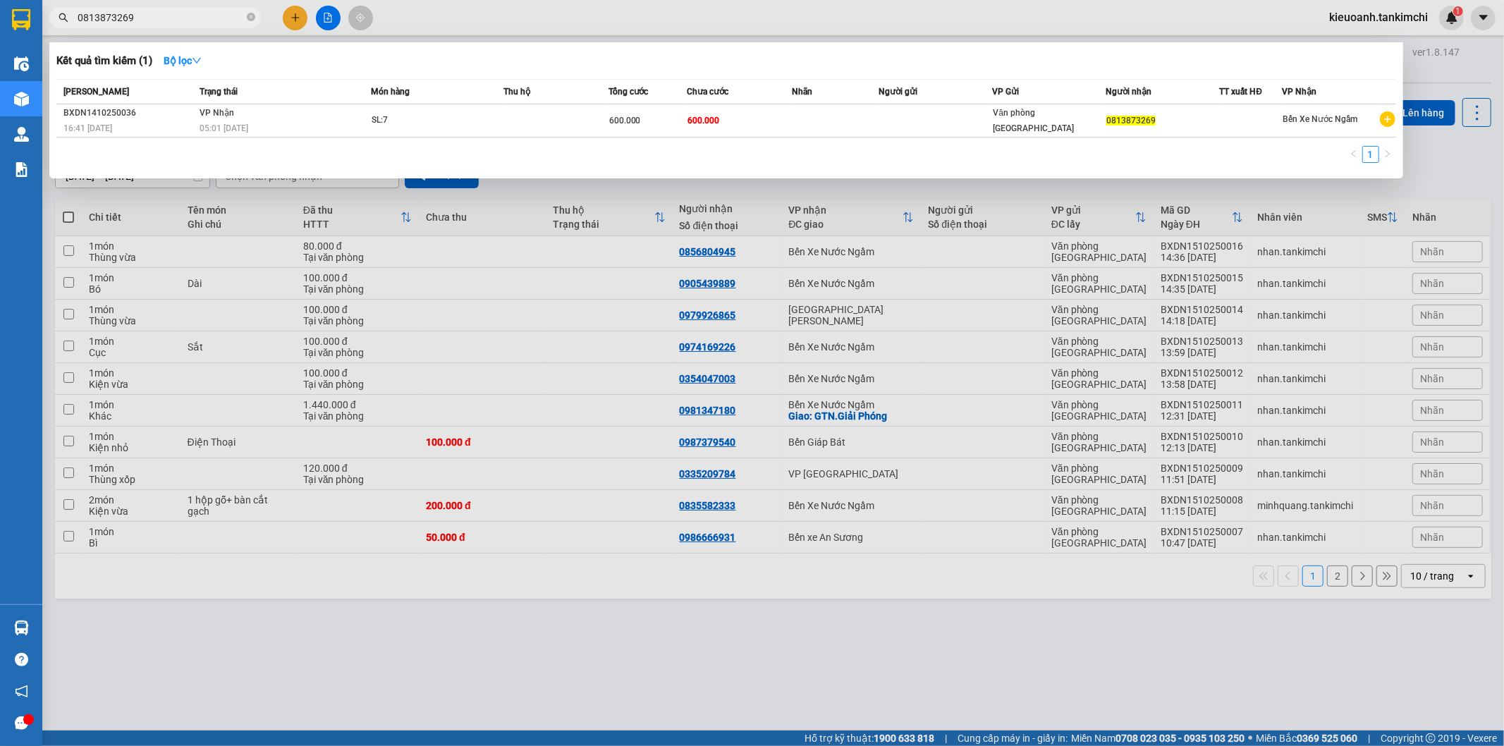
type input "0813873269"
click at [252, 16] on icon "close-circle" at bounding box center [251, 17] width 8 height 8
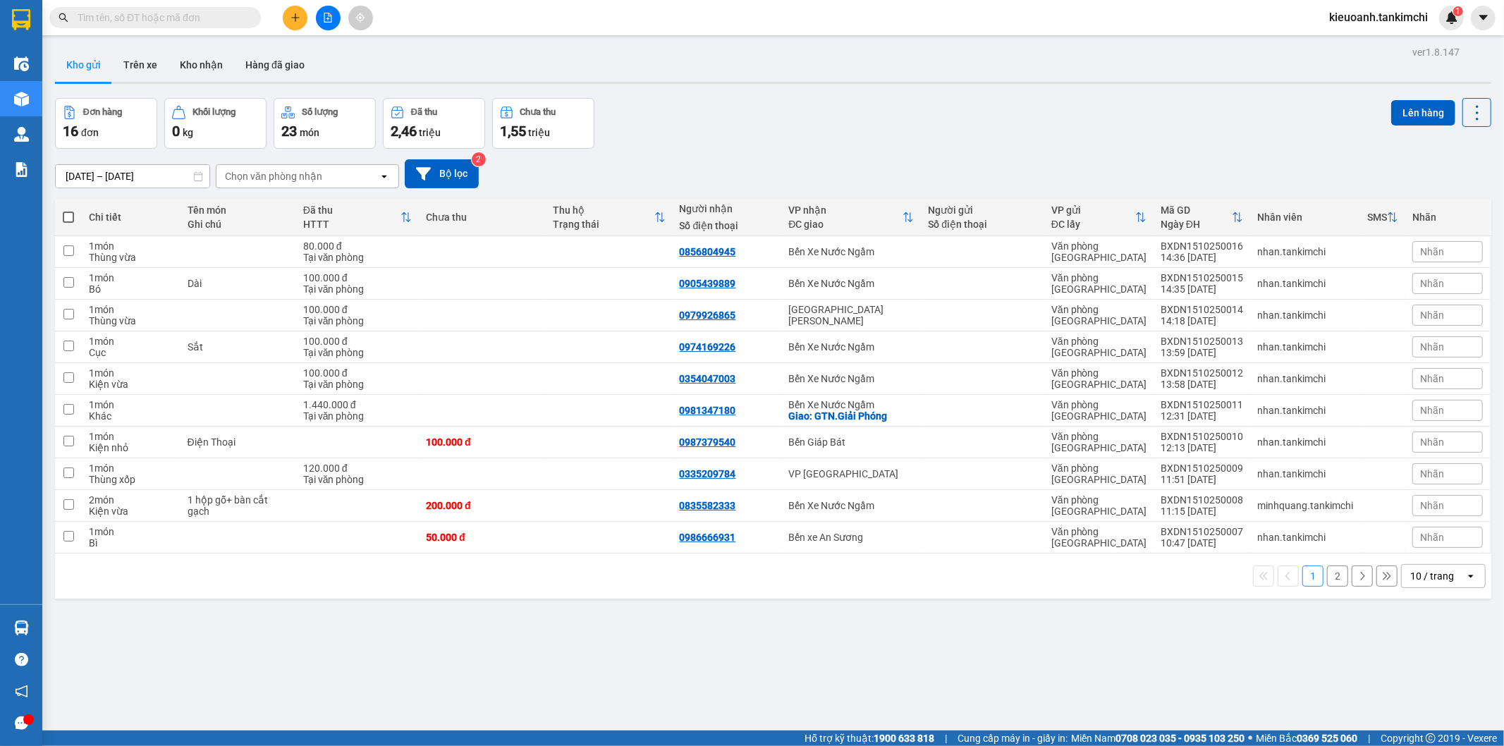
click at [228, 19] on input "text" at bounding box center [161, 18] width 166 height 16
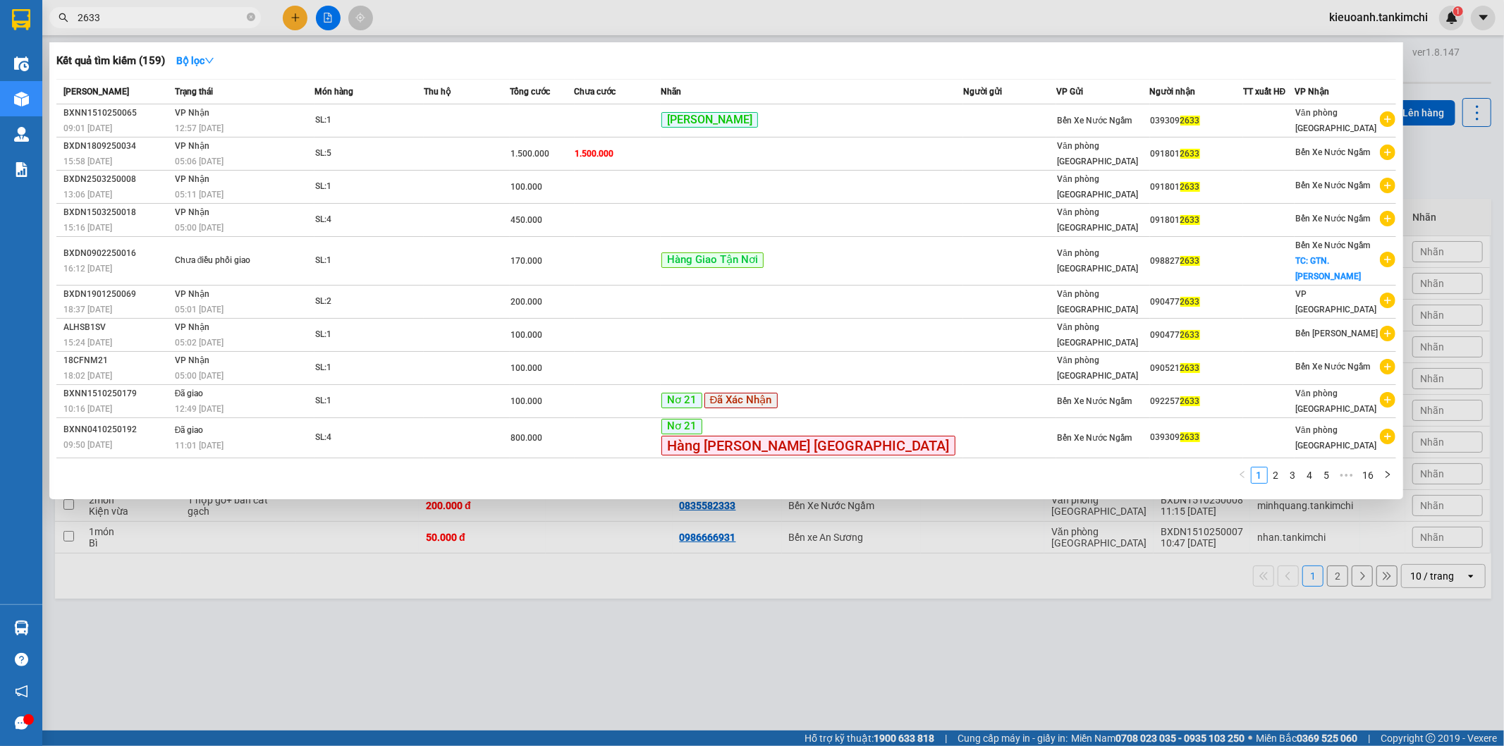
type input "2633"
click at [252, 18] on icon "close-circle" at bounding box center [251, 17] width 8 height 8
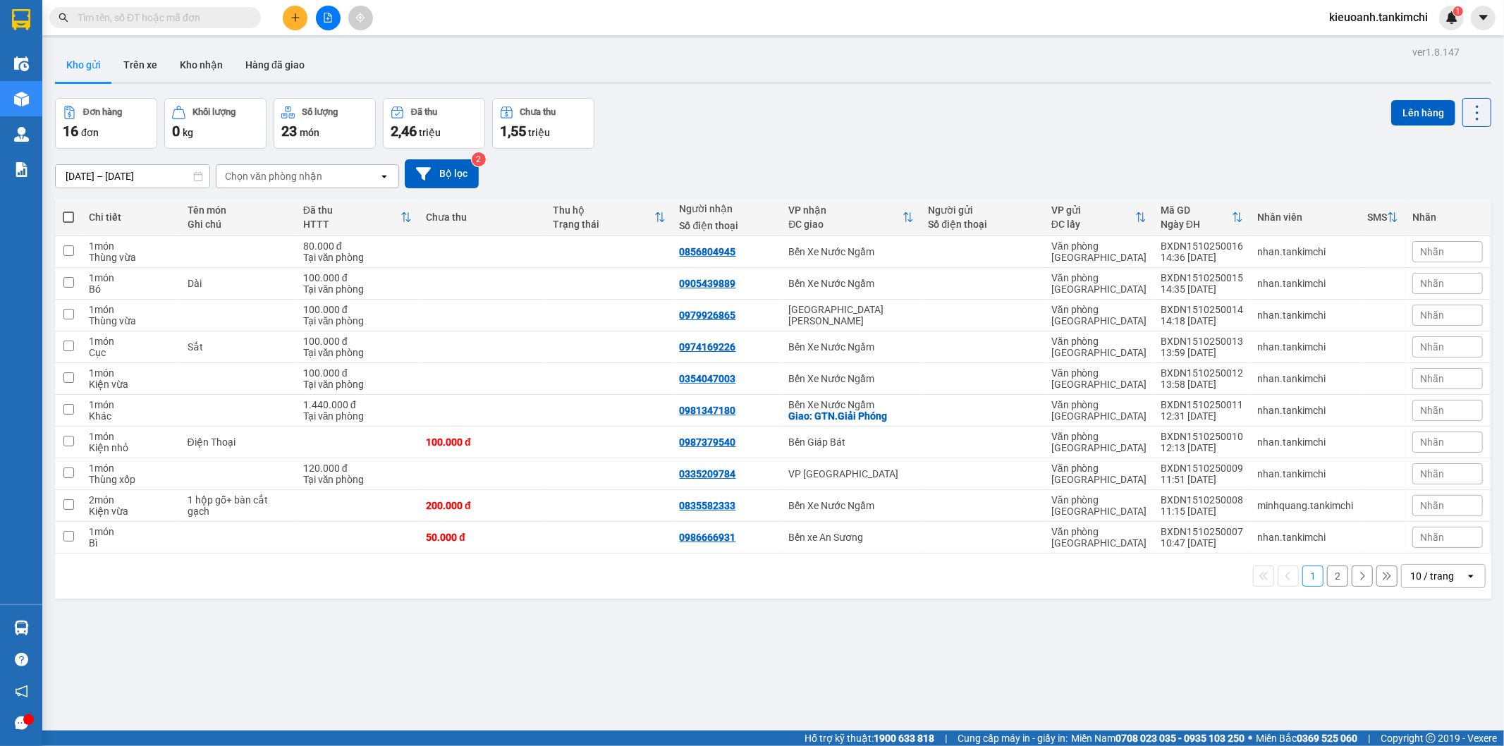
click at [223, 17] on input "text" at bounding box center [161, 18] width 166 height 16
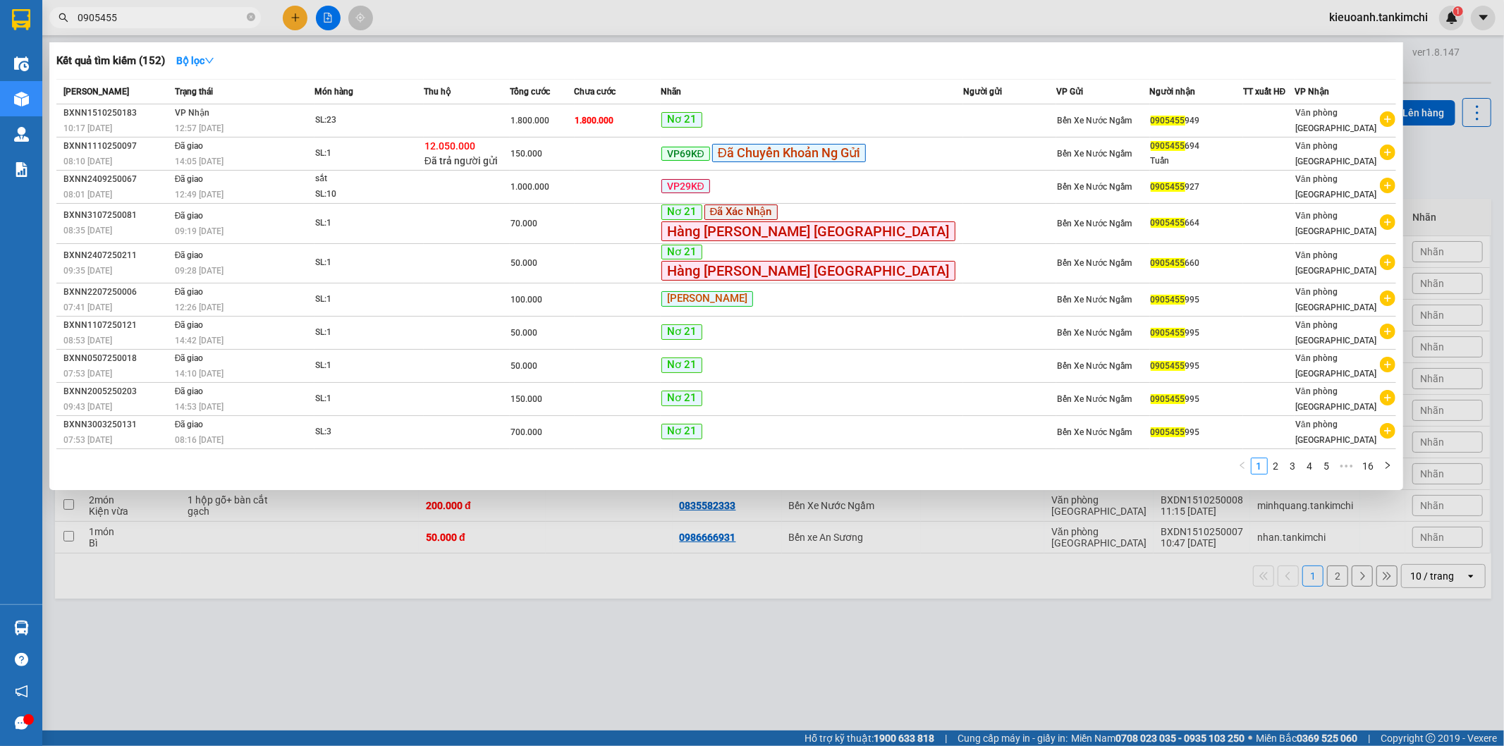
type input "0905455"
click at [250, 21] on icon "close-circle" at bounding box center [251, 17] width 8 height 8
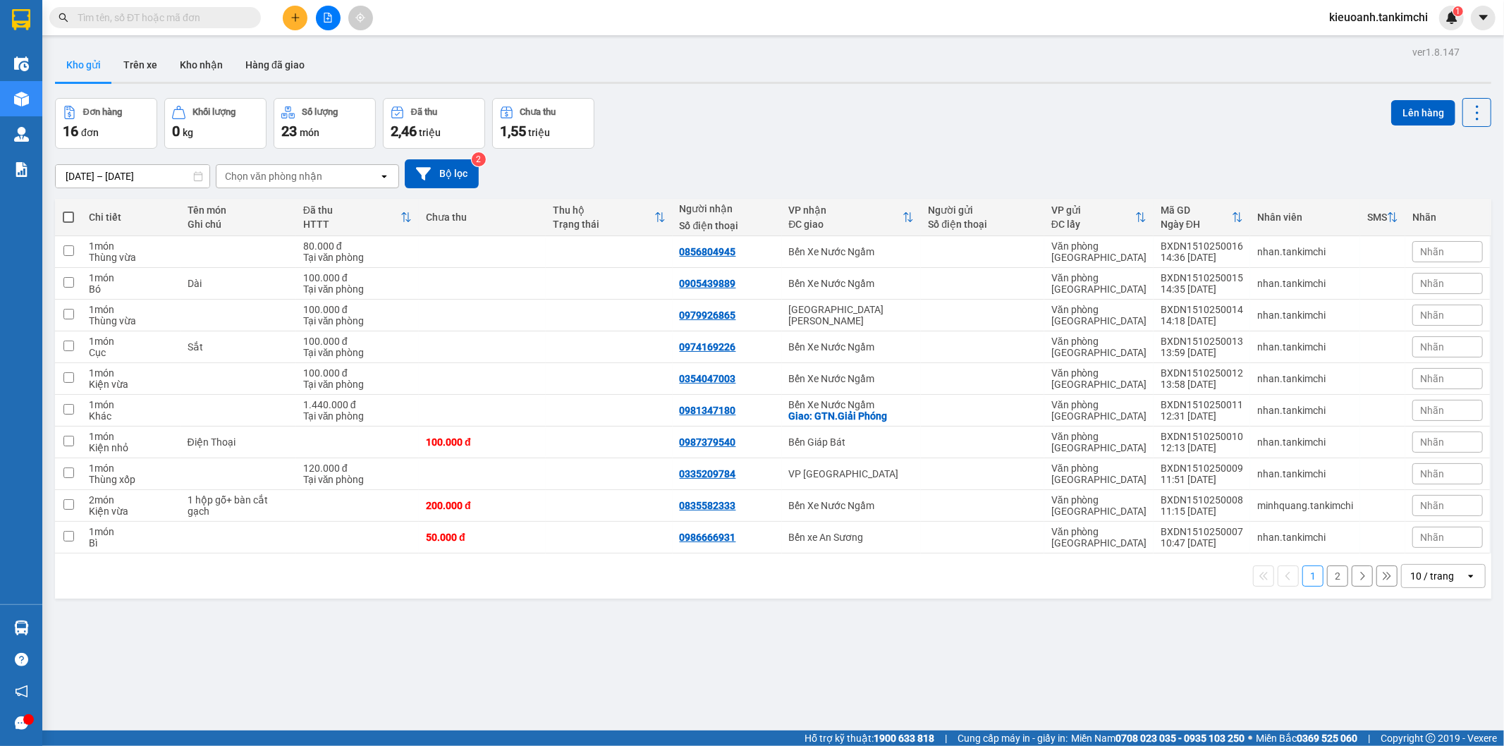
click at [215, 19] on input "text" at bounding box center [161, 18] width 166 height 16
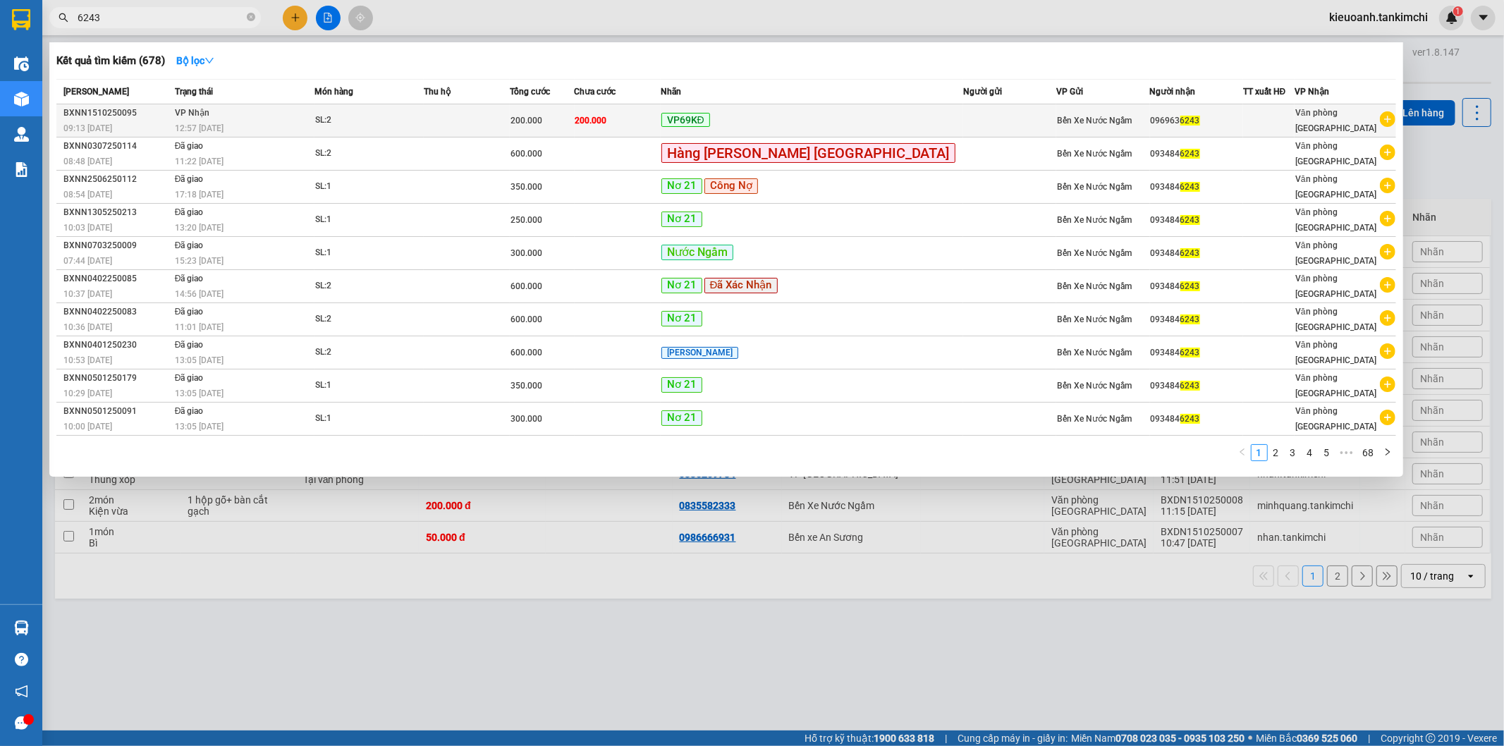
click at [256, 120] on td "[PERSON_NAME] 12:57 [DATE]" at bounding box center [243, 120] width 144 height 33
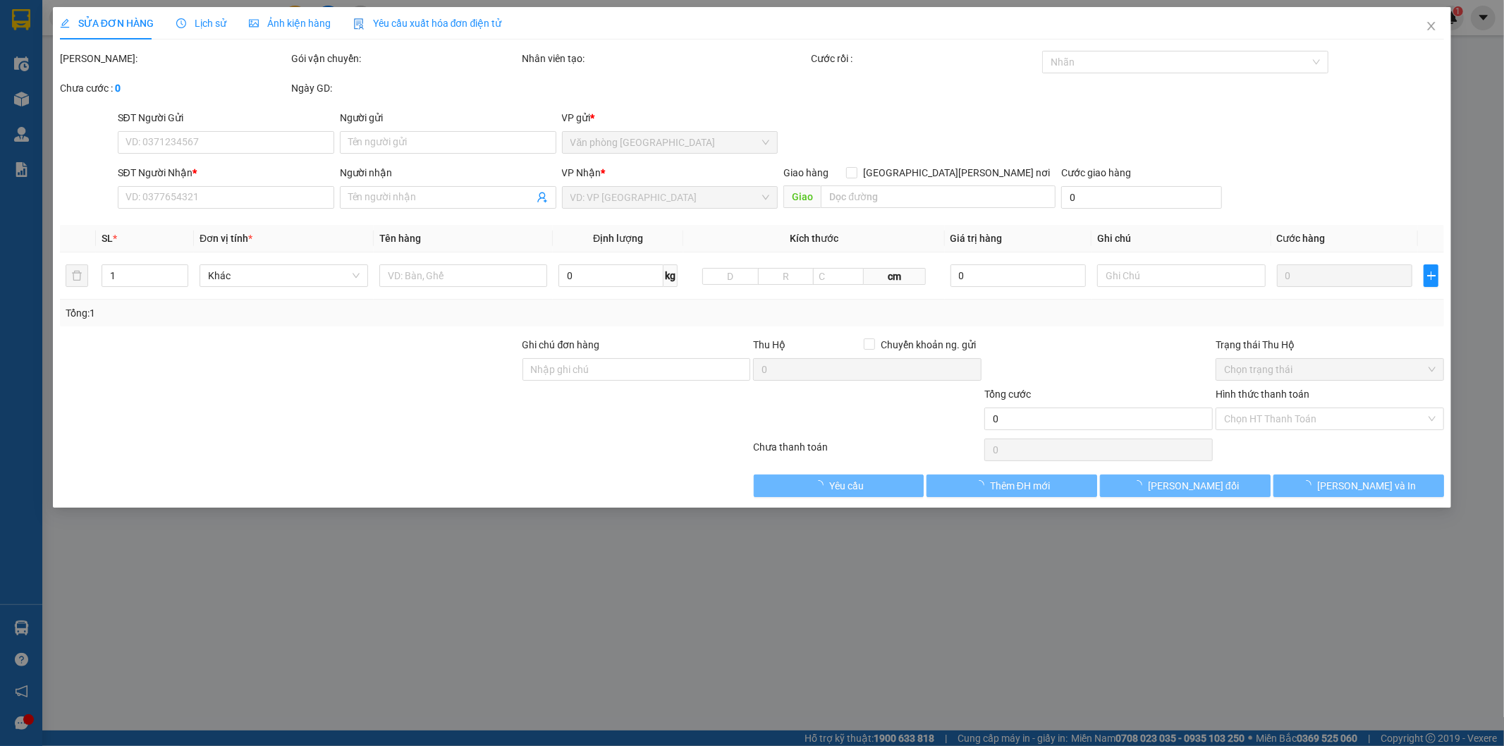
click at [194, 25] on span "Lịch sử" at bounding box center [201, 23] width 50 height 11
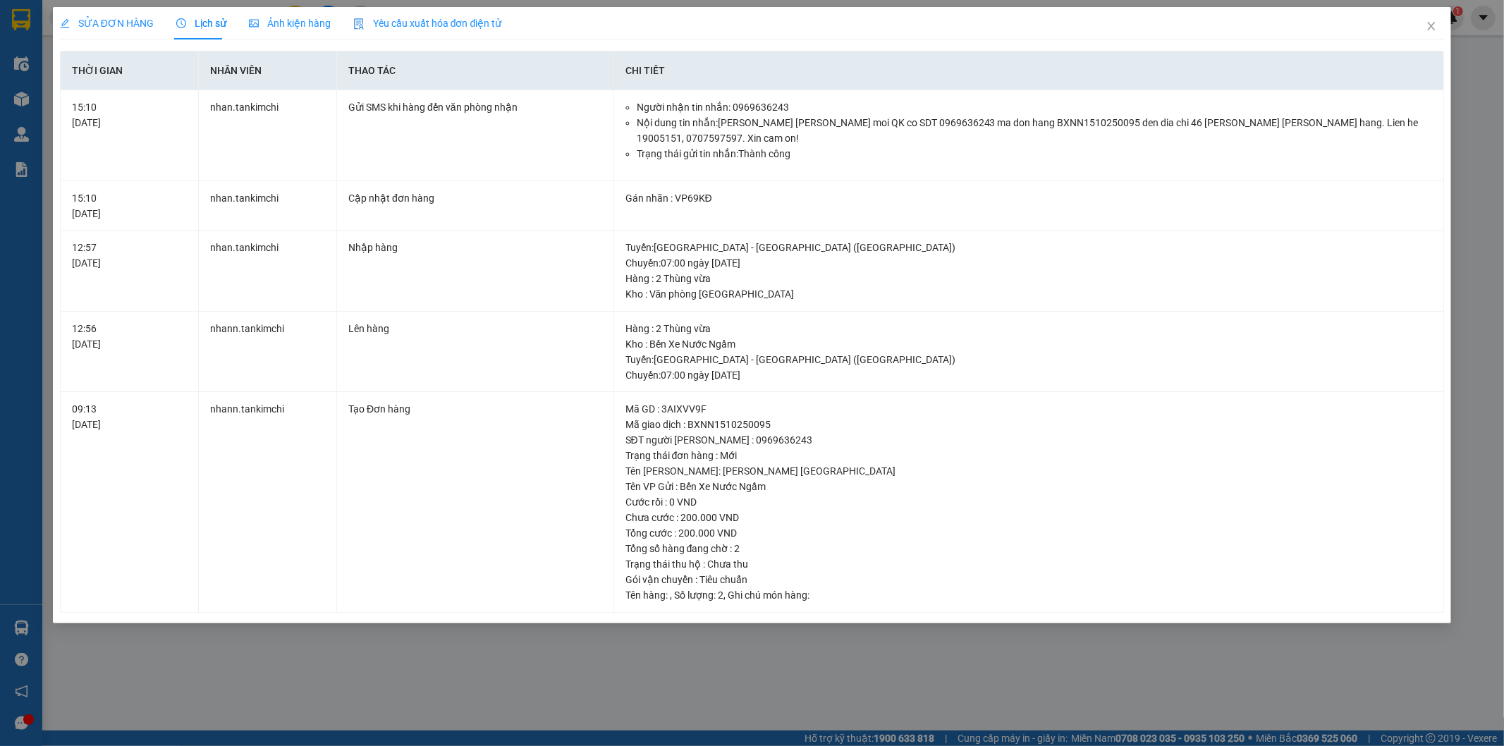
click at [557, 660] on div "SỬA ĐƠN HÀNG Lịch sử [PERSON_NAME] hàng Yêu cầu xuất [PERSON_NAME] điện tử Tota…" at bounding box center [752, 373] width 1504 height 746
click at [1437, 30] on span "Close" at bounding box center [1430, 26] width 39 height 39
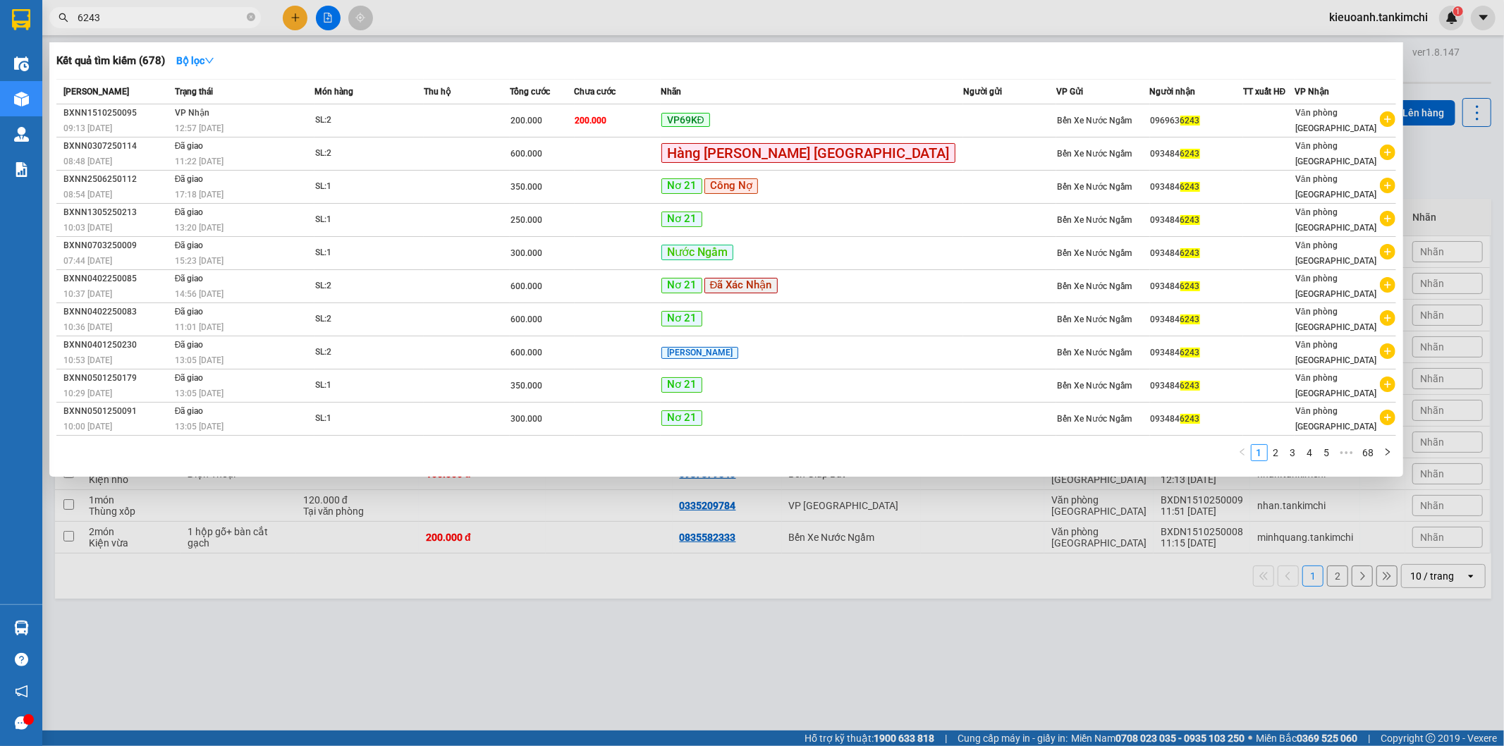
click at [124, 12] on input "6243" at bounding box center [161, 18] width 166 height 16
click at [172, 8] on span "6243" at bounding box center [154, 17] width 211 height 21
click at [170, 18] on input "6243" at bounding box center [161, 18] width 166 height 16
click at [167, 14] on input "6243" at bounding box center [161, 18] width 166 height 16
type input "6"
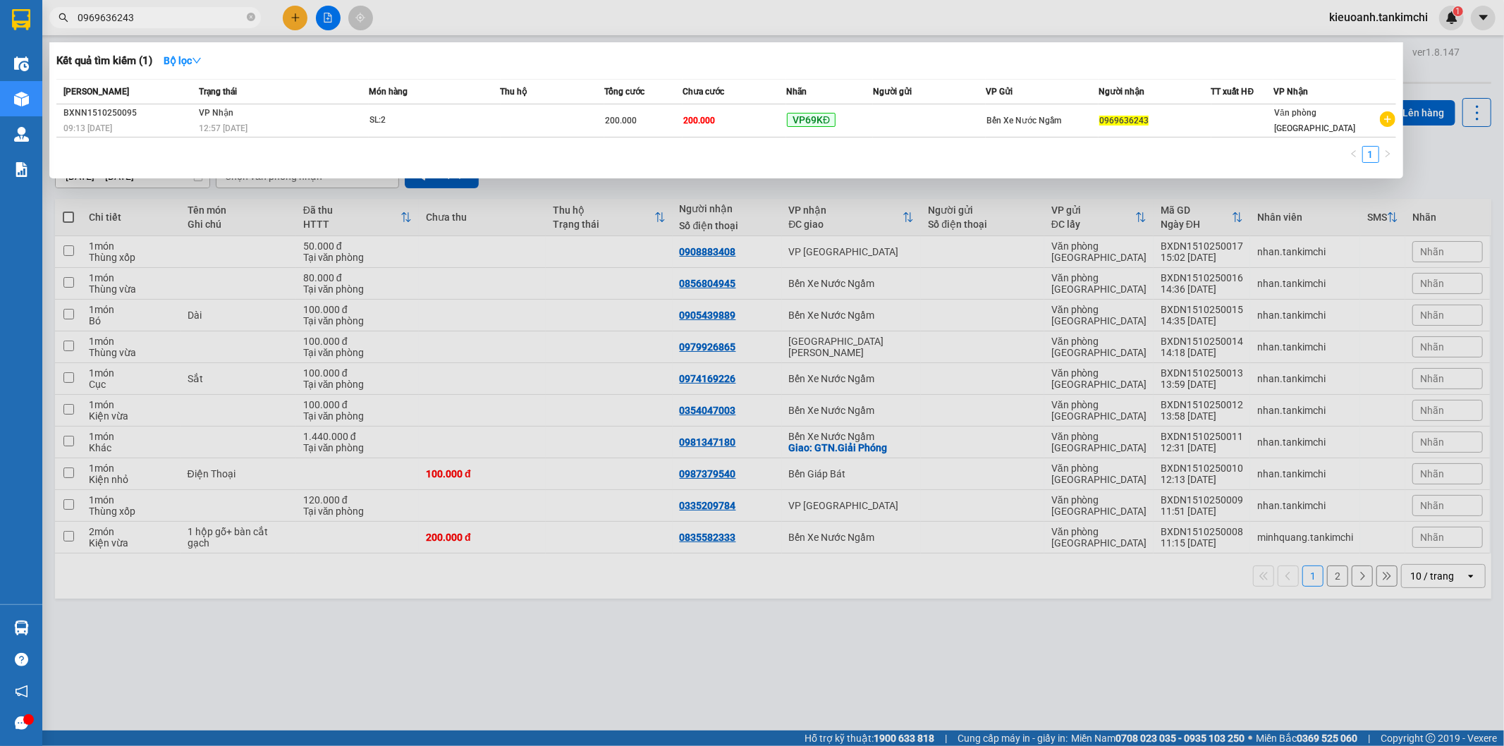
click at [167, 14] on input "0969636243" at bounding box center [161, 18] width 166 height 16
click at [157, 21] on input "0969636243" at bounding box center [161, 18] width 166 height 16
type input "0969636243"
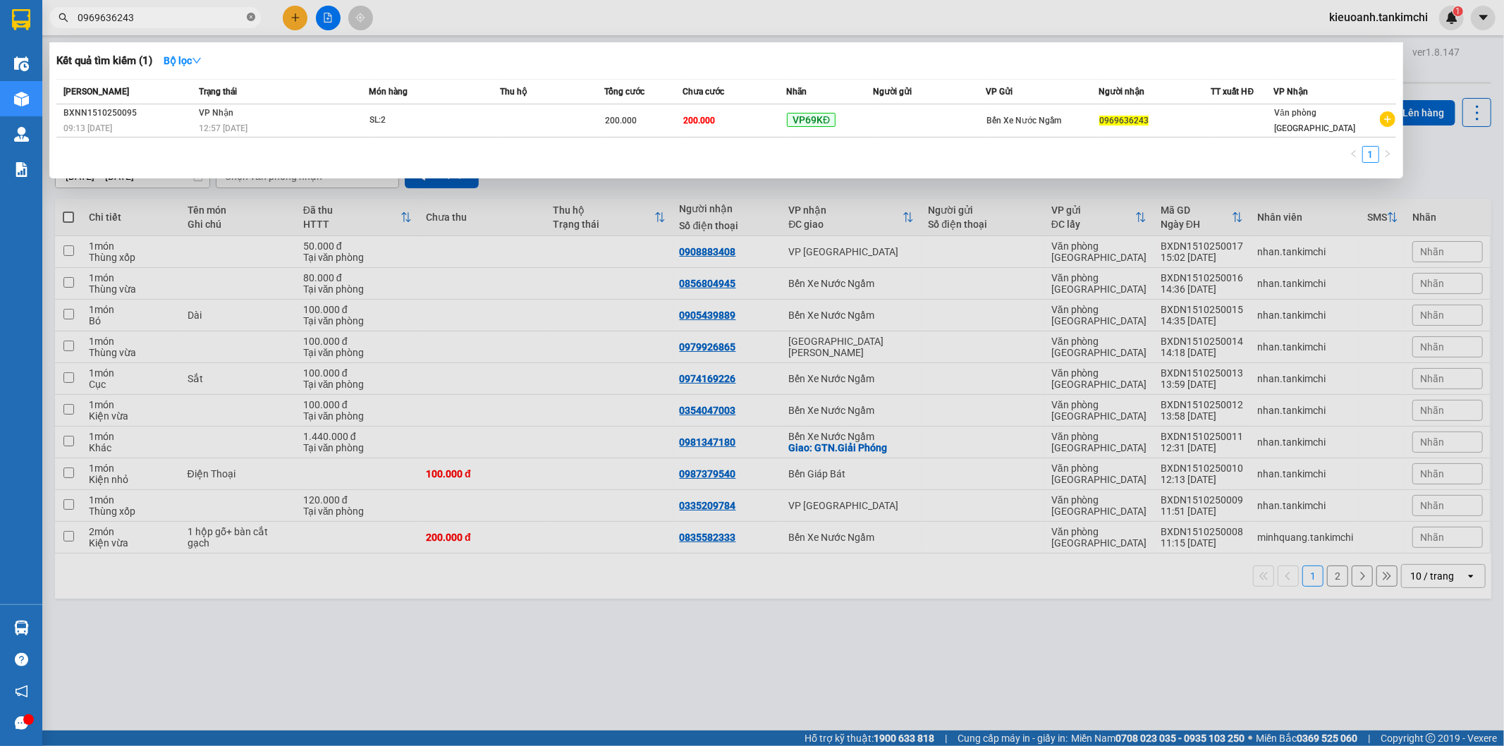
click at [248, 17] on icon "close-circle" at bounding box center [251, 17] width 8 height 8
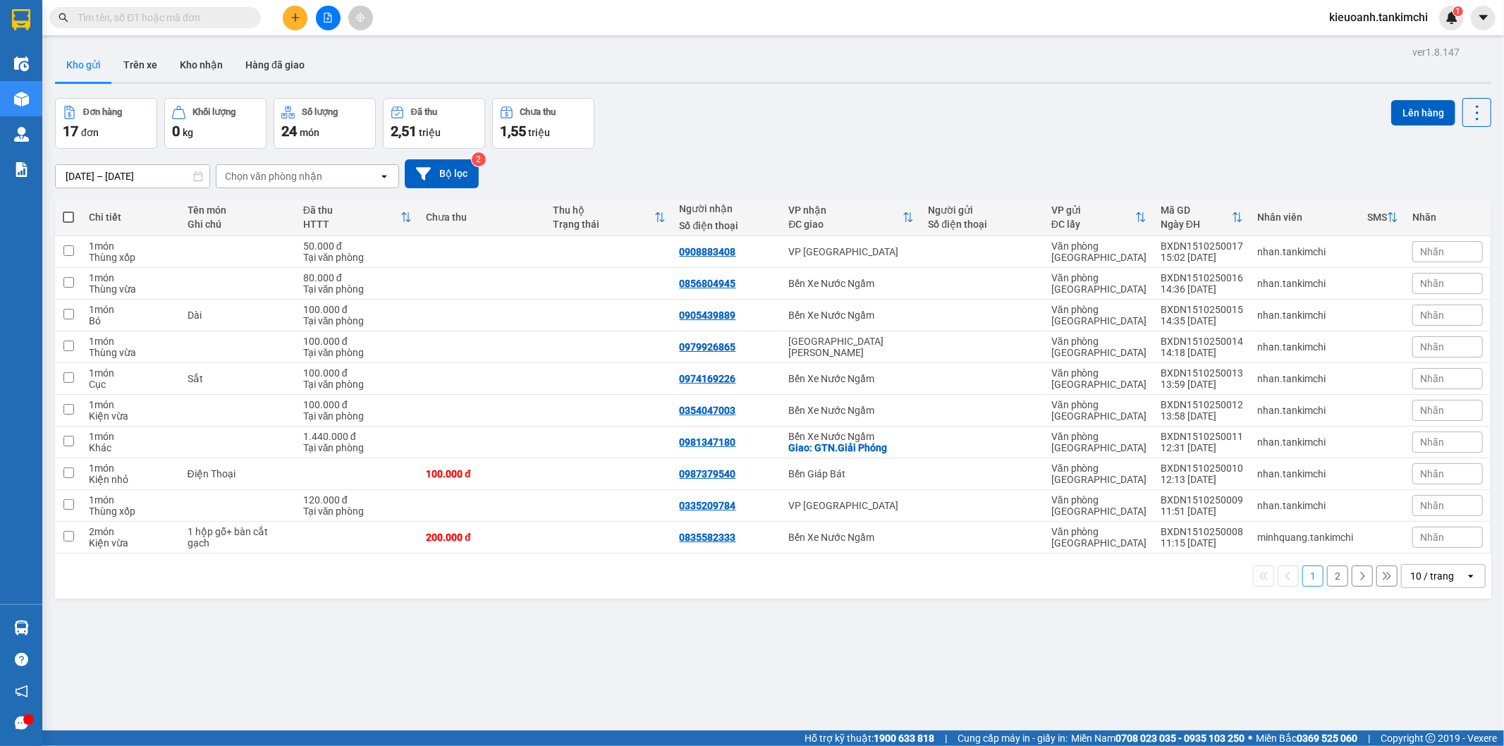
click at [223, 17] on input "text" at bounding box center [161, 18] width 166 height 16
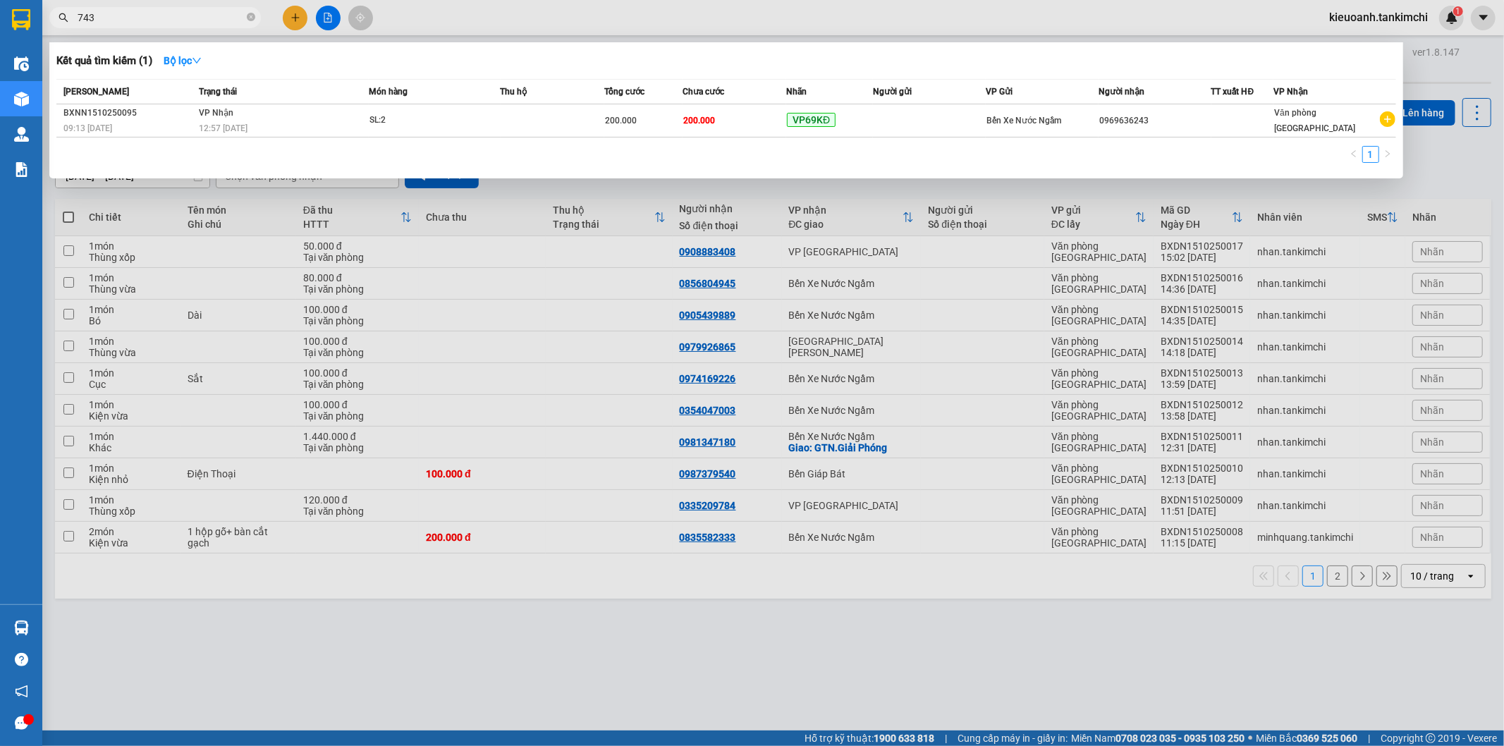
type input "7437"
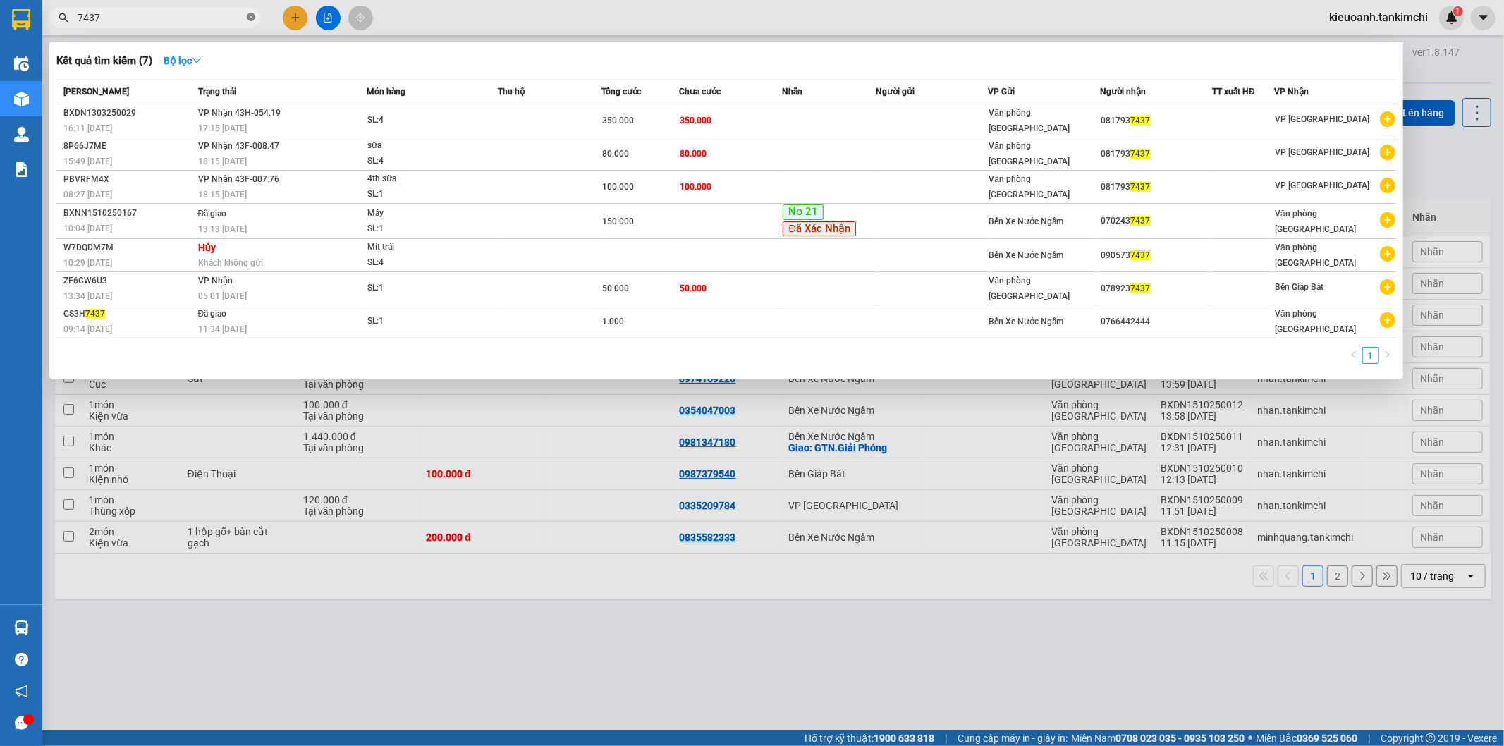
click at [254, 17] on icon "close-circle" at bounding box center [251, 17] width 8 height 8
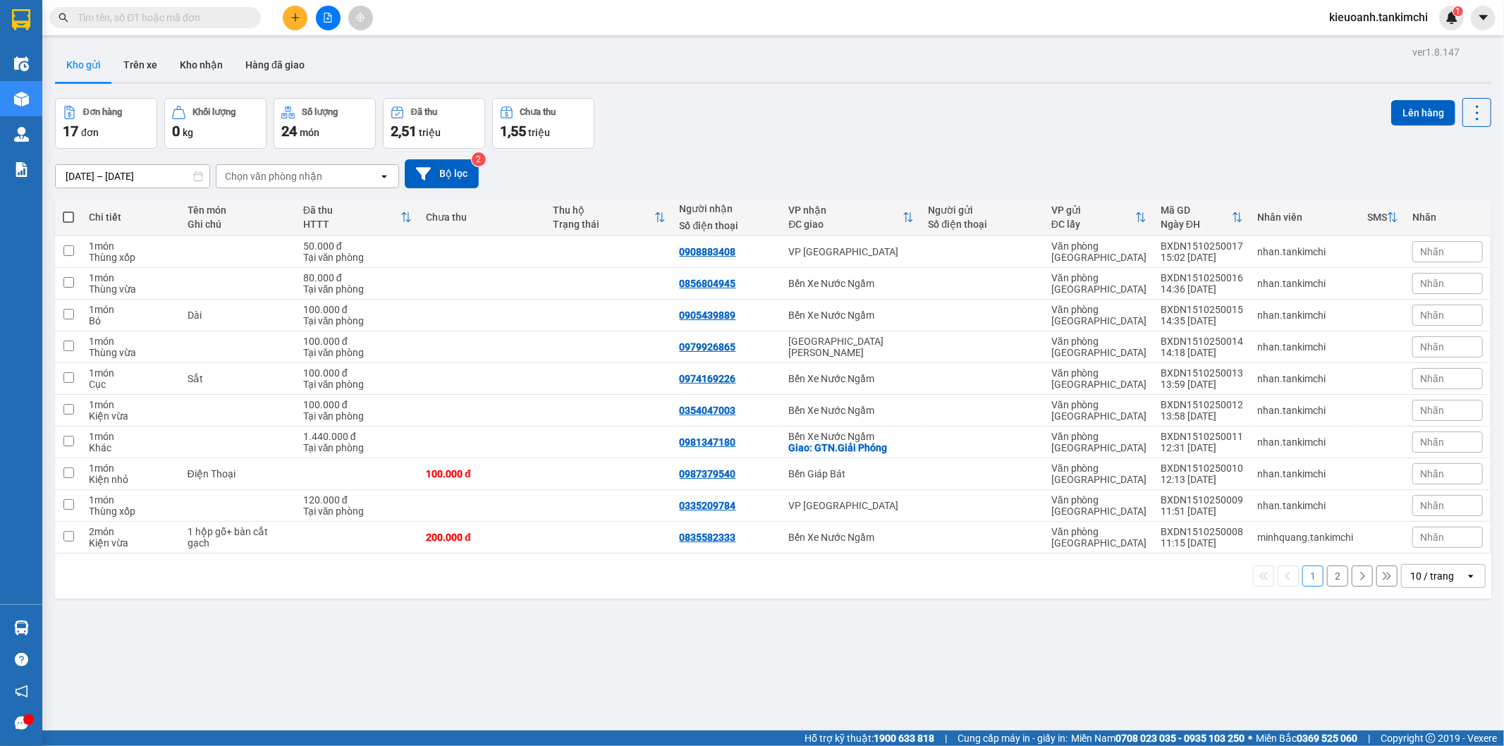
click at [217, 18] on input "text" at bounding box center [161, 18] width 166 height 16
click at [181, 21] on input "text" at bounding box center [161, 18] width 166 height 16
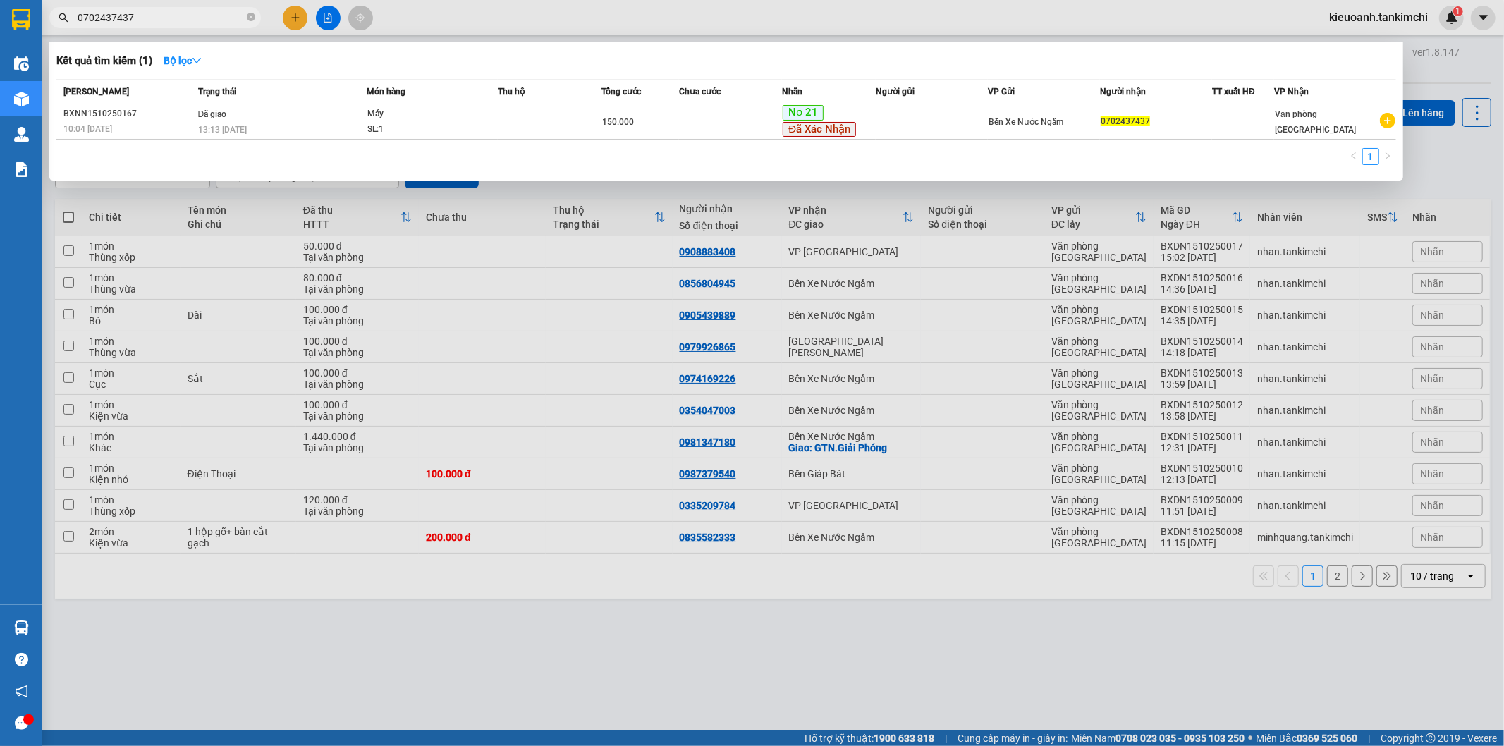
type input "0702437437"
click at [171, 13] on input "0702437437" at bounding box center [161, 18] width 166 height 16
click at [209, 21] on input "0702437437" at bounding box center [161, 18] width 166 height 16
click at [186, 10] on input "0702437437" at bounding box center [161, 18] width 166 height 16
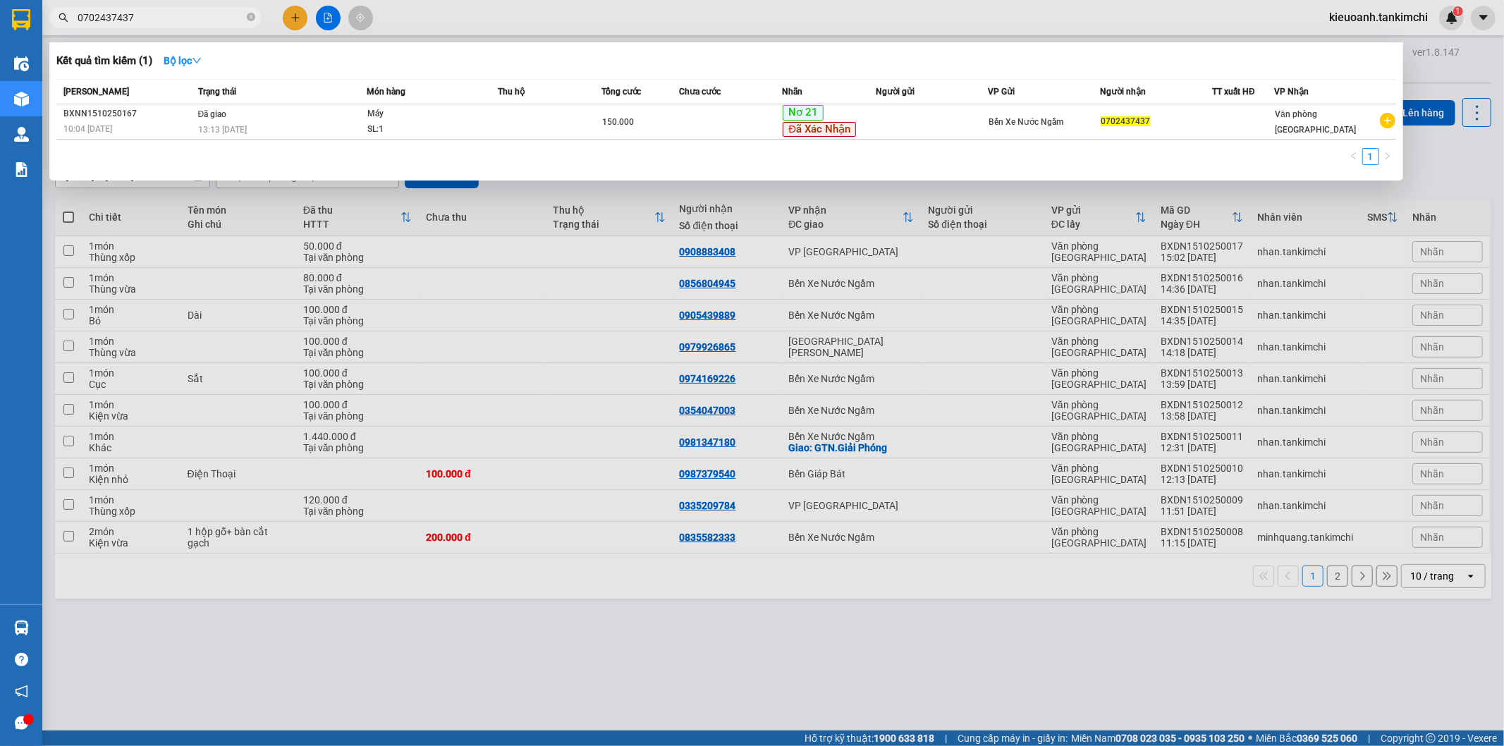
click at [186, 10] on input "0702437437" at bounding box center [161, 18] width 166 height 16
click at [196, 17] on input "0702437437" at bounding box center [161, 18] width 166 height 16
click at [424, 440] on div at bounding box center [752, 373] width 1504 height 746
click at [185, 17] on input "0702437437" at bounding box center [161, 18] width 166 height 16
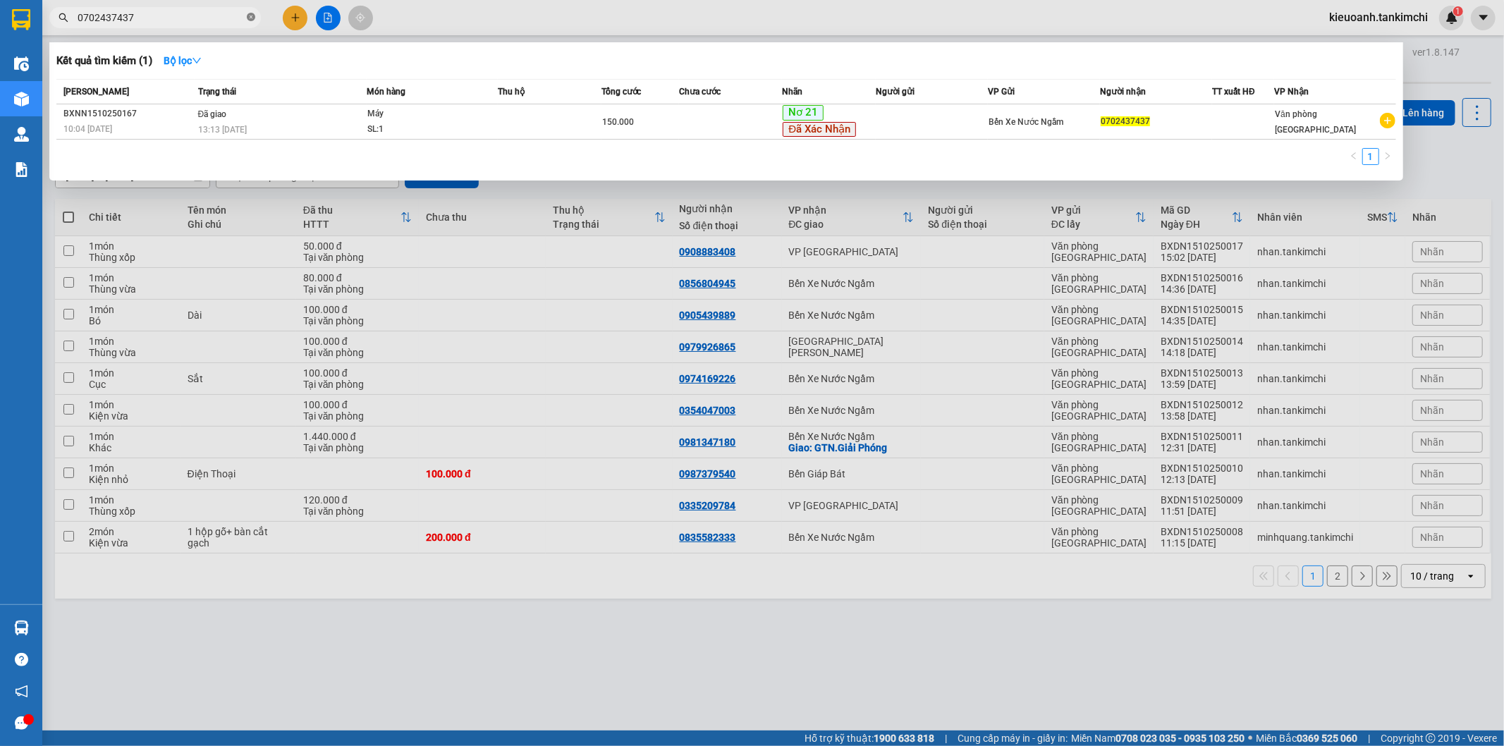
click at [248, 18] on icon "close-circle" at bounding box center [251, 17] width 8 height 8
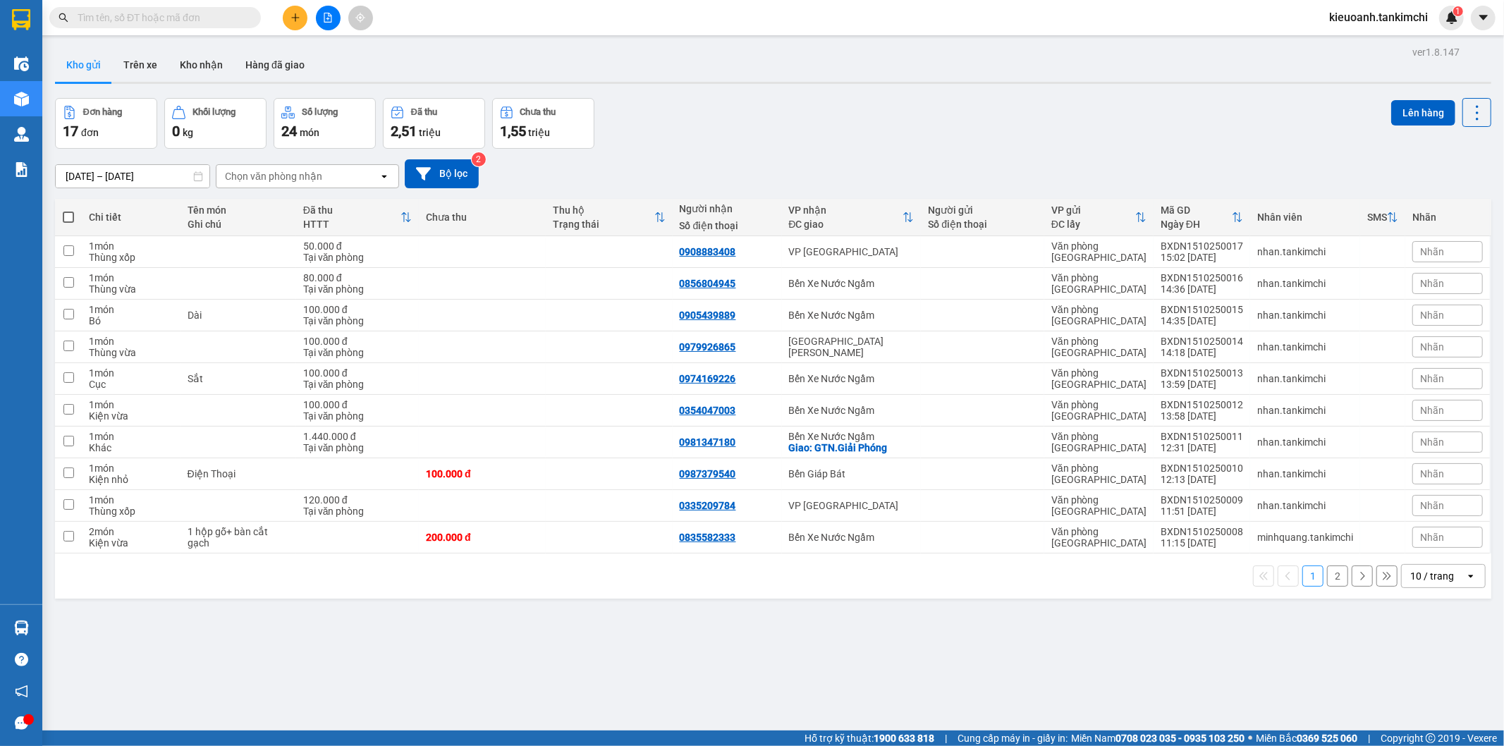
click at [206, 27] on span at bounding box center [154, 17] width 211 height 21
click at [202, 23] on input "text" at bounding box center [161, 18] width 166 height 16
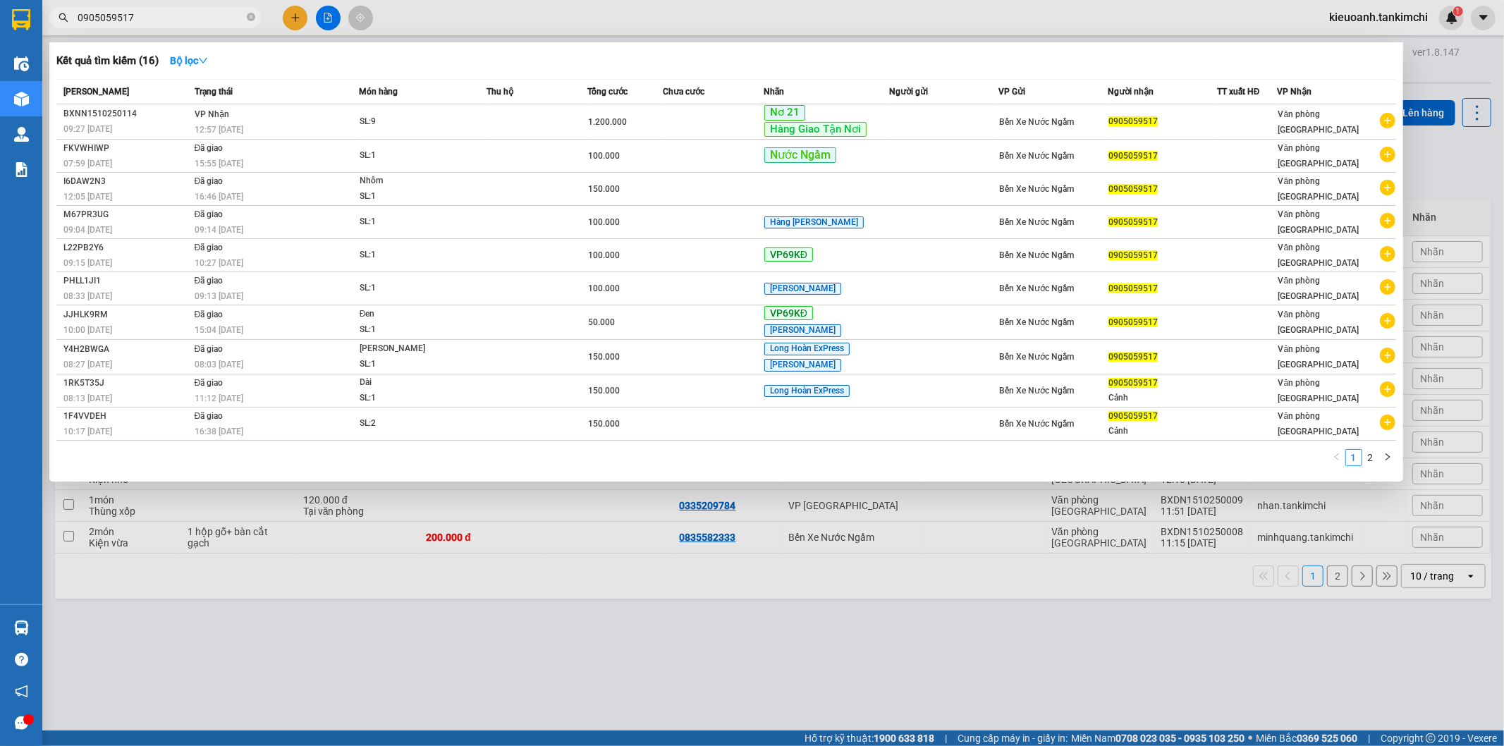
click at [199, 18] on input "0905059517" at bounding box center [161, 18] width 166 height 16
type input "0905059517"
click at [258, 120] on td "[PERSON_NAME] 12:57 [DATE]" at bounding box center [275, 121] width 168 height 35
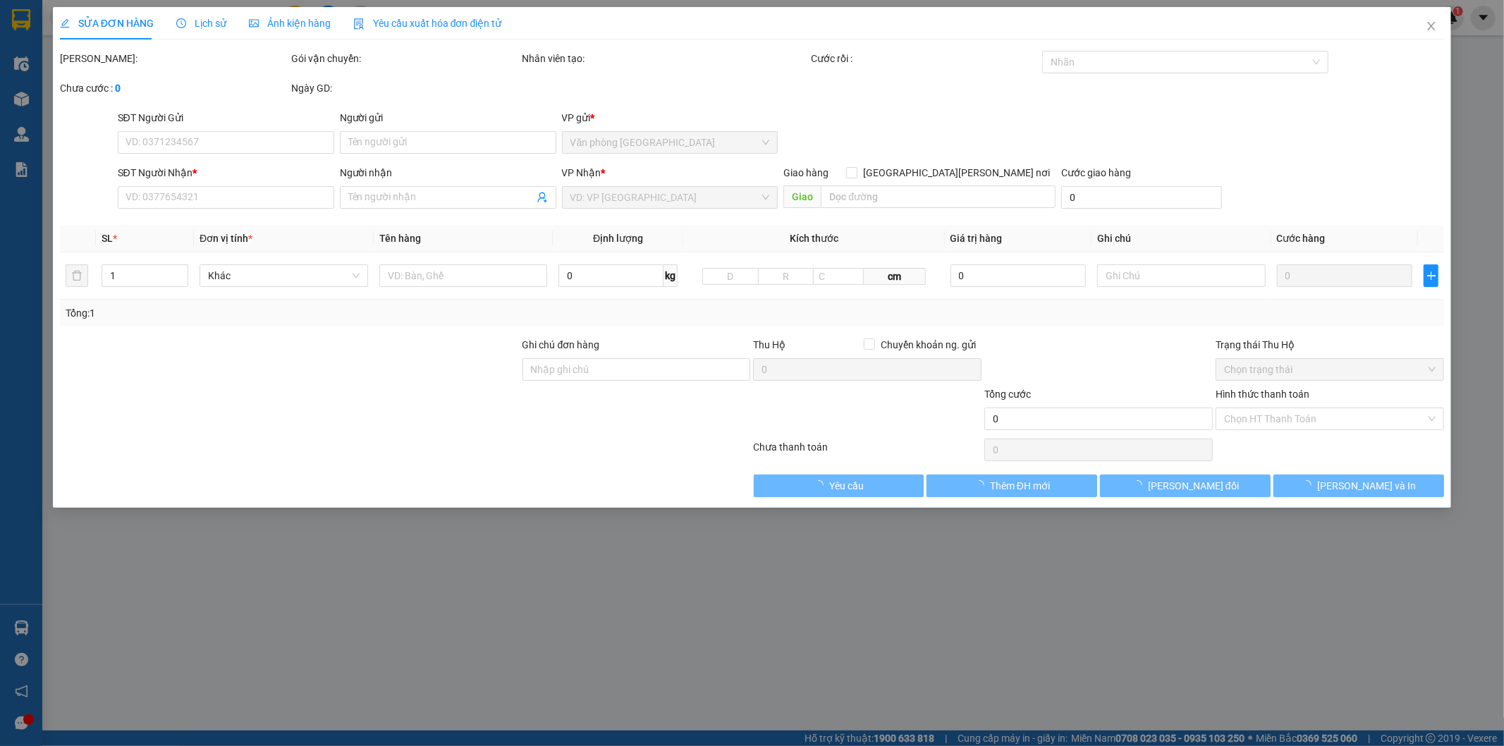
click at [188, 32] on div "Lịch sử" at bounding box center [201, 23] width 50 height 32
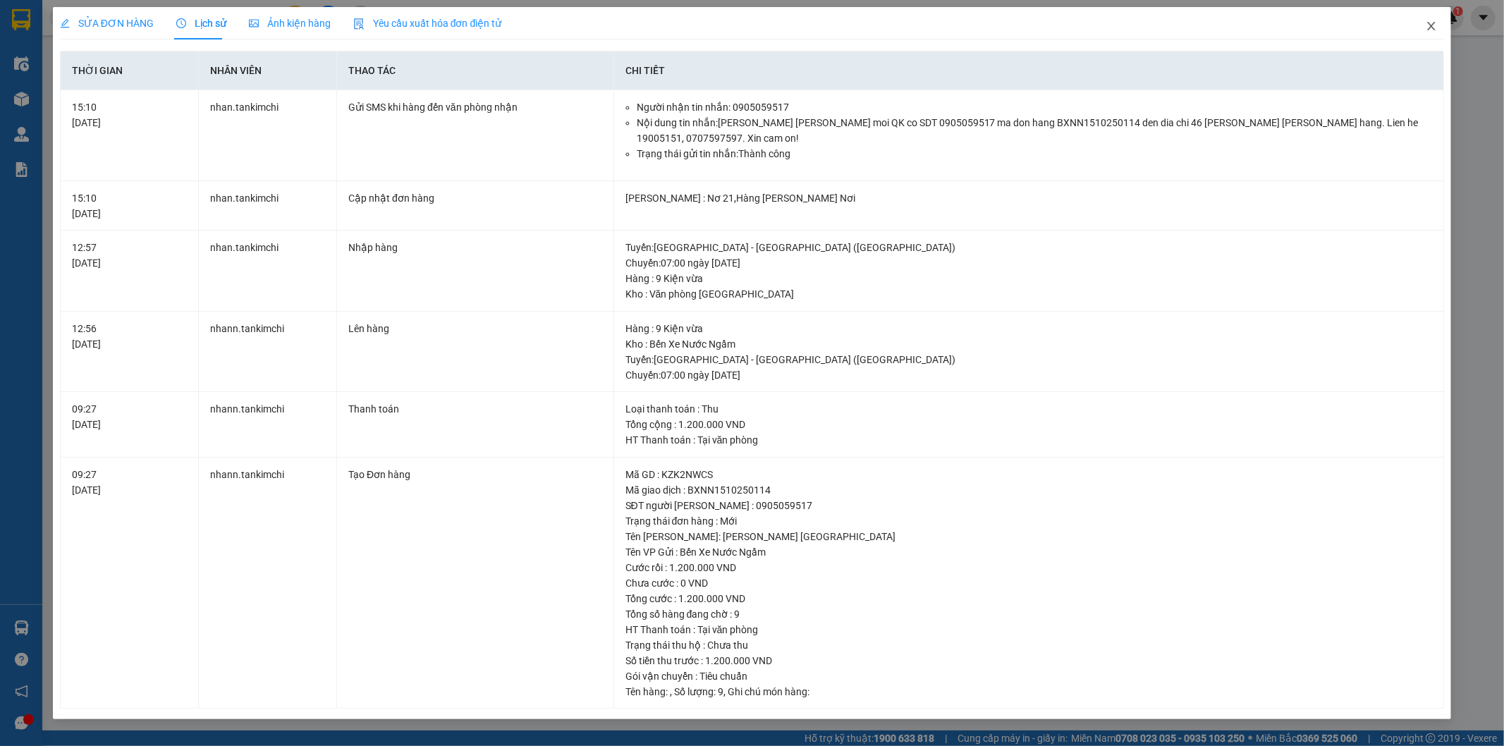
click at [1432, 29] on icon "close" at bounding box center [1431, 26] width 8 height 8
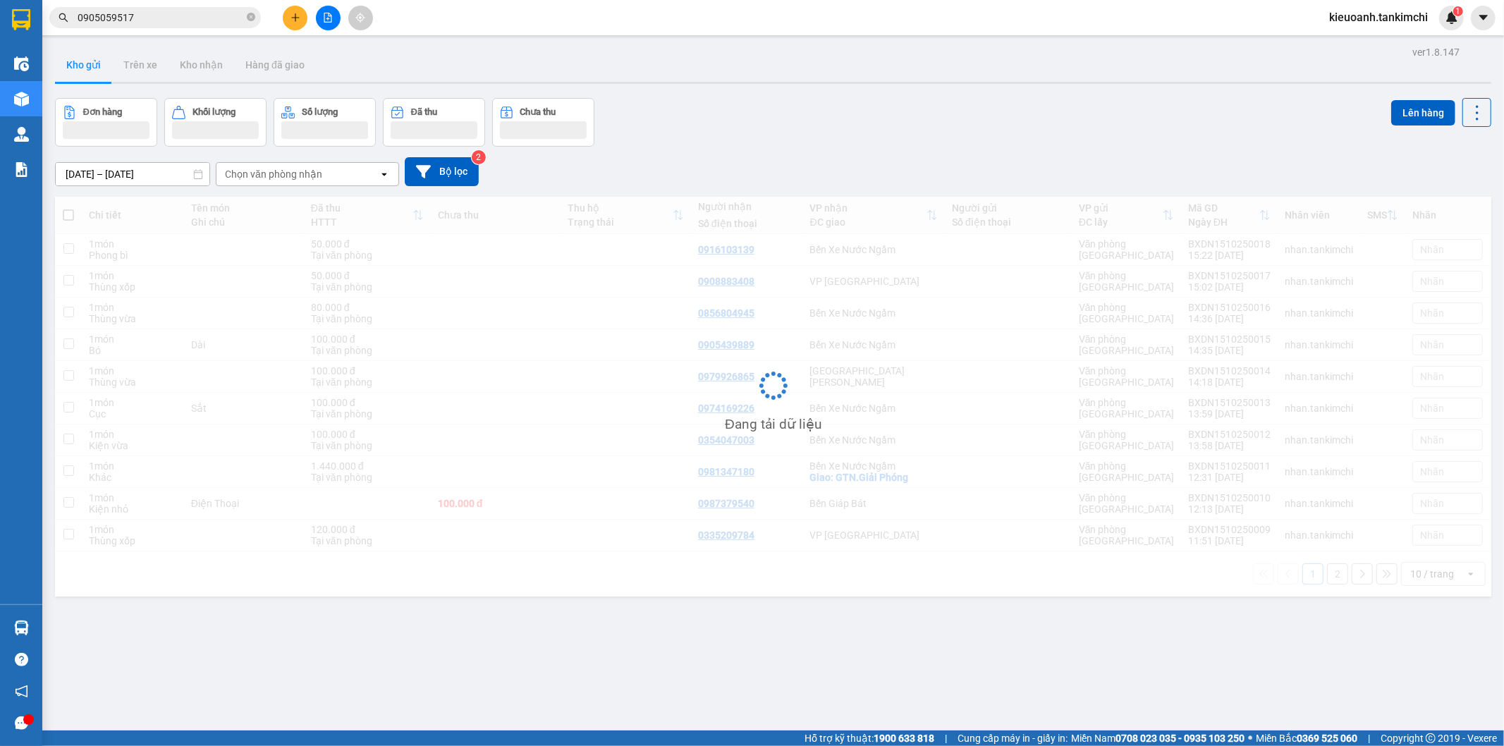
click at [173, 15] on input "0905059517" at bounding box center [161, 18] width 166 height 16
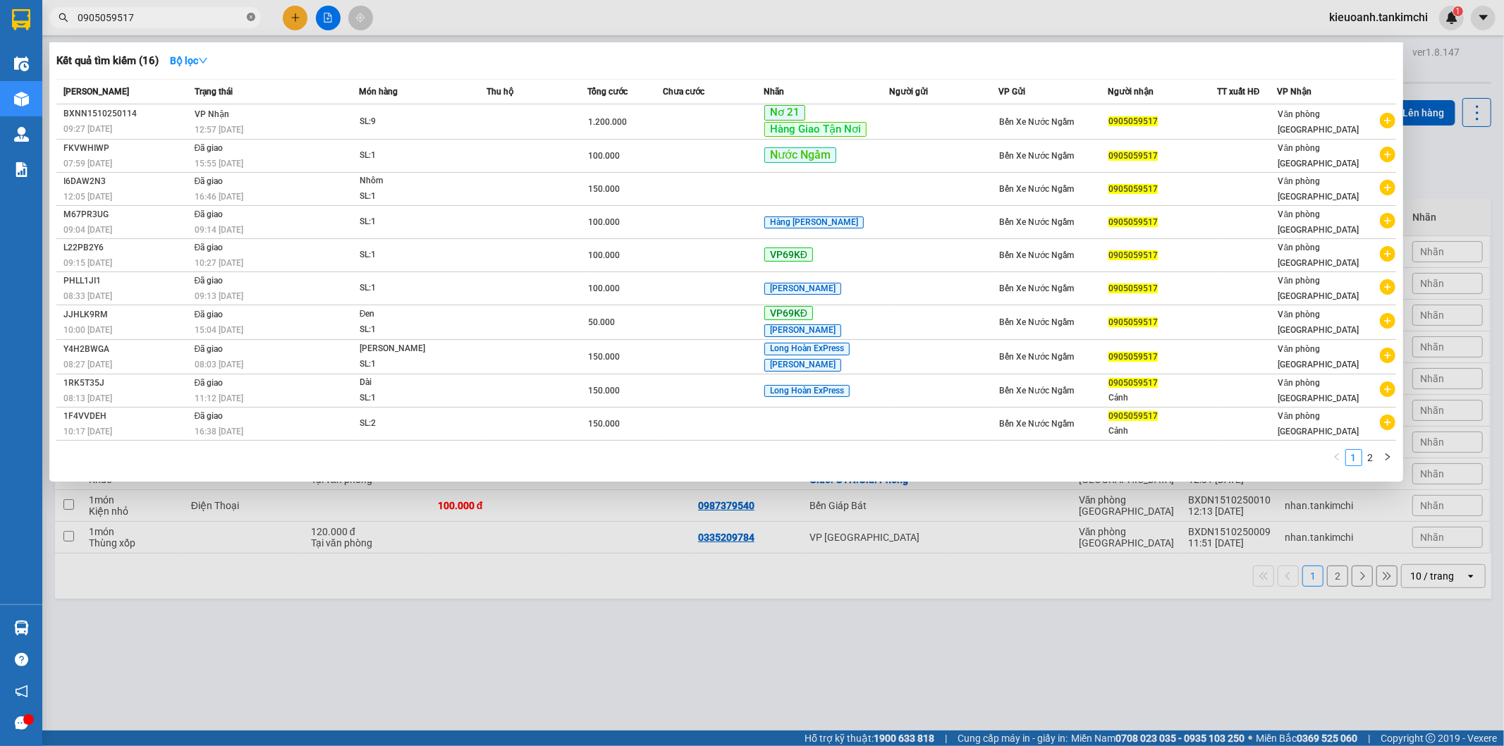
click at [248, 18] on icon "close-circle" at bounding box center [251, 17] width 8 height 8
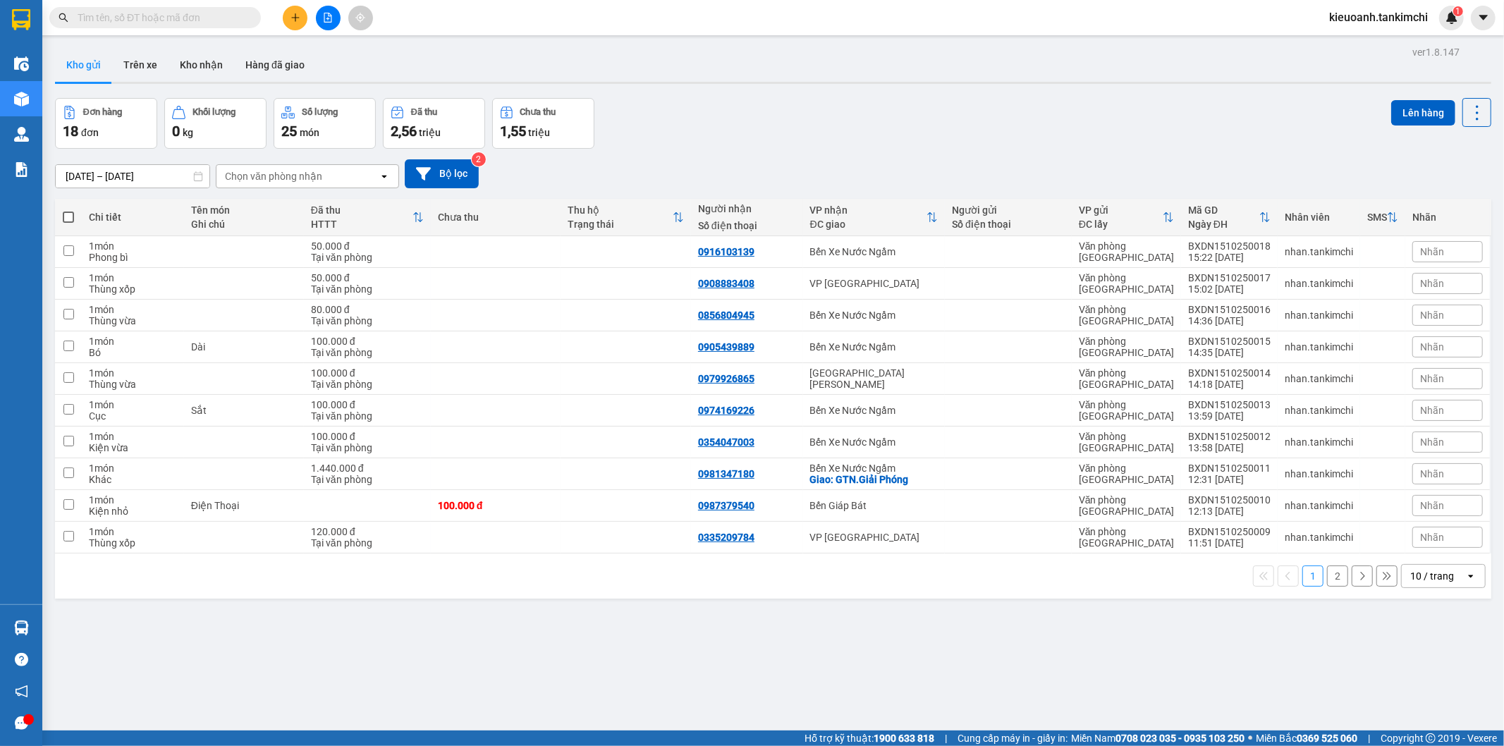
click at [219, 18] on input "text" at bounding box center [161, 18] width 166 height 16
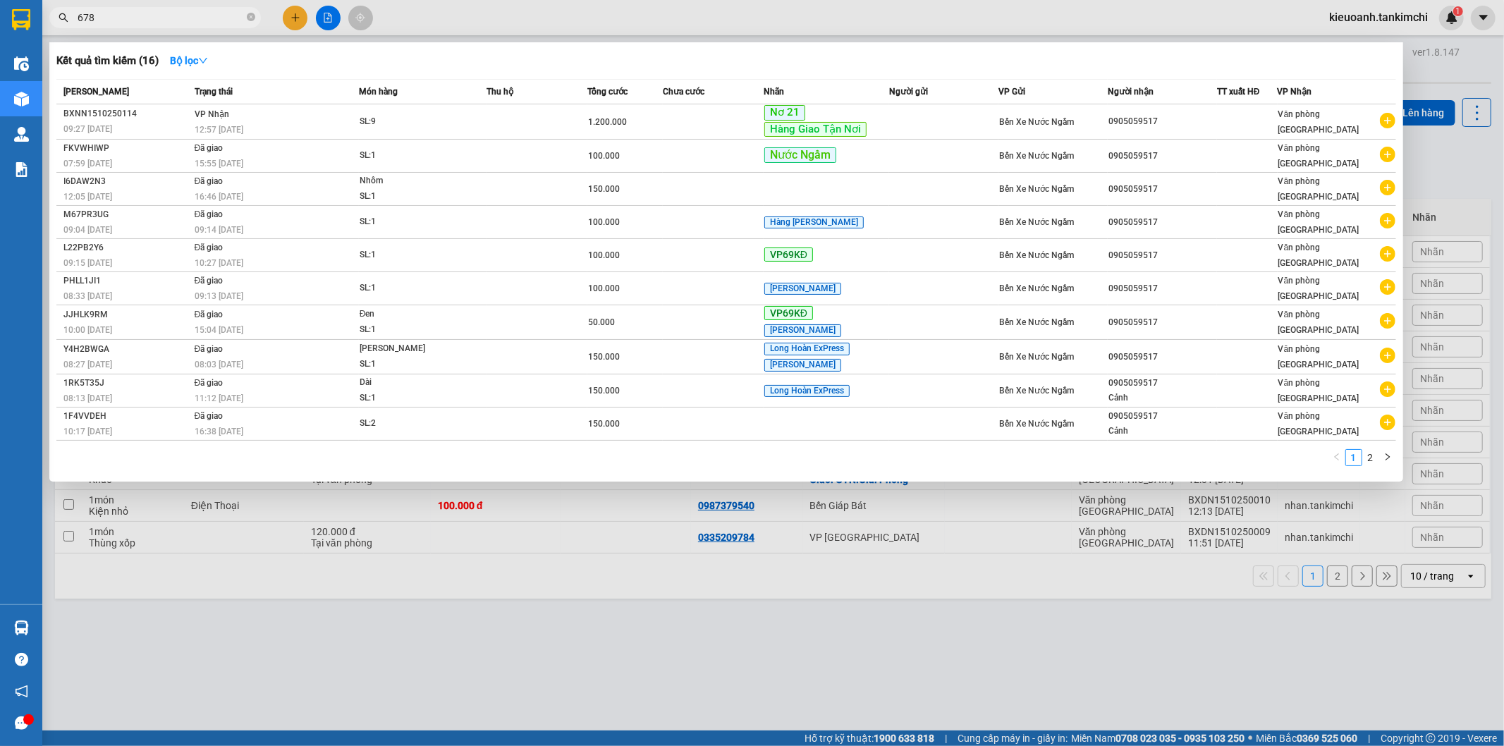
type input "6789"
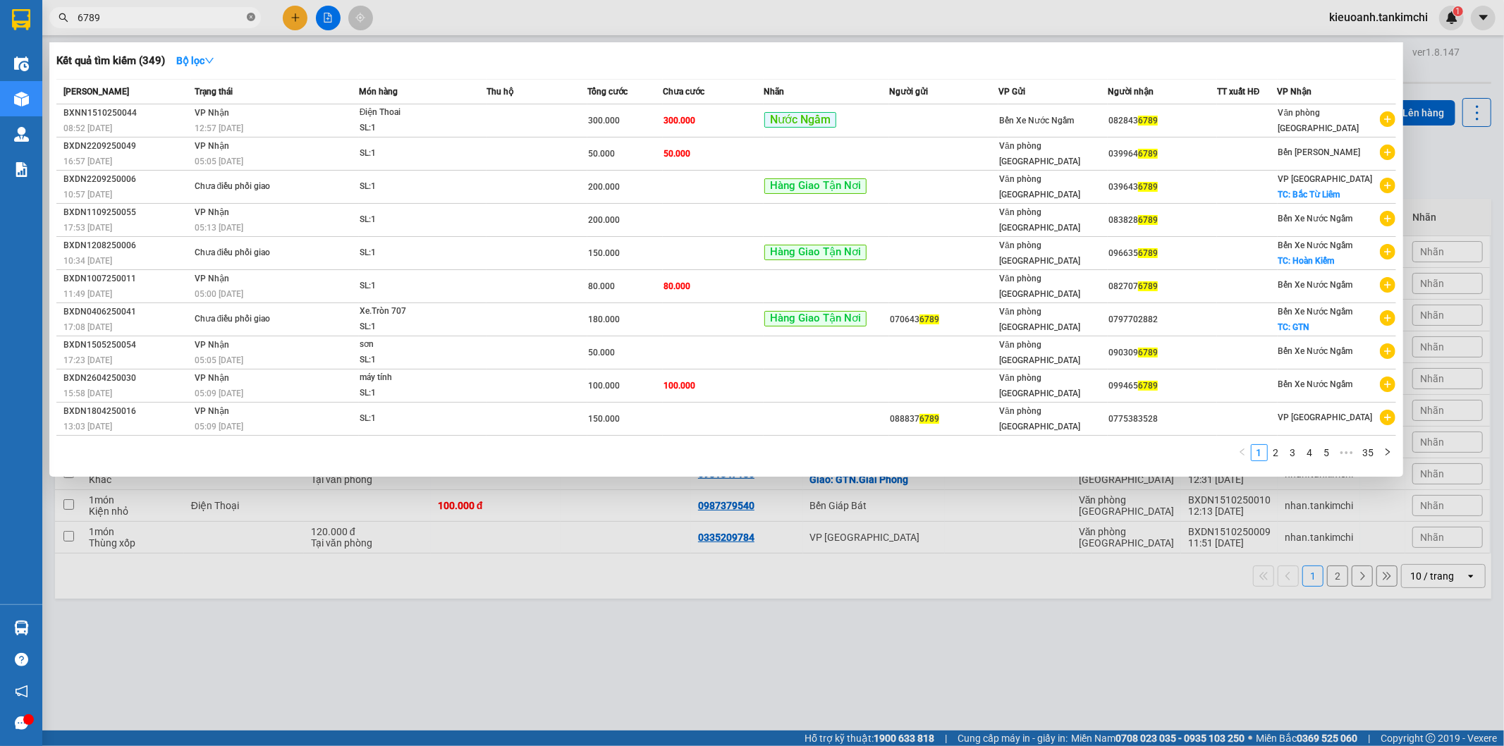
click at [254, 17] on icon "close-circle" at bounding box center [251, 17] width 8 height 8
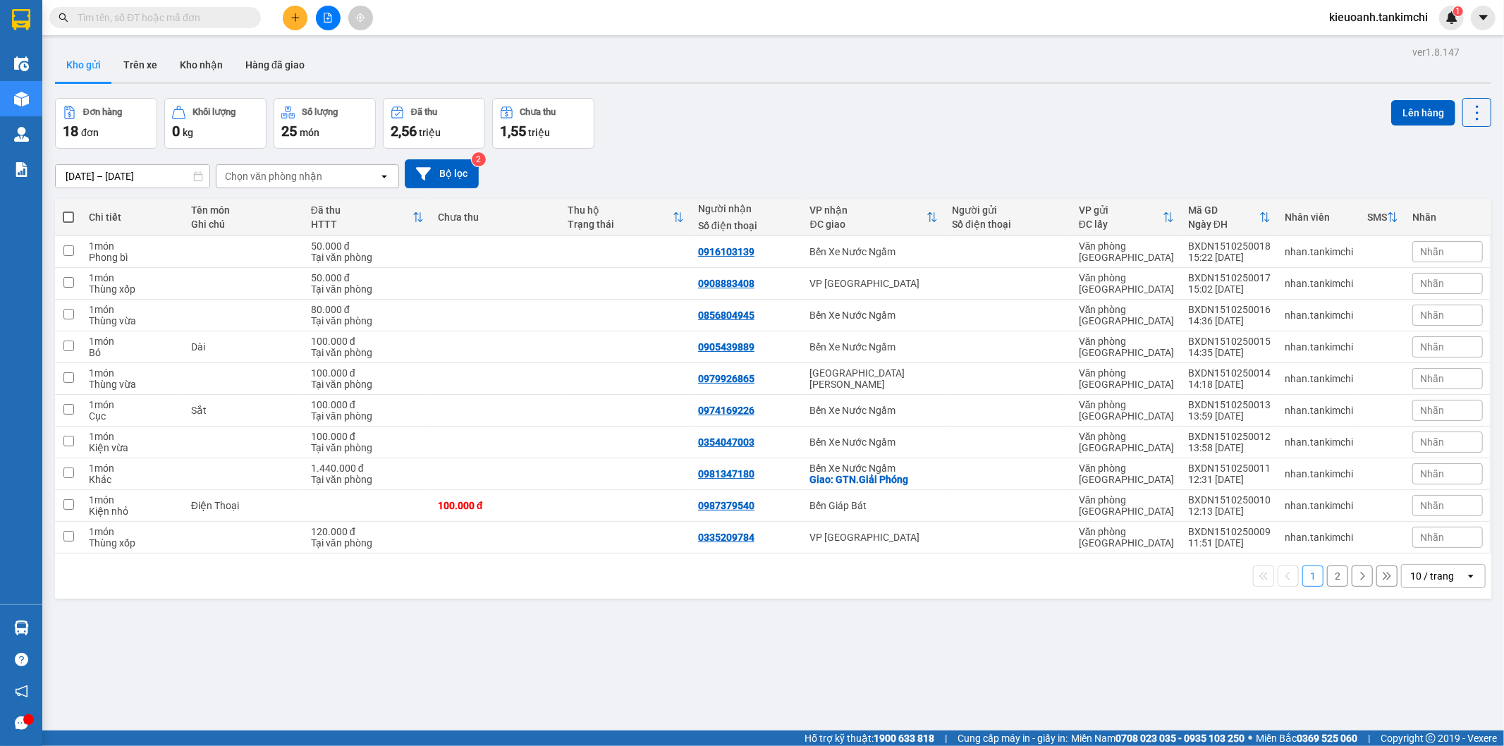
click at [202, 17] on input "text" at bounding box center [161, 18] width 166 height 16
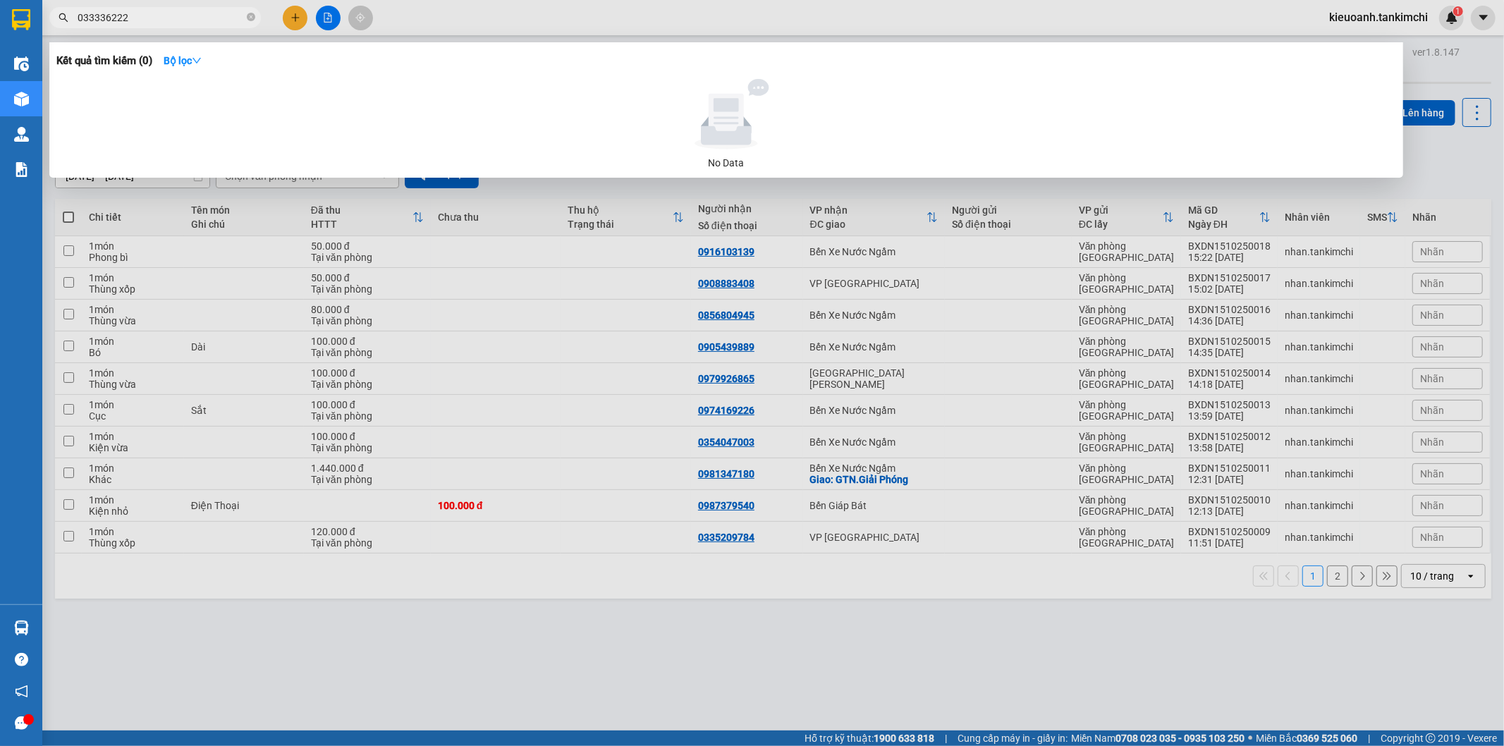
click at [106, 23] on input "033336222" at bounding box center [161, 18] width 166 height 16
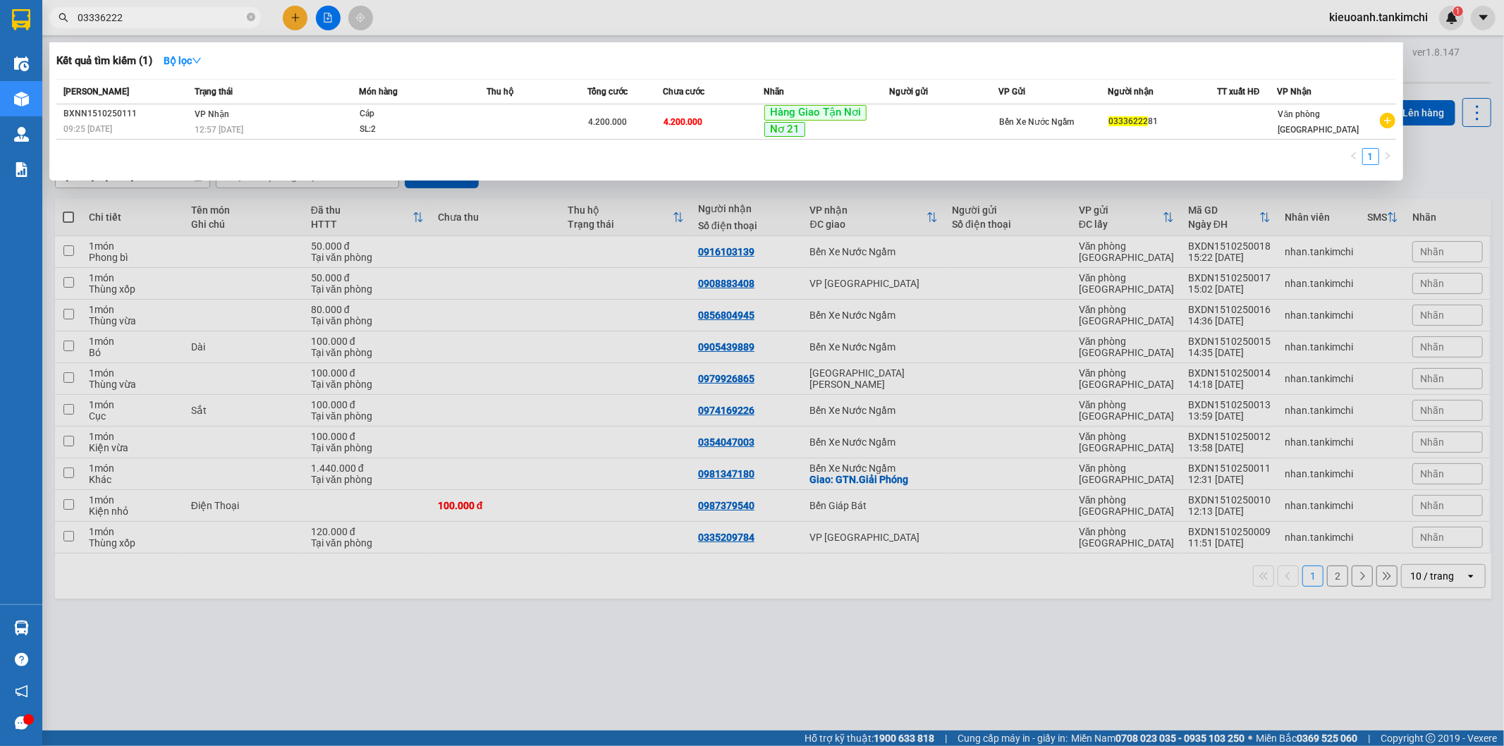
click at [151, 13] on input "03336222" at bounding box center [161, 18] width 166 height 16
type input "03336222"
click at [356, 127] on div "12:57 [DATE]" at bounding box center [277, 130] width 164 height 16
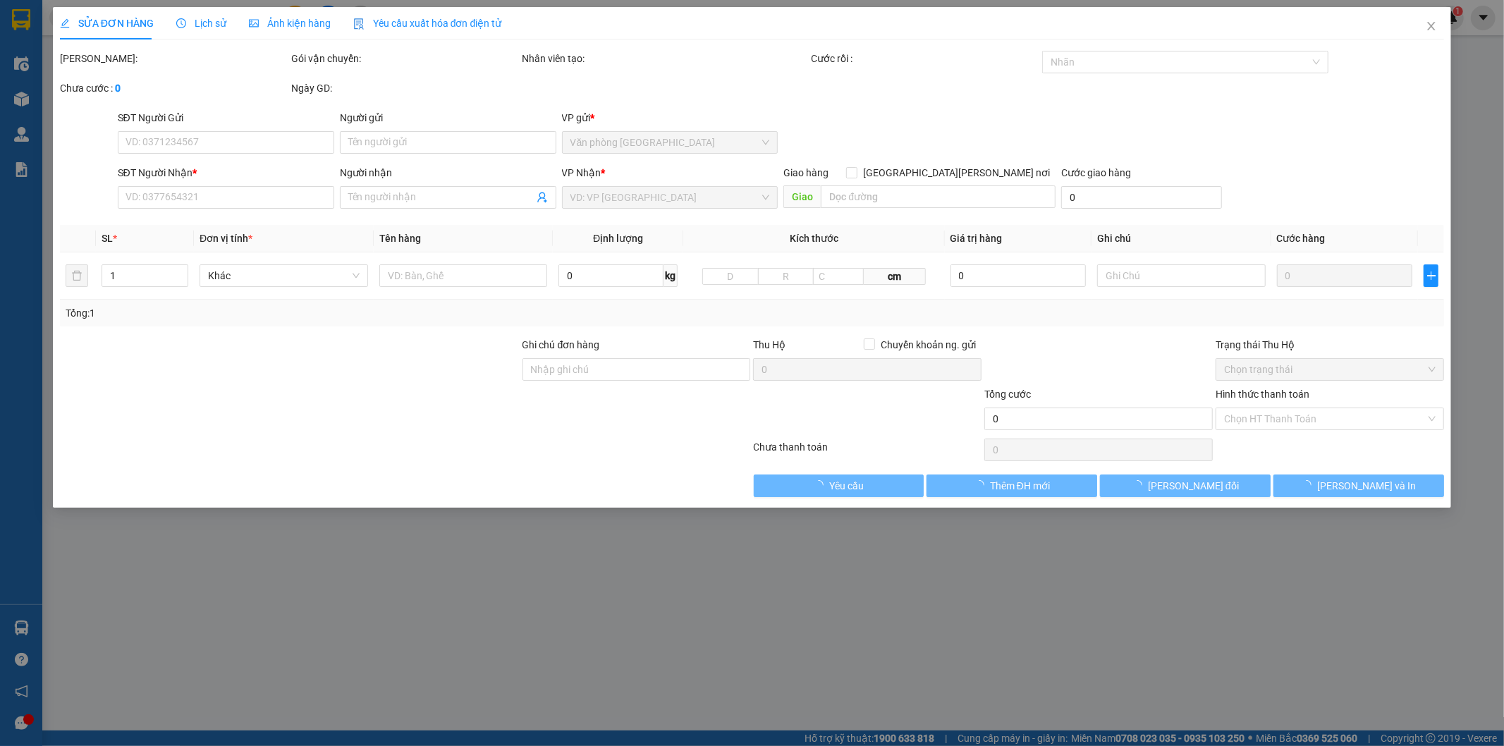
type input "0333622281"
type input "4.200.000"
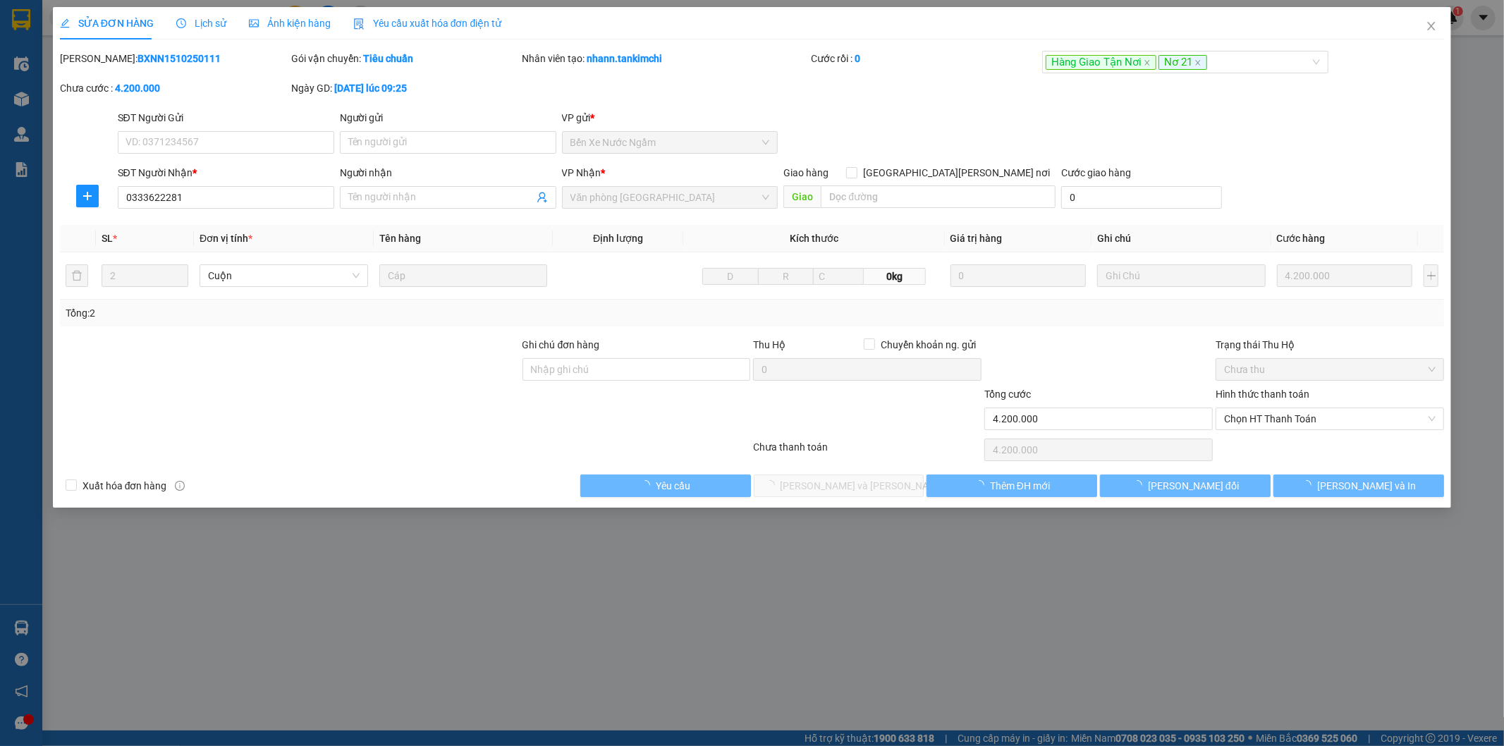
click at [205, 18] on span "Lịch sử" at bounding box center [201, 23] width 50 height 11
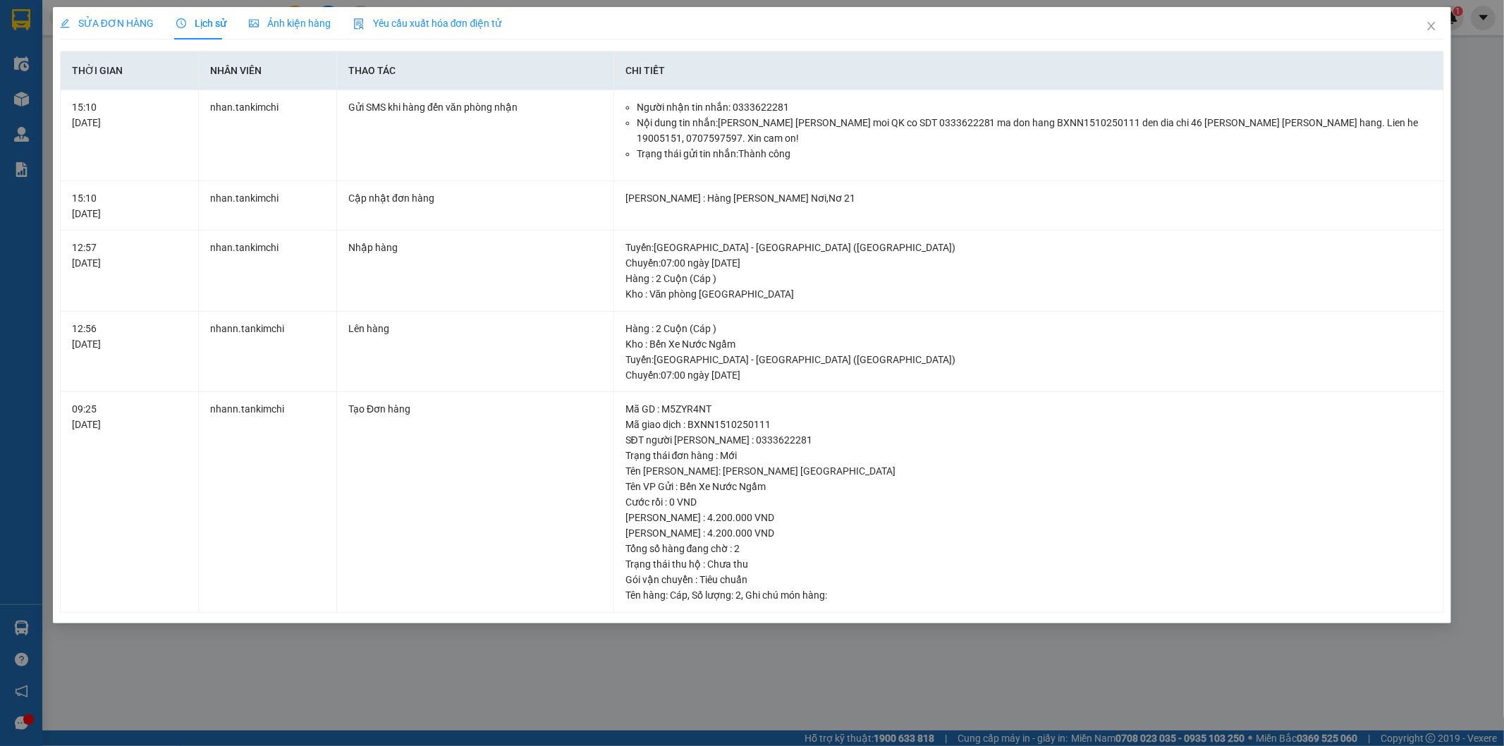
click at [656, 689] on div "SỬA ĐƠN HÀNG Lịch sử [PERSON_NAME] hàng Yêu cầu xuất [PERSON_NAME] điện tử Tota…" at bounding box center [752, 373] width 1504 height 746
click at [1427, 25] on icon "close" at bounding box center [1430, 25] width 11 height 11
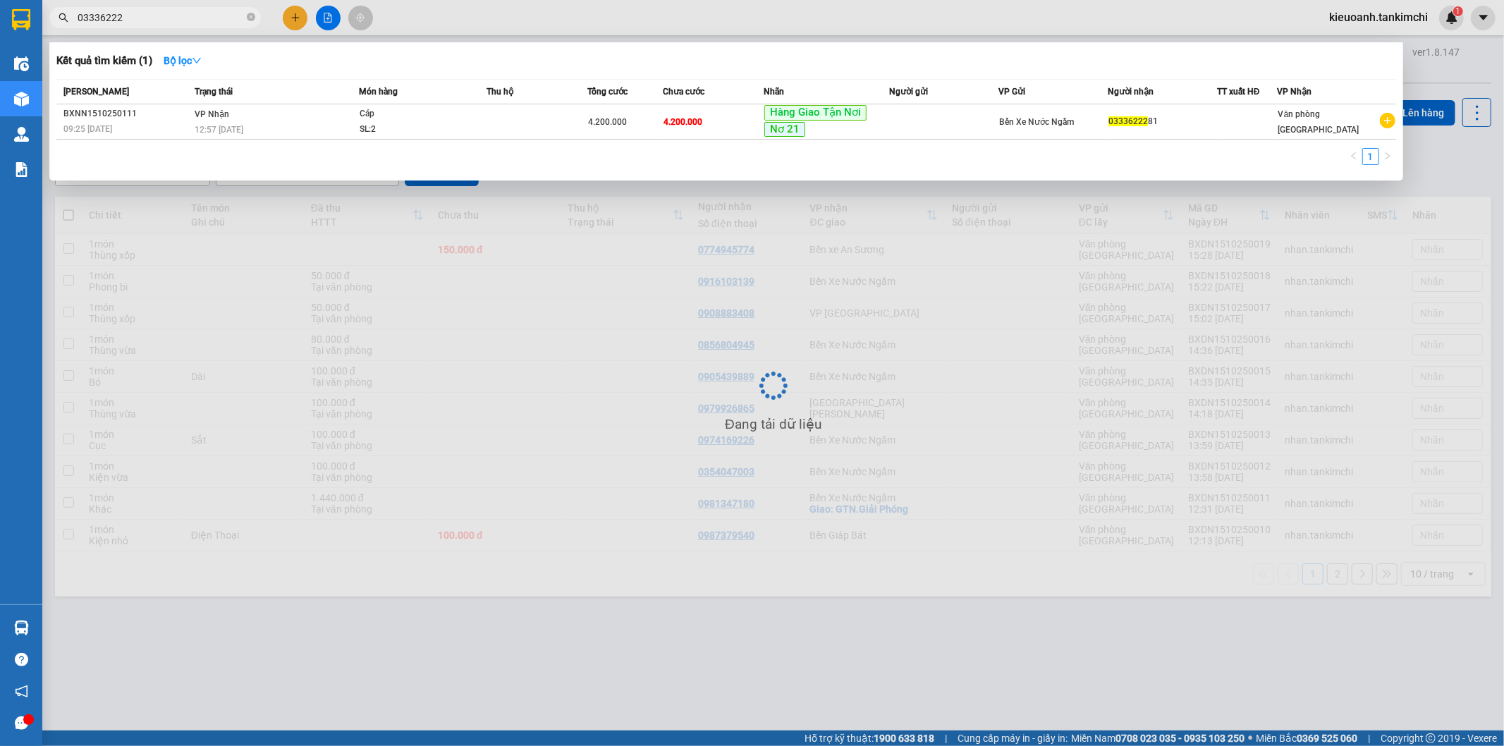
click at [149, 21] on input "03336222" at bounding box center [161, 18] width 166 height 16
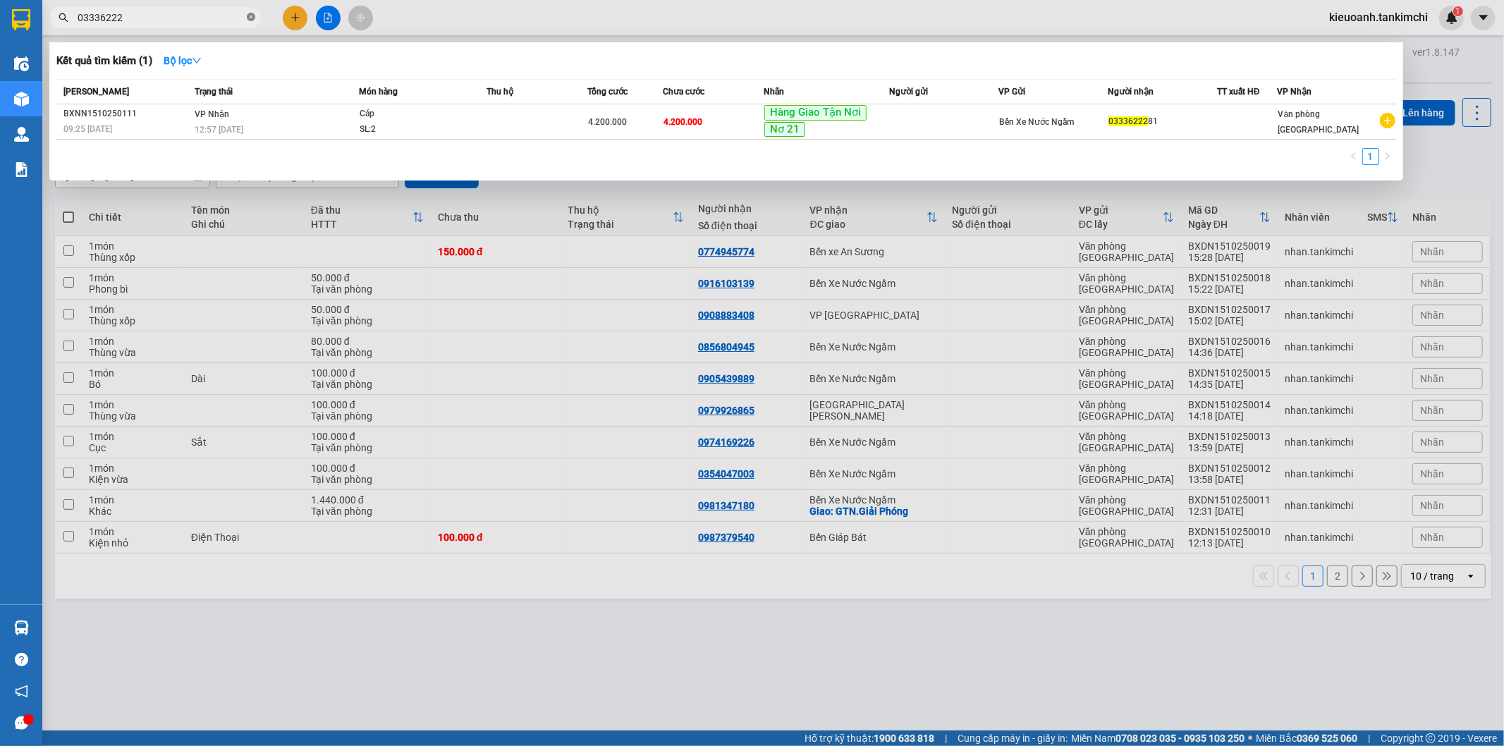
click at [252, 15] on icon "close-circle" at bounding box center [251, 17] width 8 height 8
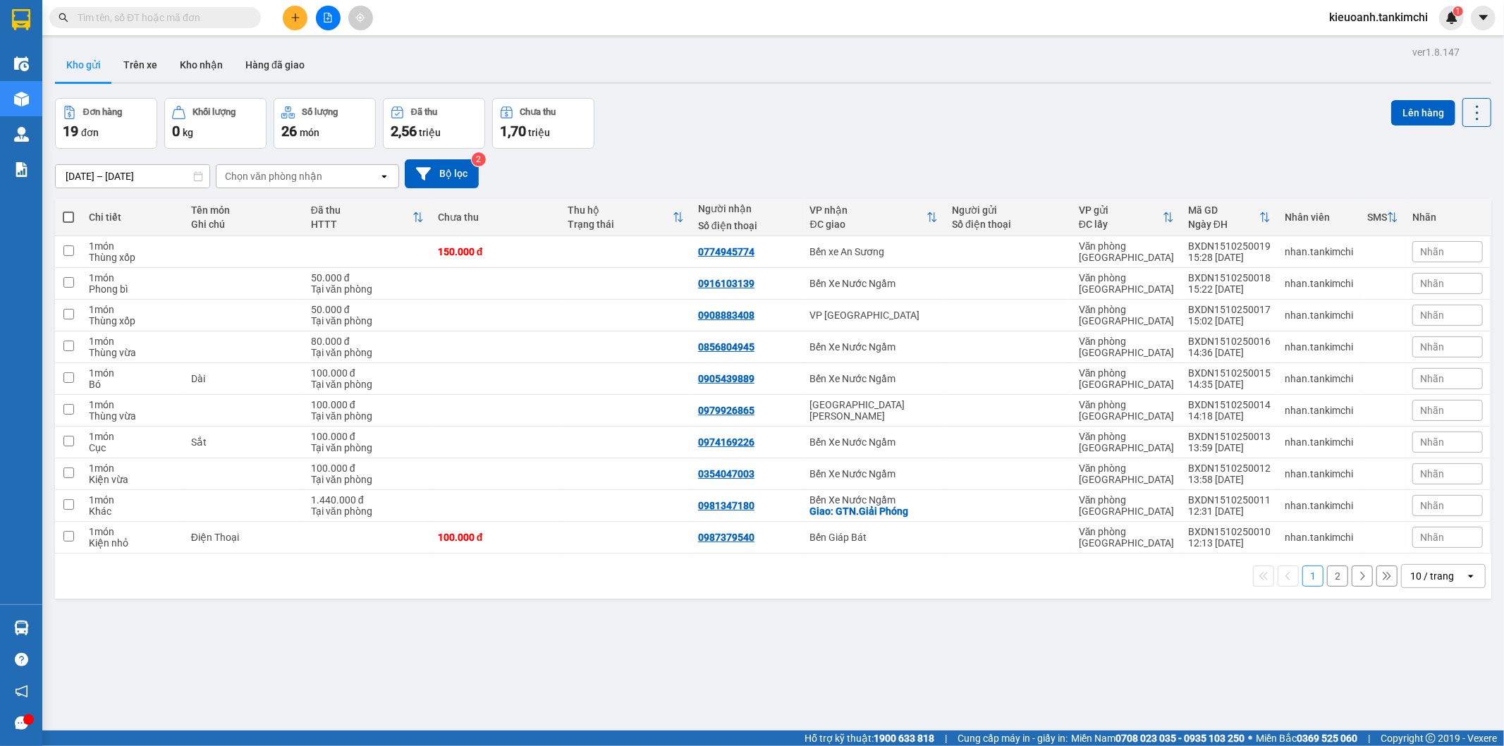
click at [237, 16] on input "text" at bounding box center [161, 18] width 166 height 16
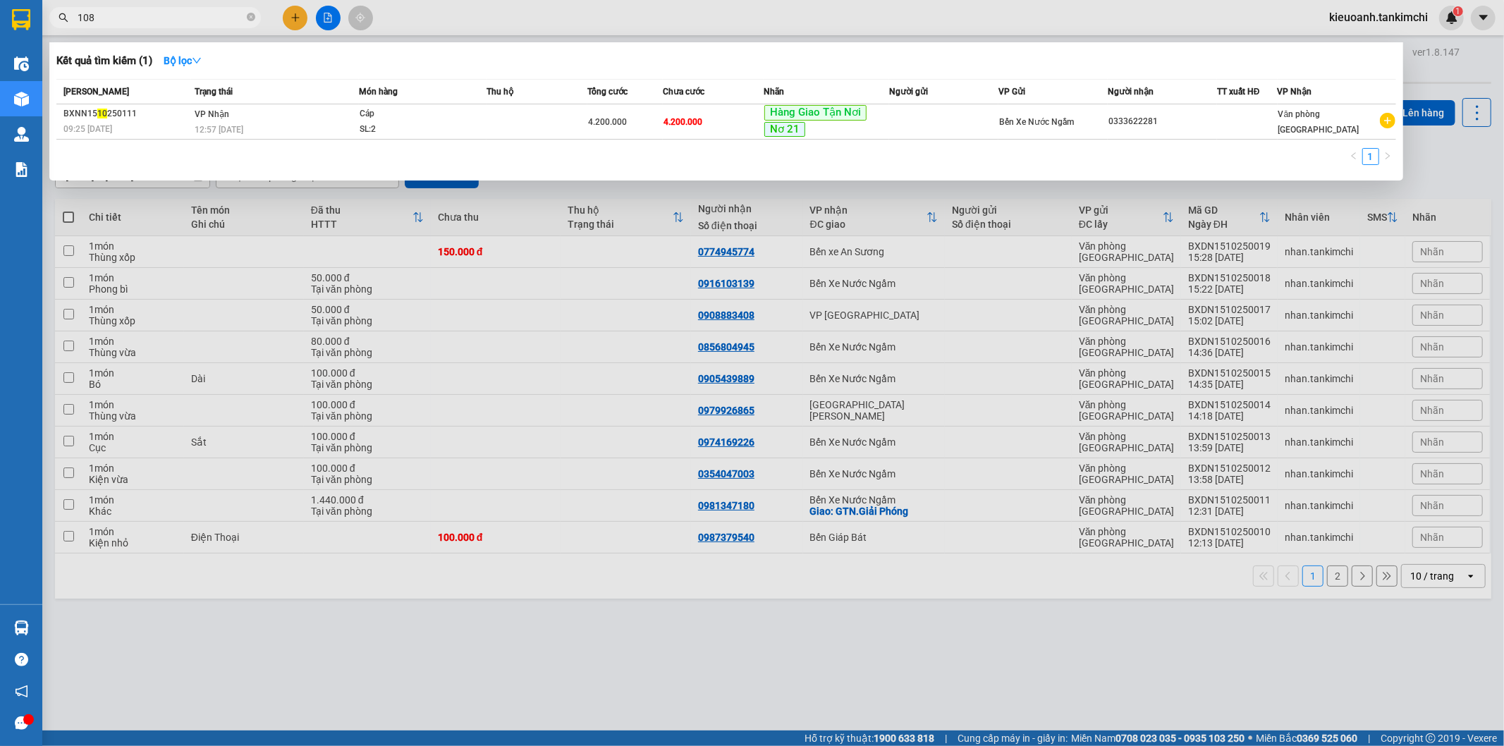
type input "1088"
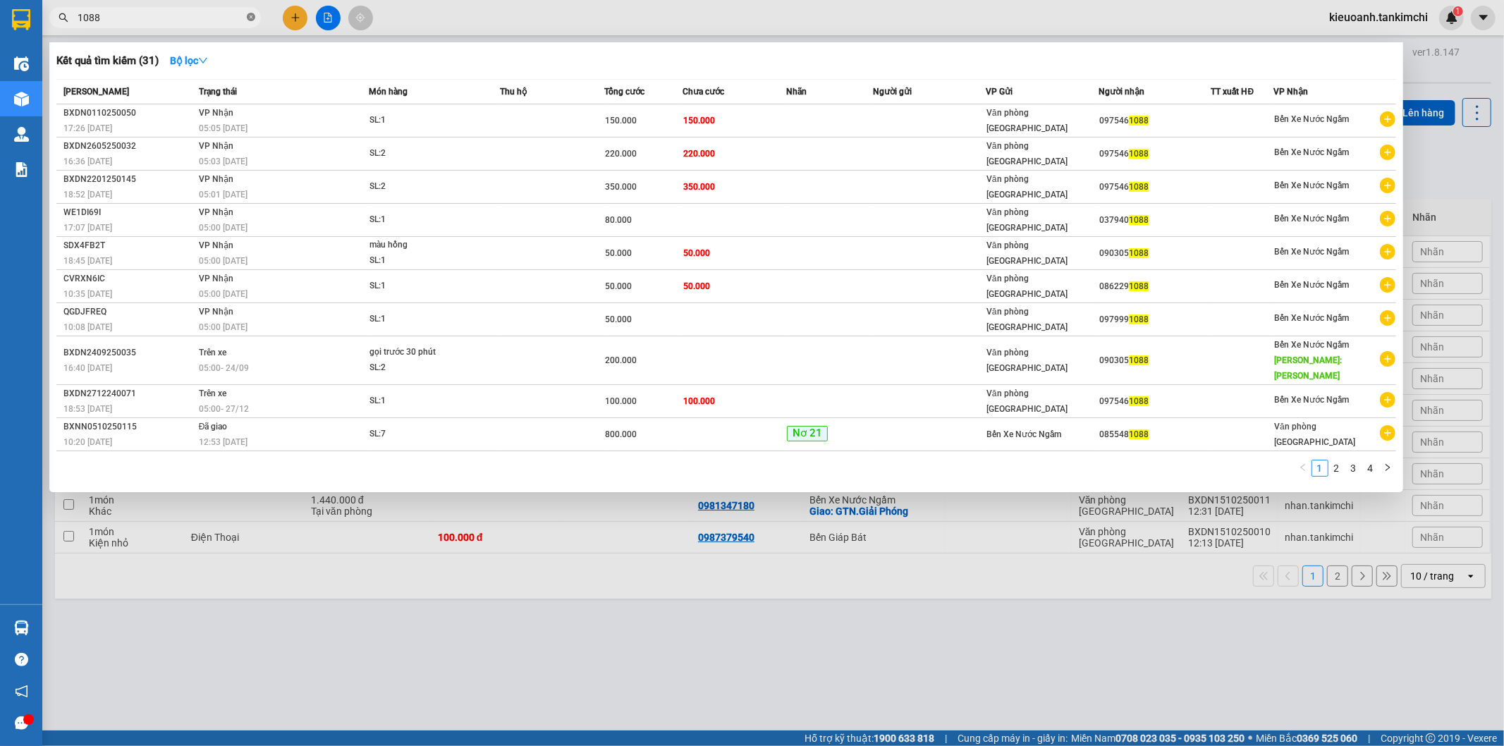
click at [252, 19] on icon "close-circle" at bounding box center [251, 17] width 8 height 8
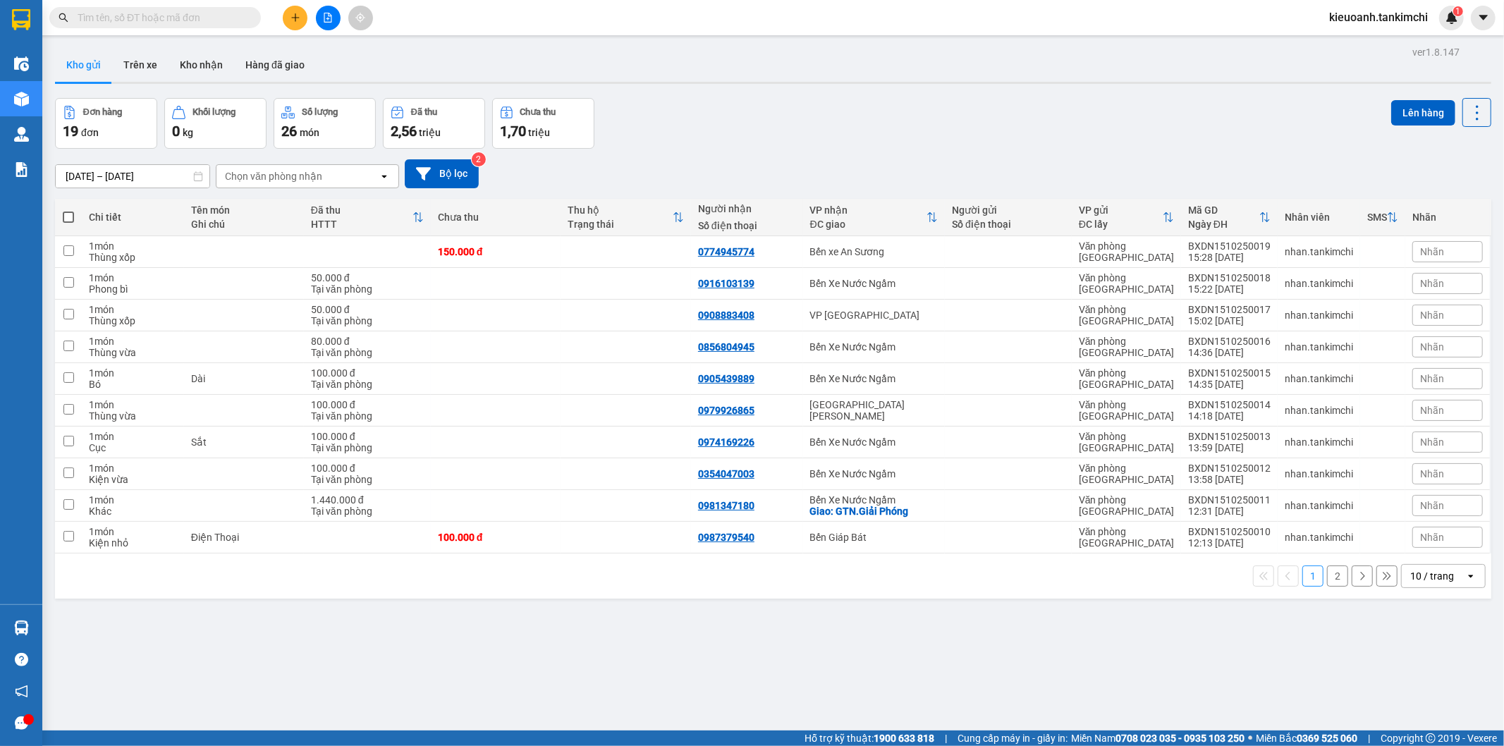
click at [221, 12] on input "text" at bounding box center [161, 18] width 166 height 16
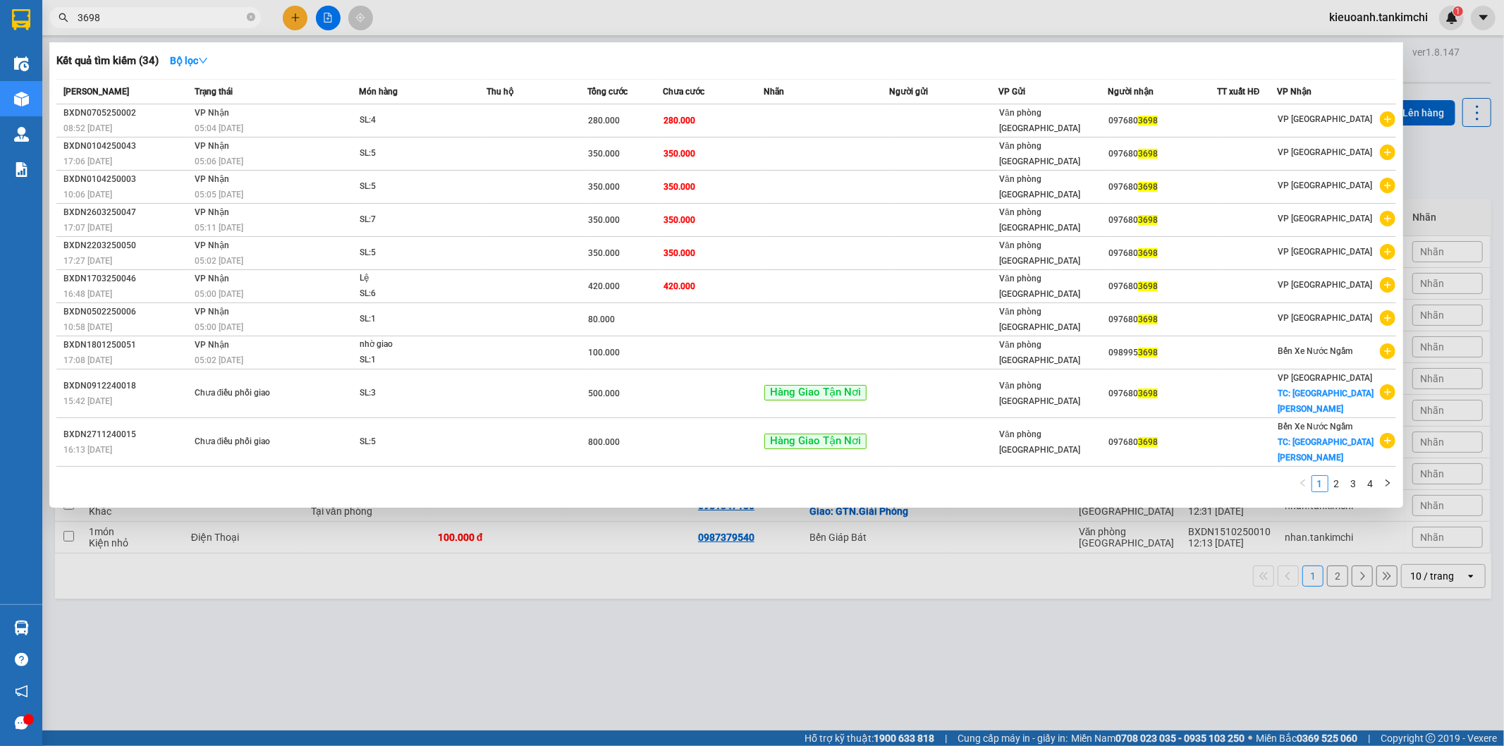
type input "3698"
click at [247, 18] on icon "close-circle" at bounding box center [251, 17] width 8 height 8
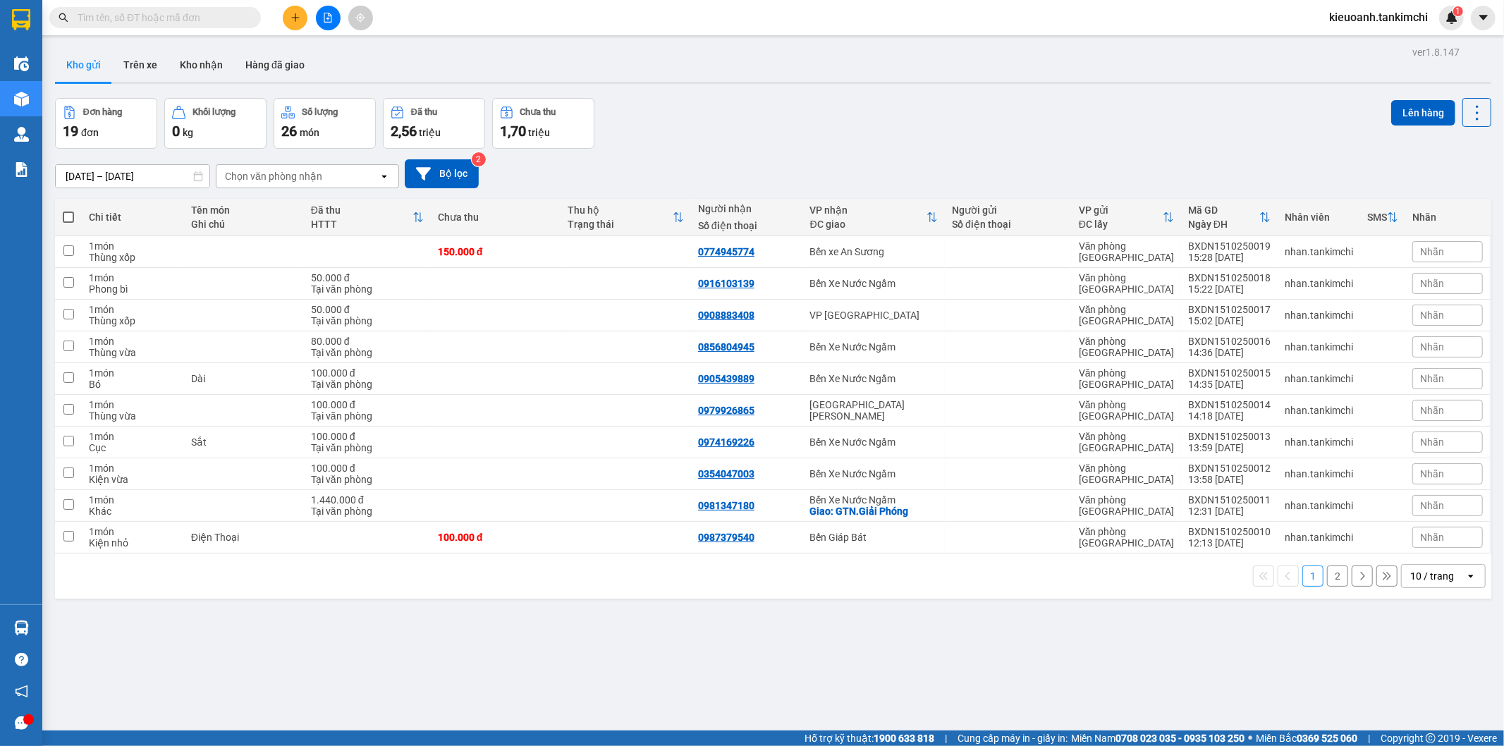
click at [221, 18] on input "text" at bounding box center [161, 18] width 166 height 16
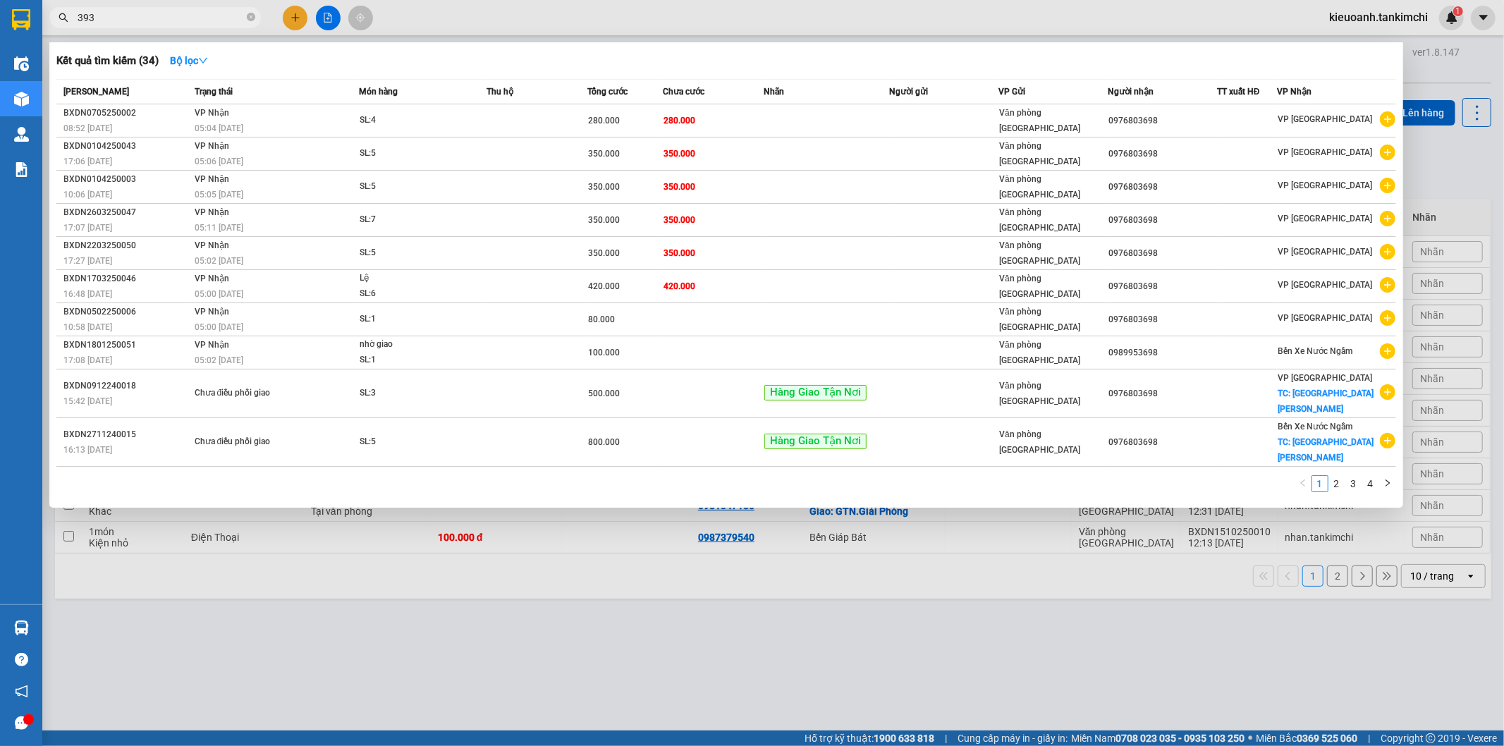
type input "3936"
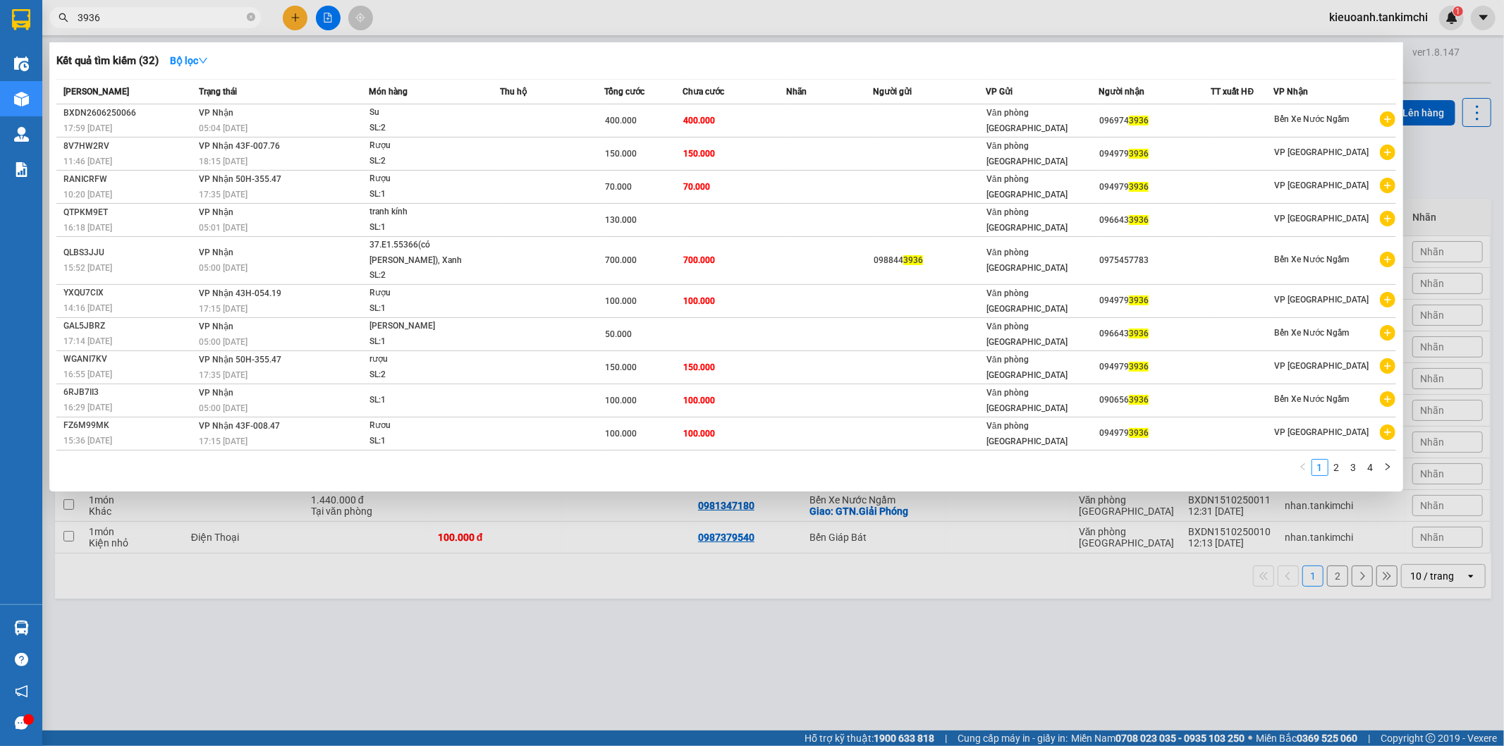
click at [242, 17] on input "3936" at bounding box center [161, 18] width 166 height 16
click at [250, 14] on icon "close-circle" at bounding box center [251, 17] width 8 height 8
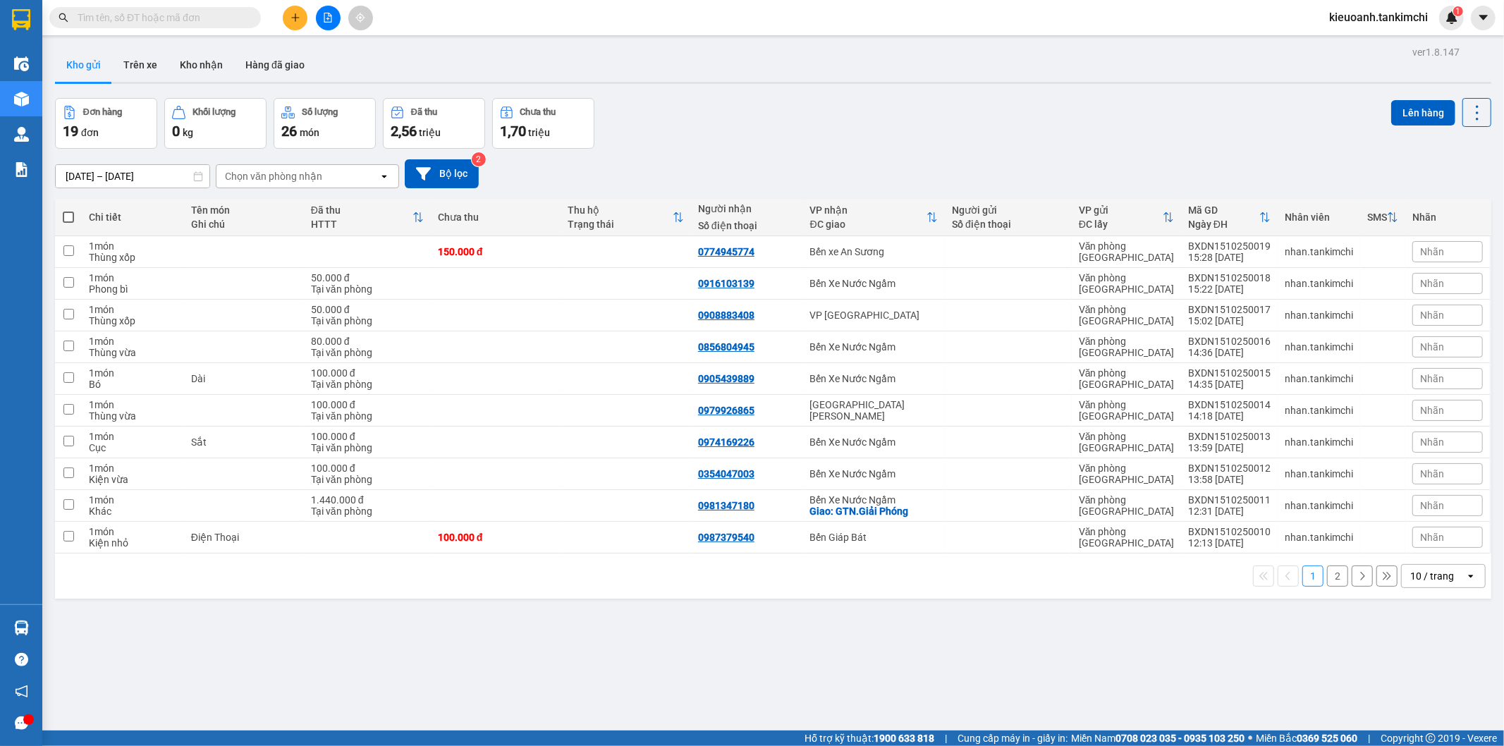
click at [229, 16] on input "text" at bounding box center [161, 18] width 166 height 16
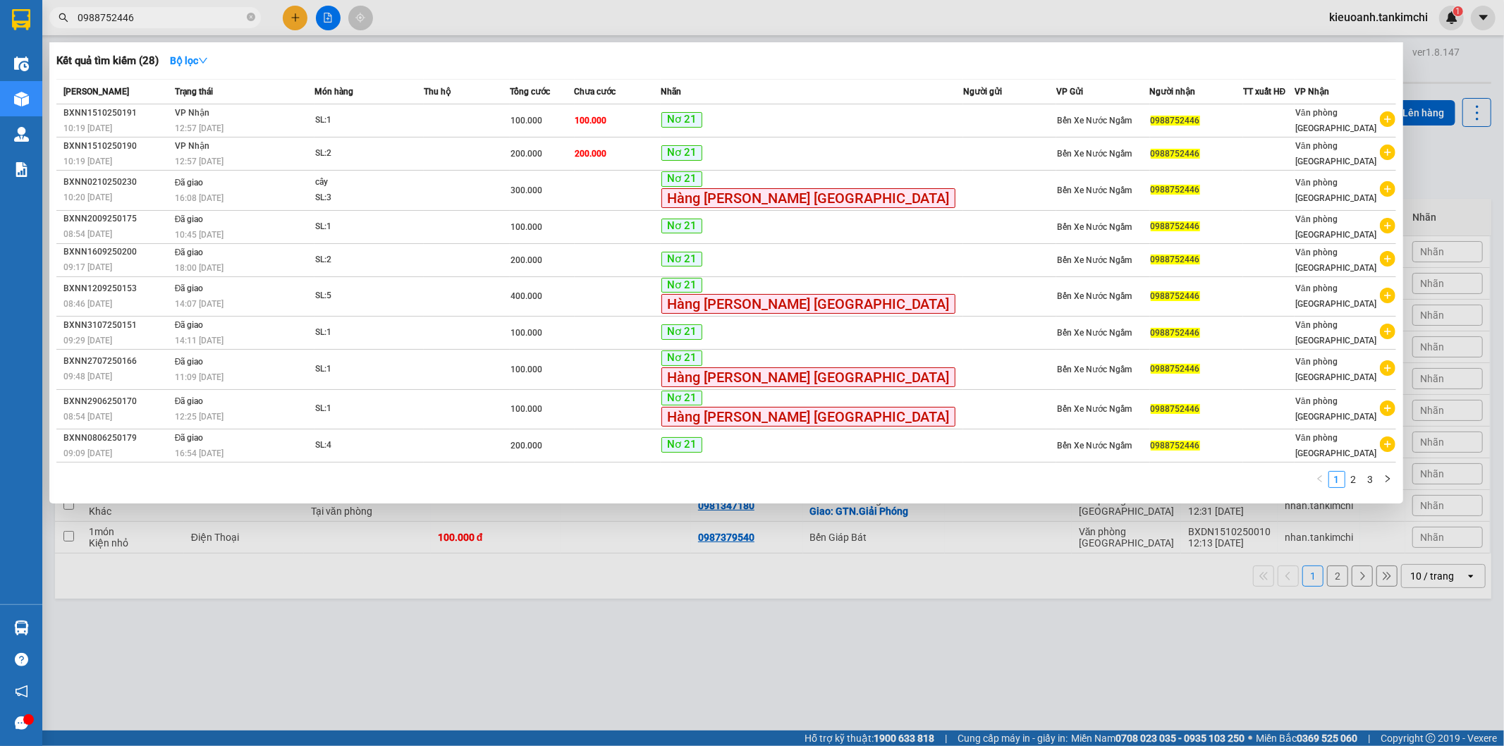
type input "0988752446"
click at [178, 20] on input "0988752446" at bounding box center [161, 18] width 166 height 16
click at [231, 116] on td "[PERSON_NAME] 12:57 [DATE]" at bounding box center [243, 120] width 144 height 33
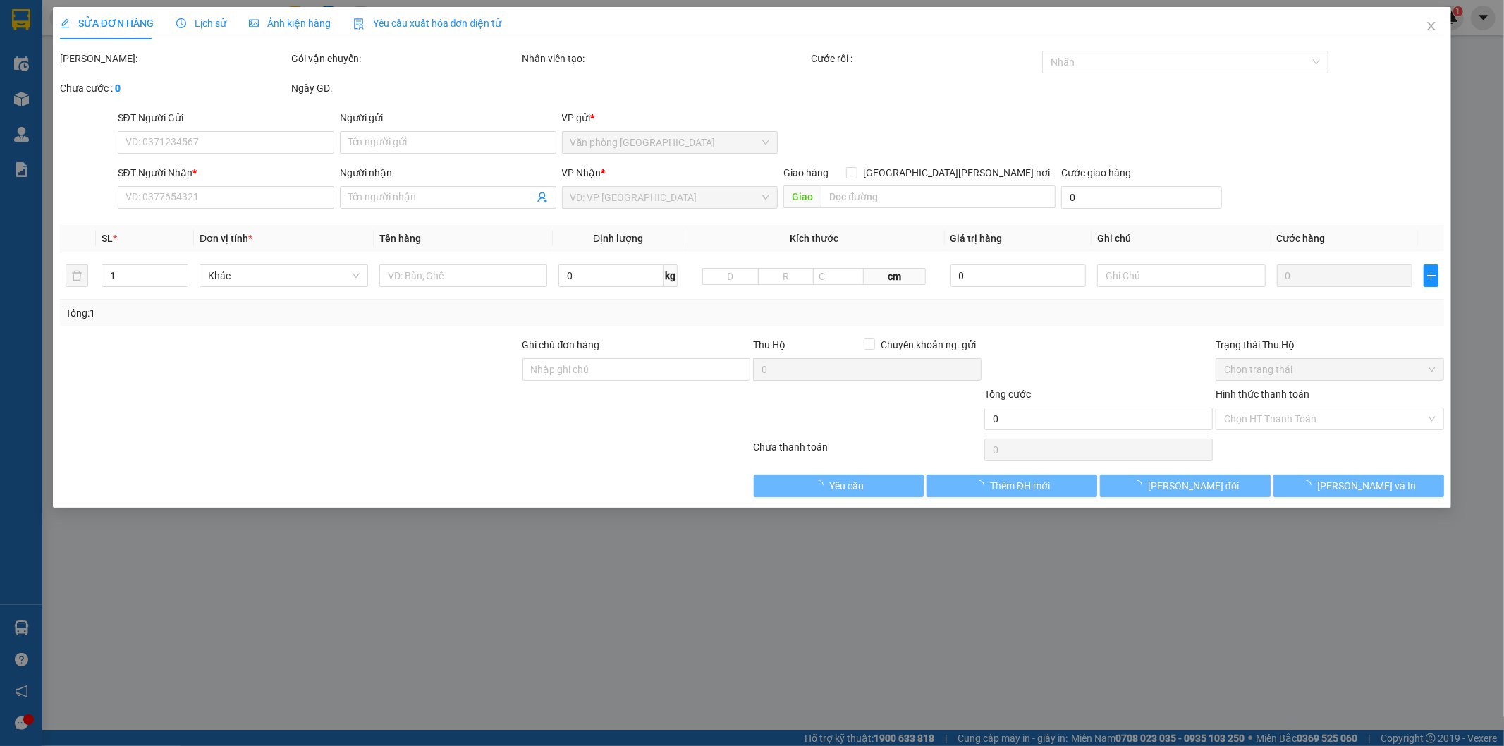
click at [199, 23] on span "Lịch sử" at bounding box center [201, 23] width 50 height 11
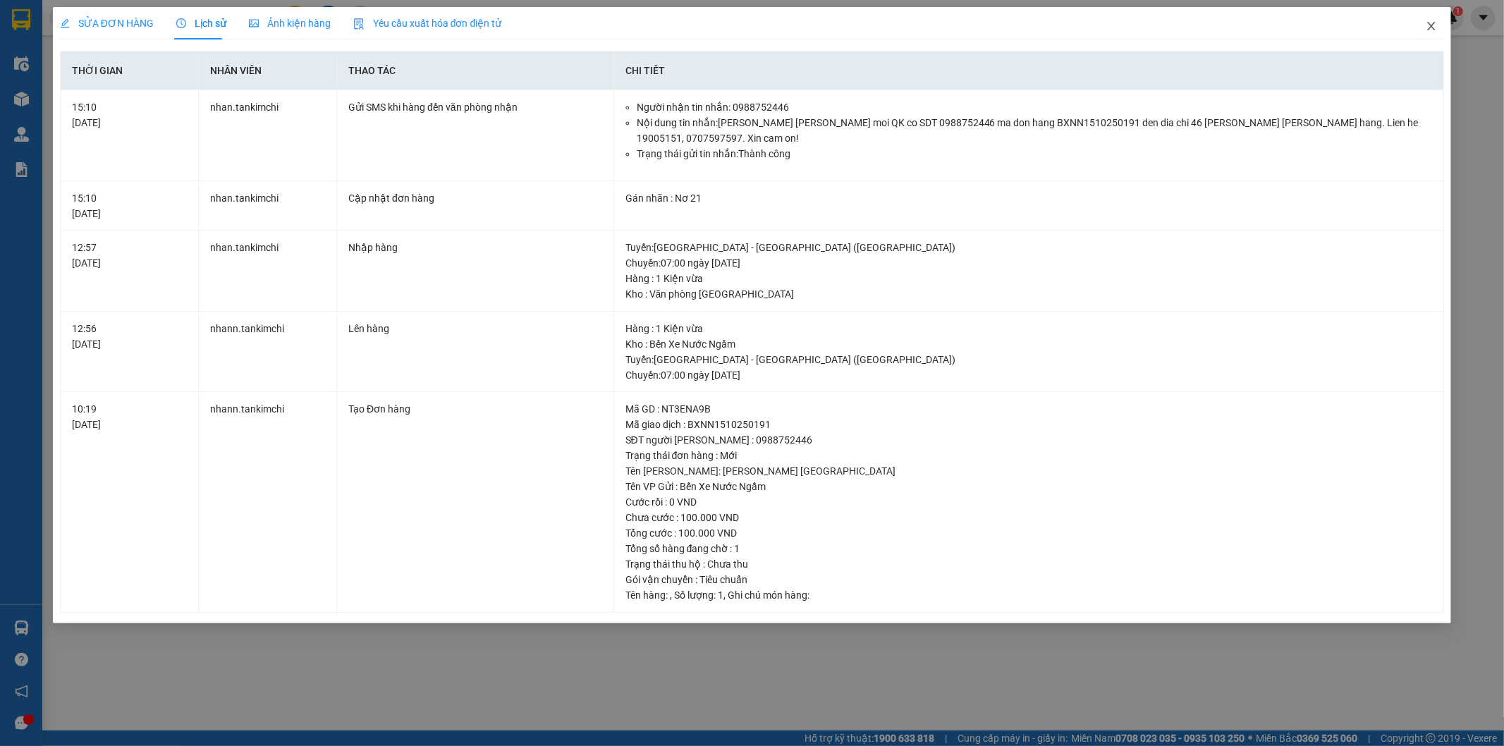
click at [1426, 23] on icon "close" at bounding box center [1430, 25] width 11 height 11
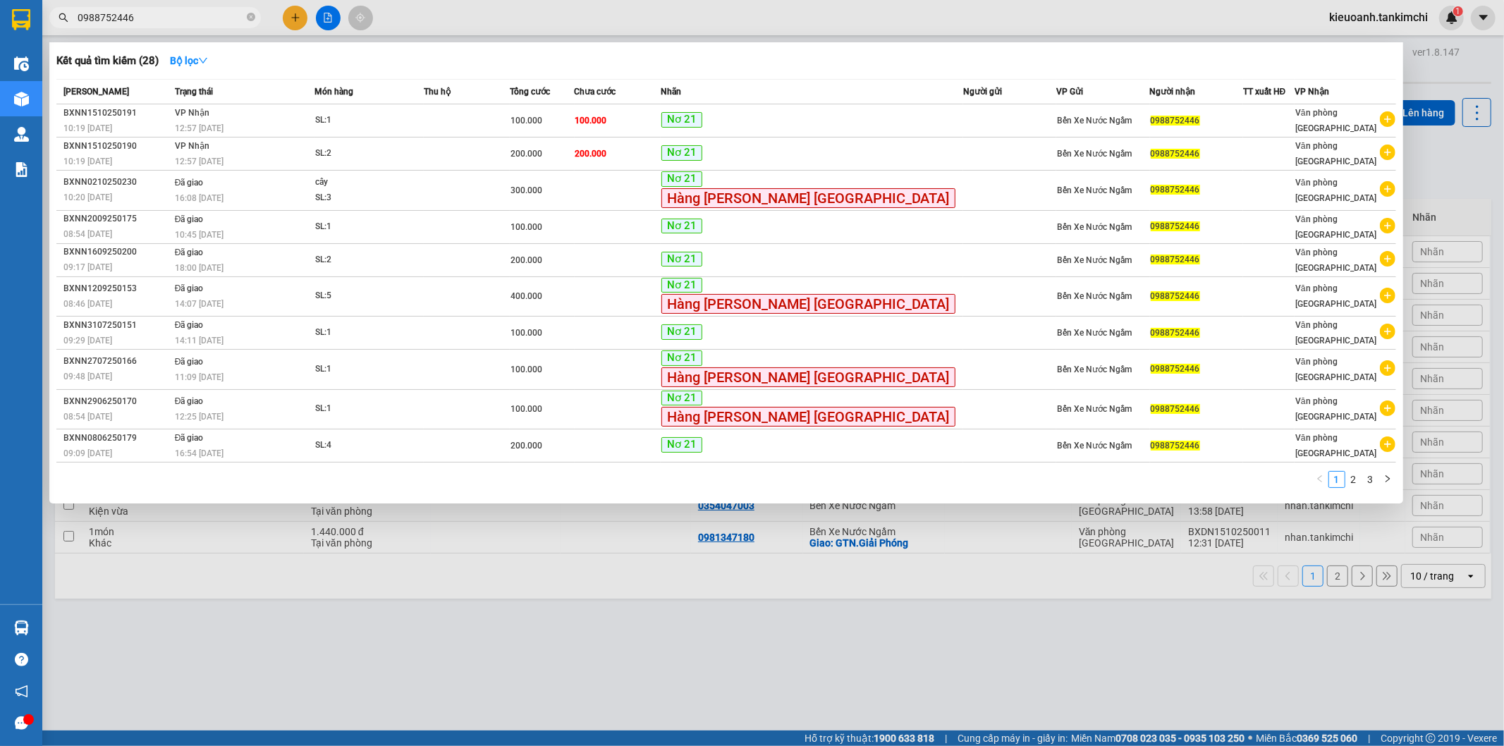
click at [173, 25] on span "0988752446" at bounding box center [154, 17] width 211 height 21
click at [168, 21] on input "0988752446" at bounding box center [161, 18] width 166 height 16
click at [252, 15] on icon "close-circle" at bounding box center [251, 17] width 8 height 8
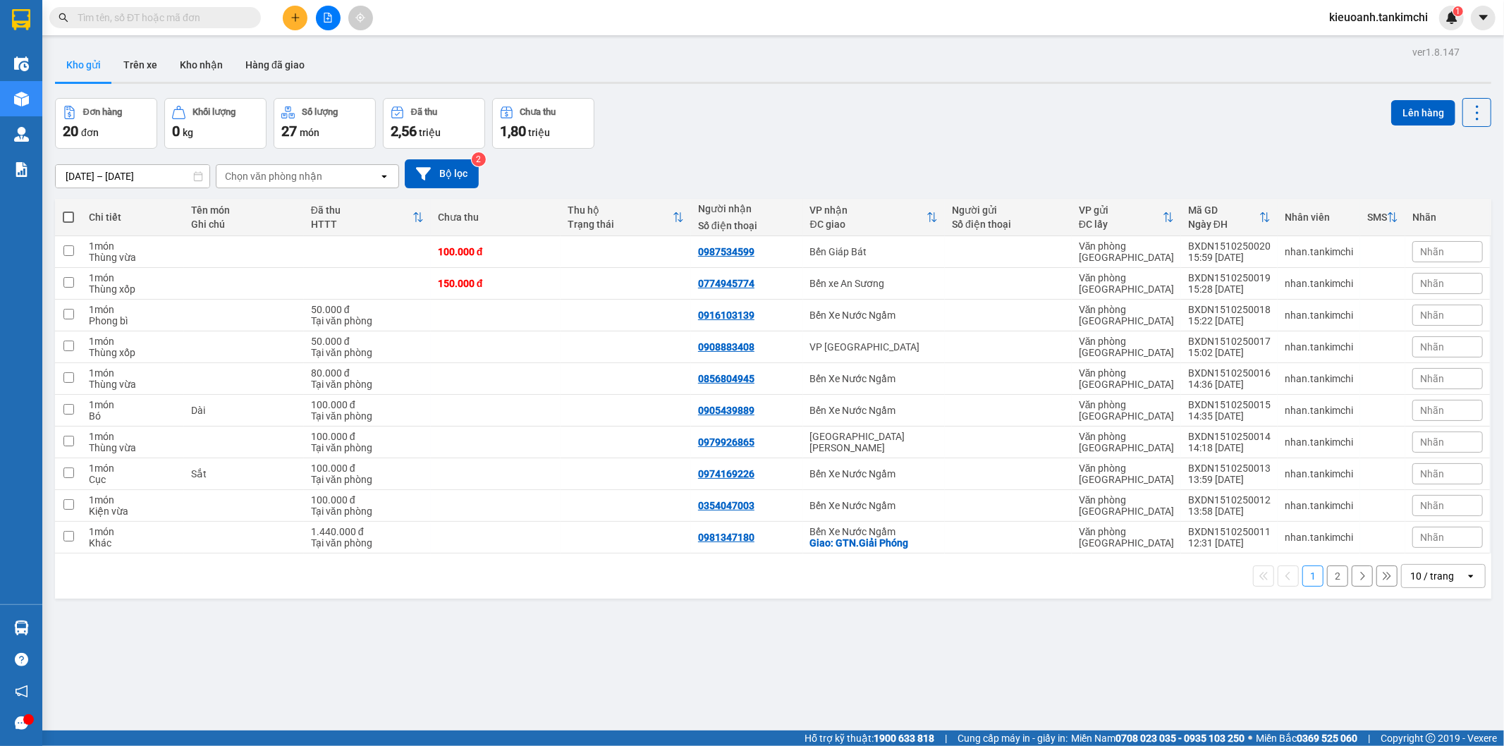
click at [231, 18] on input "text" at bounding box center [161, 18] width 166 height 16
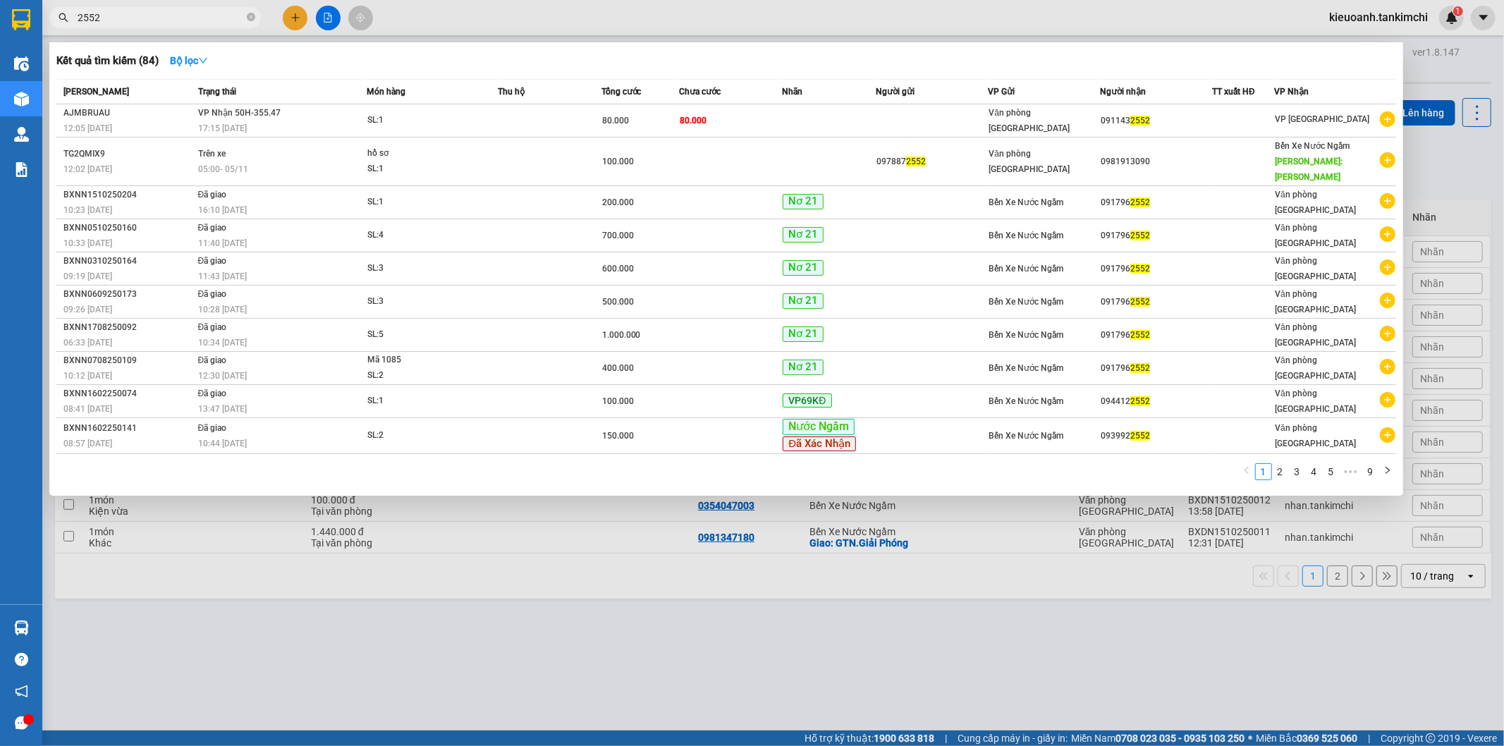
type input "2552"
click at [245, 22] on span "2552" at bounding box center [154, 17] width 211 height 21
click at [252, 19] on icon "close-circle" at bounding box center [251, 17] width 8 height 8
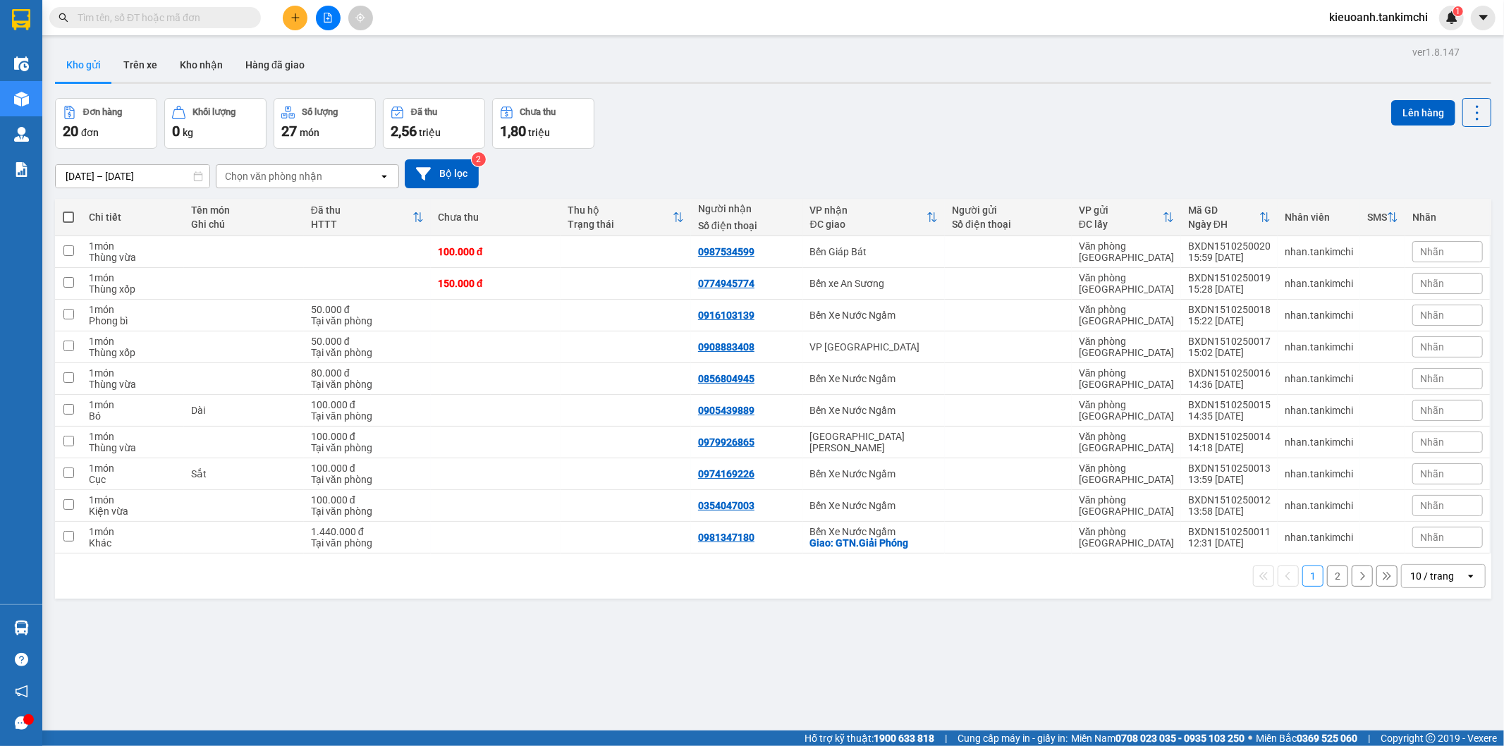
click at [235, 19] on input "text" at bounding box center [161, 18] width 166 height 16
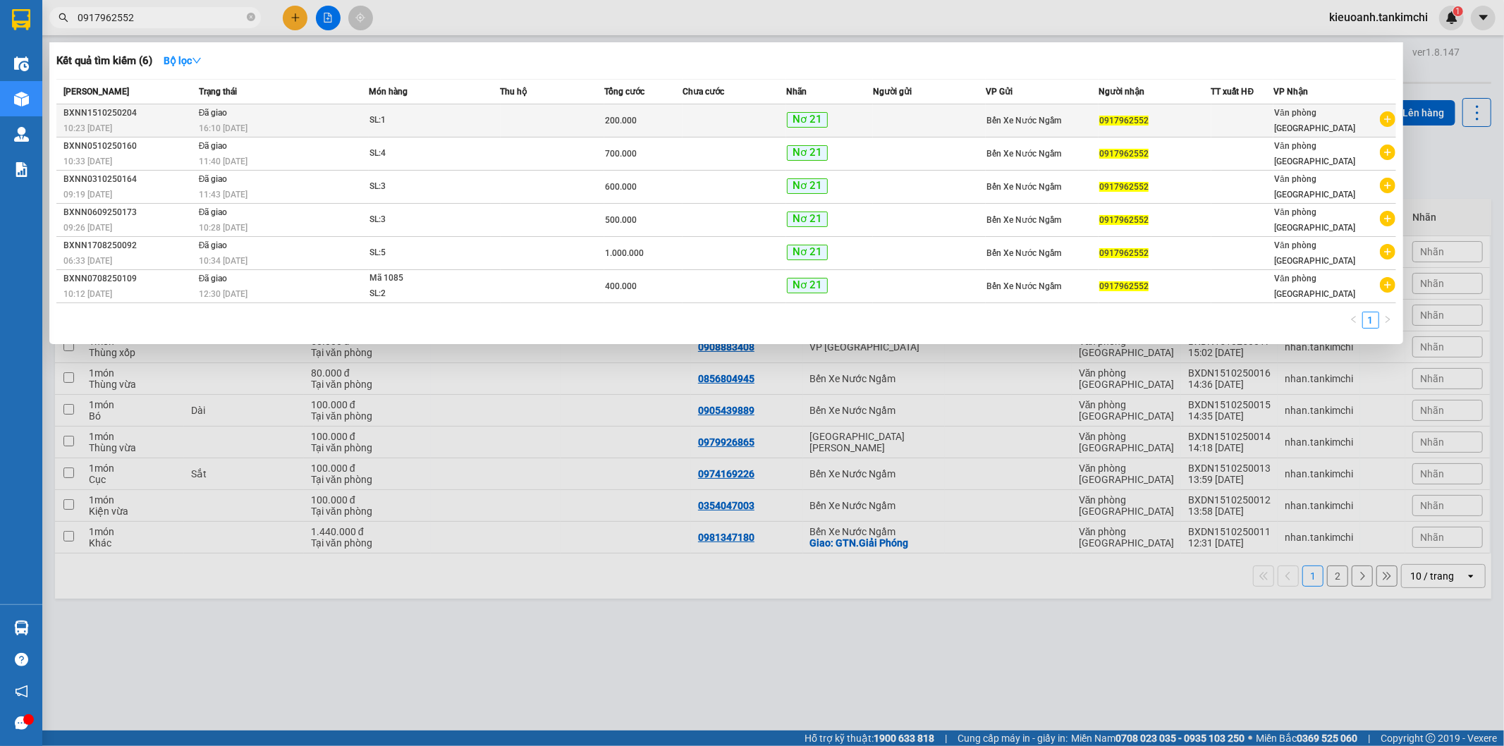
type input "0917962552"
click at [315, 131] on div "16:10 [DATE]" at bounding box center [283, 129] width 169 height 16
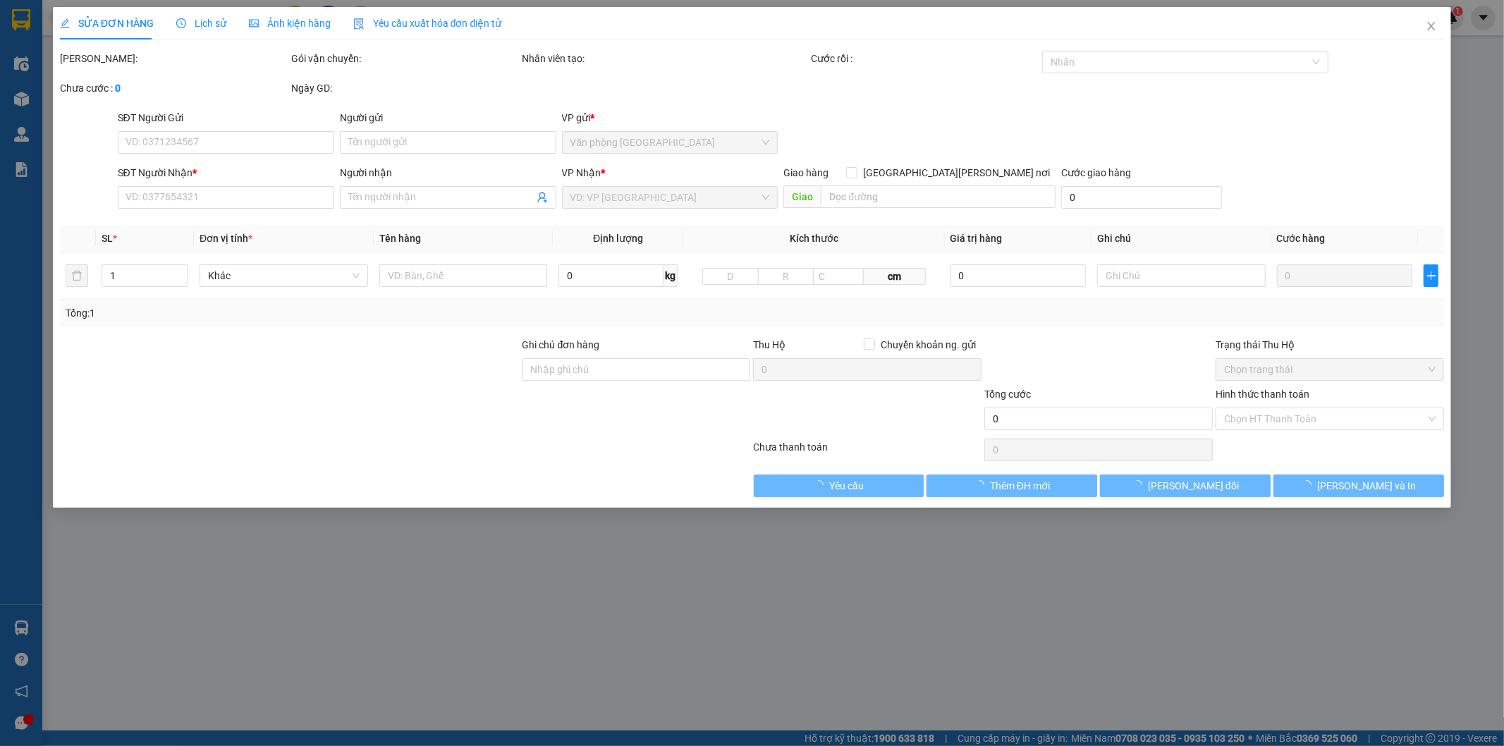
type input "0917962552"
type input "200.000"
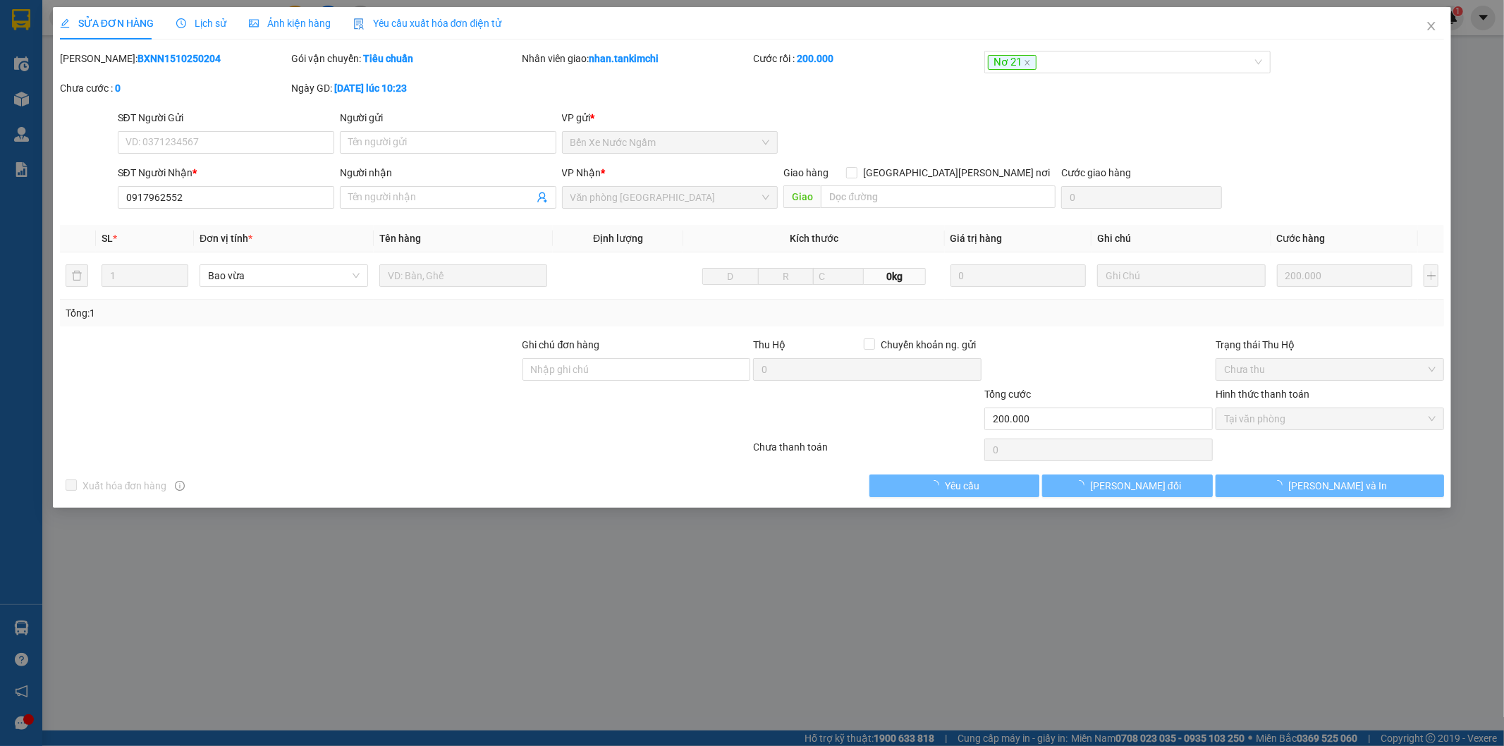
click at [202, 30] on div "Lịch sử" at bounding box center [201, 24] width 50 height 16
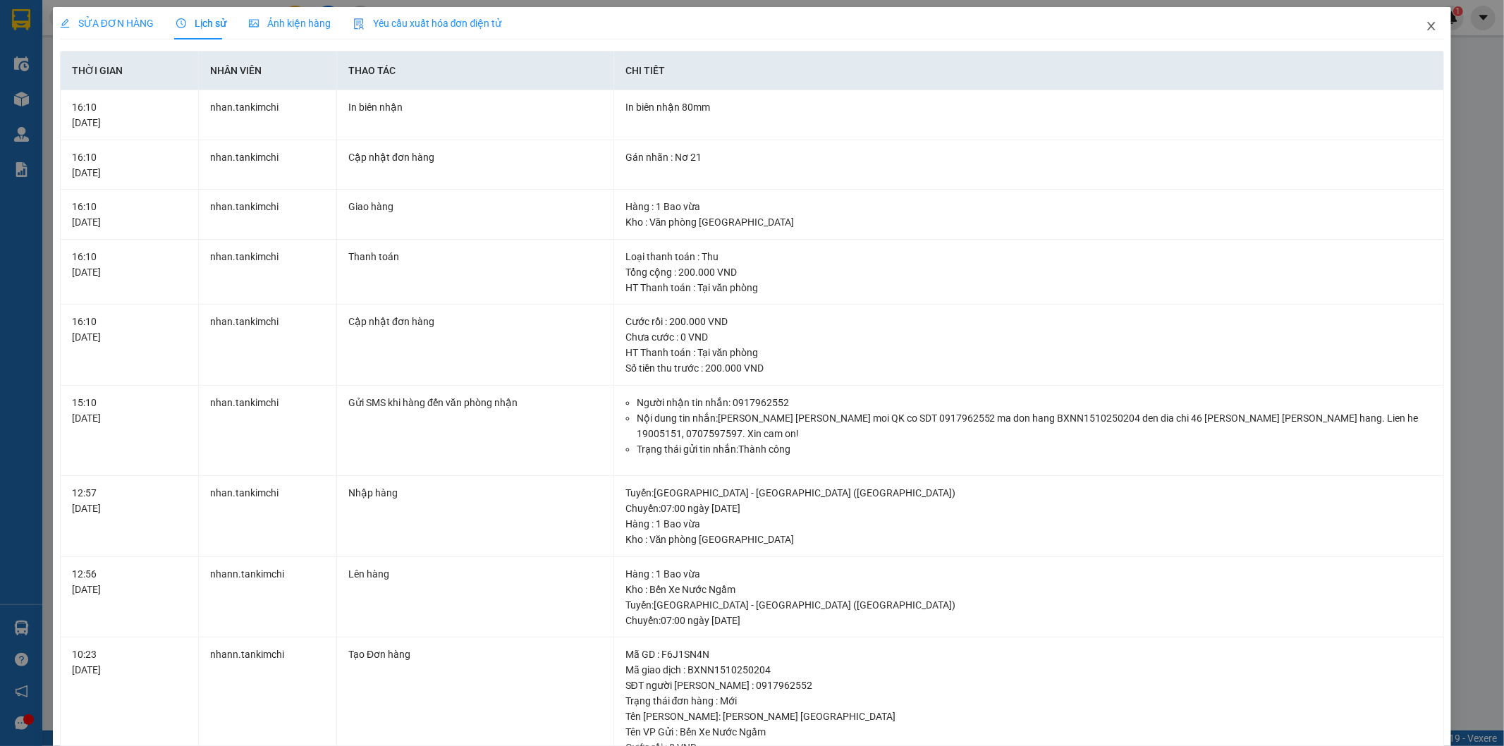
click at [1417, 35] on span "Close" at bounding box center [1430, 26] width 39 height 39
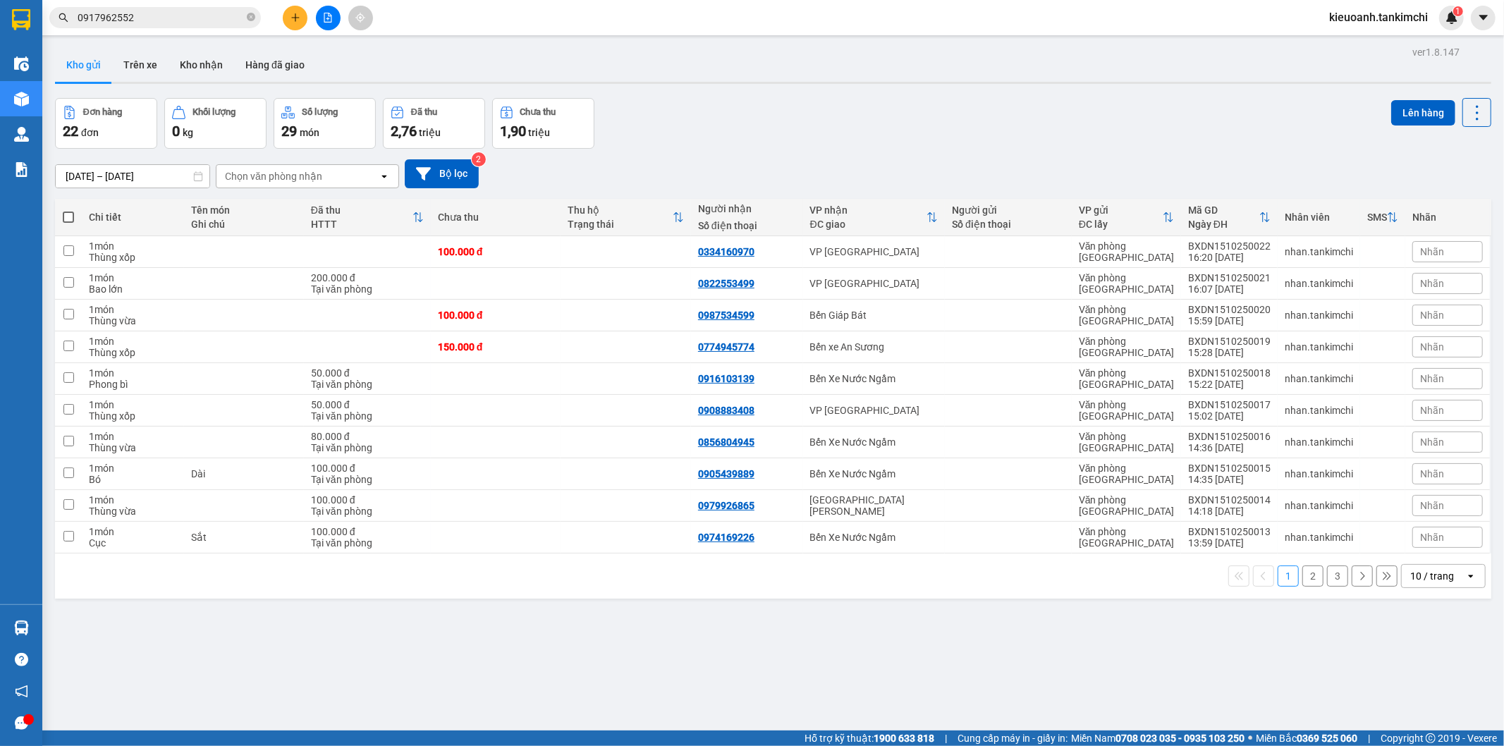
click at [170, 11] on input "0917962552" at bounding box center [161, 18] width 166 height 16
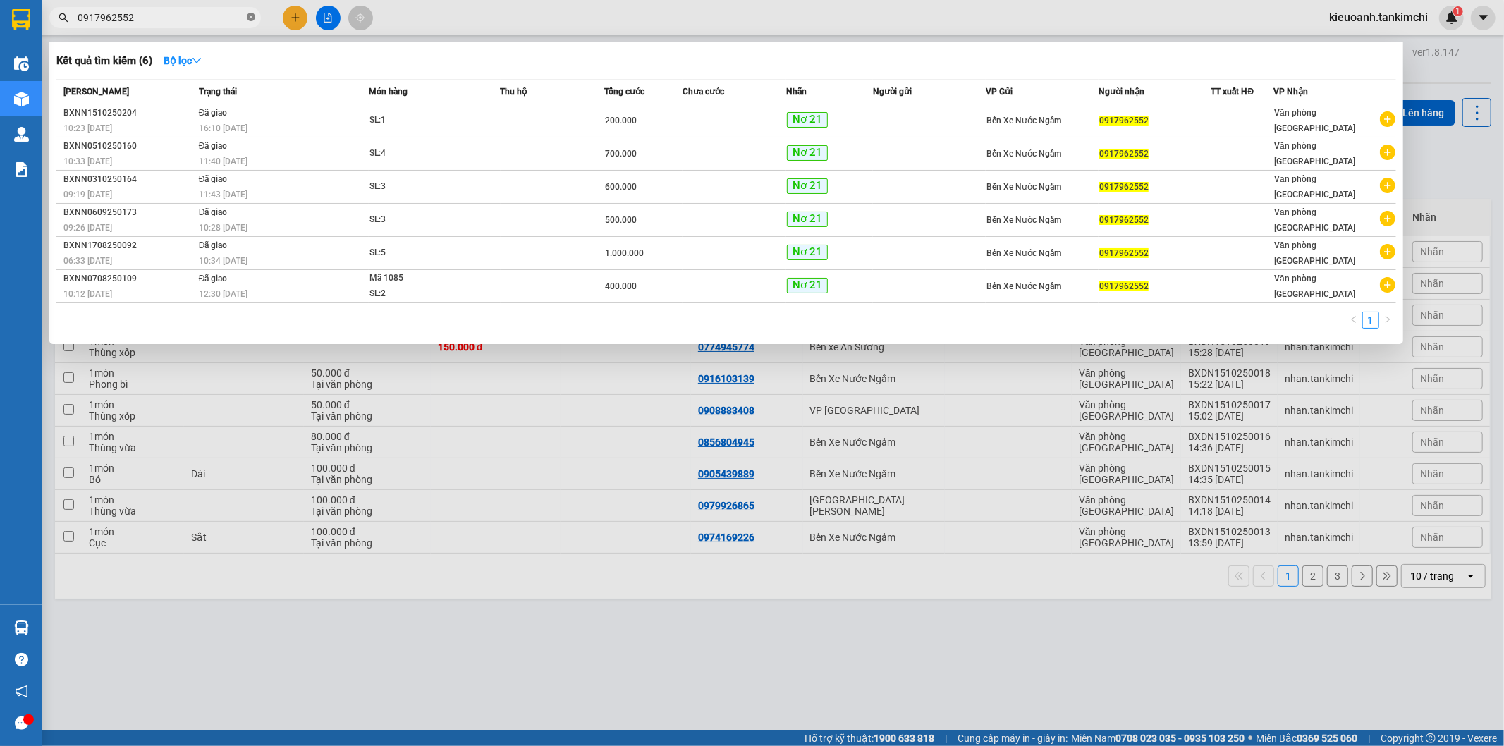
click at [249, 19] on icon "close-circle" at bounding box center [251, 17] width 8 height 8
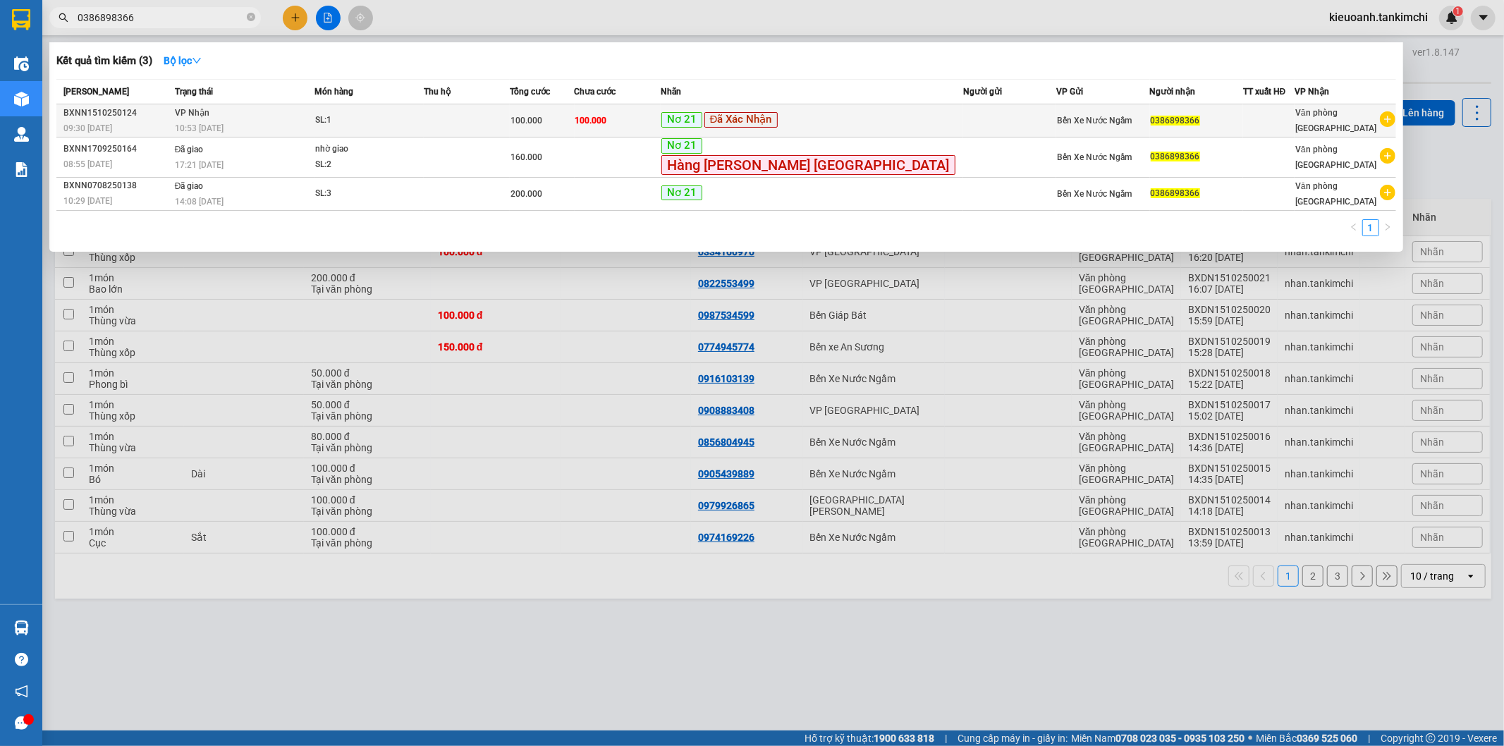
type input "0386898366"
click at [660, 120] on td "100.000" at bounding box center [617, 120] width 86 height 33
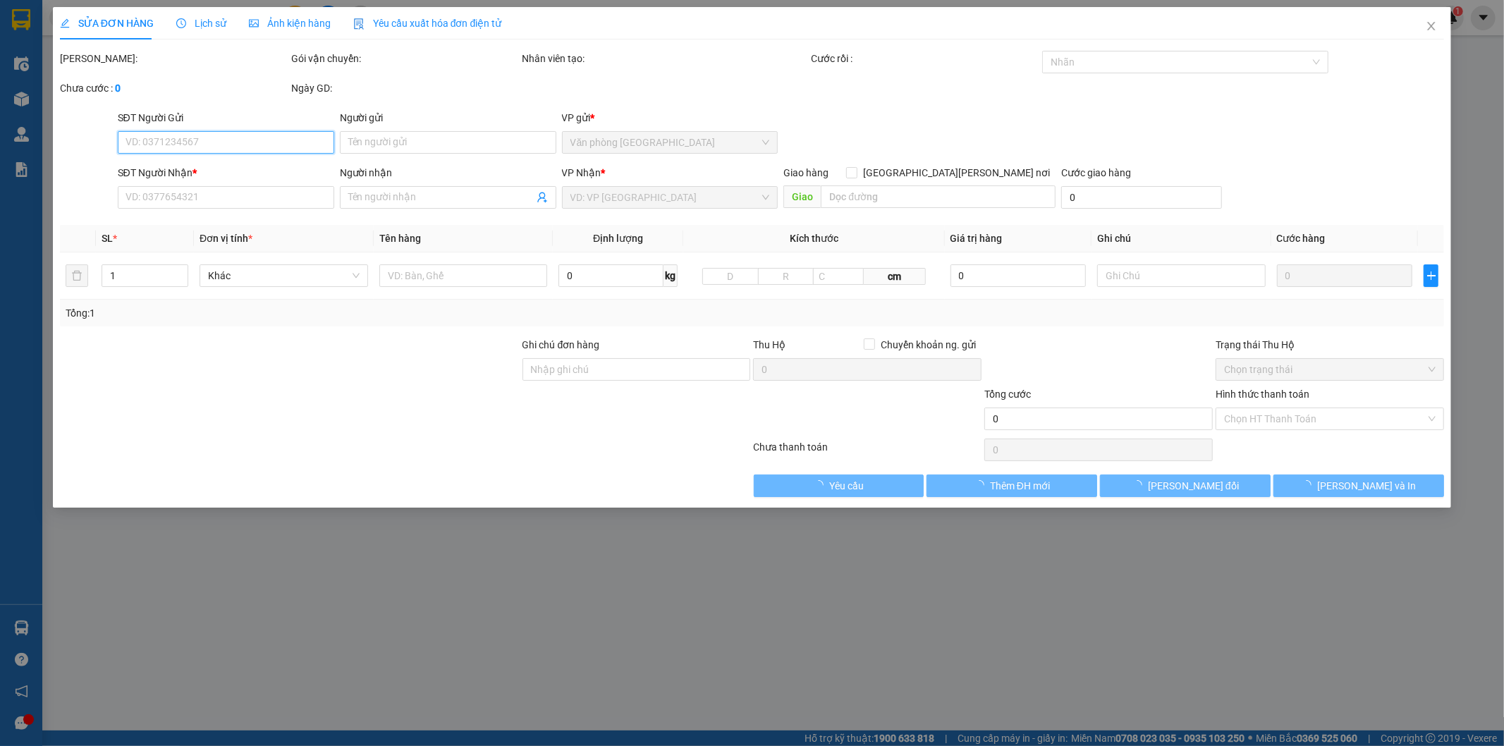
type input "0386898366"
type input "100.000"
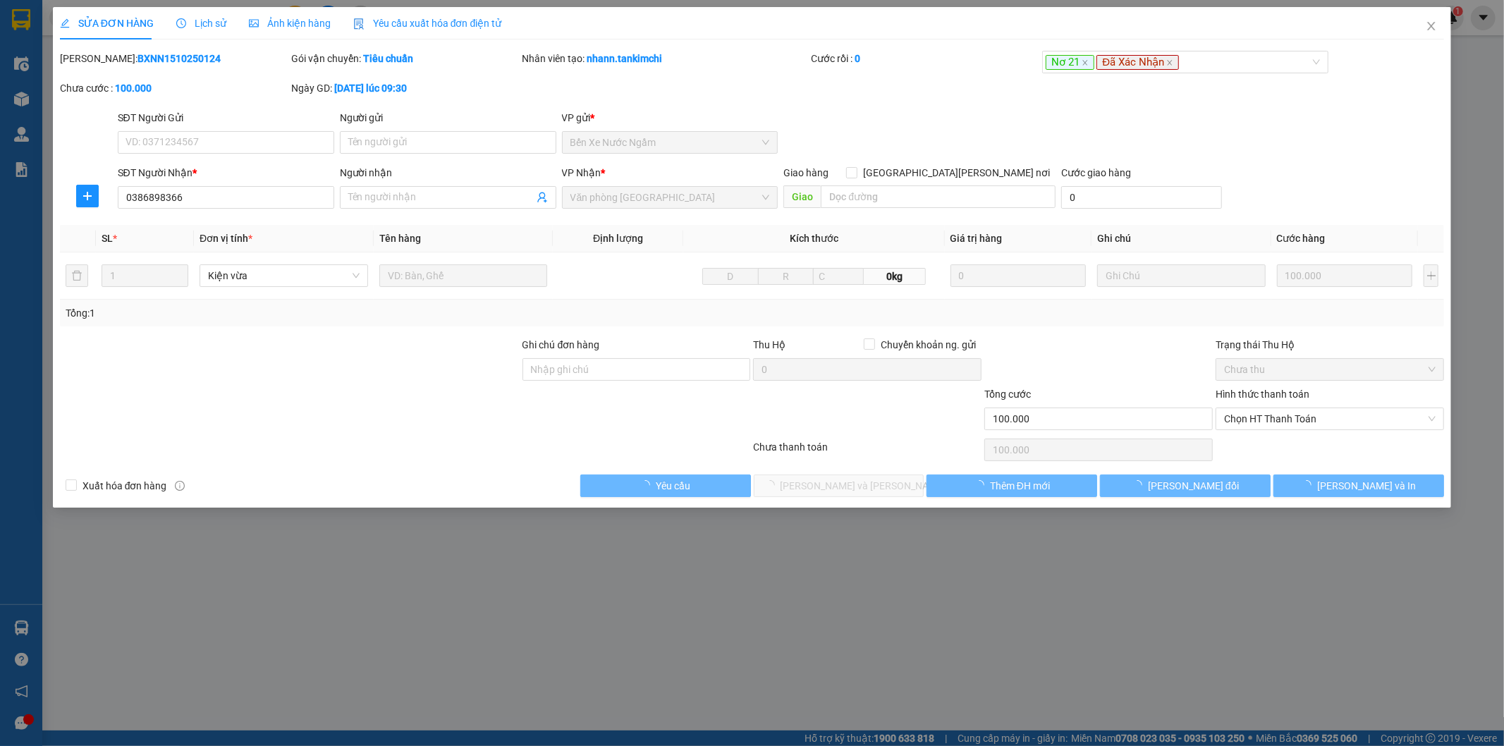
click at [198, 20] on span "Lịch sử" at bounding box center [201, 23] width 50 height 11
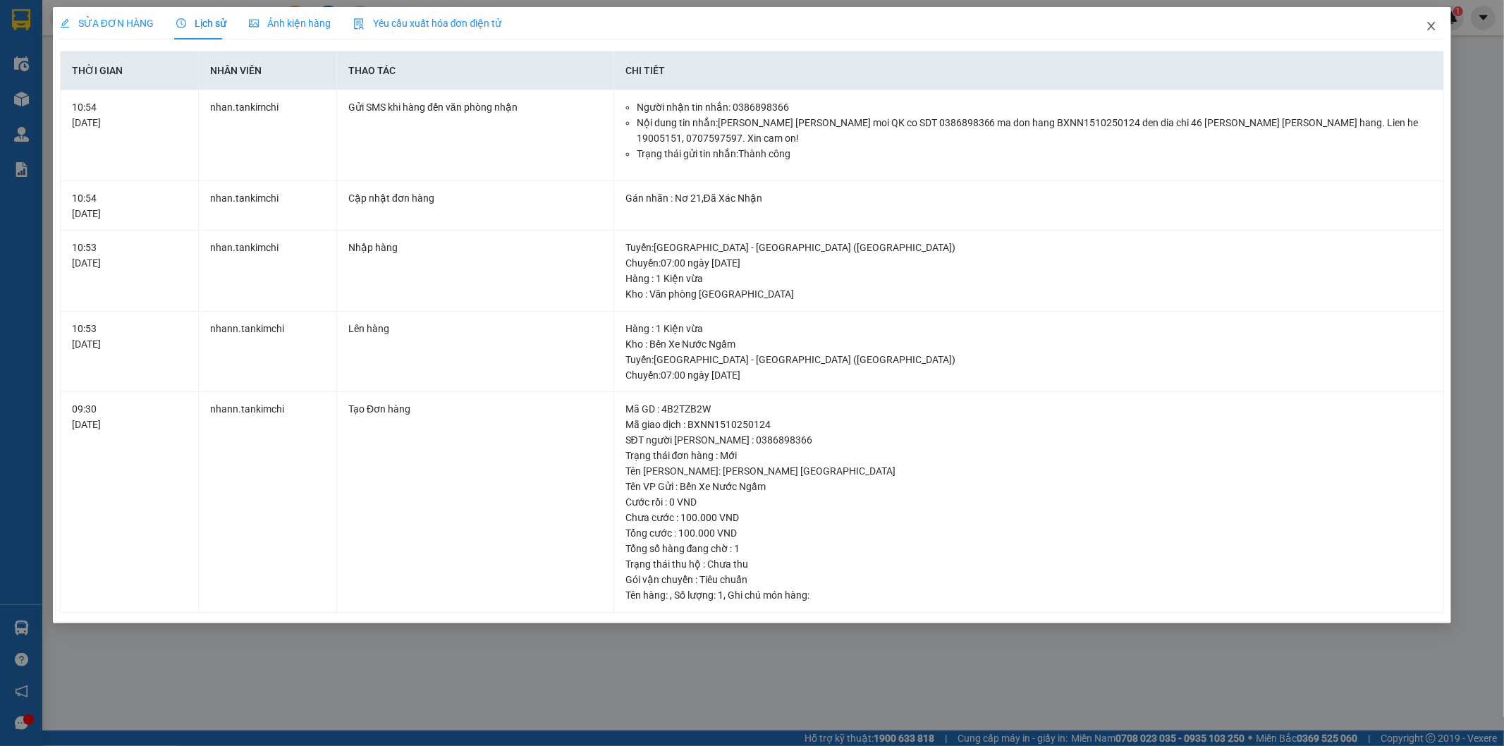
click at [1425, 23] on span "Close" at bounding box center [1430, 26] width 39 height 39
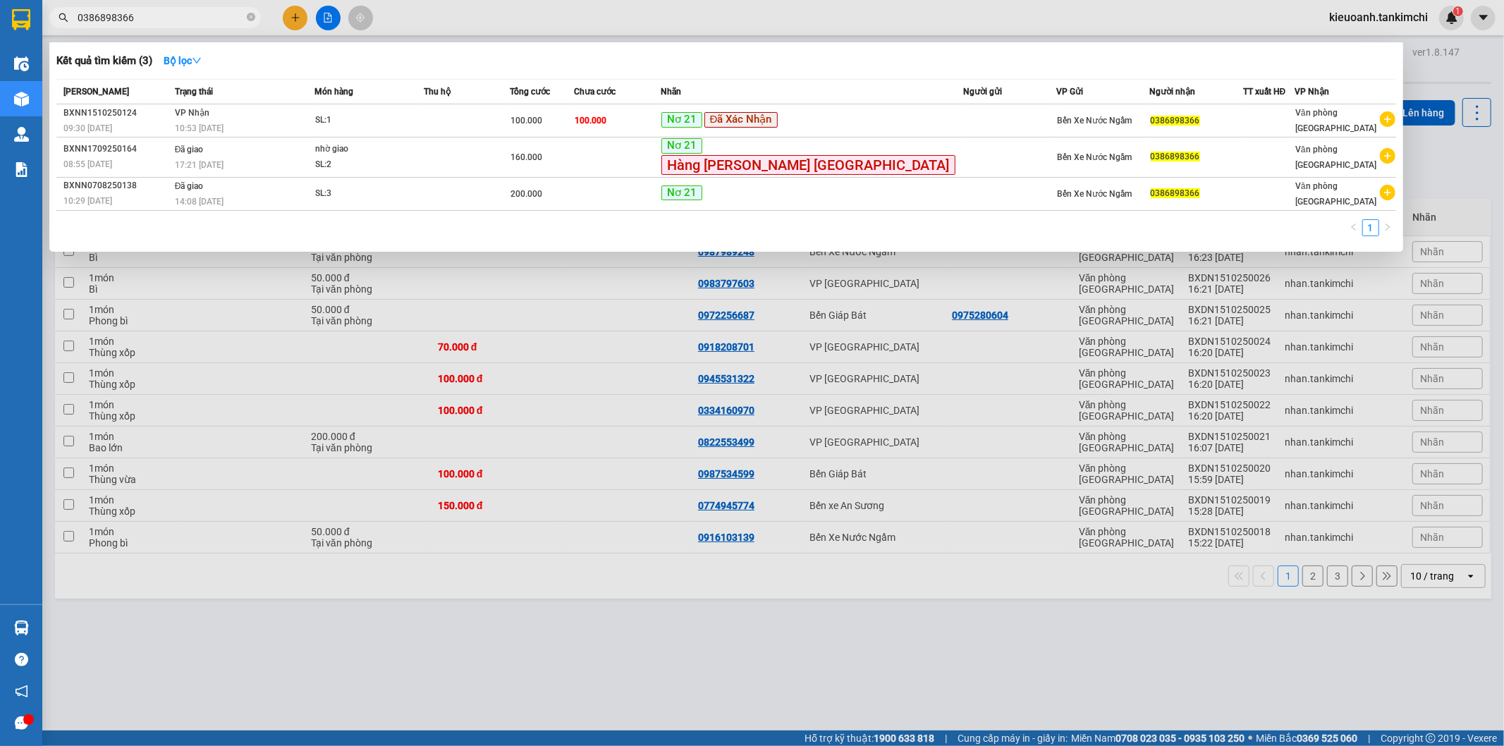
click at [159, 16] on input "0386898366" at bounding box center [161, 18] width 166 height 16
click at [144, 18] on input "0386898366" at bounding box center [161, 18] width 166 height 16
click at [184, 21] on input "0386898366" at bounding box center [161, 18] width 166 height 16
click at [229, 17] on input "0386898366" at bounding box center [161, 18] width 166 height 16
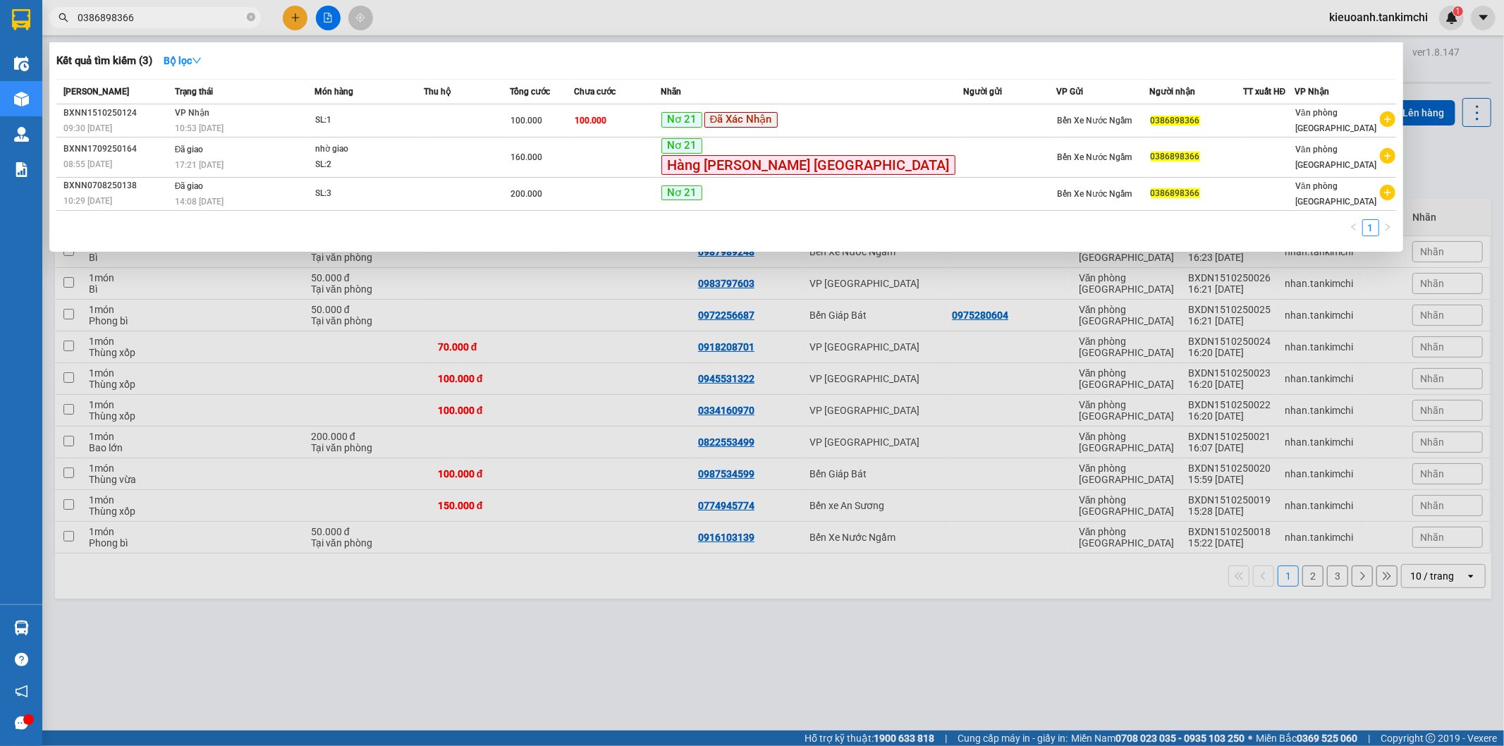
click at [202, 25] on input "0386898366" at bounding box center [161, 18] width 166 height 16
click at [204, 21] on input "0386898366" at bounding box center [161, 18] width 166 height 16
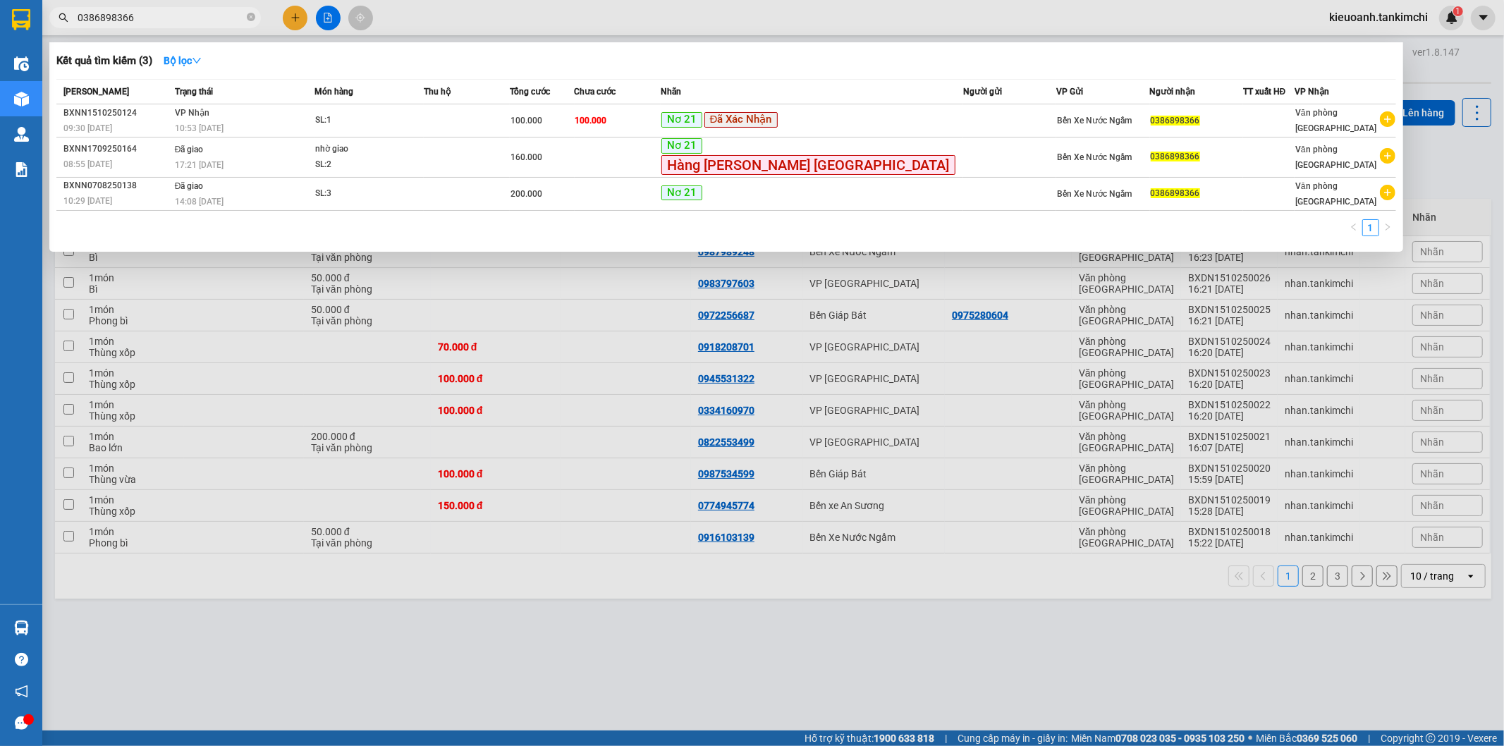
click at [204, 21] on input "0386898366" at bounding box center [161, 18] width 166 height 16
click at [251, 16] on icon "close-circle" at bounding box center [251, 17] width 8 height 8
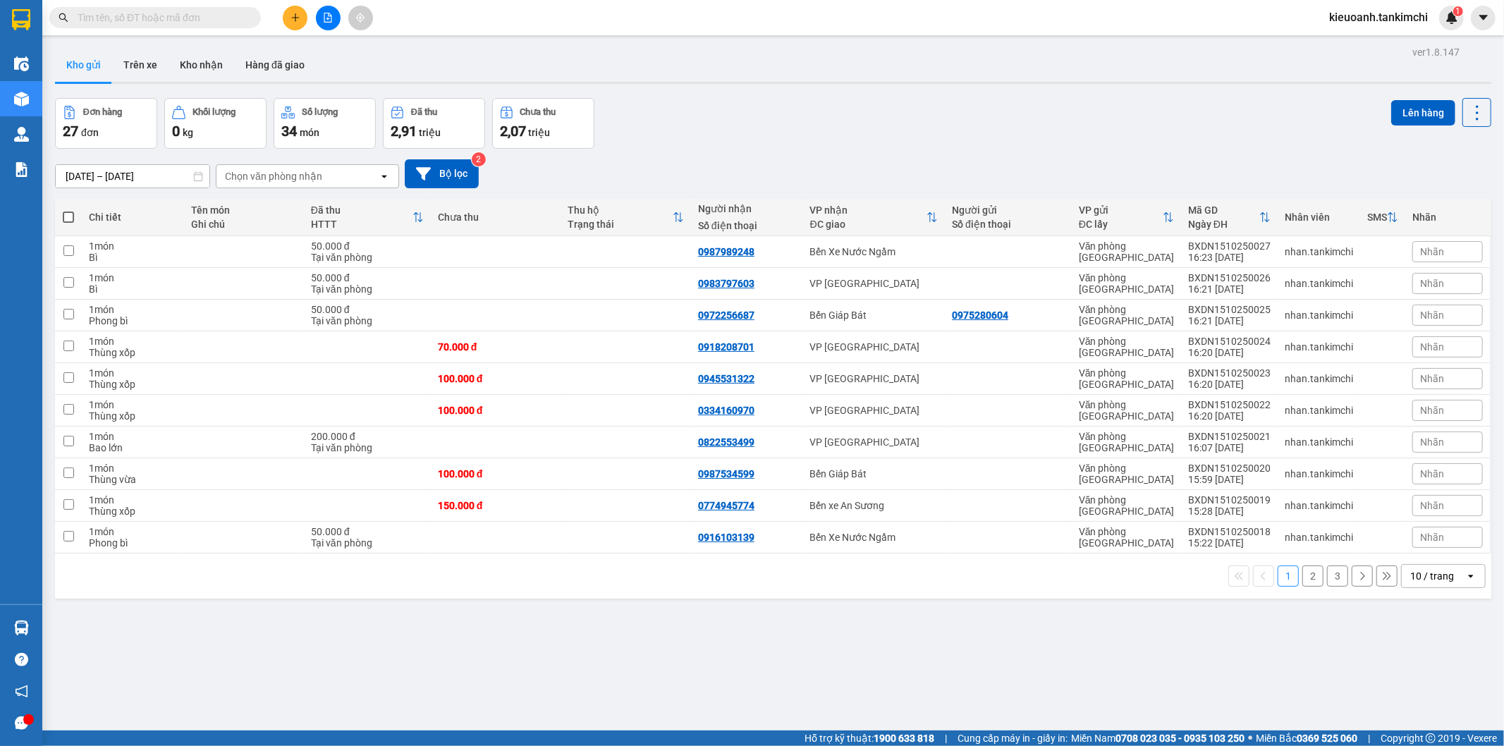
click at [219, 16] on input "text" at bounding box center [161, 18] width 166 height 16
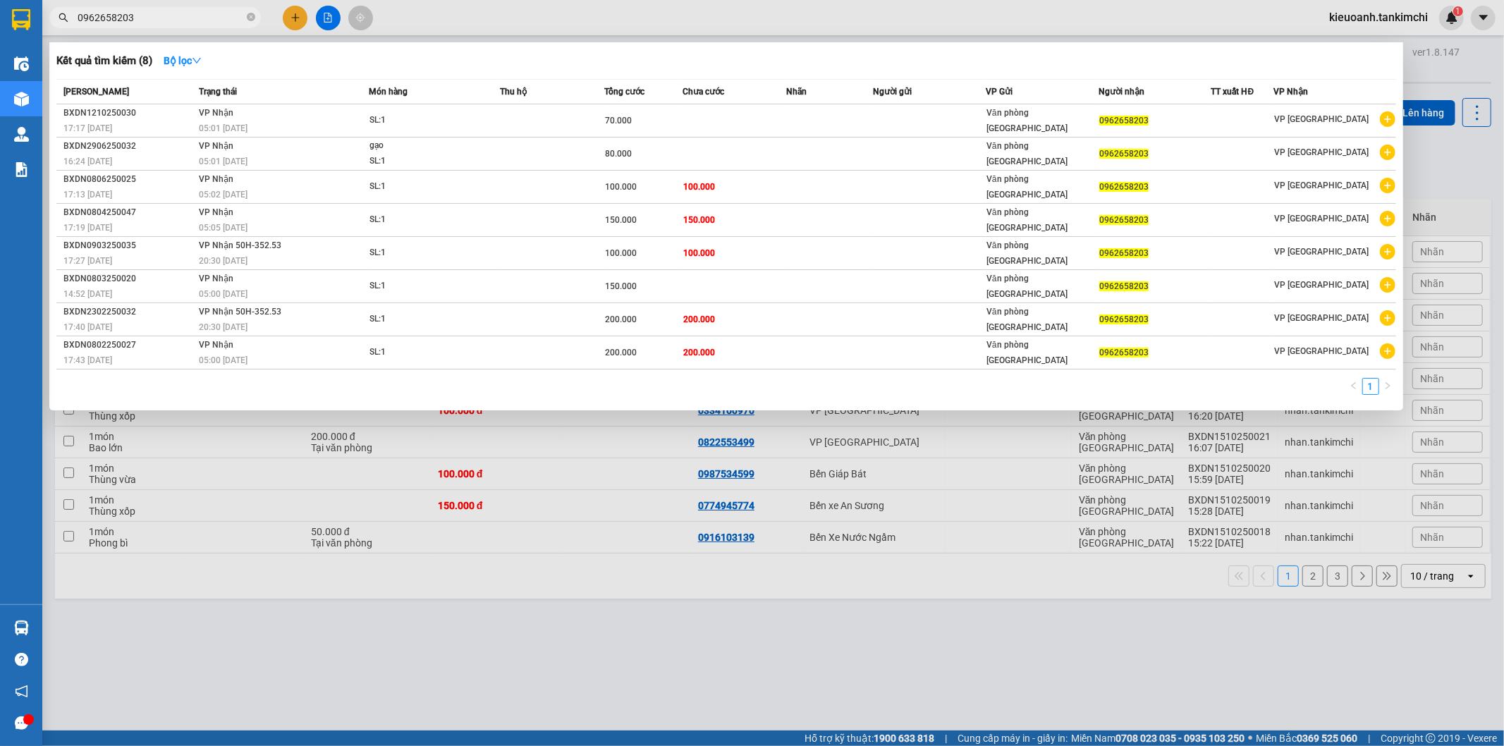
click at [202, 23] on input "0962658203" at bounding box center [161, 18] width 166 height 16
type input "0962658203"
click at [158, 1] on div at bounding box center [752, 373] width 1504 height 746
click at [166, 21] on input "0962658203" at bounding box center [161, 18] width 166 height 16
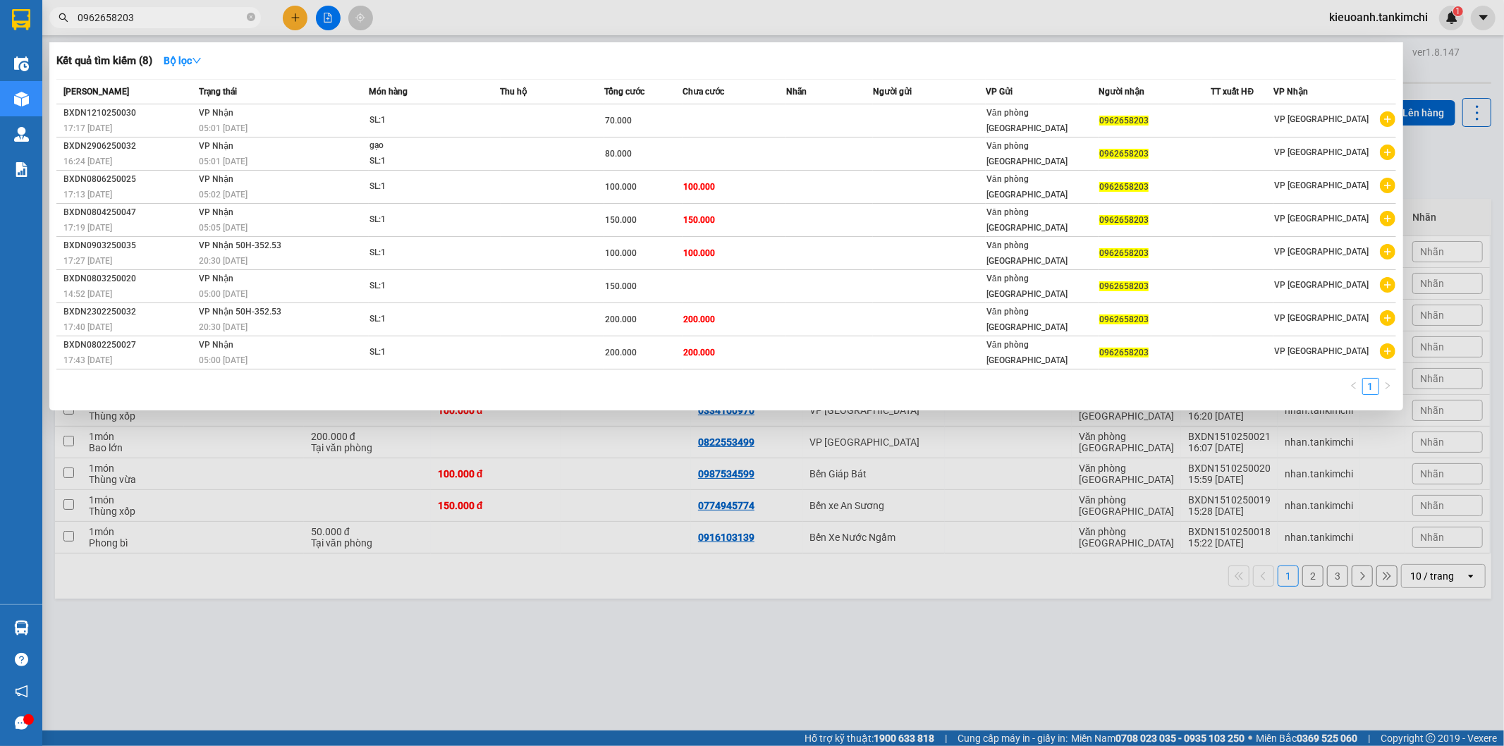
click at [166, 21] on input "0962658203" at bounding box center [161, 18] width 166 height 16
click at [224, 108] on span "VP Nhận" at bounding box center [216, 113] width 35 height 10
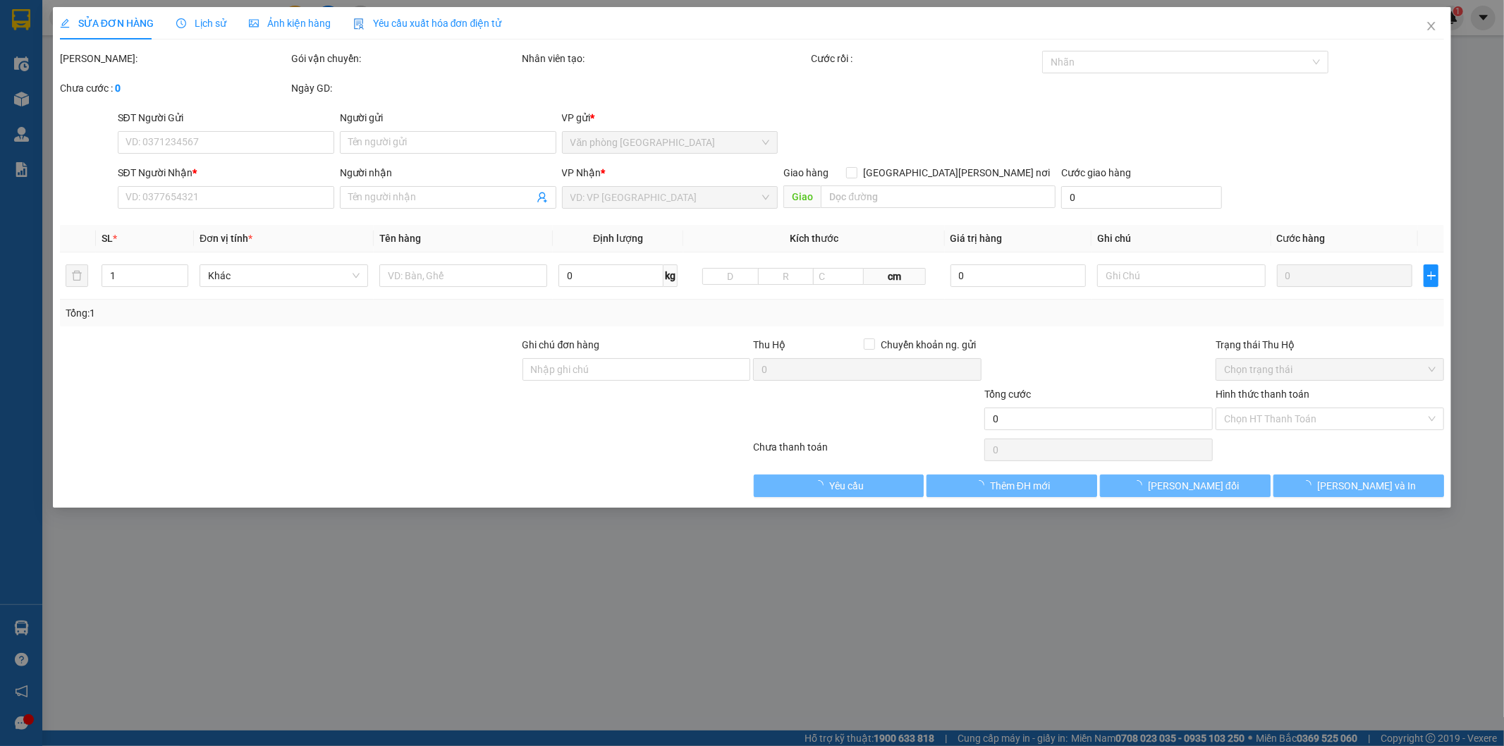
click at [300, 26] on span "Ảnh kiện hàng" at bounding box center [290, 23] width 82 height 11
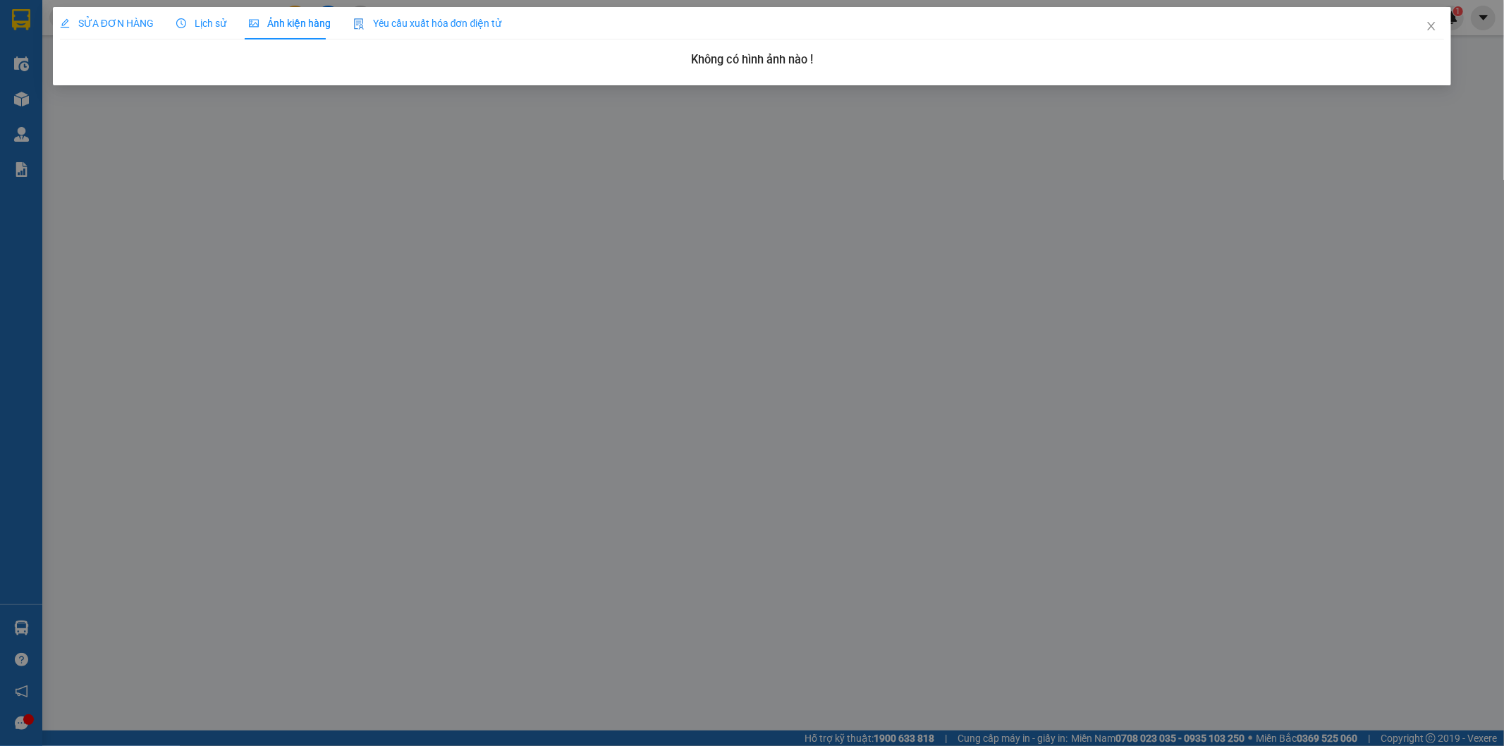
click at [195, 20] on span "Lịch sử" at bounding box center [201, 23] width 50 height 11
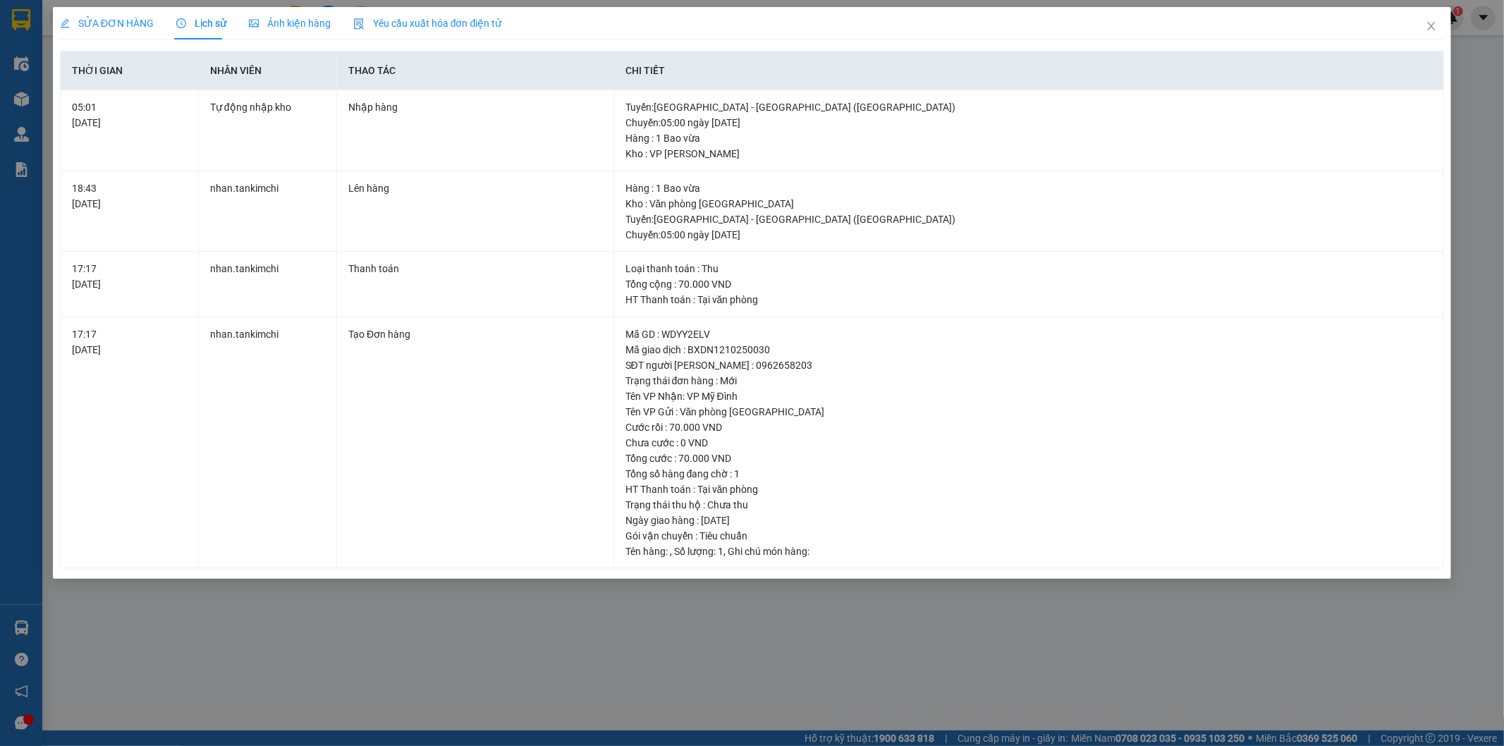
click at [130, 23] on span "SỬA ĐƠN HÀNG" at bounding box center [107, 23] width 94 height 11
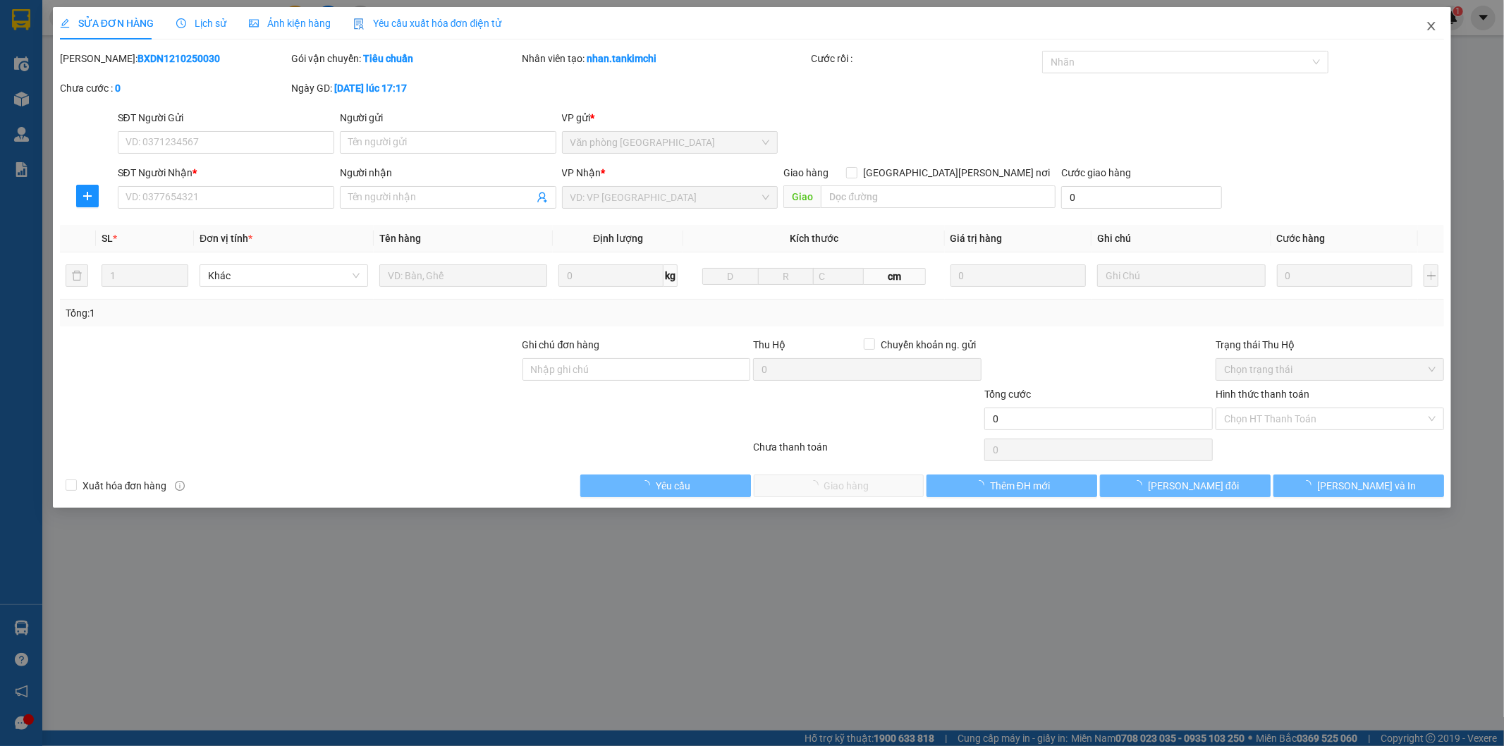
type input "0962658203"
type input "70.000"
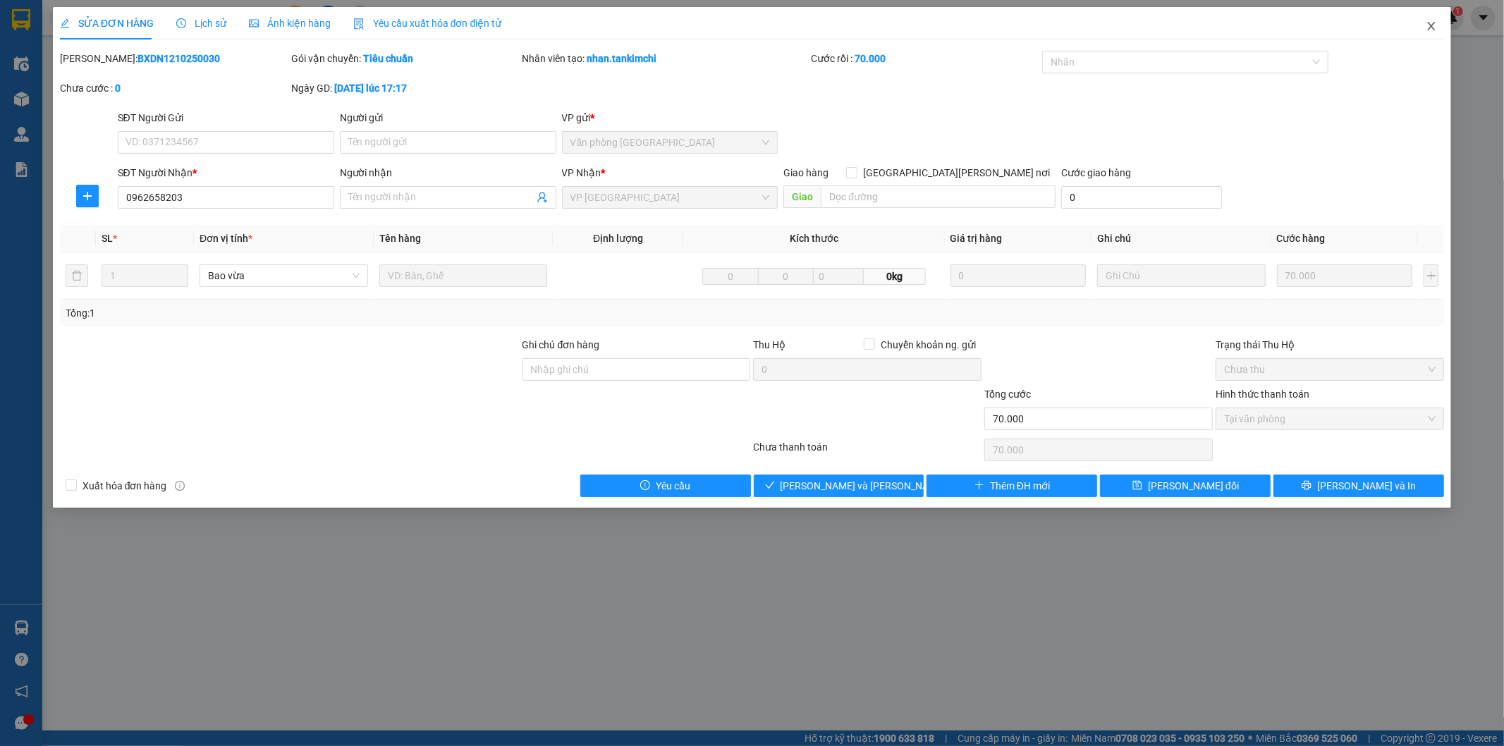
click at [1425, 30] on span "Close" at bounding box center [1430, 26] width 39 height 39
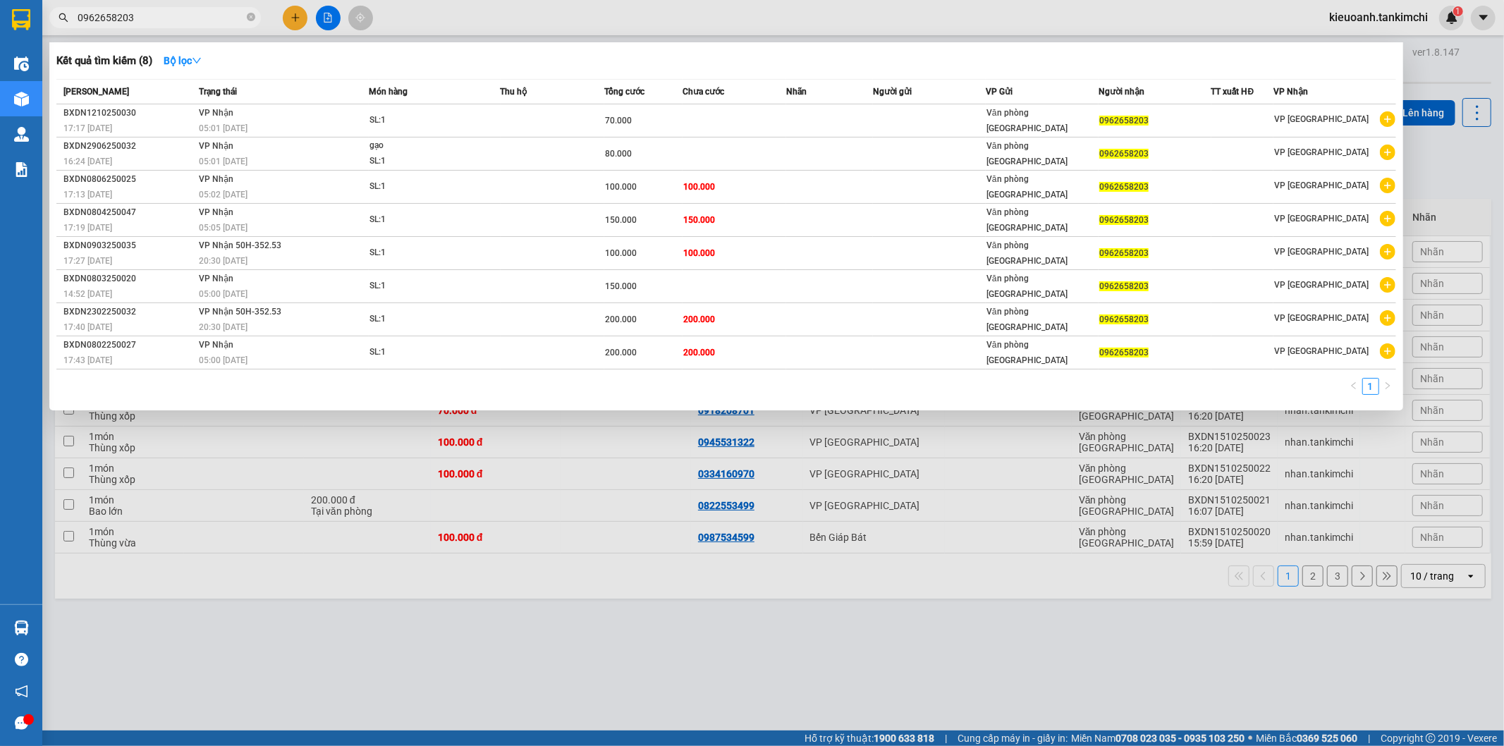
click at [204, 14] on input "0962658203" at bounding box center [161, 18] width 166 height 16
click at [202, 16] on input "0962658203" at bounding box center [161, 18] width 166 height 16
click at [649, 641] on div at bounding box center [752, 373] width 1504 height 746
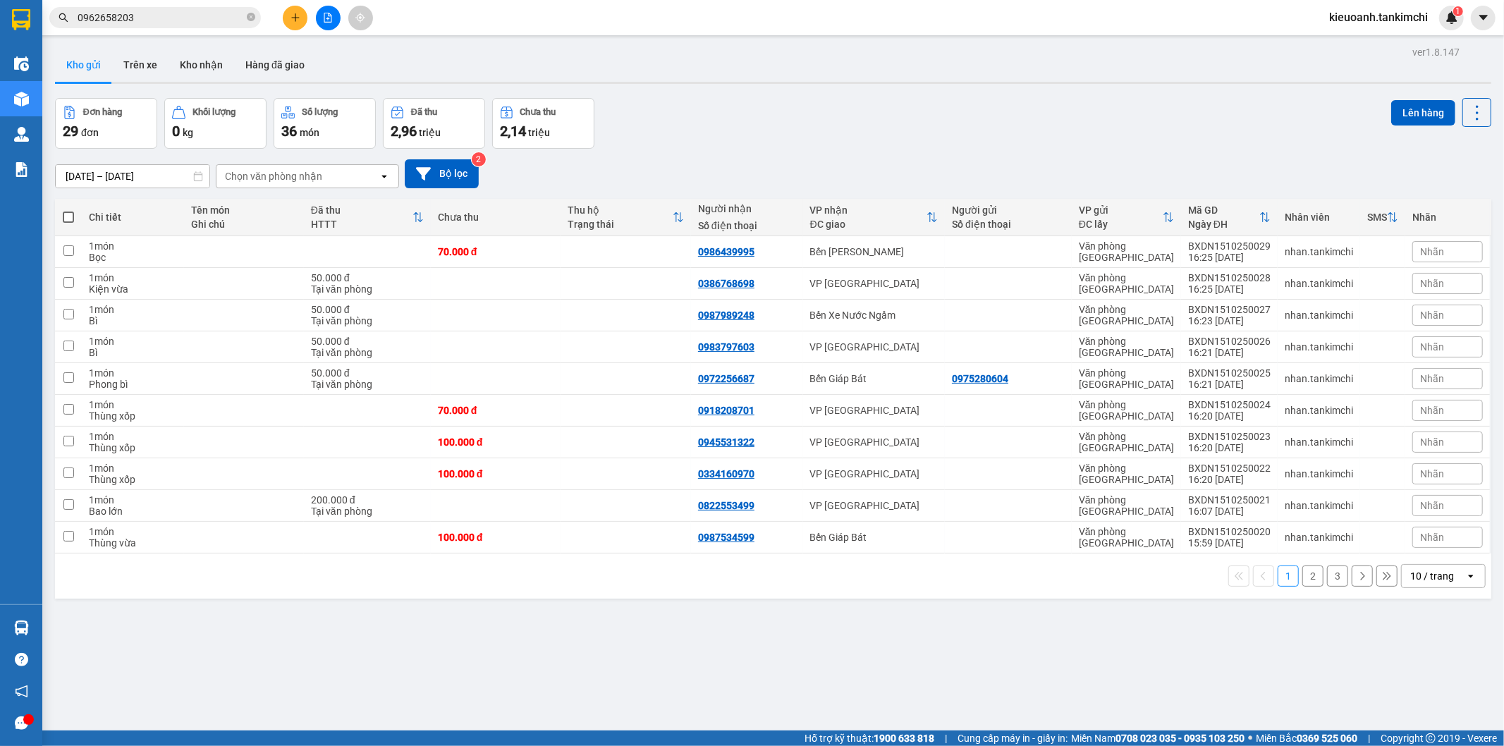
click at [188, 4] on div "Kết quả [PERSON_NAME] ( 8 ) Bộ lọc Mã ĐH Trạng thái Món hàng Thu hộ Tổng [PERSO…" at bounding box center [752, 17] width 1504 height 35
click at [188, 14] on input "0962658203" at bounding box center [161, 18] width 166 height 16
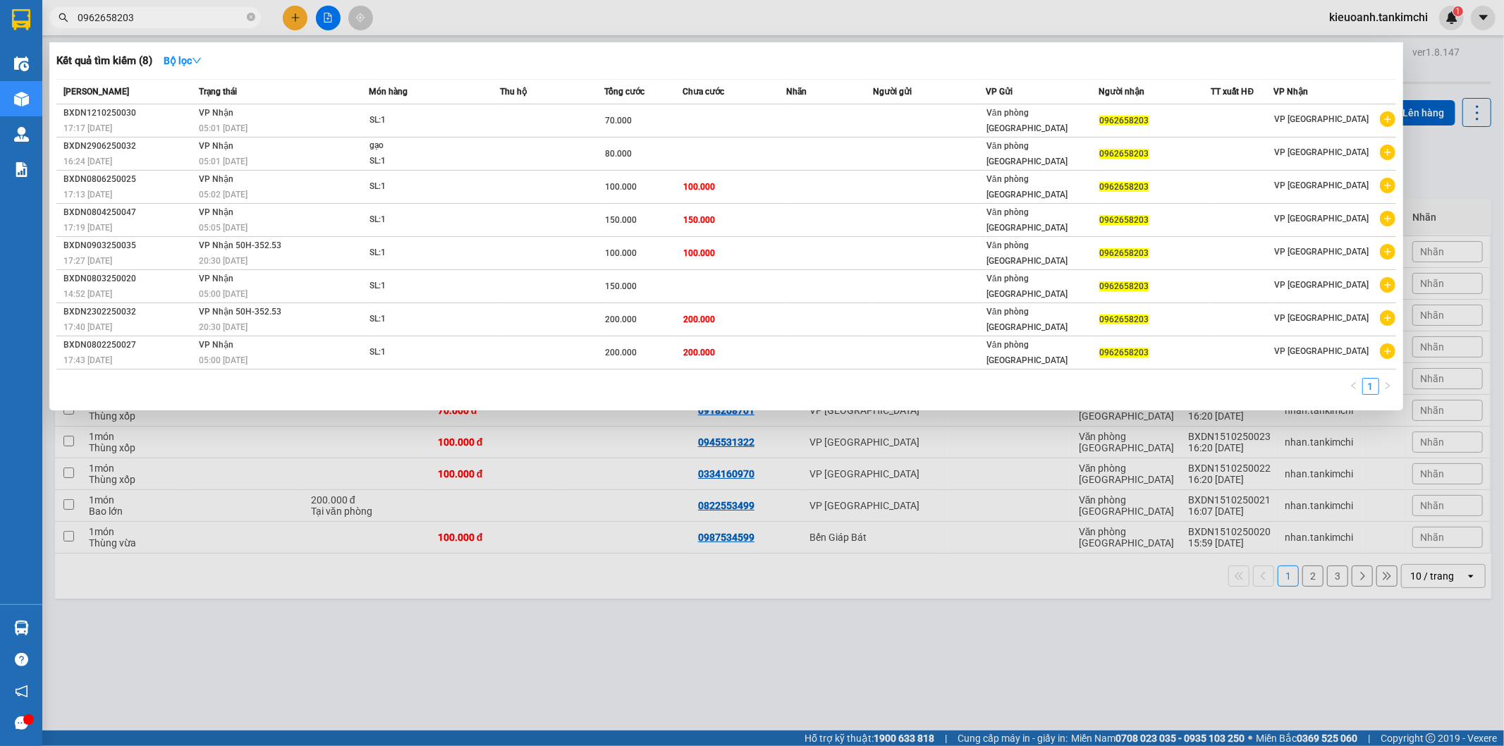
click at [188, 14] on input "0962658203" at bounding box center [161, 18] width 166 height 16
